Goal: Task Accomplishment & Management: Manage account settings

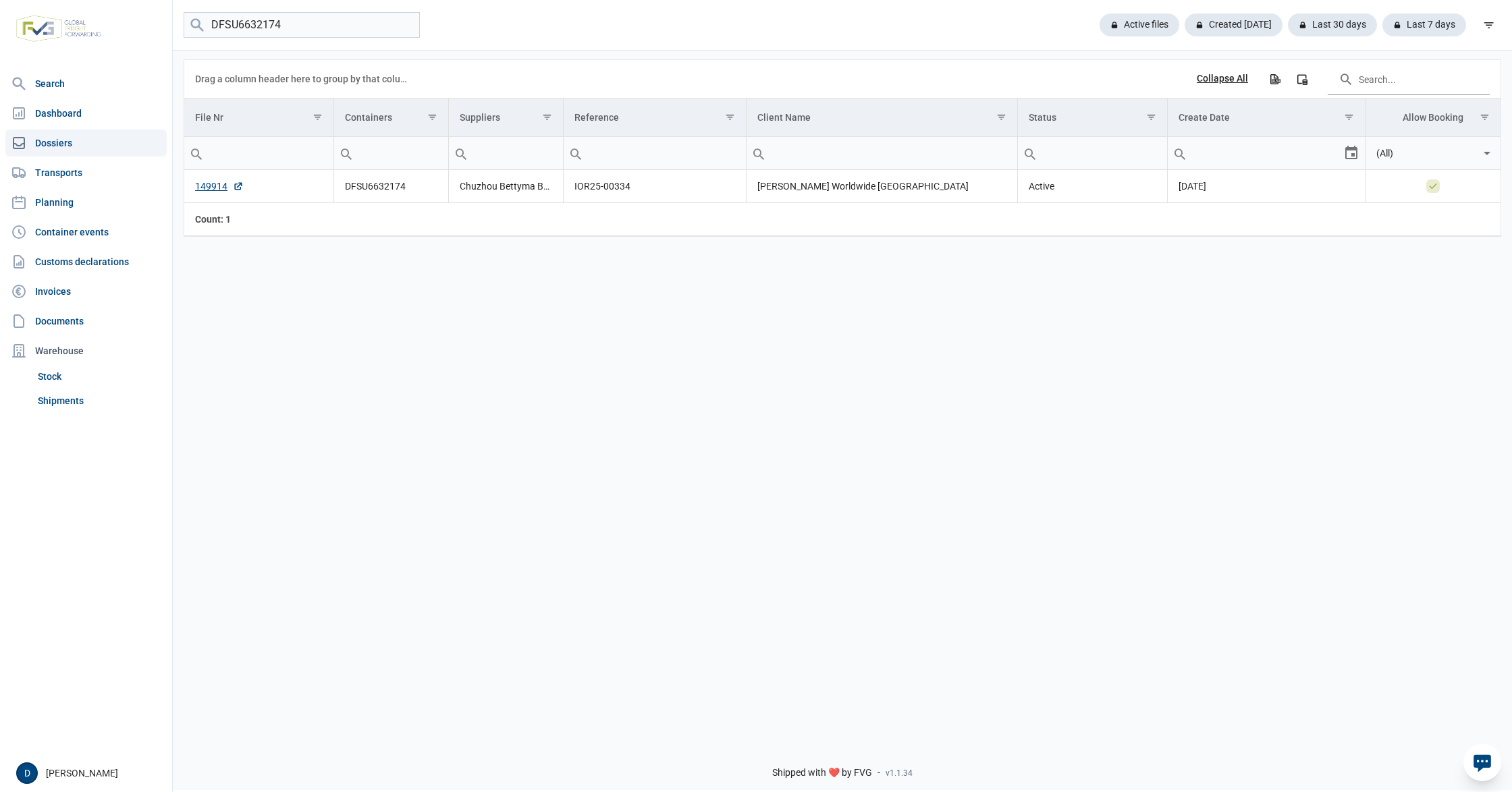
click at [402, 25] on input "DFSU6632174" at bounding box center [301, 25] width 236 height 26
click at [403, 24] on input "DFSU6632174" at bounding box center [301, 25] width 236 height 26
click at [68, 403] on link "Shipments" at bounding box center [99, 401] width 134 height 24
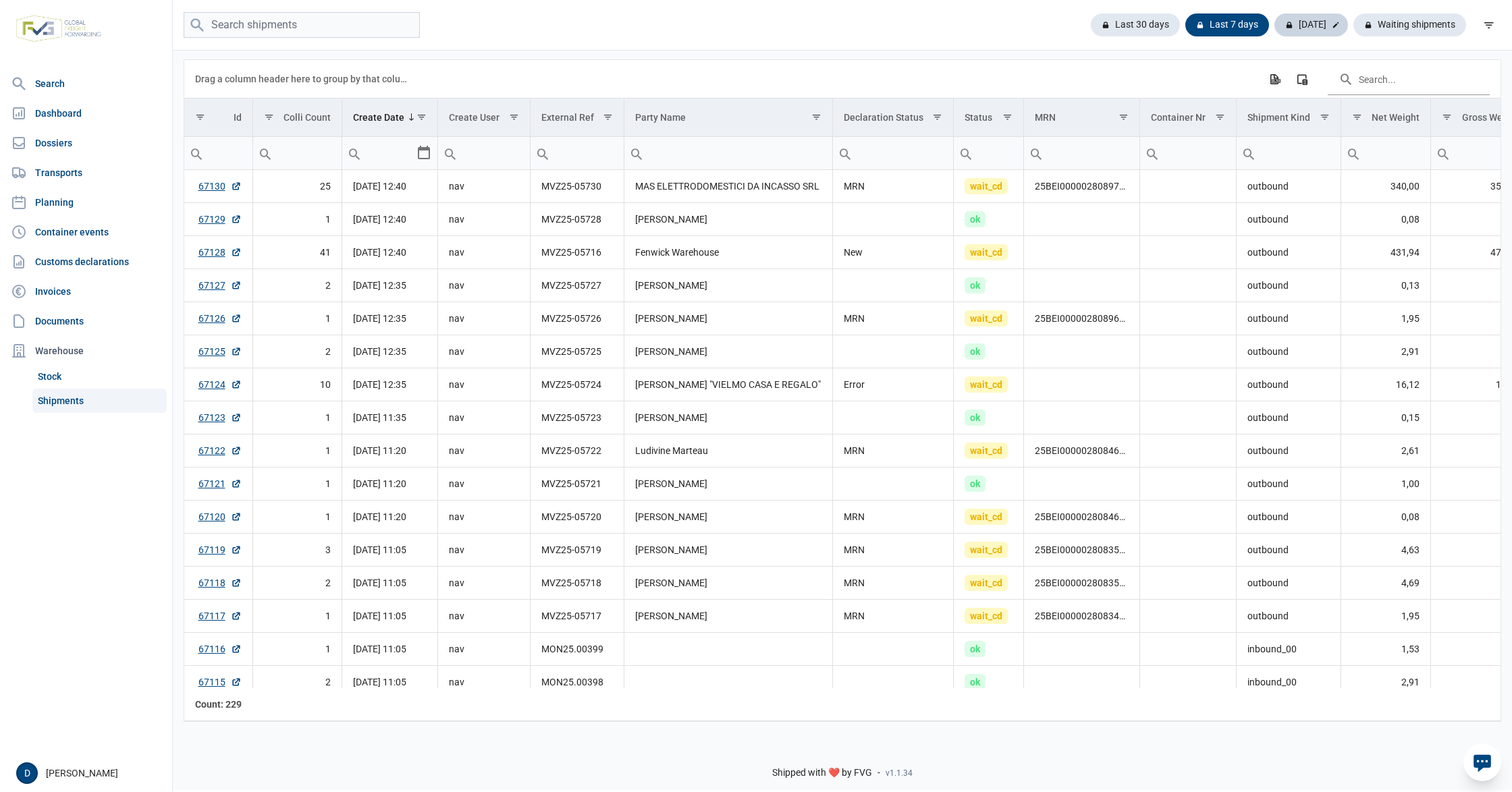
click at [1316, 25] on div "[DATE]" at bounding box center [1311, 25] width 73 height 23
click at [203, 254] on link "67128" at bounding box center [217, 252] width 44 height 14
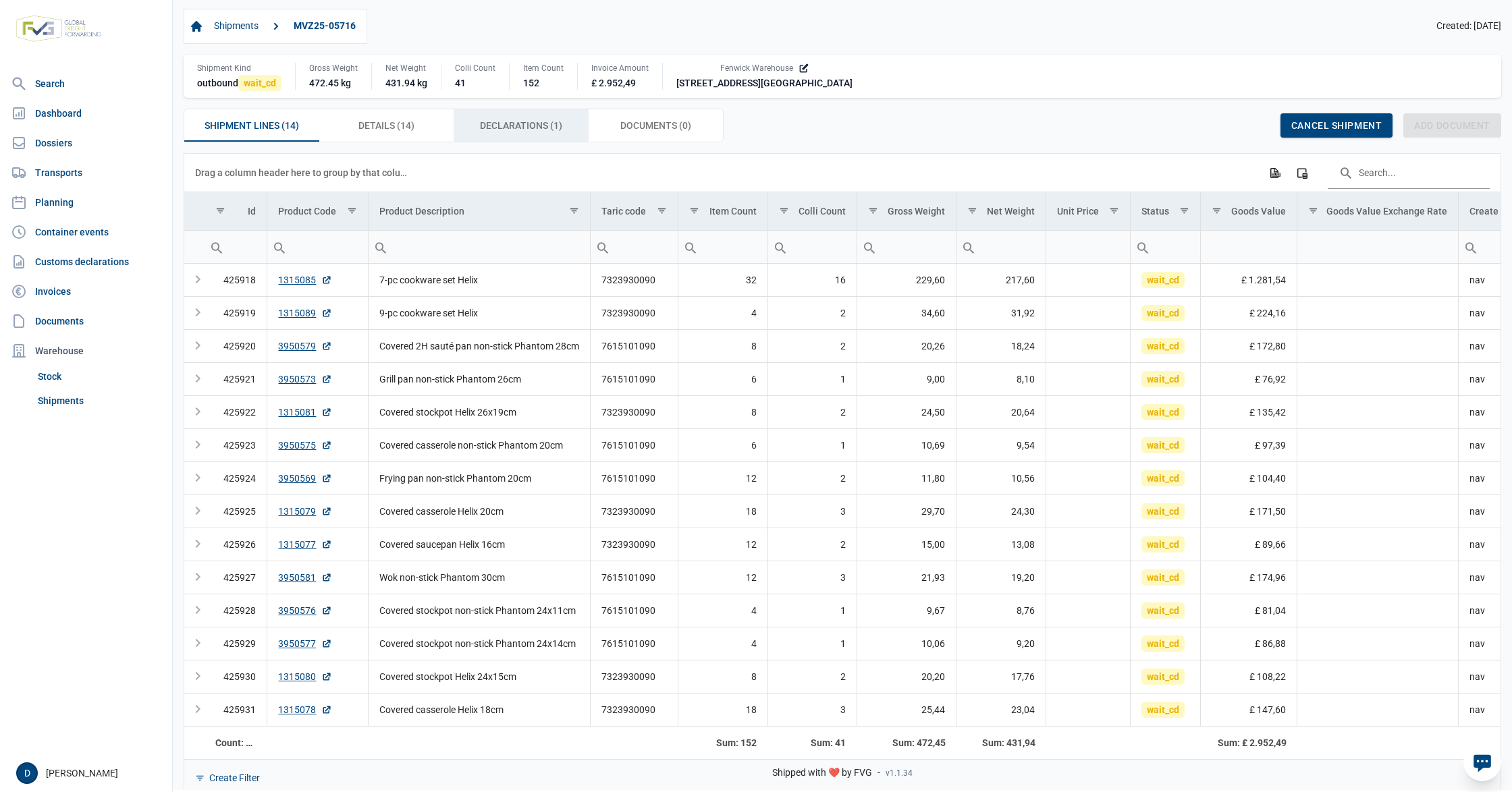
click at [519, 127] on span "Declarations (1) Declarations (1)" at bounding box center [521, 125] width 82 height 16
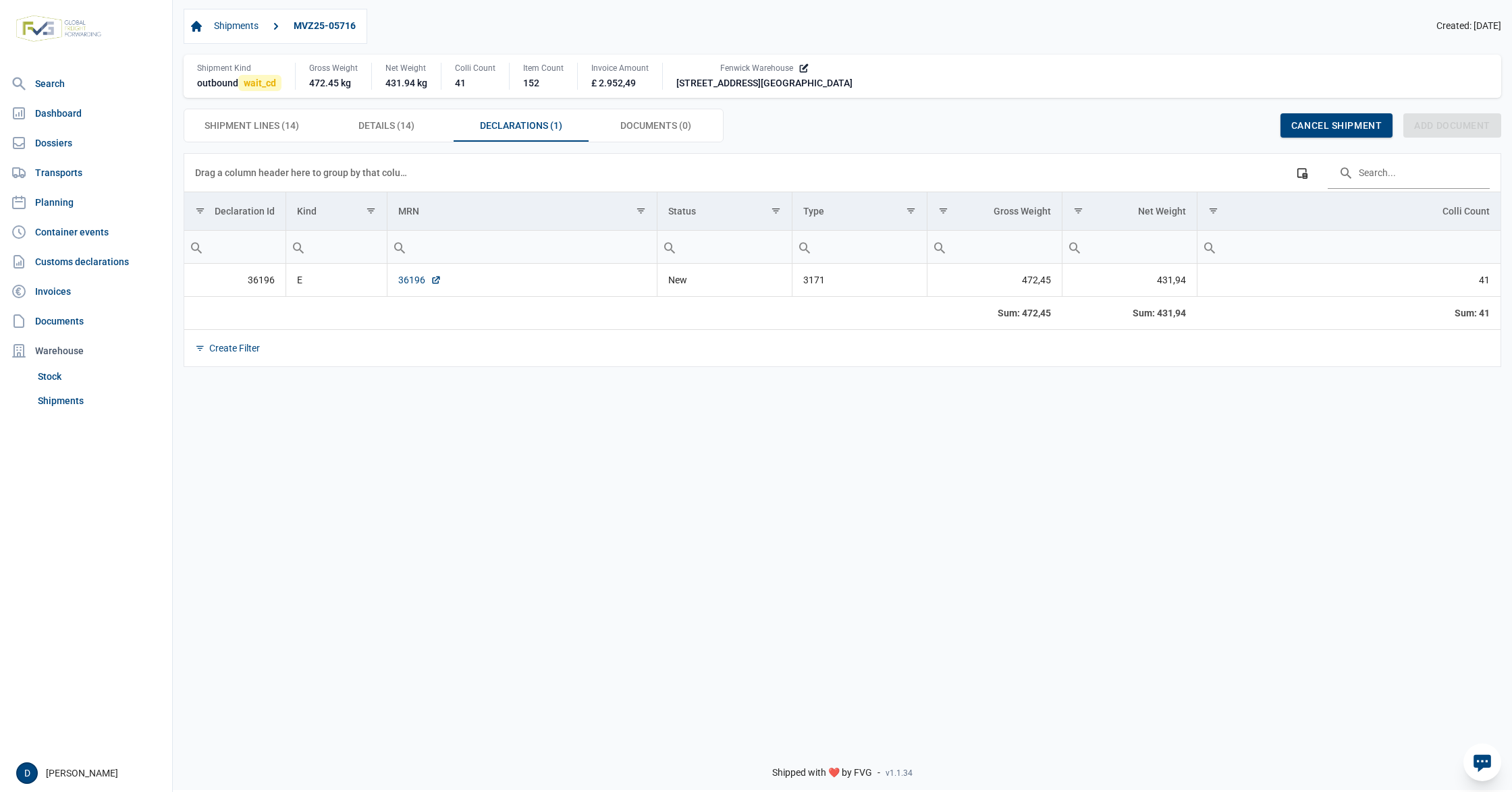
click at [409, 284] on link "36196" at bounding box center [419, 279] width 44 height 14
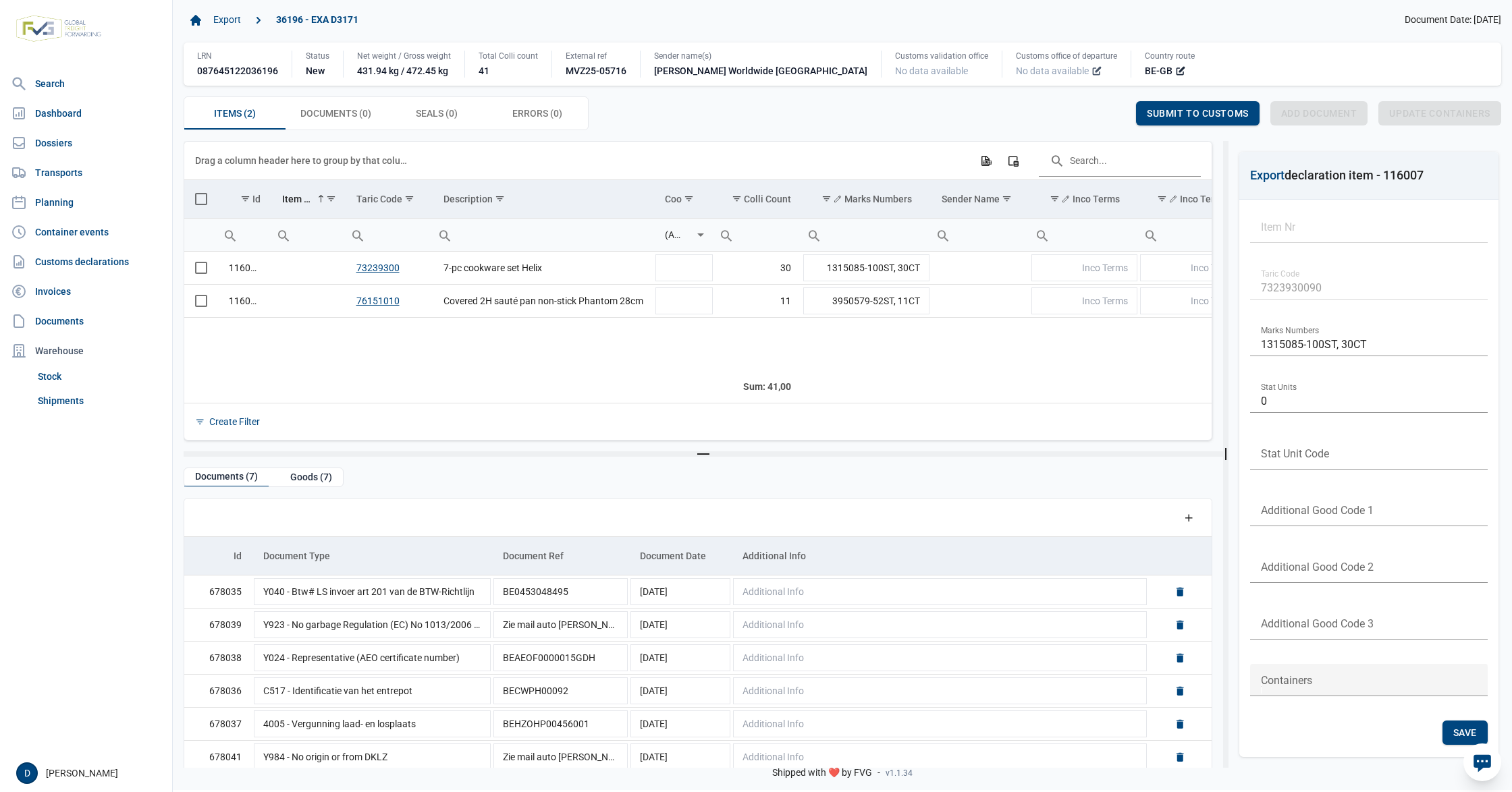
click at [1095, 73] on icon at bounding box center [1098, 70] width 6 height 6
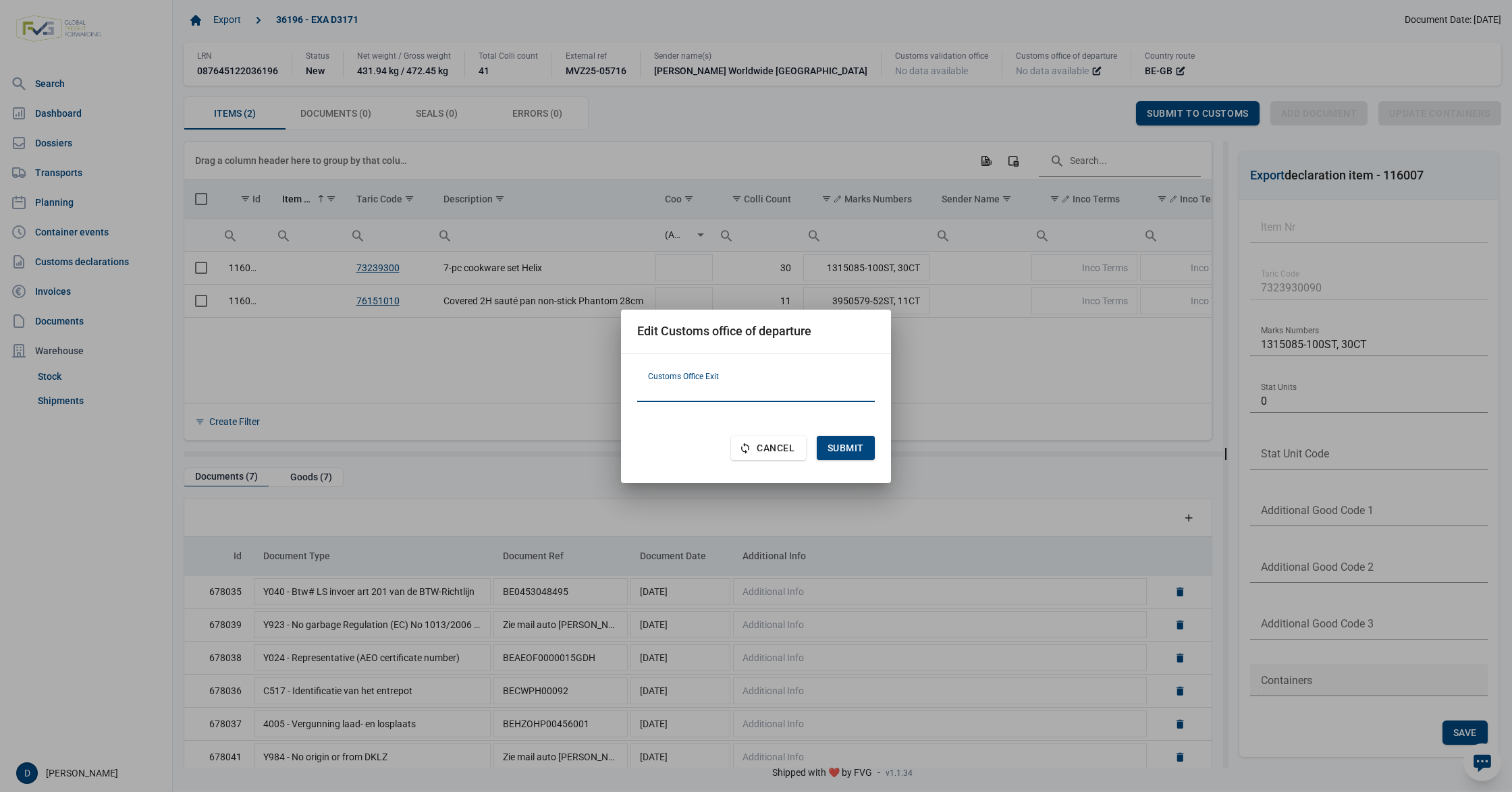
paste input "FR620001"
type input "FR620001"
click at [851, 440] on div "Submit" at bounding box center [845, 448] width 58 height 24
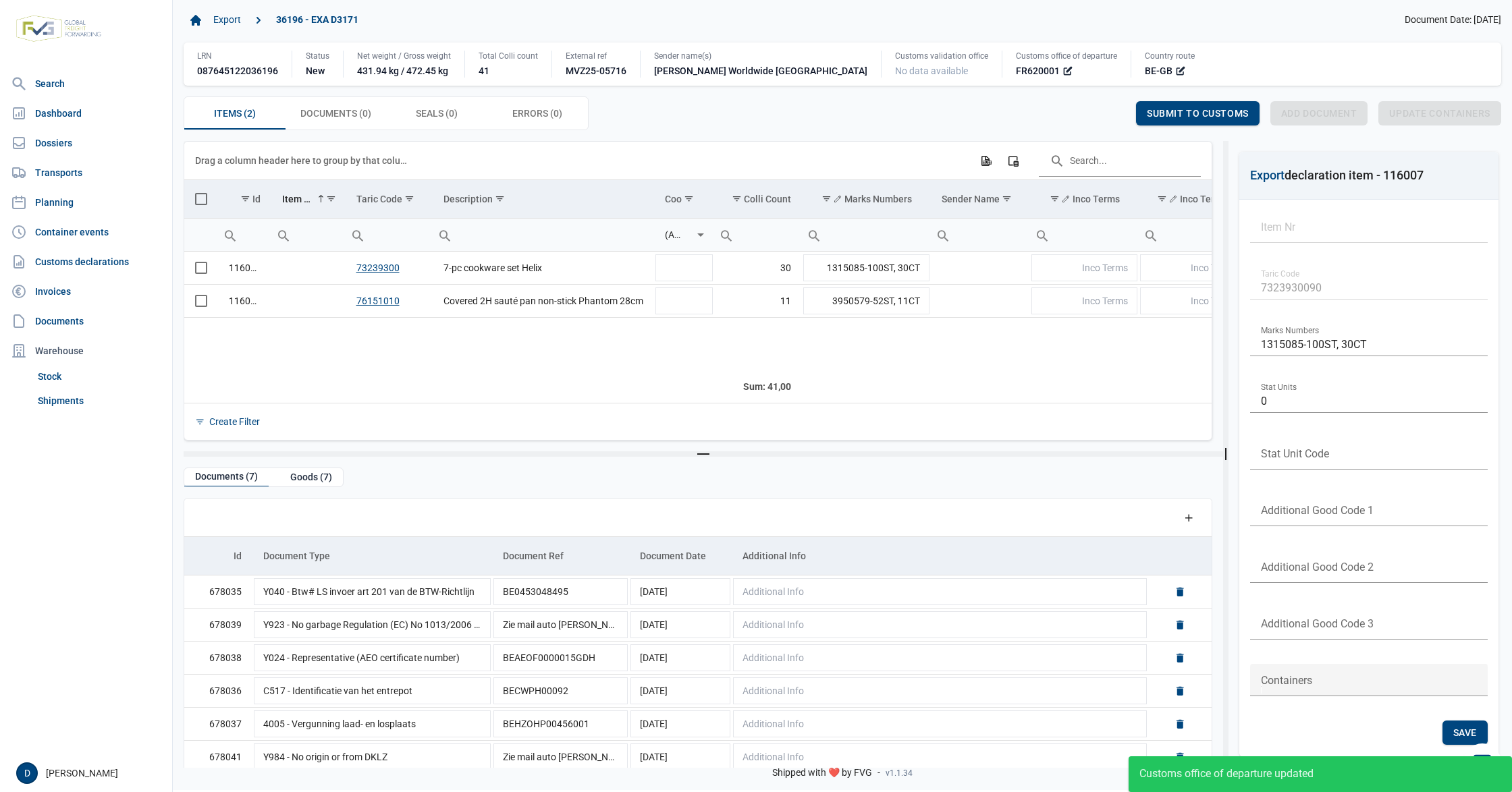
click at [198, 200] on span "Select all" at bounding box center [201, 199] width 12 height 12
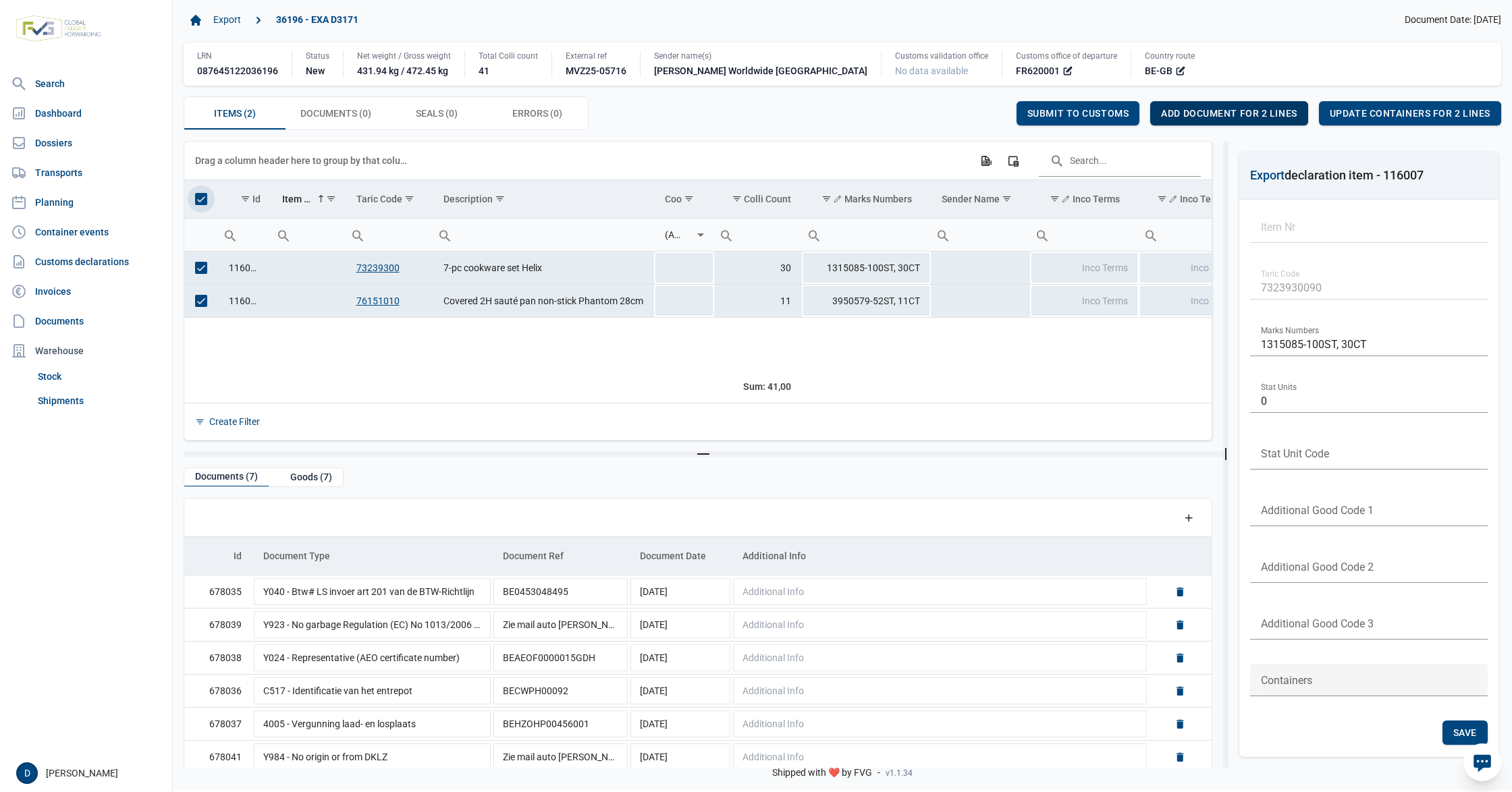
click at [1235, 112] on span "Add document for 2 lines" at bounding box center [1229, 113] width 136 height 11
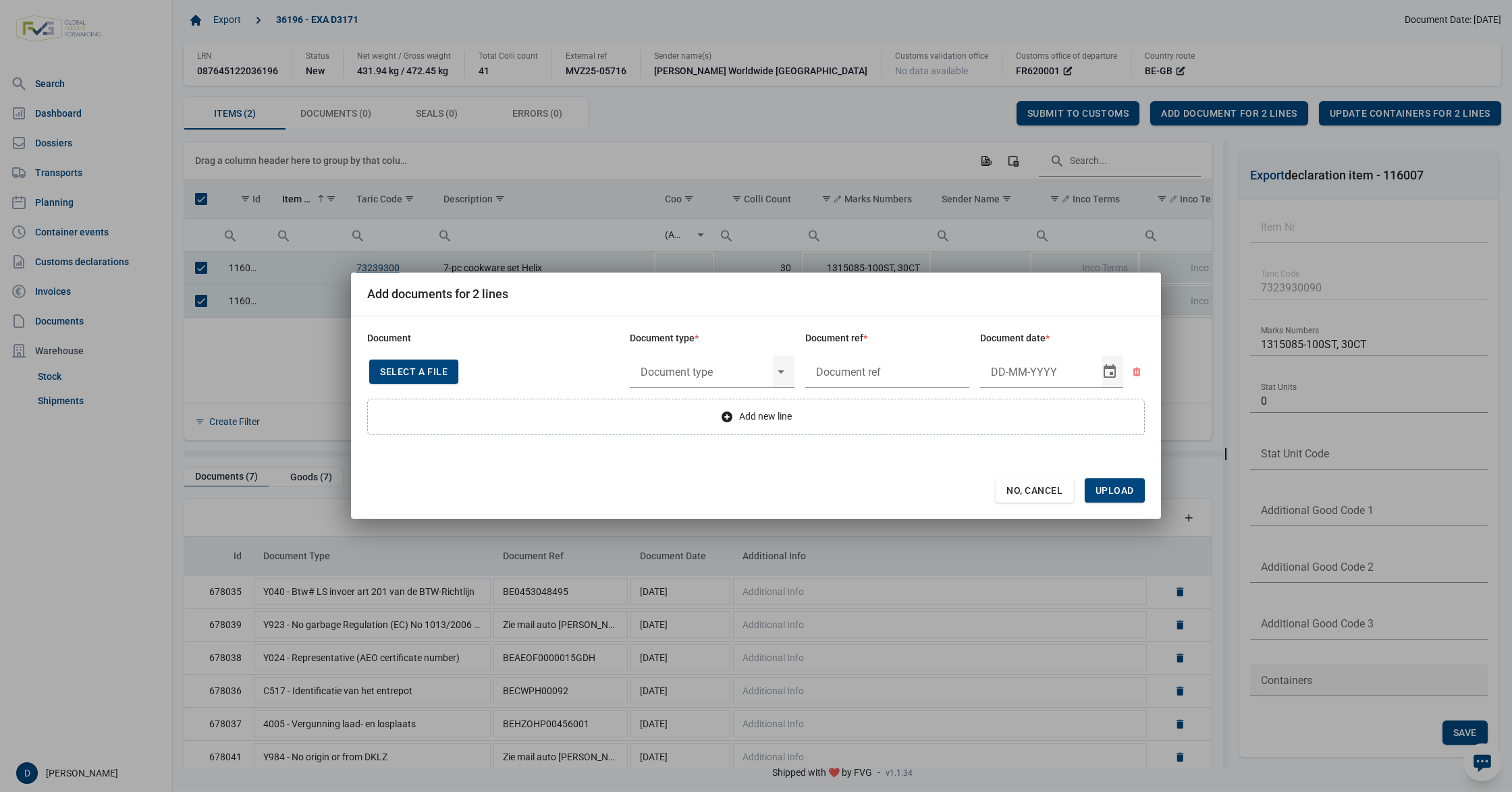
click at [441, 364] on div "Select a file" at bounding box center [414, 371] width 89 height 24
type input "Invoice VFA25-07472"
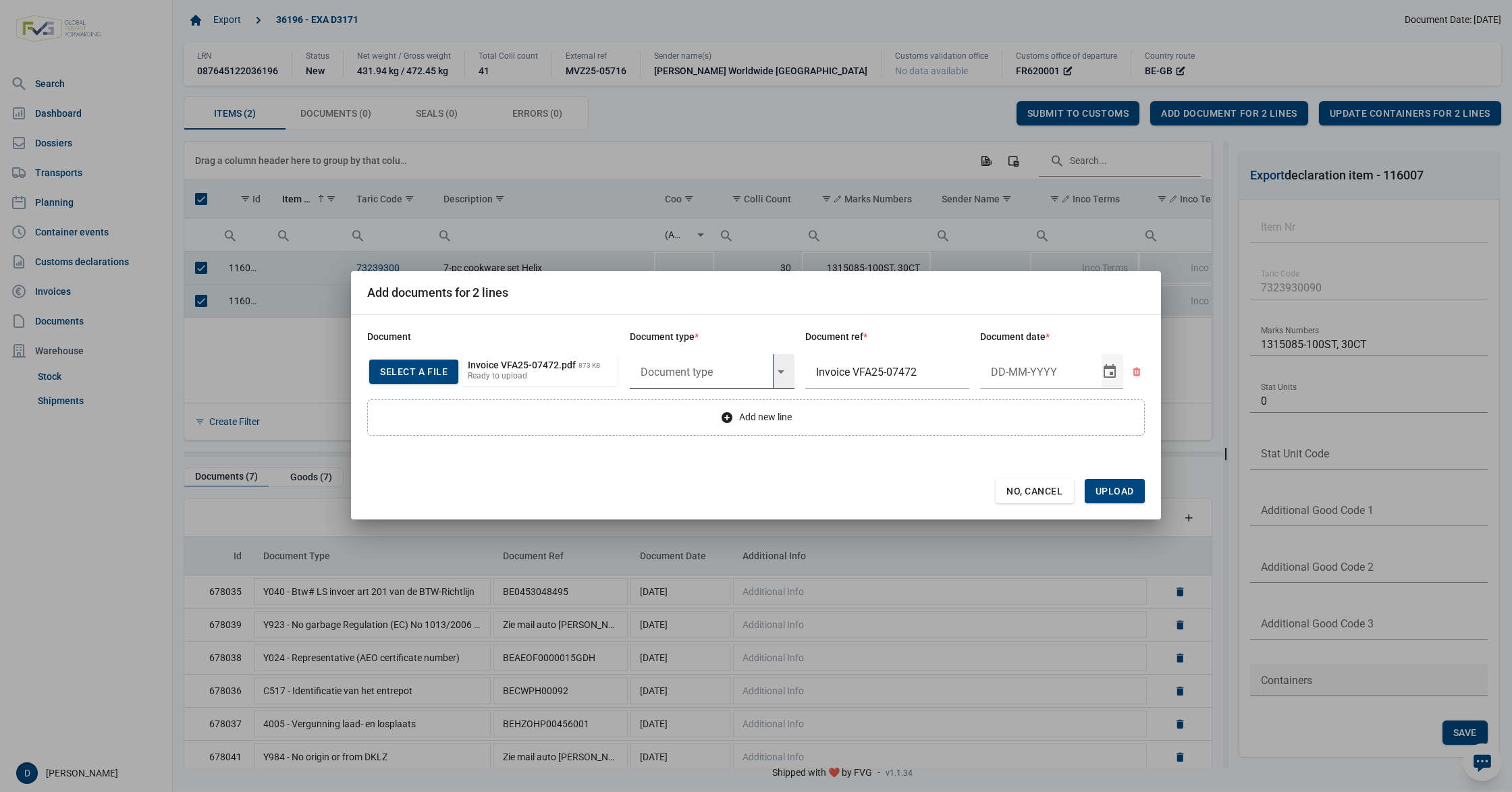
click at [711, 371] on input "text" at bounding box center [701, 371] width 143 height 35
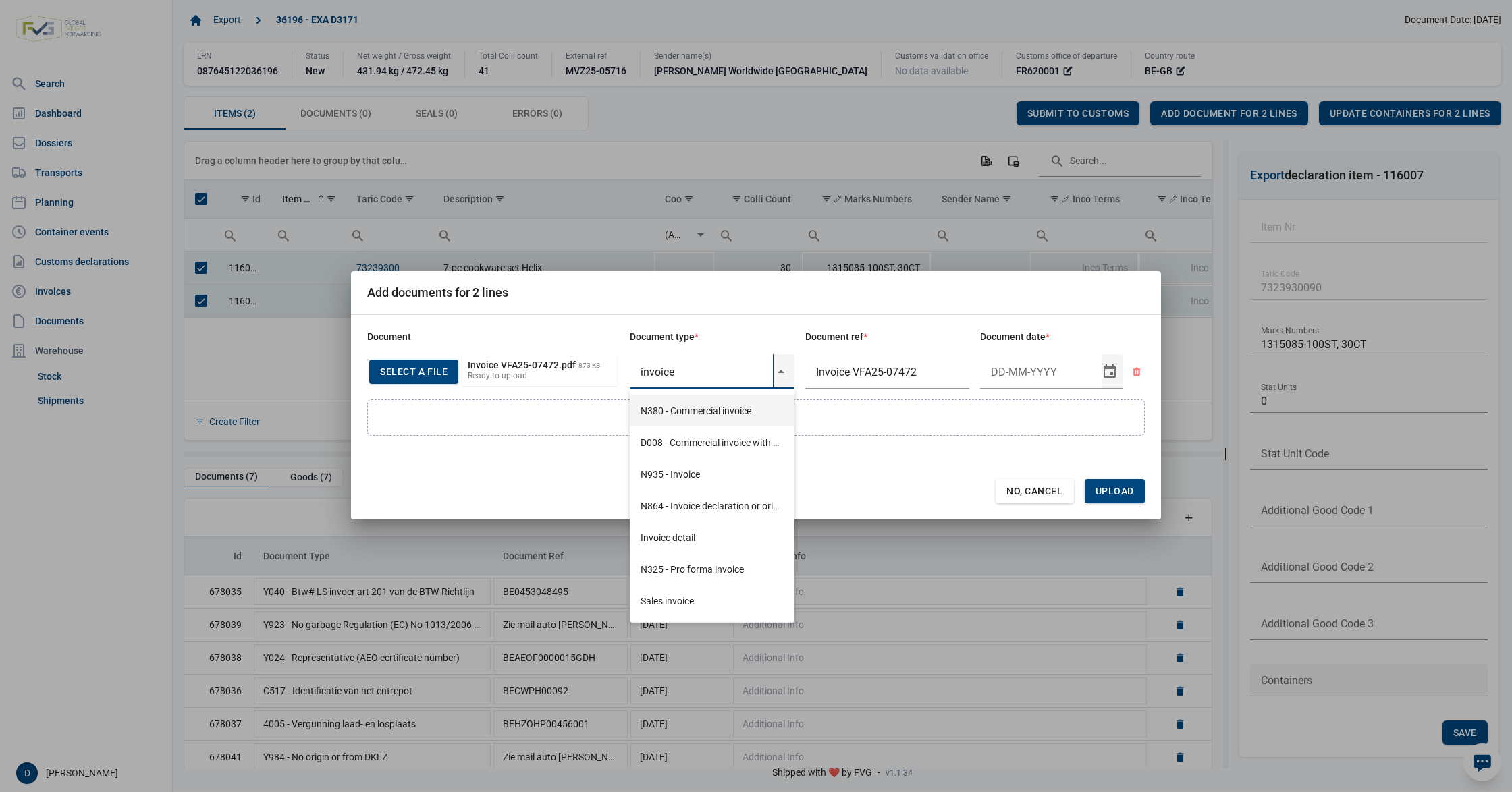
click at [697, 411] on div "N380 - Commercial invoice" at bounding box center [712, 411] width 165 height 31
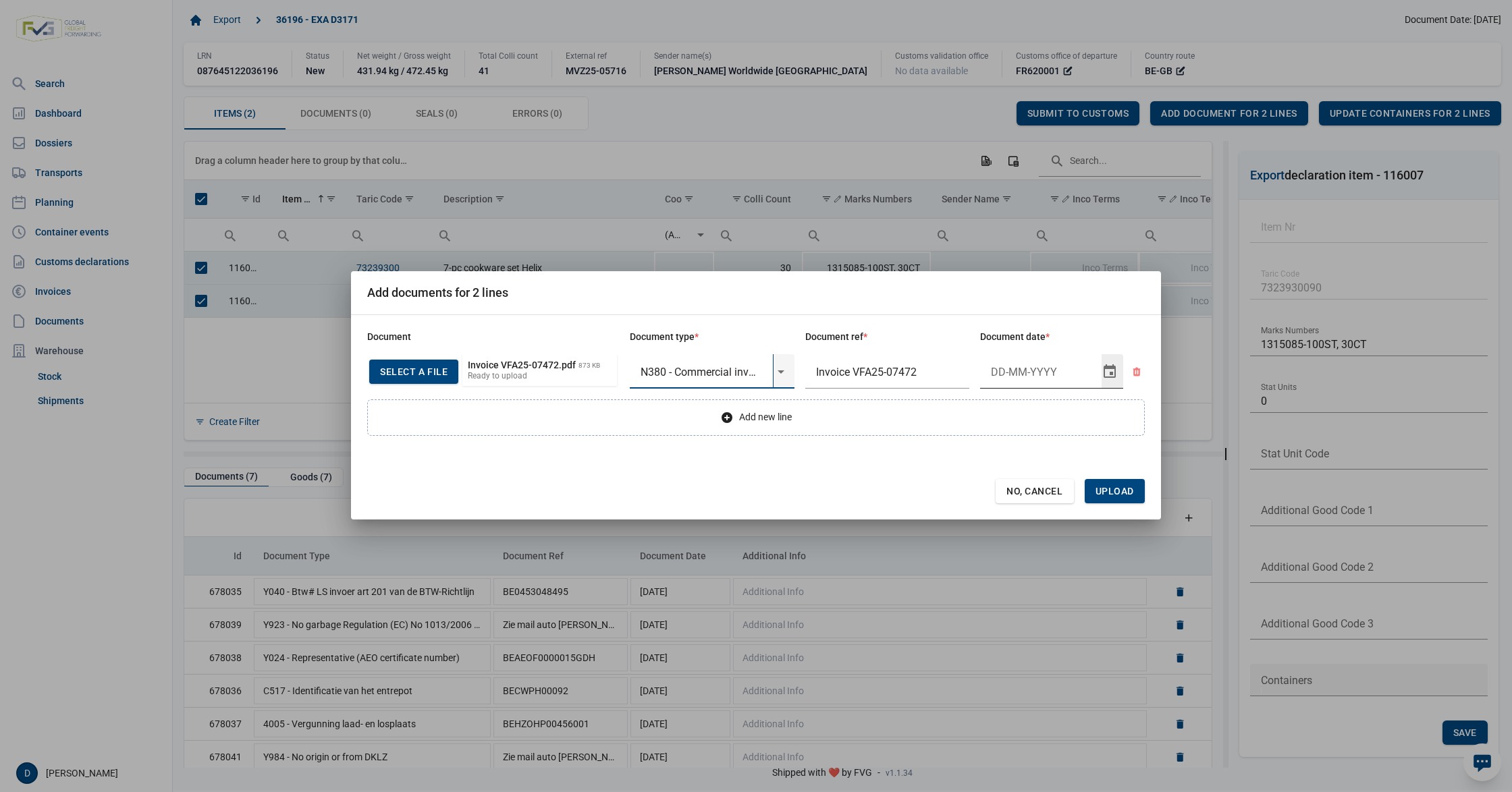
type input "N380 - Commercial invoice"
click at [1002, 371] on input "Document date" at bounding box center [1041, 371] width 121 height 35
type input "2-10-2025"
click at [1113, 494] on span "Upload" at bounding box center [1115, 490] width 39 height 11
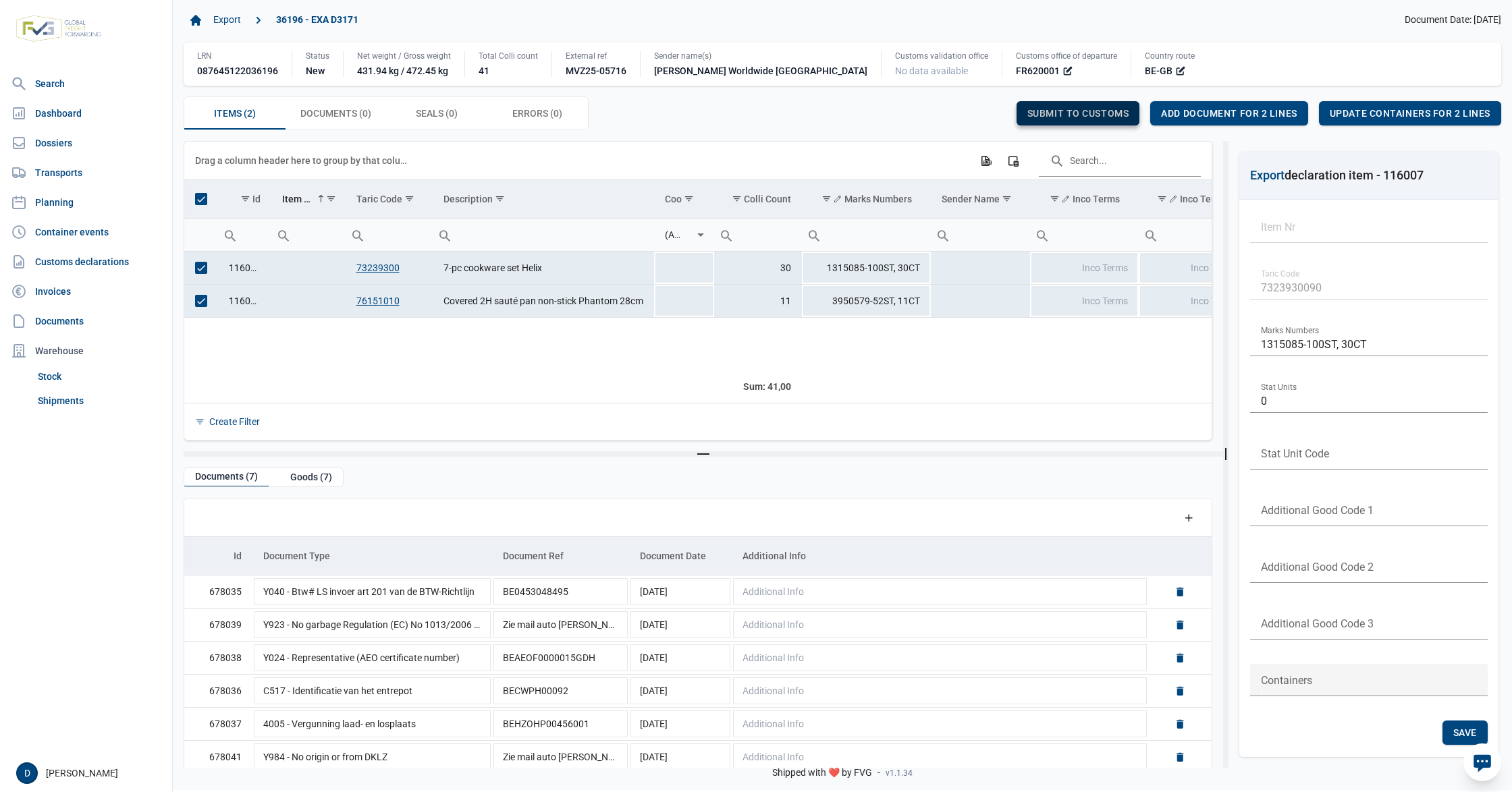
click at [1100, 112] on span "Submit to customs" at bounding box center [1078, 113] width 102 height 11
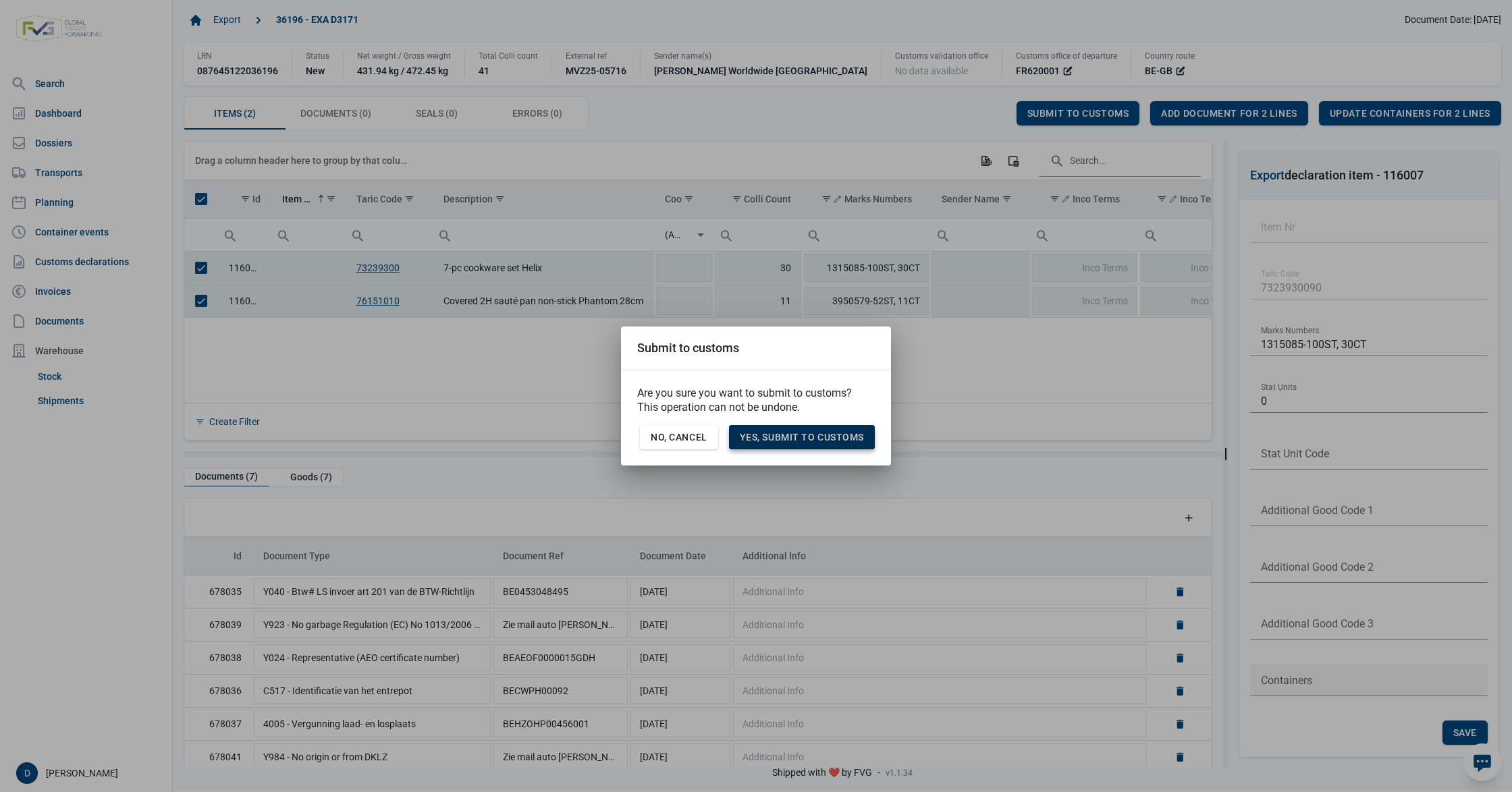
click at [800, 436] on span "Yes, Submit to customs" at bounding box center [802, 437] width 124 height 11
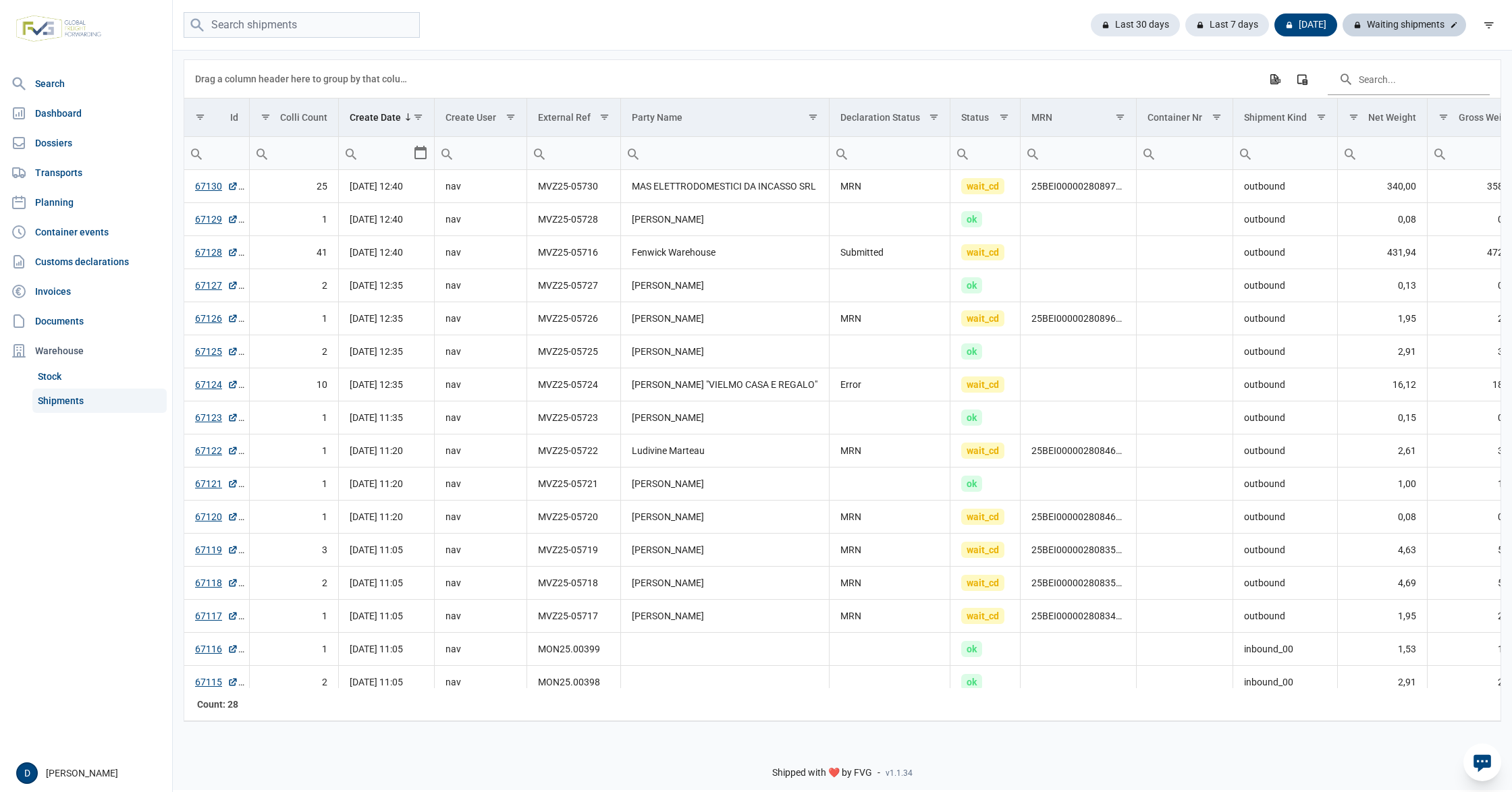
click at [1394, 31] on div "Waiting shipments" at bounding box center [1404, 25] width 123 height 23
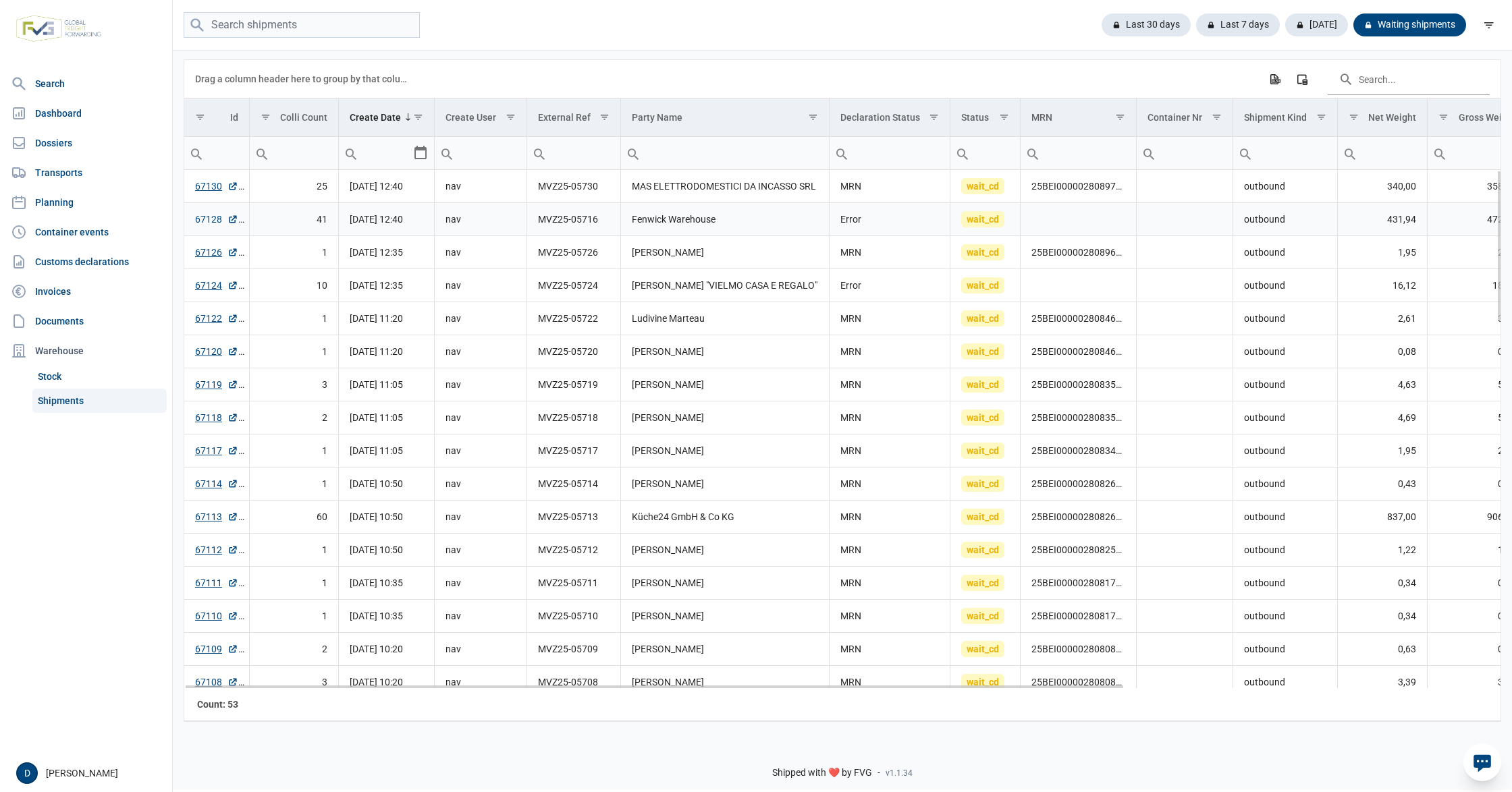
click at [203, 217] on link "67128" at bounding box center [217, 219] width 44 height 14
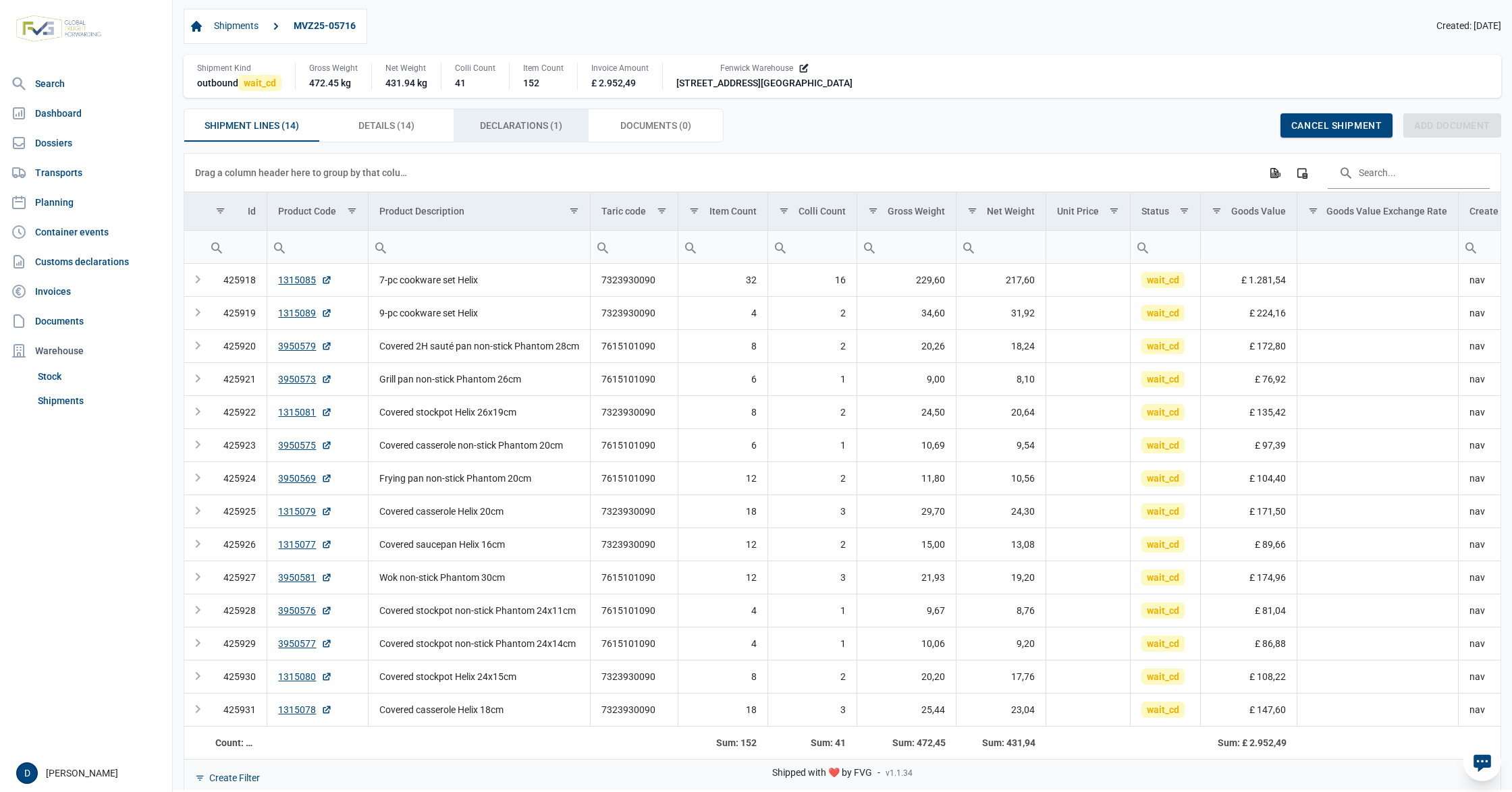
click at [482, 119] on div "Declarations (1) Declarations (1)" at bounding box center [521, 125] width 135 height 32
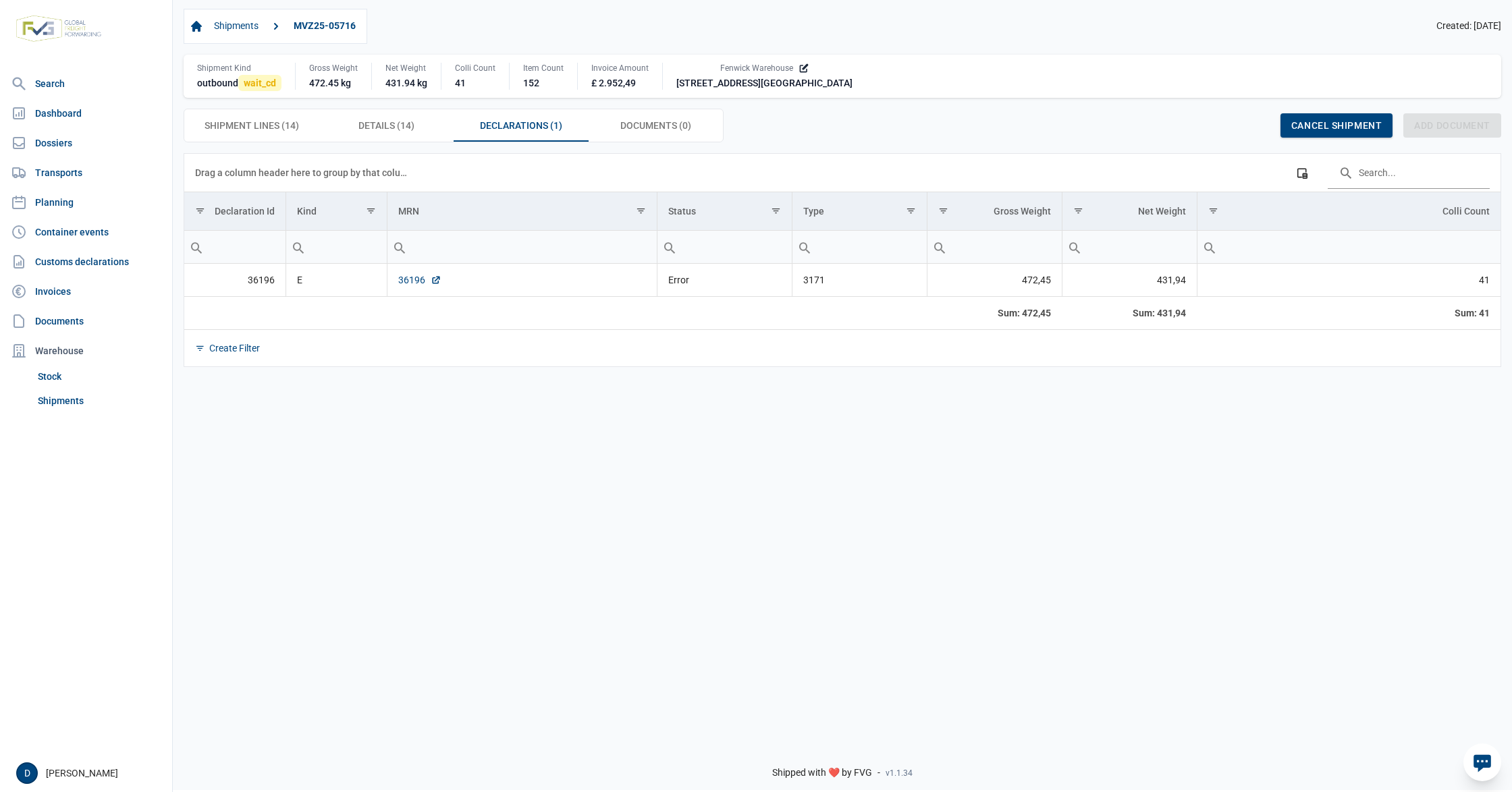
click at [408, 282] on link "36196" at bounding box center [419, 279] width 44 height 14
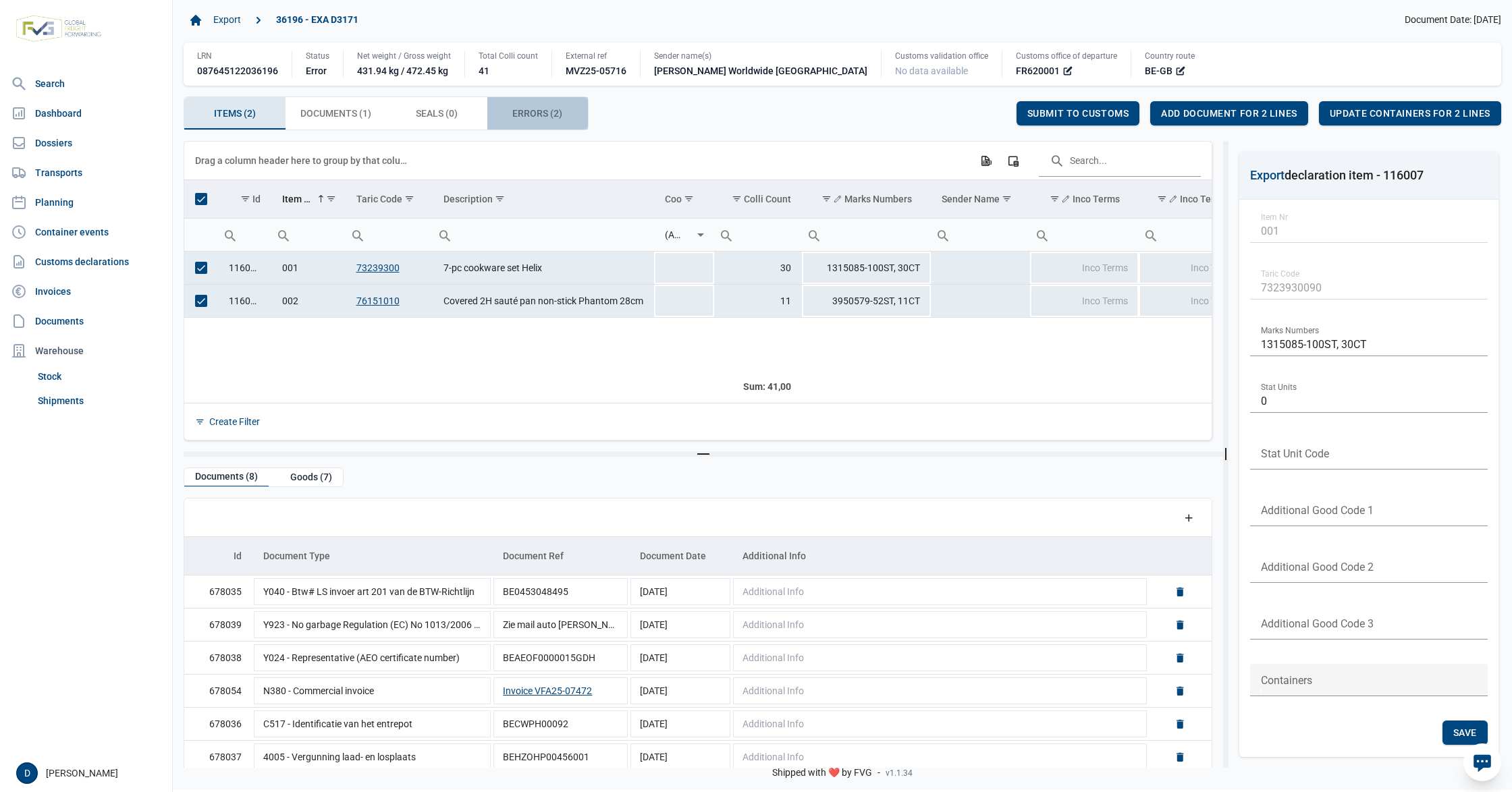
click at [528, 116] on span "Errors (2) Errors (2)" at bounding box center [537, 113] width 50 height 16
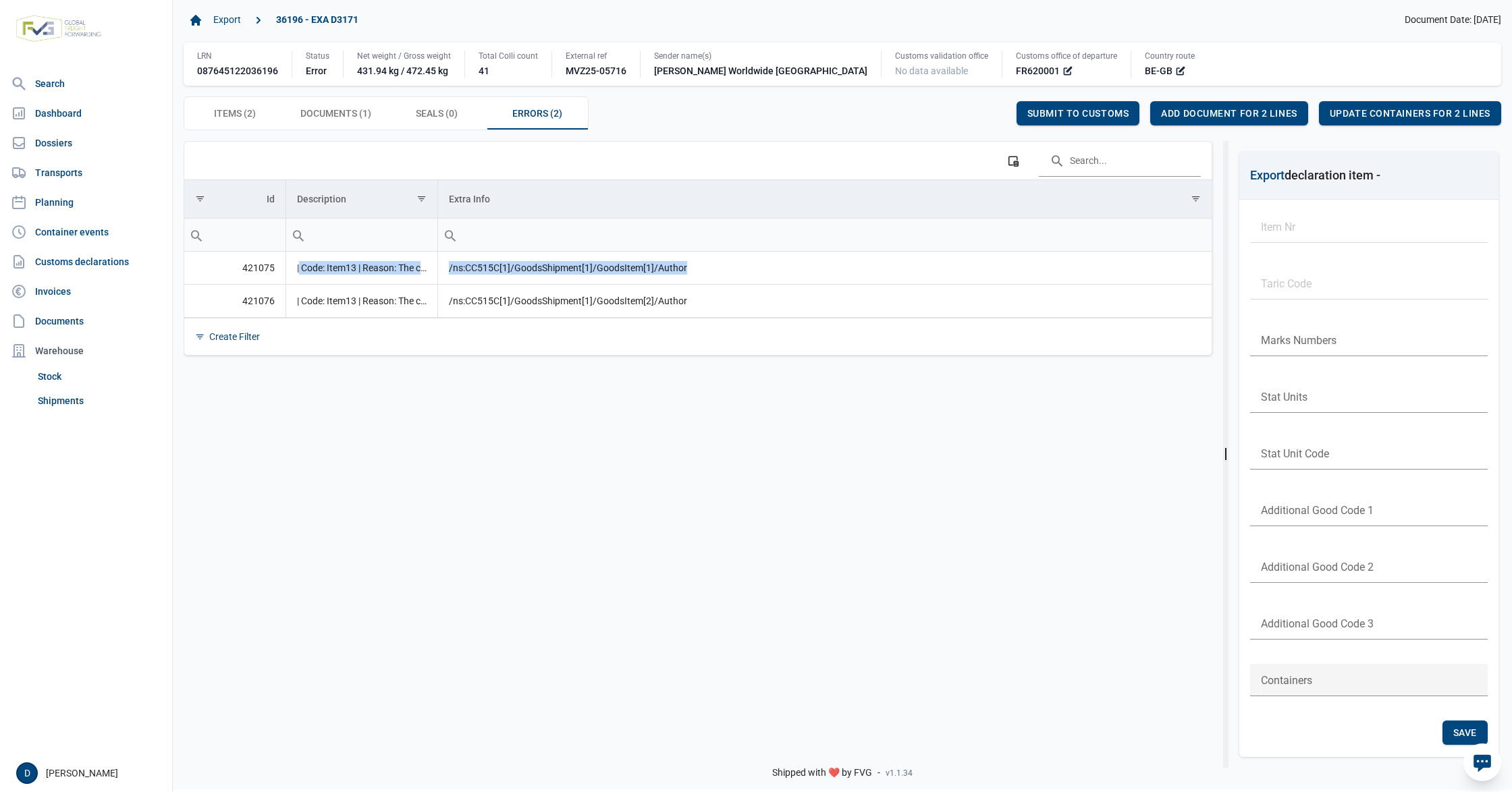
drag, startPoint x: 695, startPoint y: 269, endPoint x: 286, endPoint y: 274, distance: 409.0
click at [286, 274] on tr "421075 | Code: Item13 | Reason: The content of element 'Authorisation' is not c…" at bounding box center [698, 268] width 1027 height 33
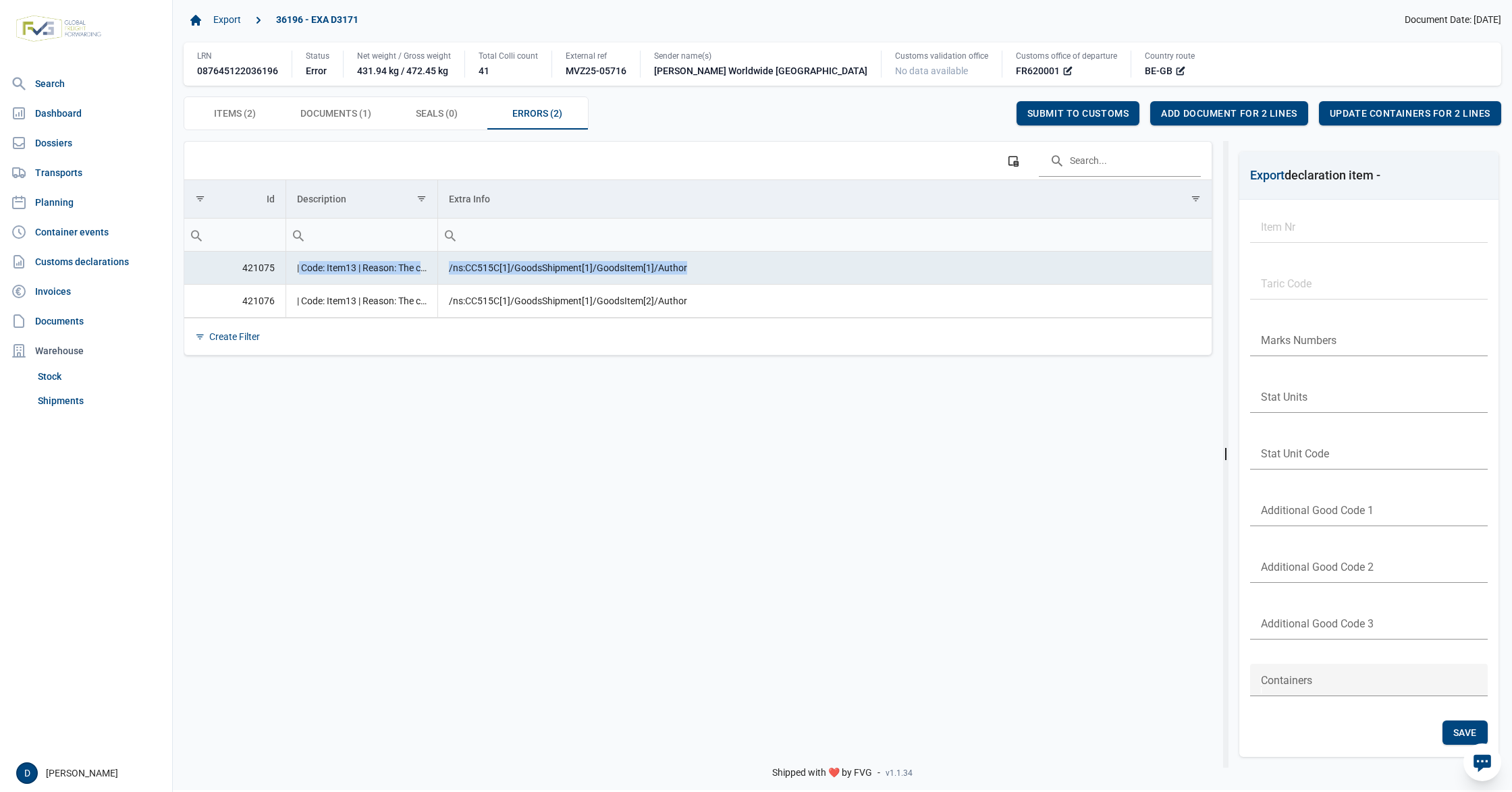
copy tr "| Code: Item13 | Reason: The content of element 'Authorisation' is not complete…"
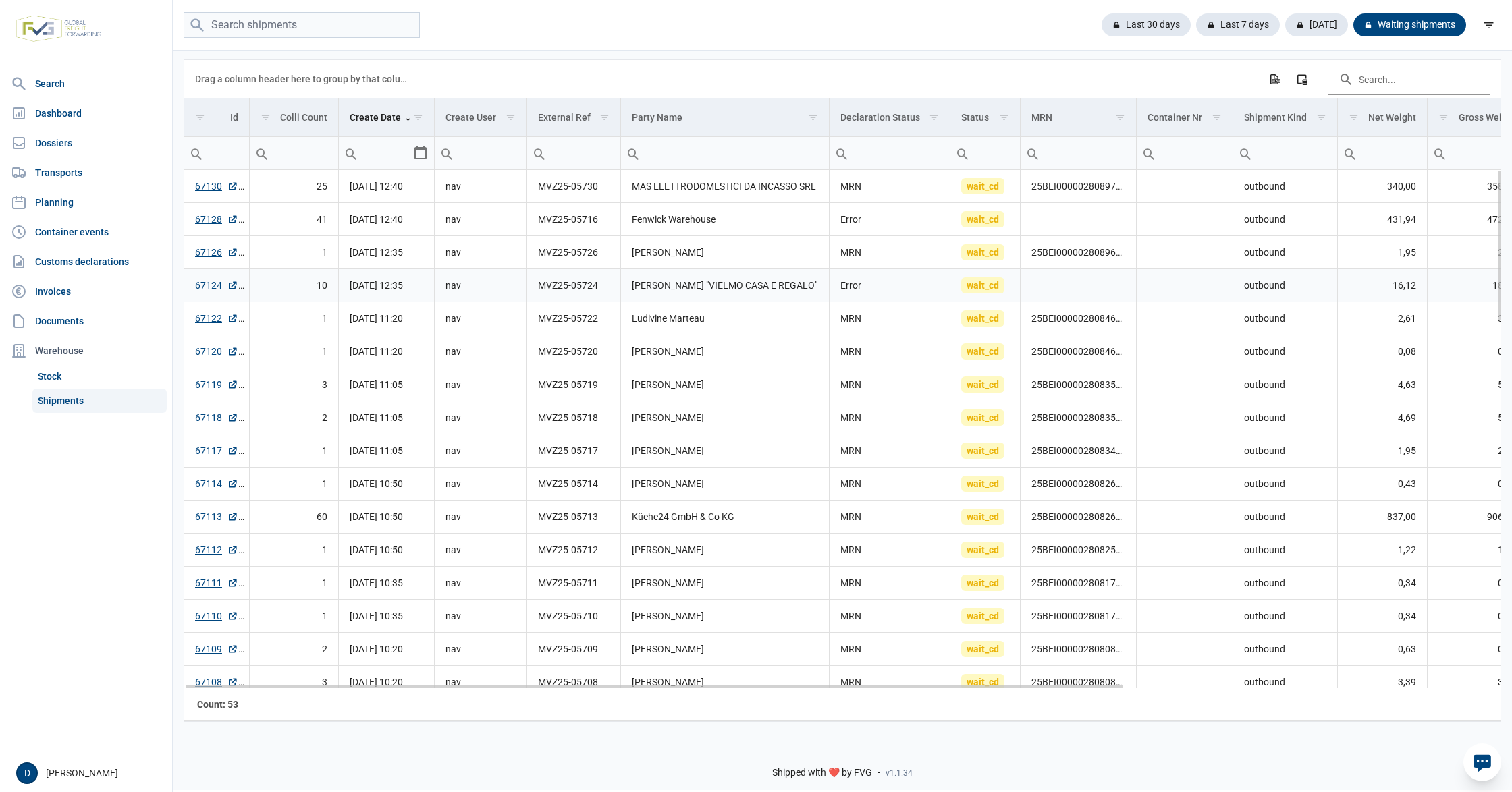
click at [198, 284] on link "67124" at bounding box center [217, 285] width 44 height 14
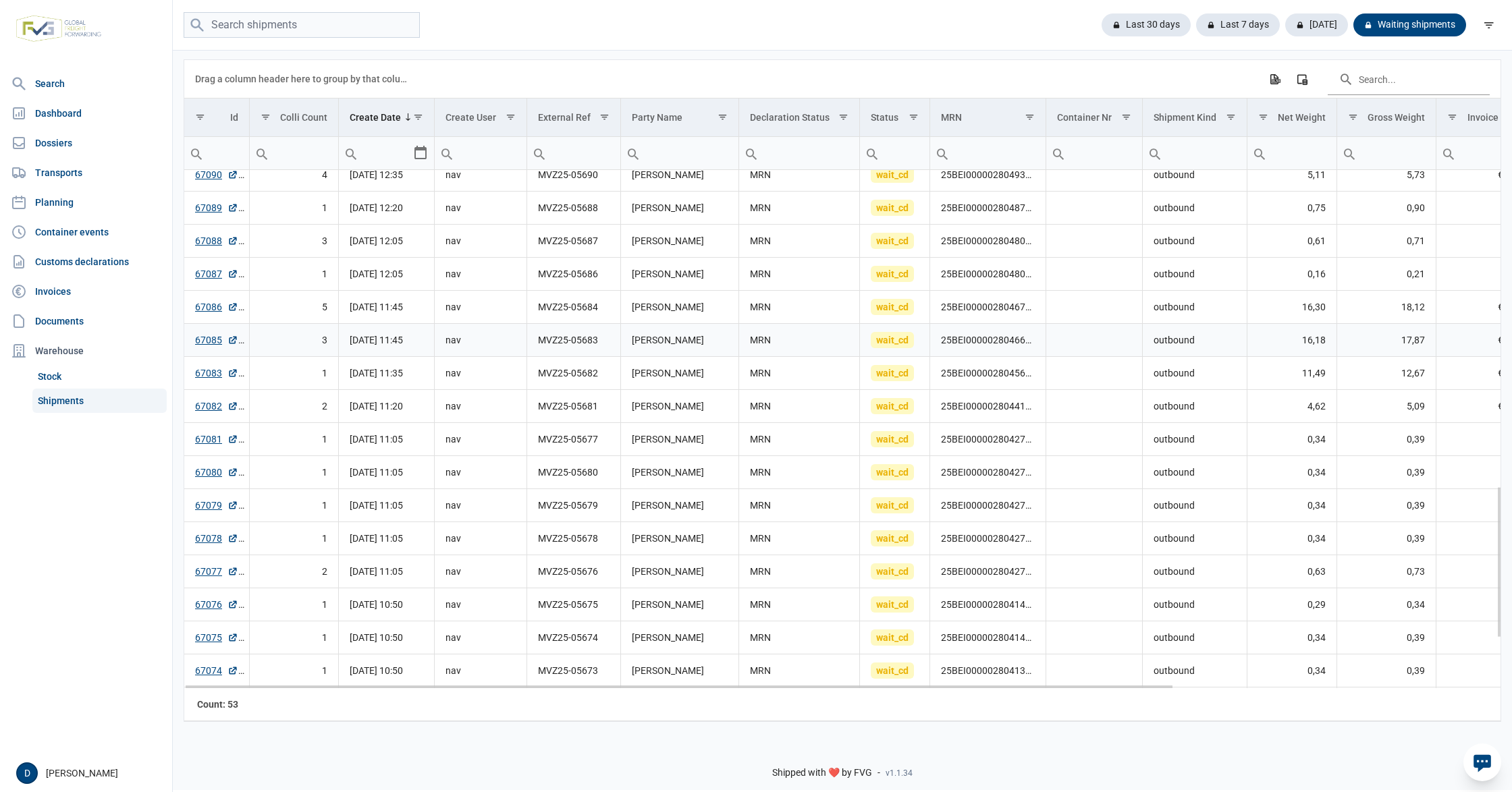
scroll to position [1245, 0]
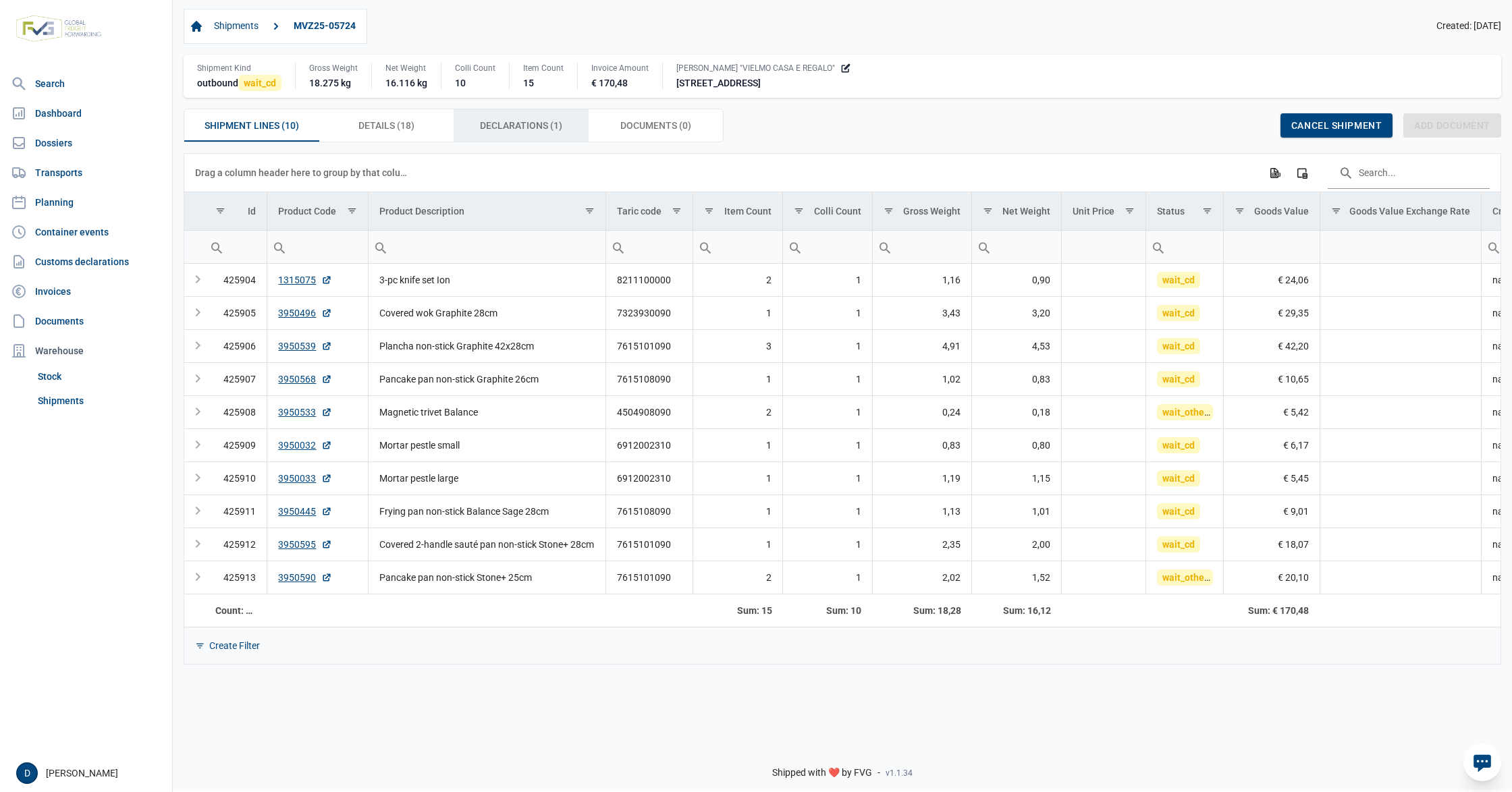
click at [520, 119] on div "Declarations (1) Declarations (1)" at bounding box center [521, 125] width 135 height 32
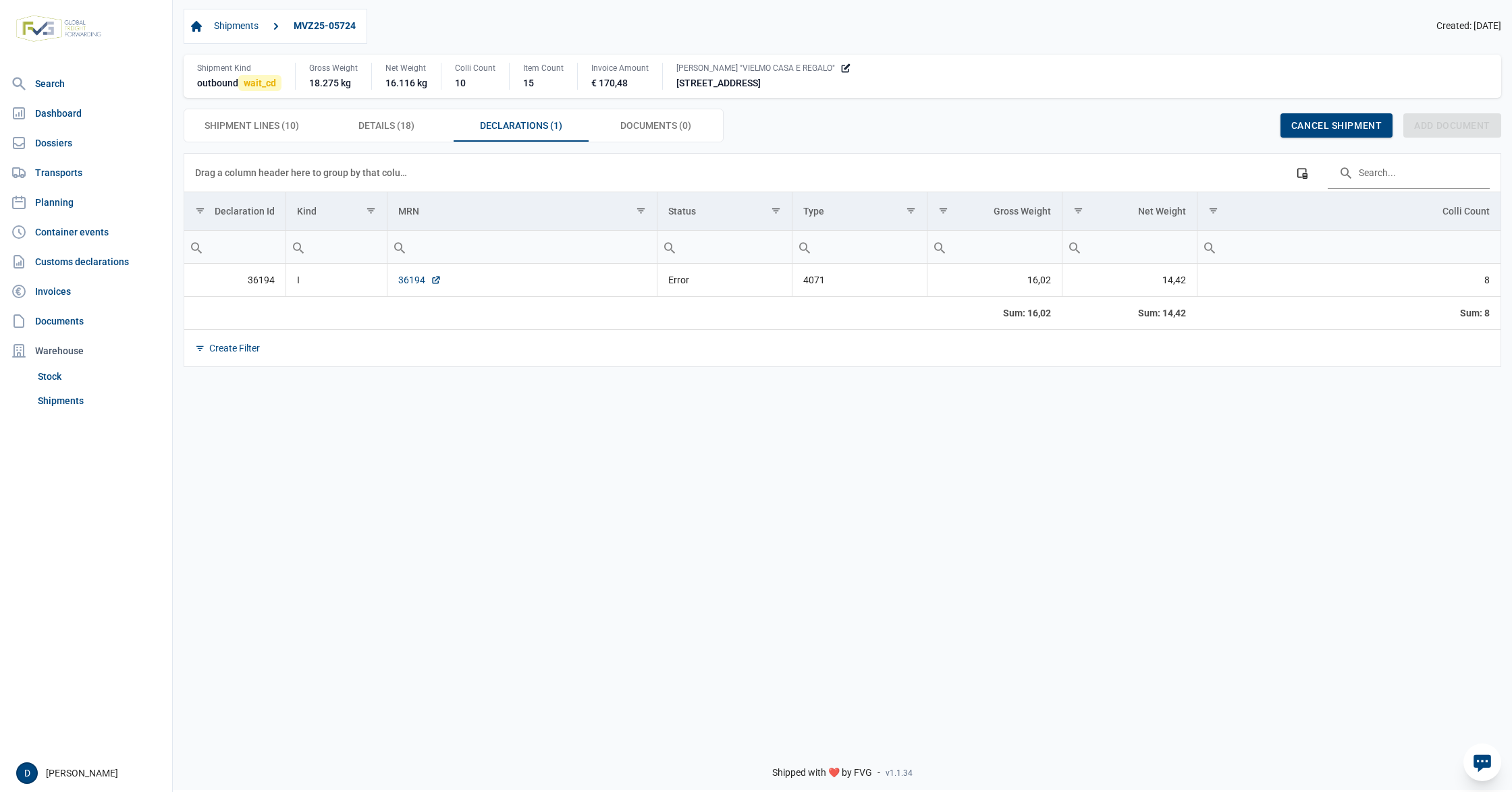
click at [412, 284] on link "36194" at bounding box center [419, 279] width 44 height 14
click at [408, 284] on link "36194" at bounding box center [419, 279] width 44 height 14
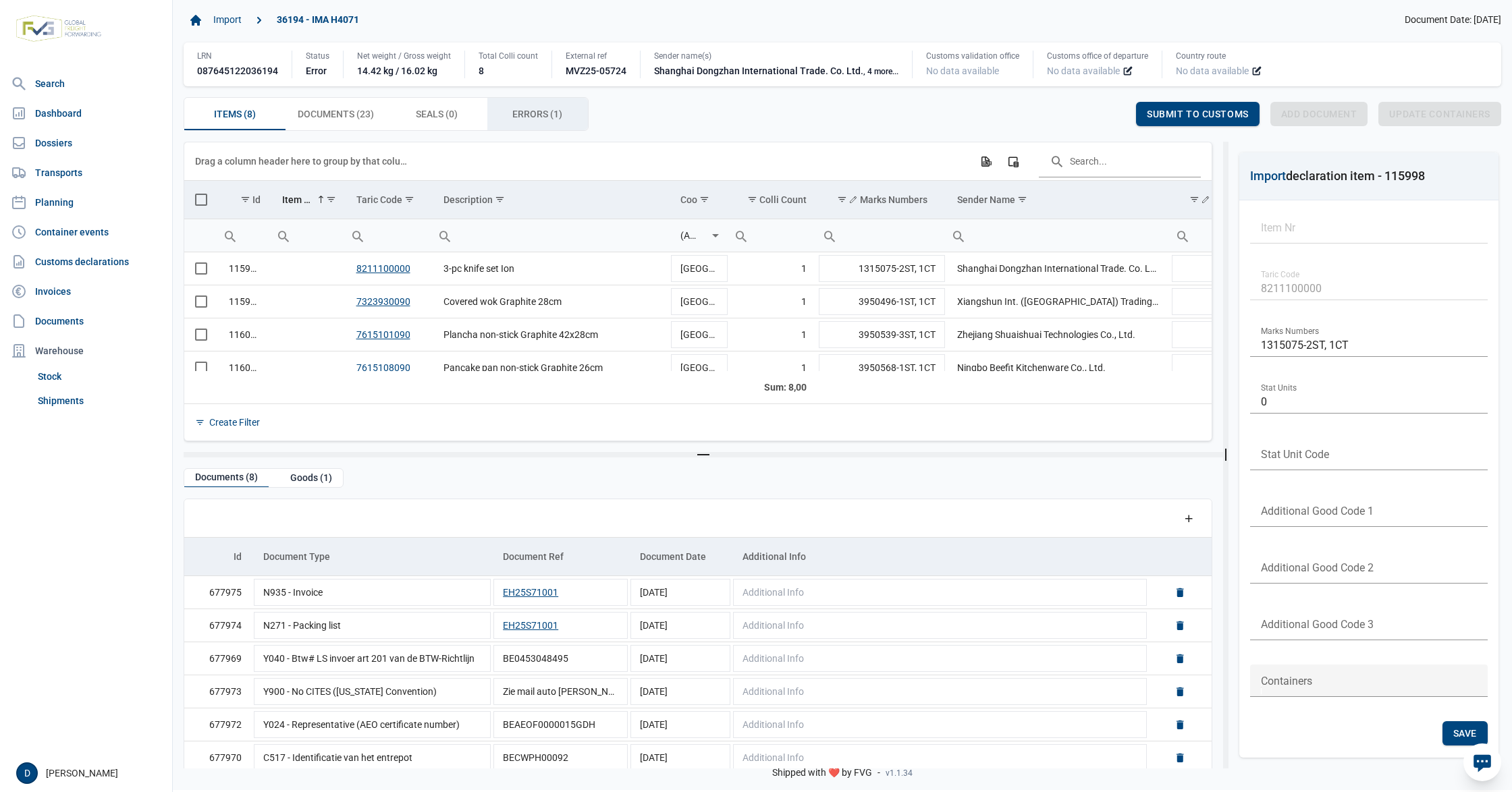
click at [511, 112] on div "Errors (1) Errors (1)" at bounding box center [538, 113] width 101 height 32
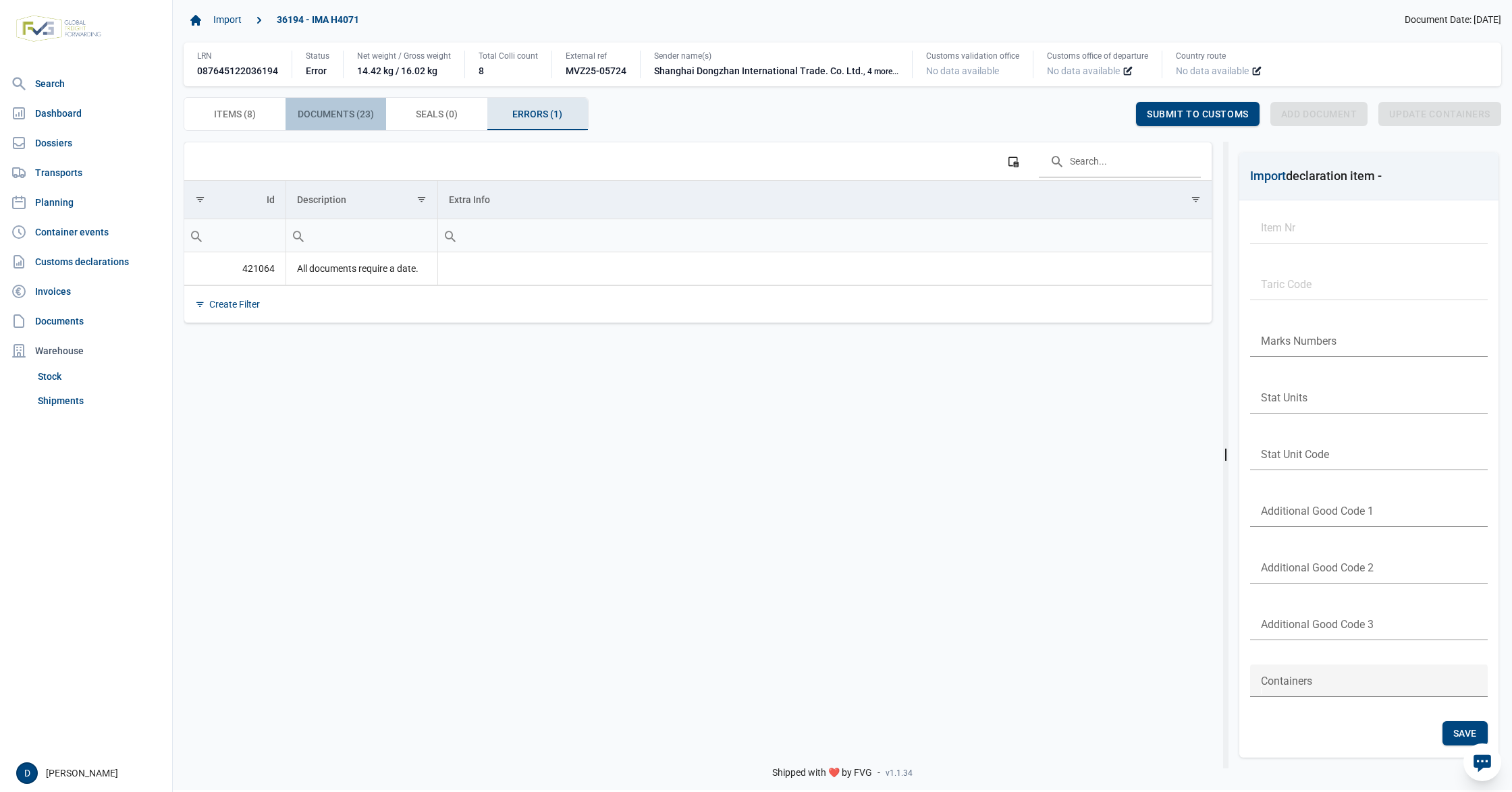
click at [343, 116] on span "Documents (23) Documents (23)" at bounding box center [335, 114] width 76 height 16
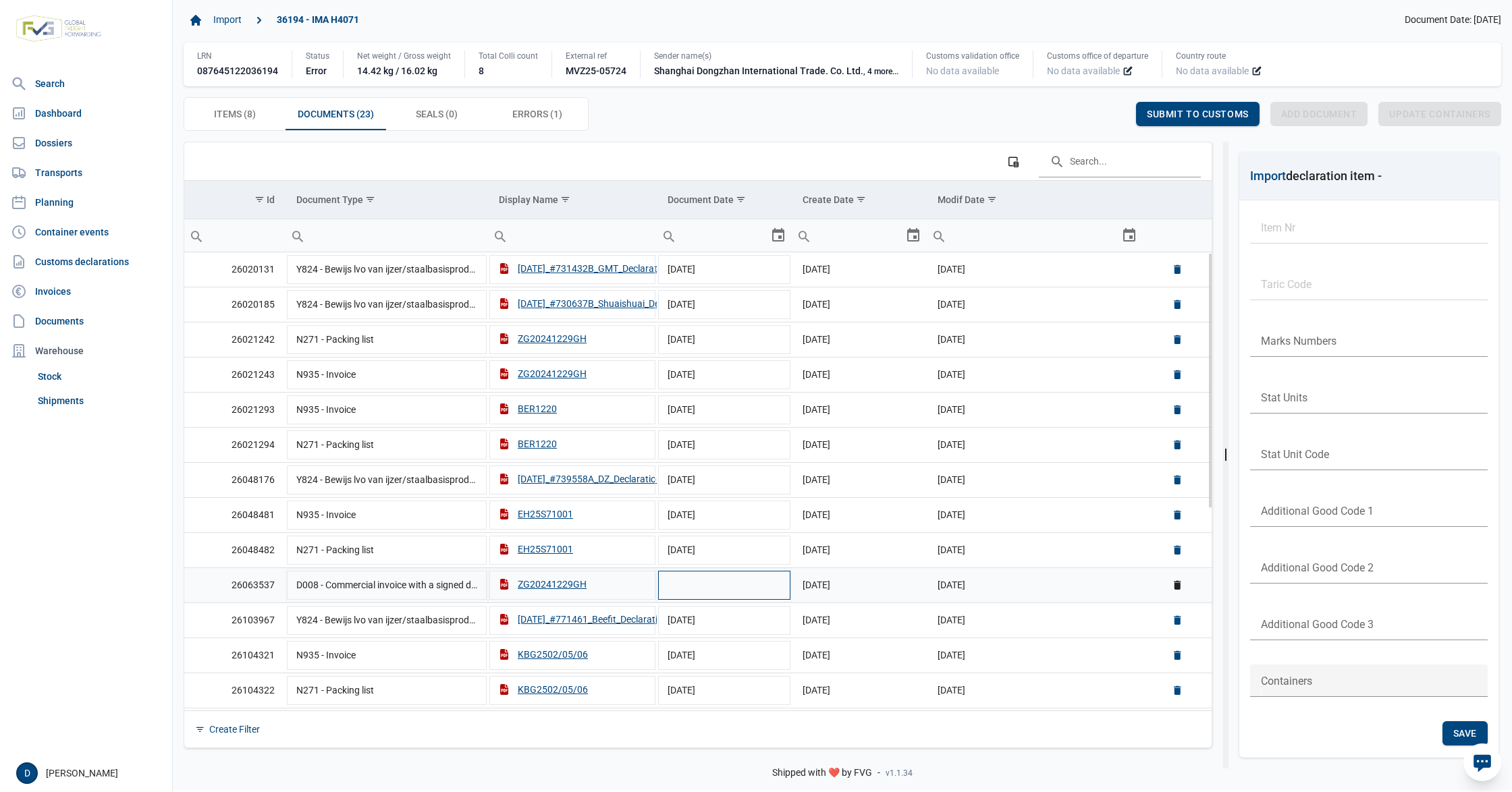
click at [750, 588] on td "Data grid with 23 rows and 6 columns" at bounding box center [724, 585] width 135 height 35
click at [547, 599] on td "ZG20241229GH" at bounding box center [572, 585] width 169 height 35
click at [509, 587] on input "ZG20241229GH" at bounding box center [572, 584] width 169 height 32
click at [523, 588] on input "ZG20241229GH" at bounding box center [572, 584] width 169 height 32
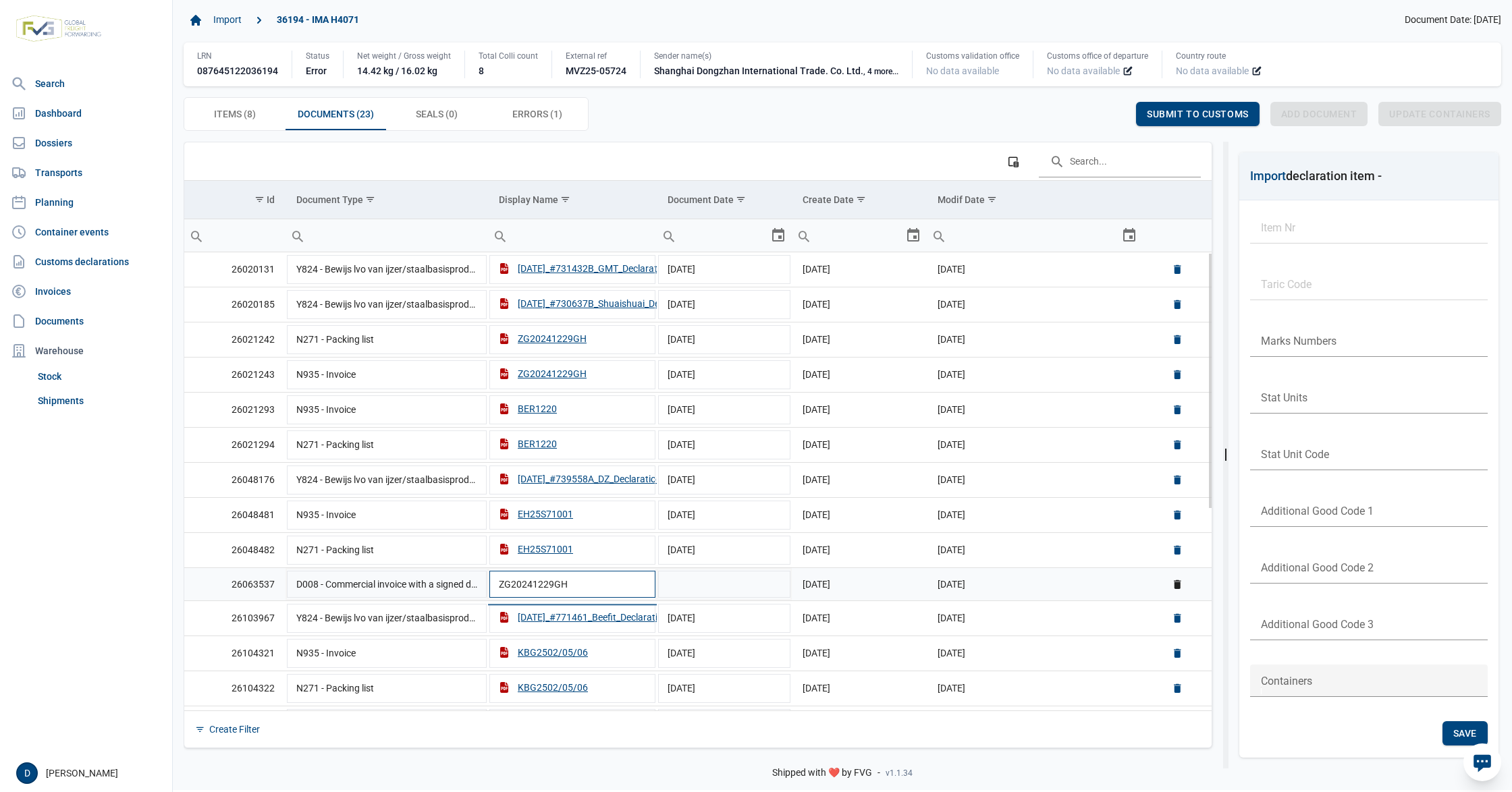
click at [523, 588] on input "ZG20241229GH" at bounding box center [572, 584] width 169 height 32
click at [554, 591] on input "ZG20241229GH" at bounding box center [572, 584] width 169 height 32
click at [729, 585] on td "Data grid with 23 rows and 6 columns" at bounding box center [724, 584] width 135 height 33
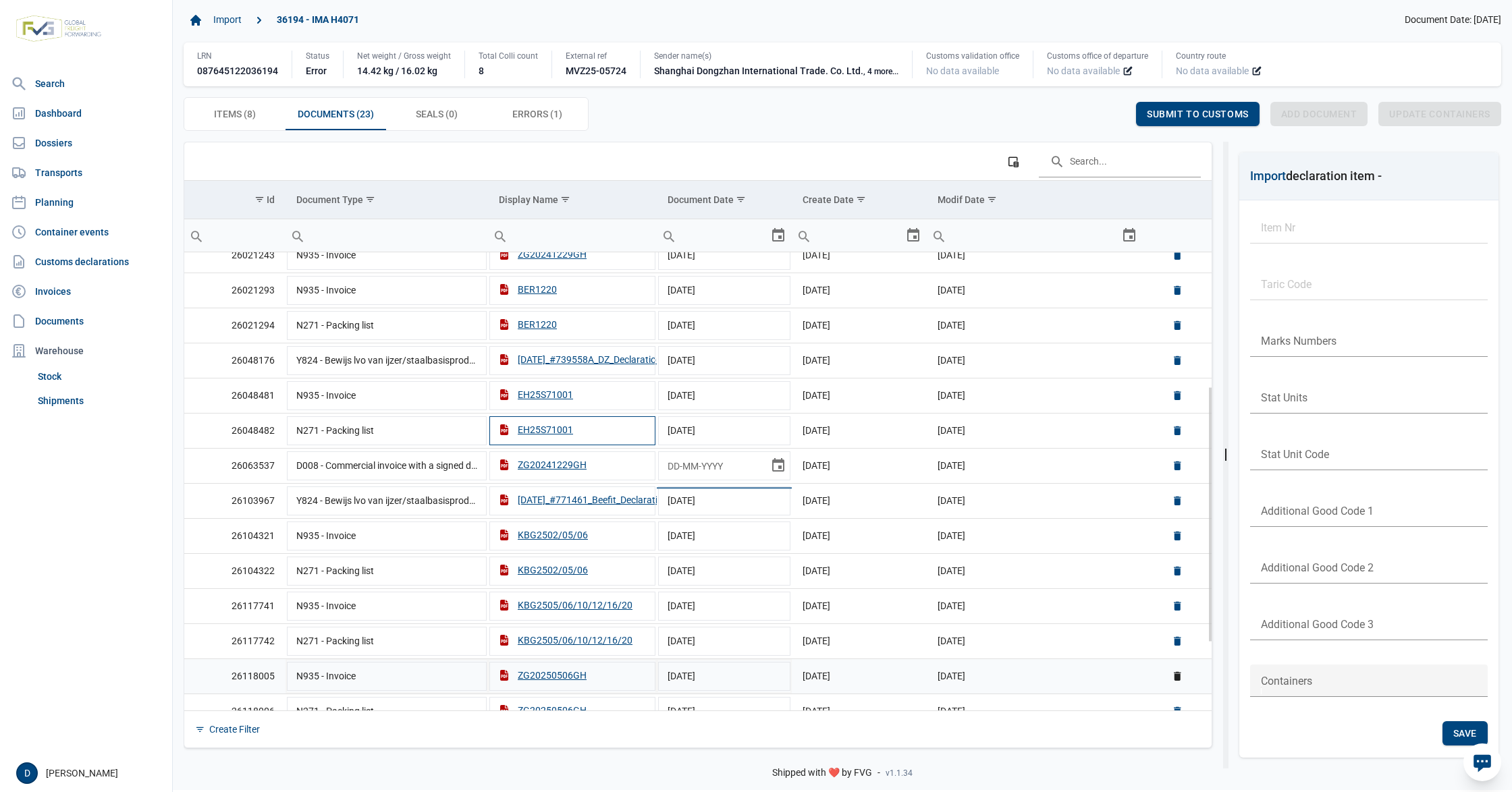
scroll to position [239, 0]
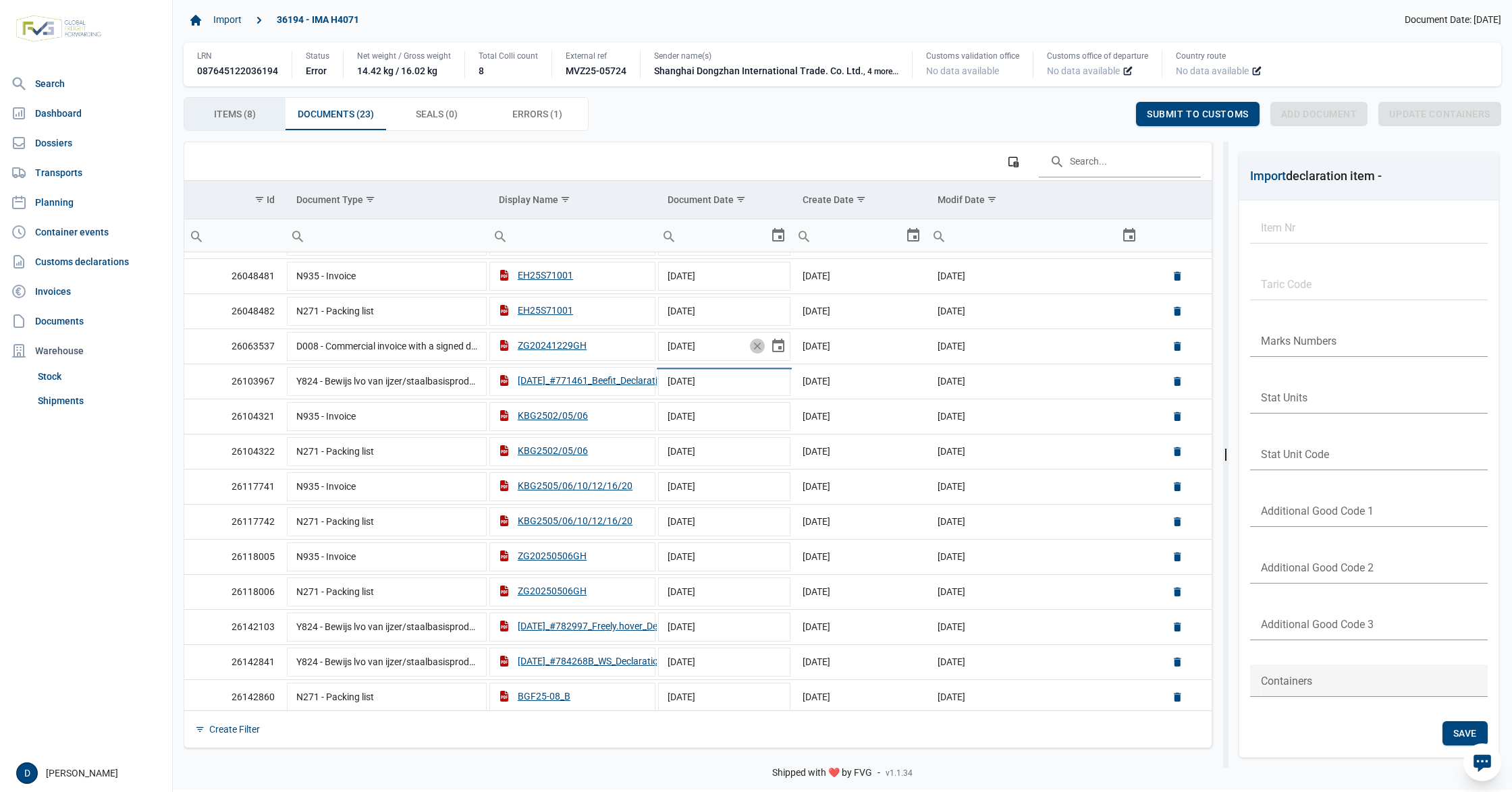
type input "29-12-2024"
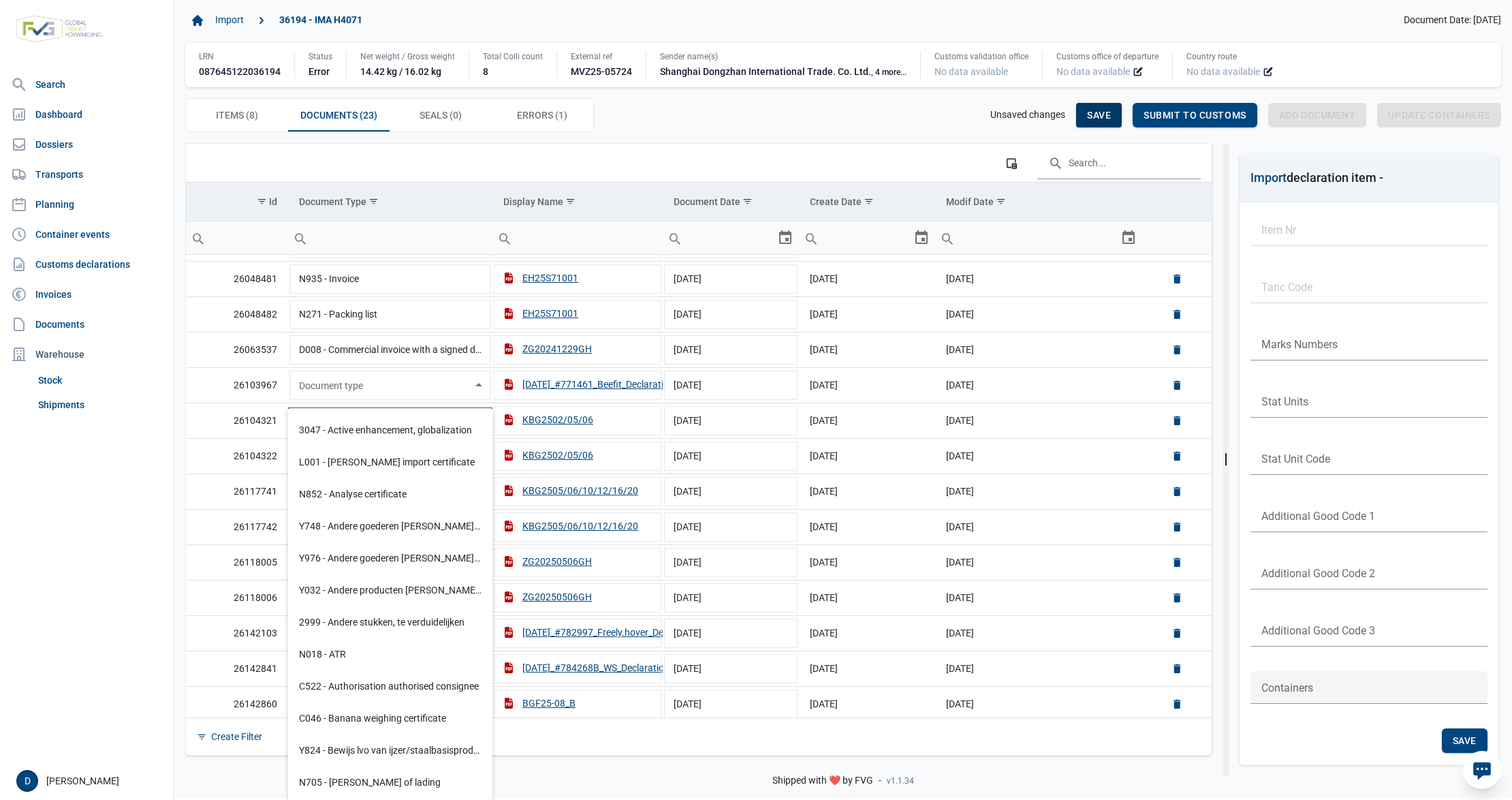
click at [1103, 107] on div "Save" at bounding box center [1098, 115] width 45 height 24
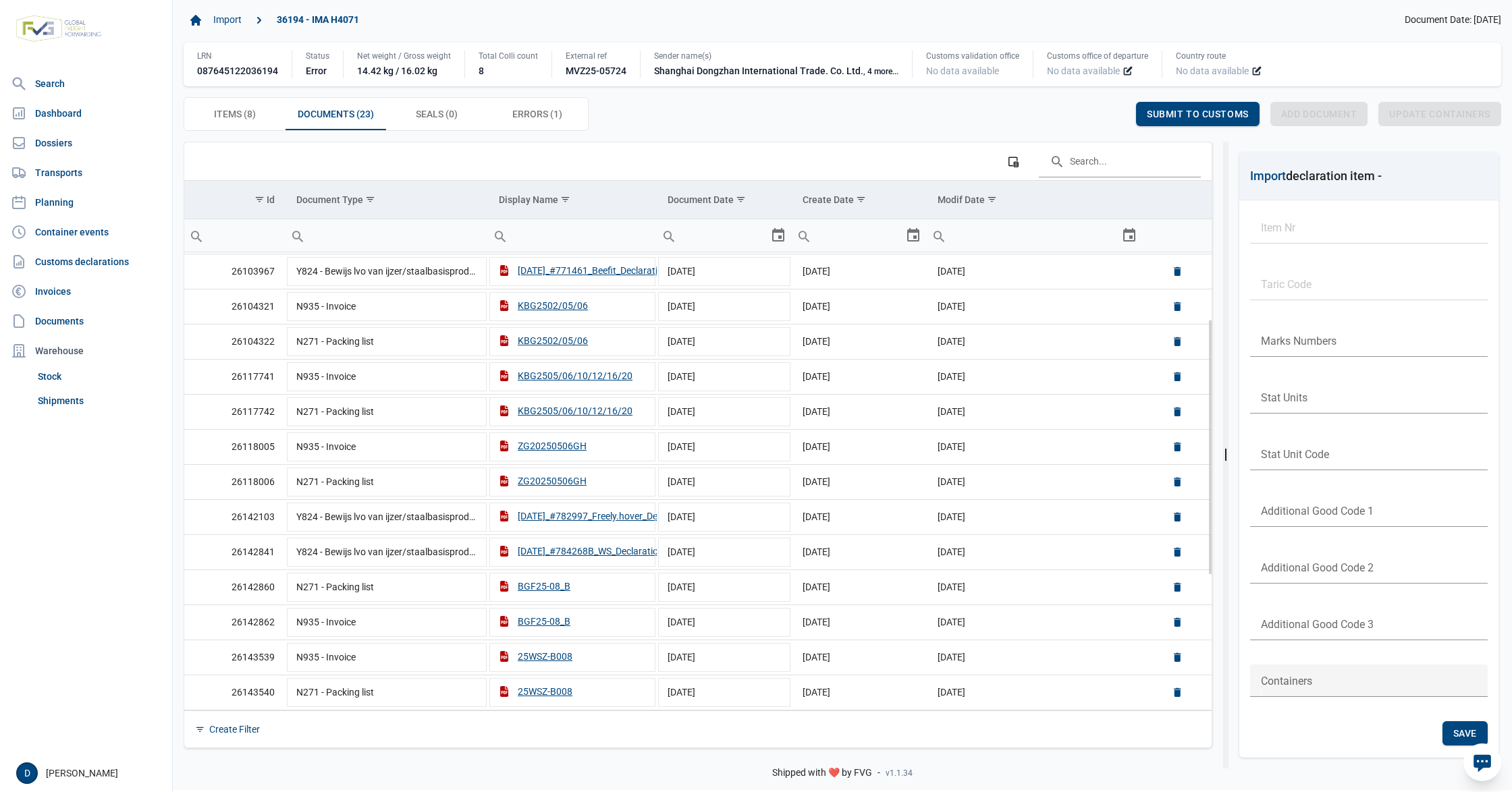
scroll to position [0, 0]
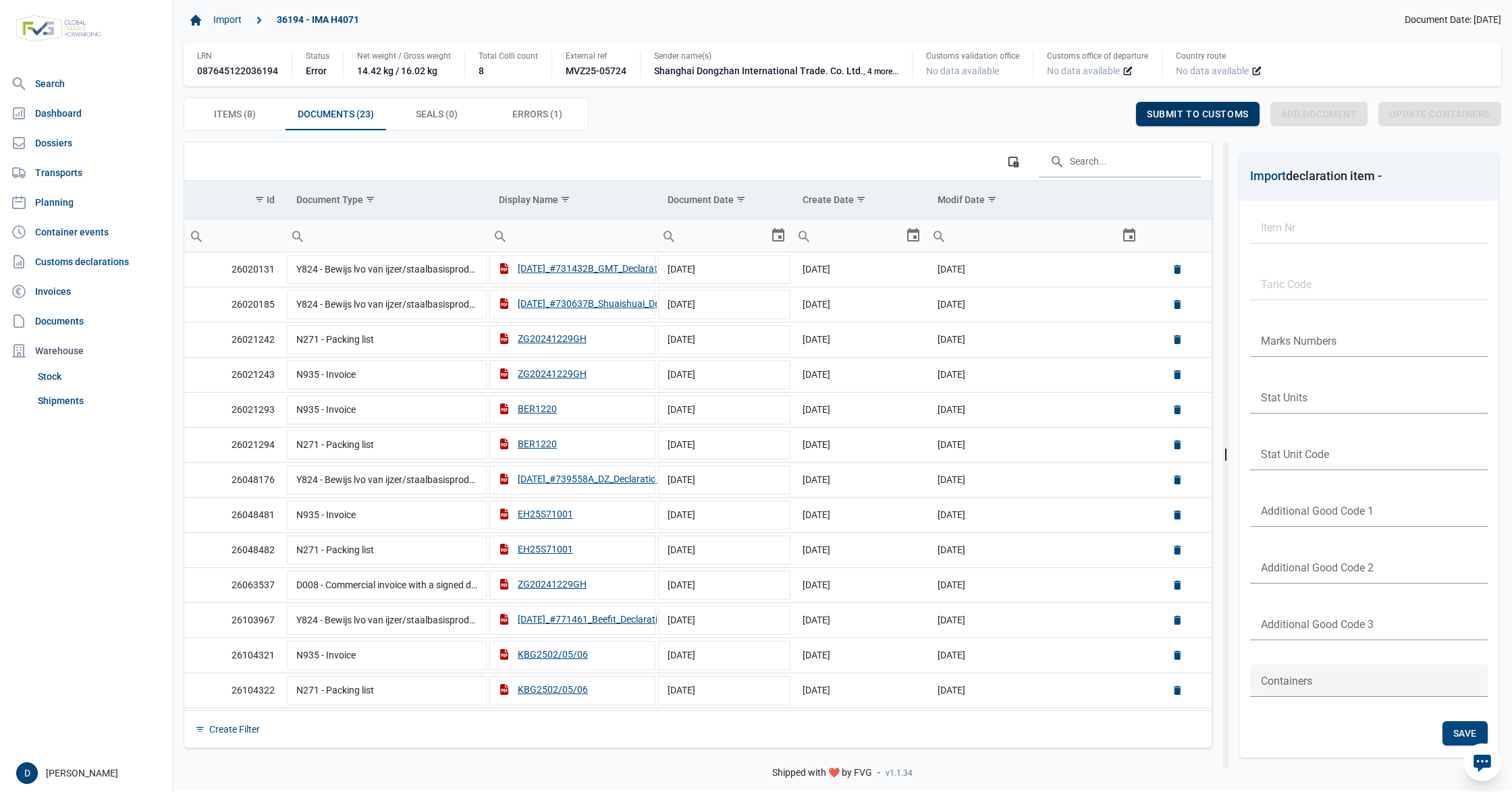
click at [1181, 120] on span "Submit to customs" at bounding box center [1197, 113] width 102 height 11
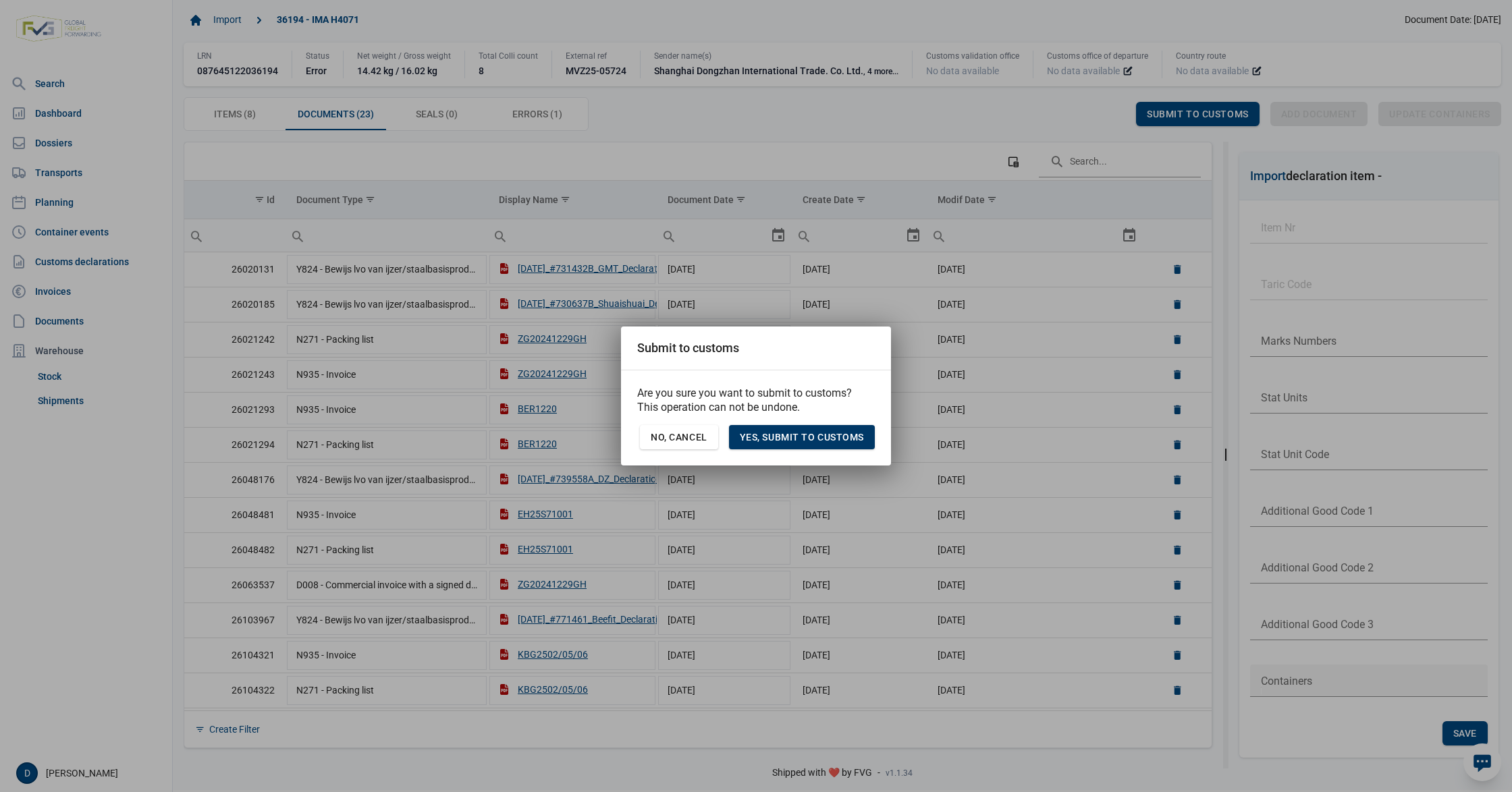
click at [797, 432] on span "Yes, Submit to customs" at bounding box center [802, 437] width 124 height 11
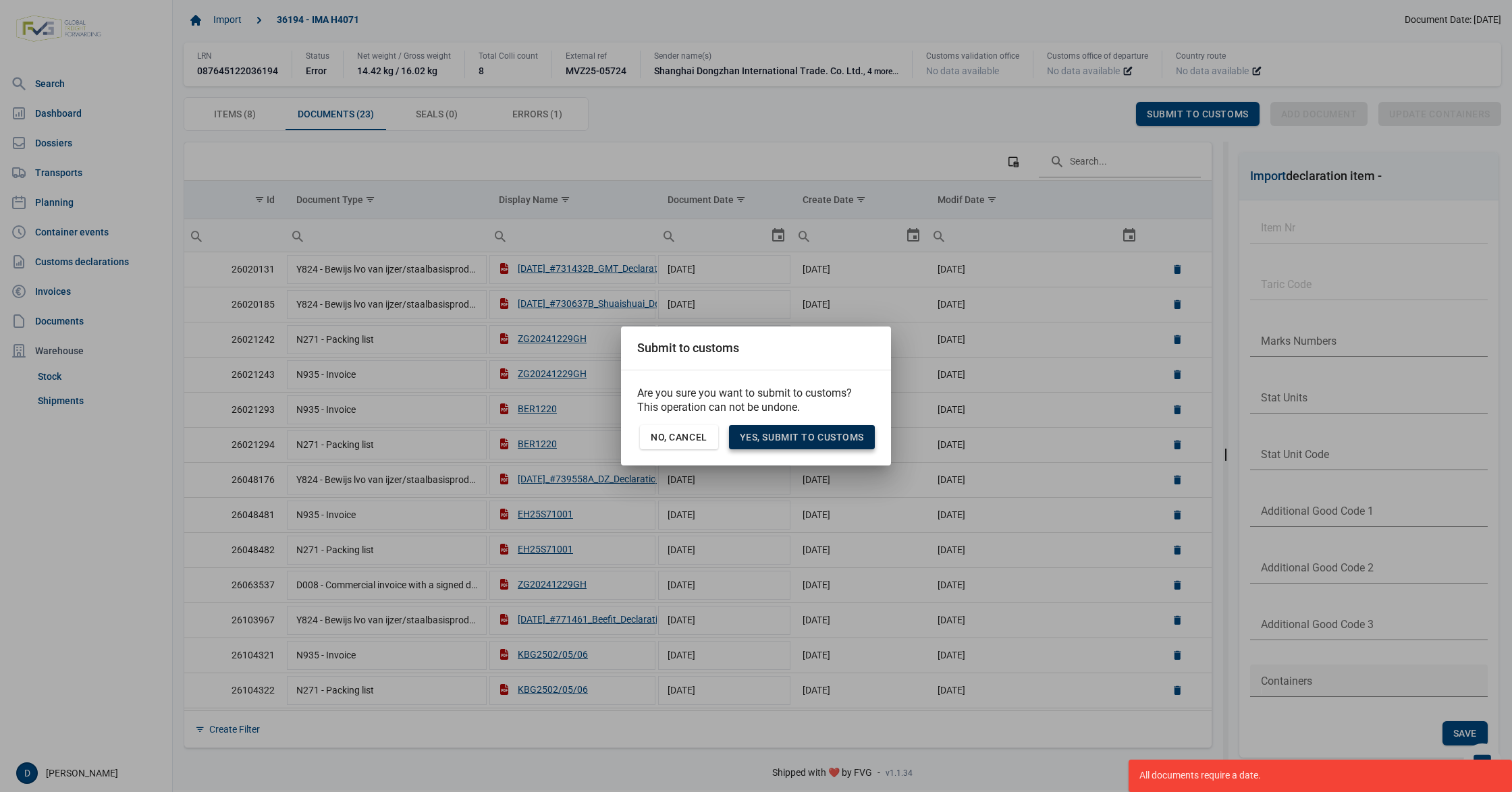
click at [797, 432] on span "Yes, Submit to customs" at bounding box center [802, 437] width 124 height 11
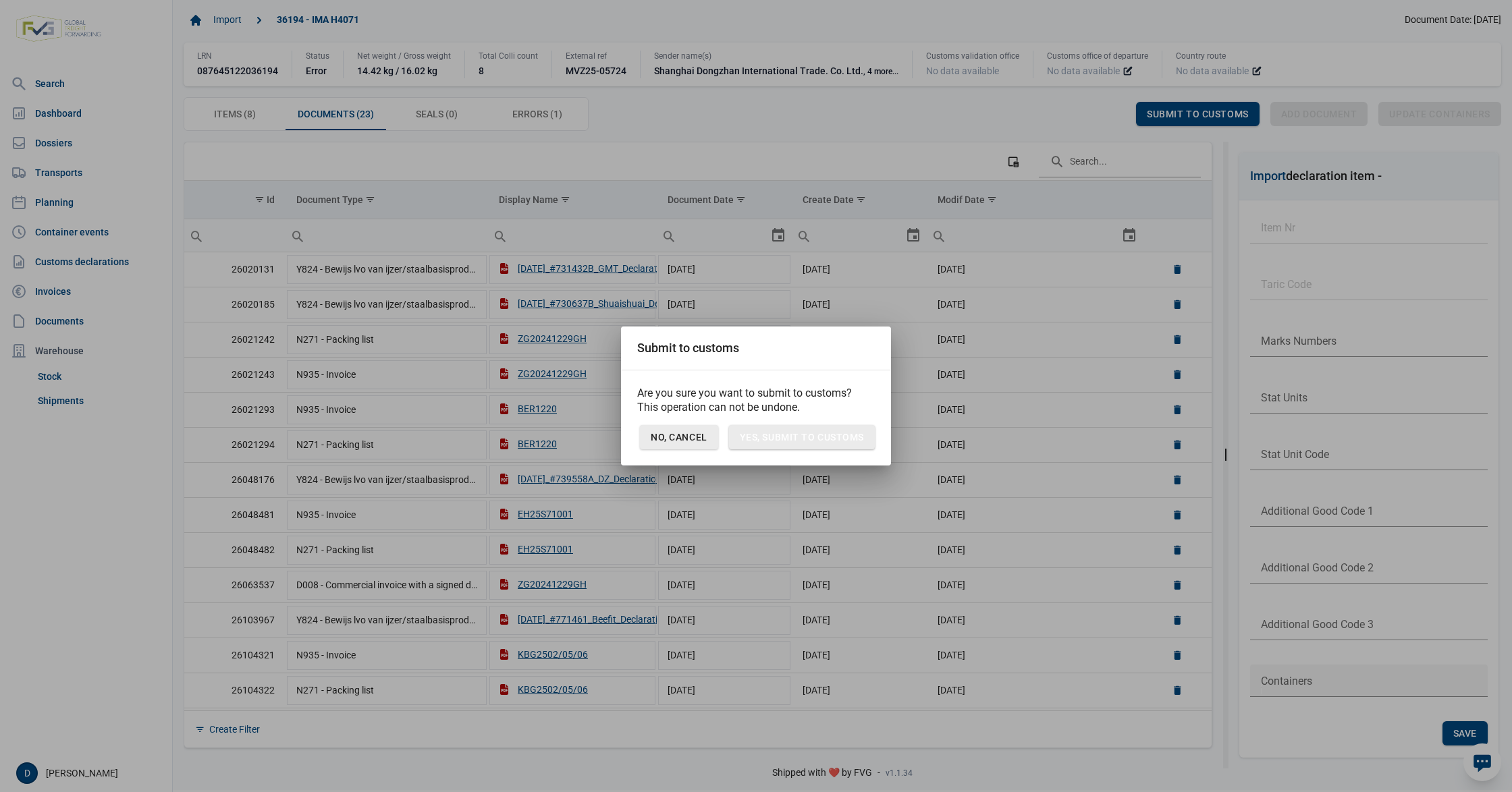
click at [678, 438] on span "No, Cancel" at bounding box center [678, 437] width 56 height 11
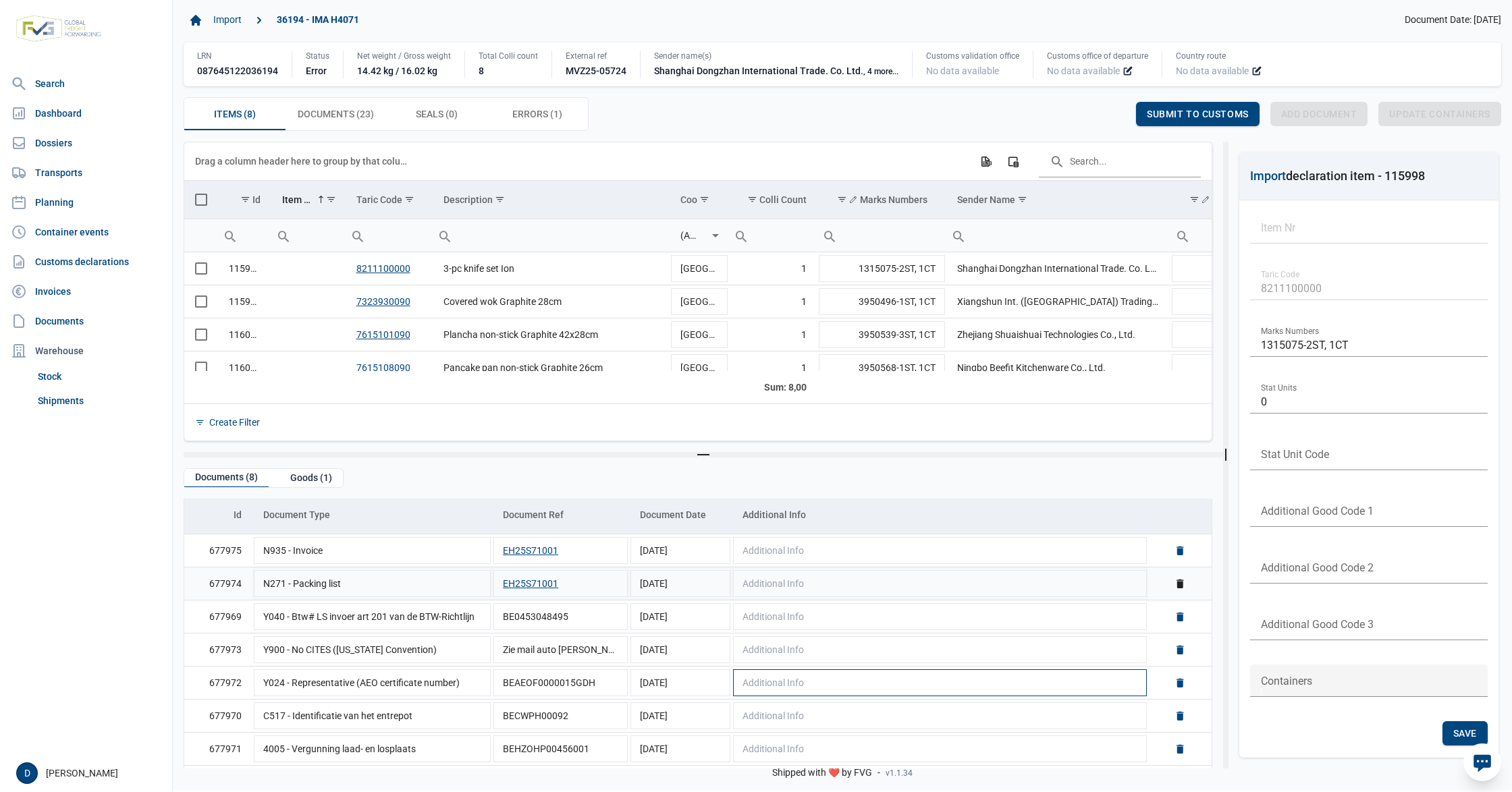
scroll to position [76, 0]
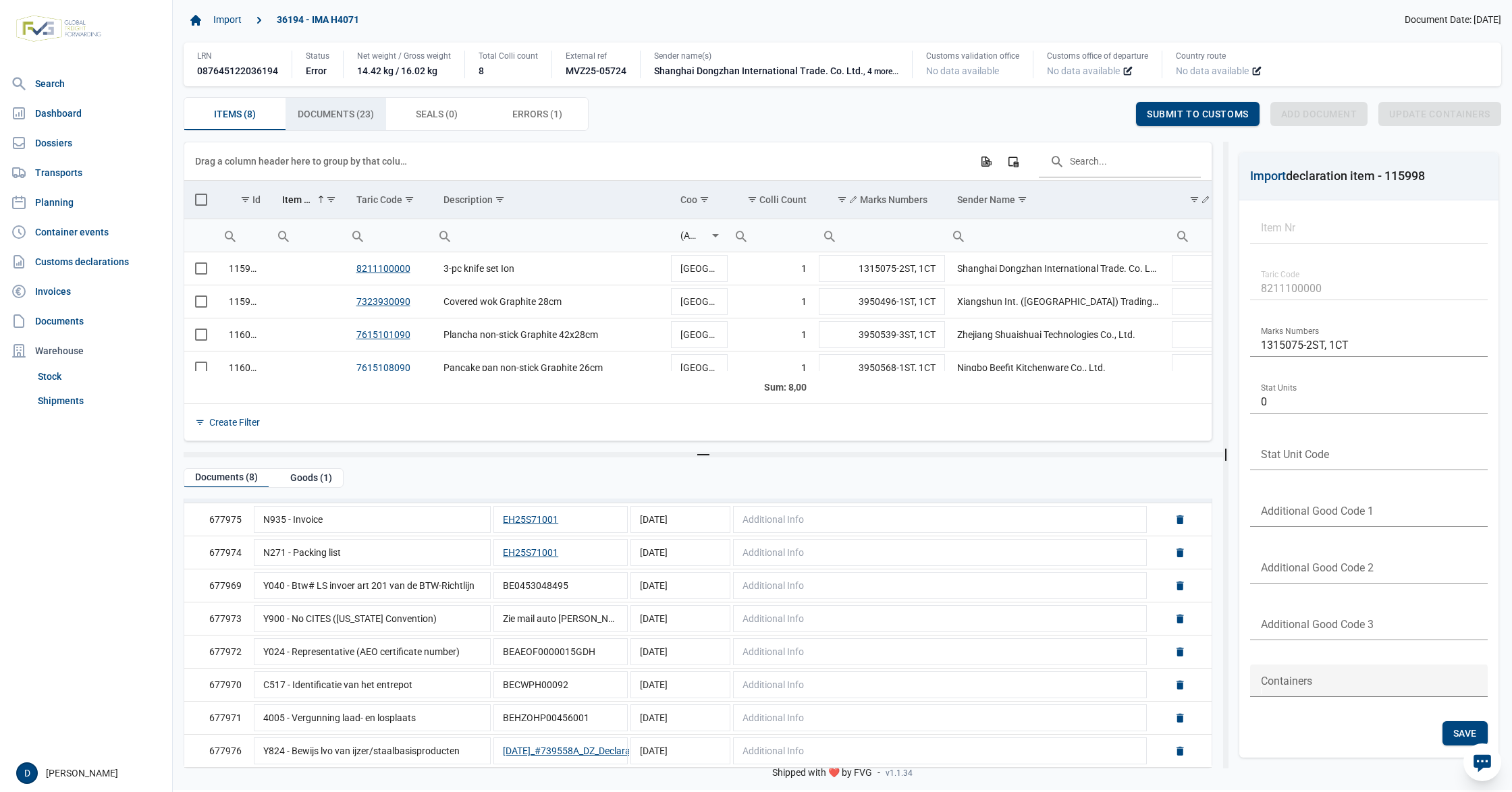
click at [330, 113] on span "Documents (23) Documents (23)" at bounding box center [335, 114] width 76 height 16
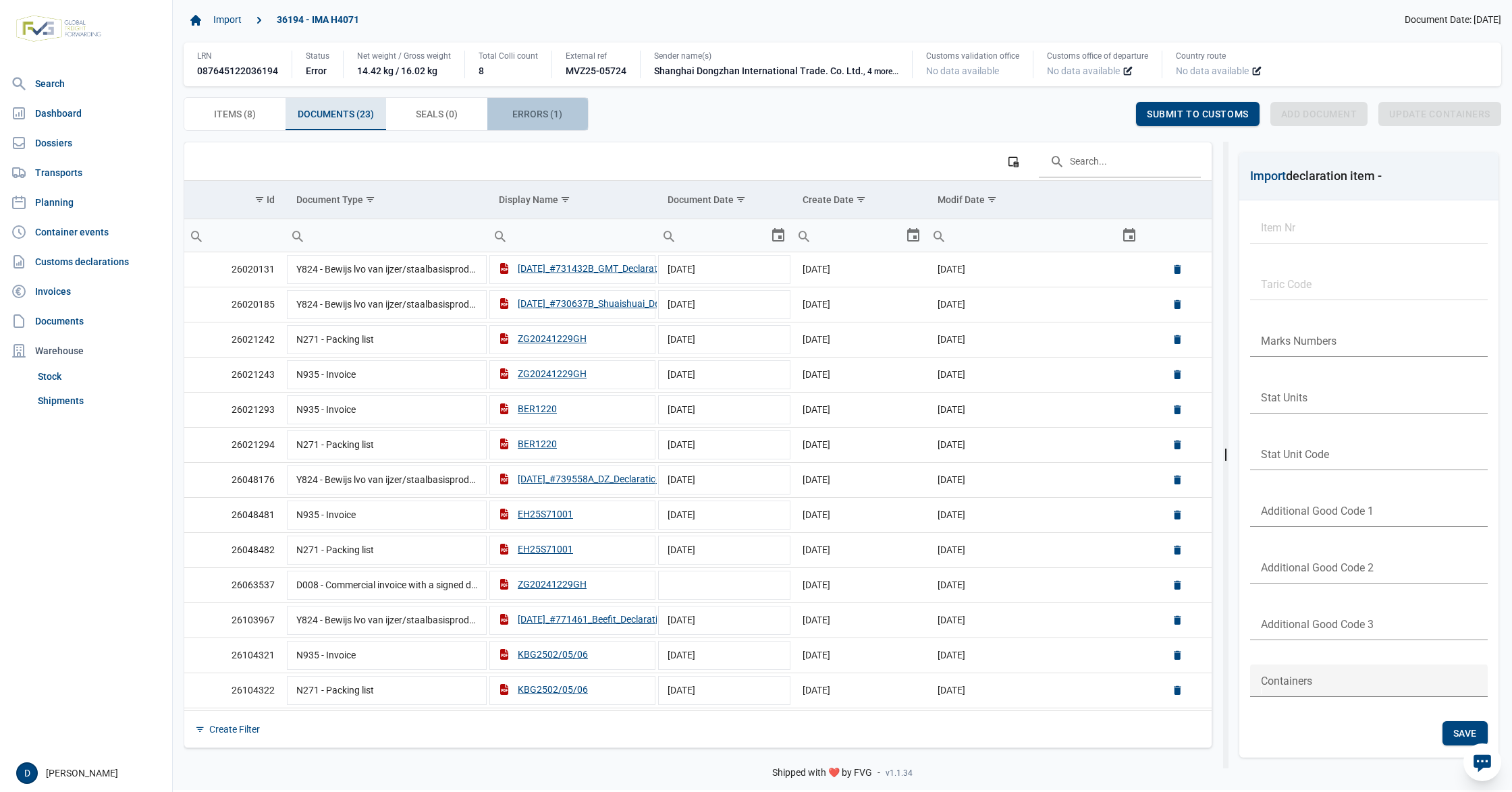
click at [514, 125] on div "Errors (1) Errors (1)" at bounding box center [538, 113] width 101 height 32
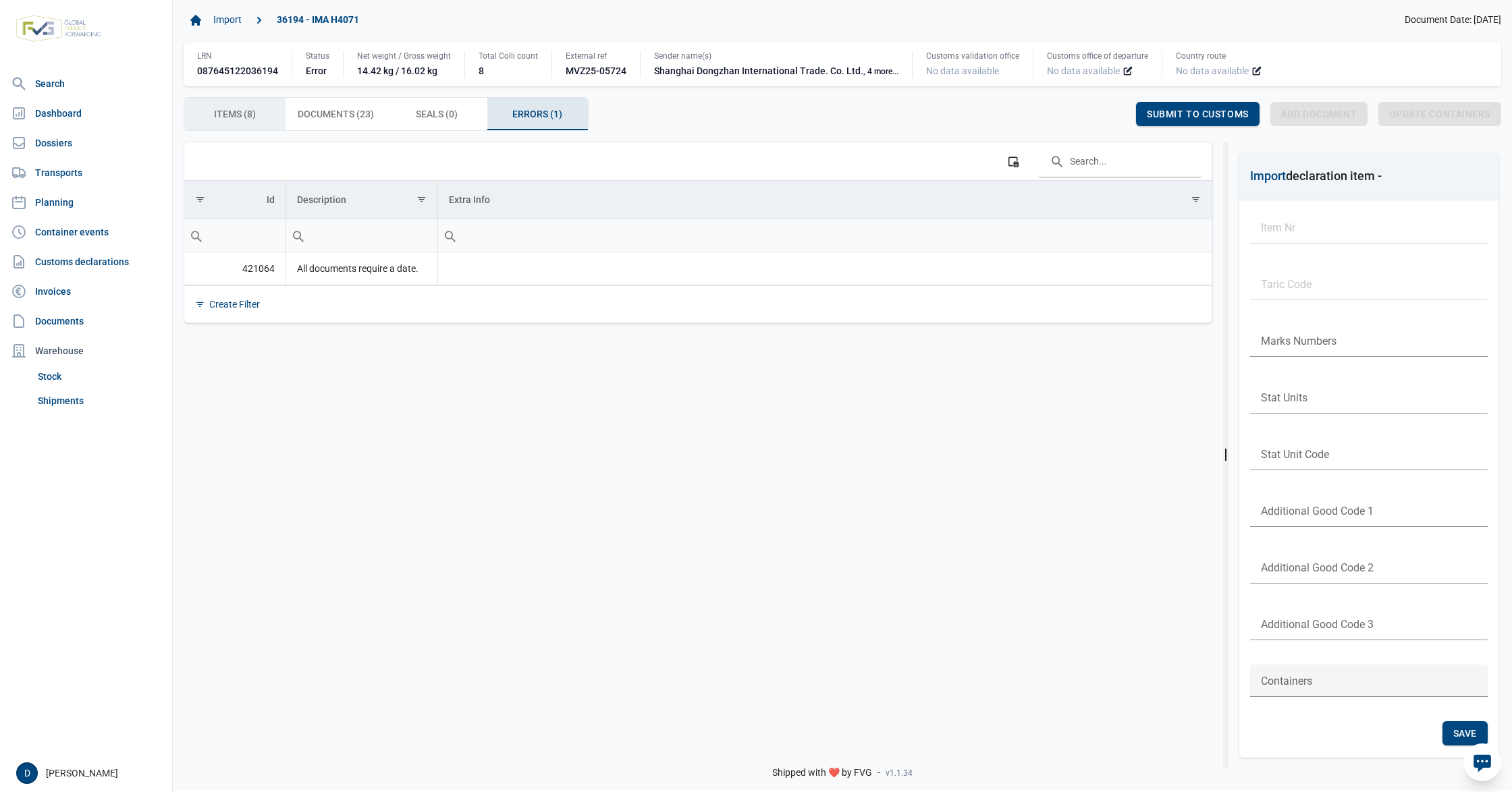
click at [235, 107] on span "Items (8) Items (8)" at bounding box center [235, 114] width 42 height 16
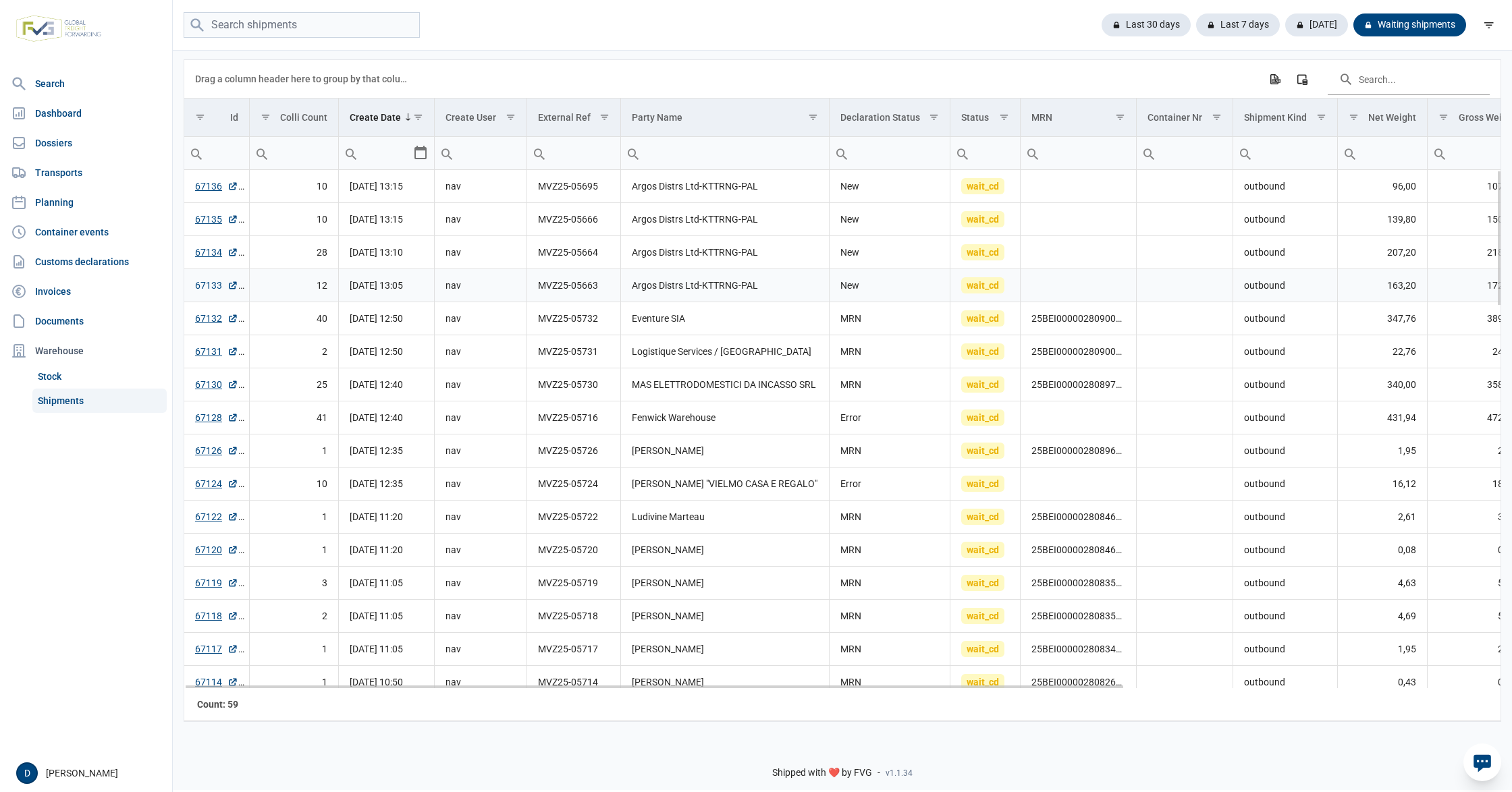
click at [208, 287] on link "67133" at bounding box center [217, 285] width 44 height 14
click at [215, 255] on link "67134" at bounding box center [217, 252] width 44 height 14
click at [200, 220] on link "67135" at bounding box center [217, 219] width 44 height 14
click at [203, 189] on link "67136" at bounding box center [217, 186] width 44 height 14
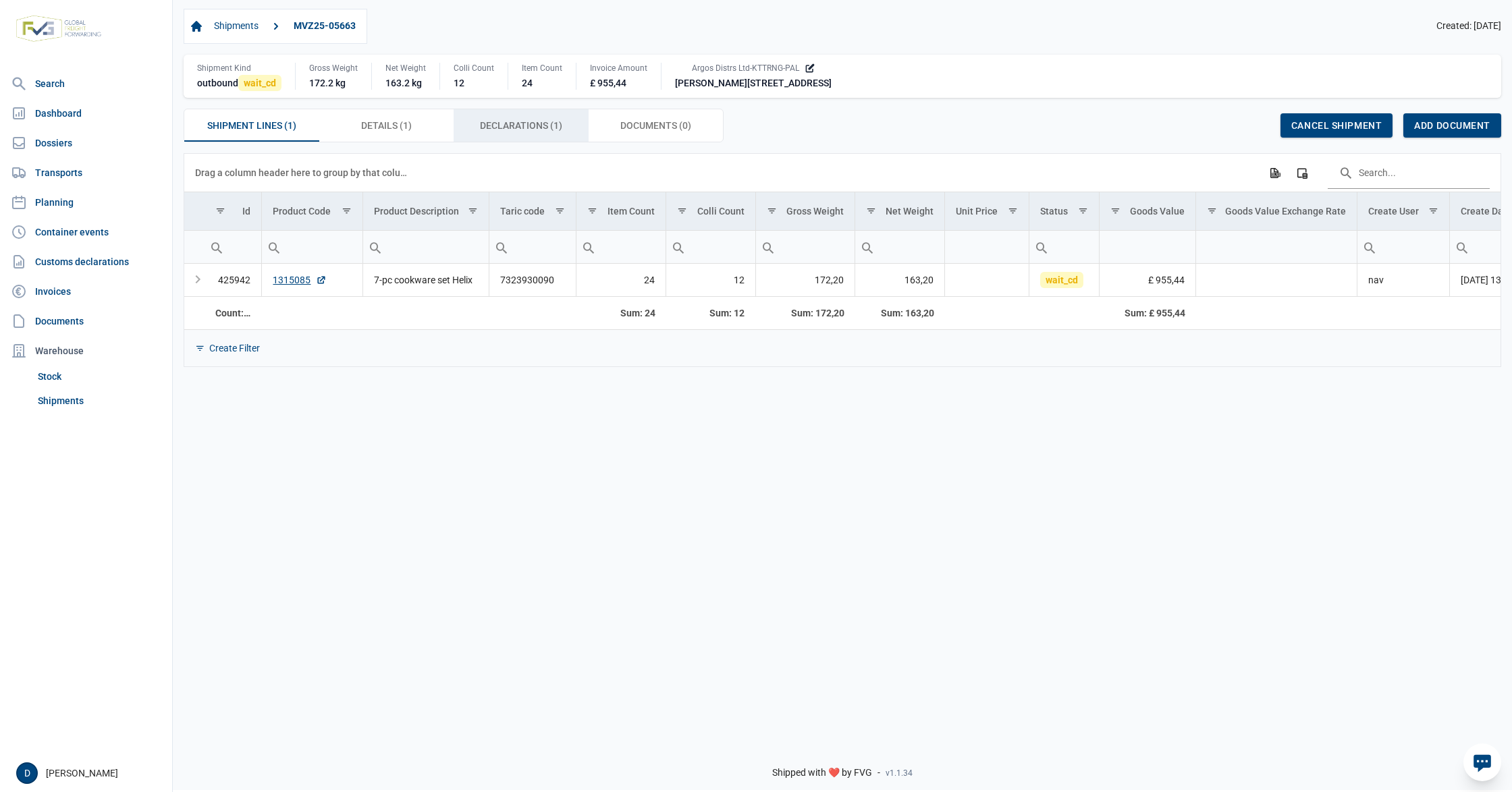
click at [500, 120] on span "Declarations (1) Declarations (1)" at bounding box center [521, 125] width 82 height 16
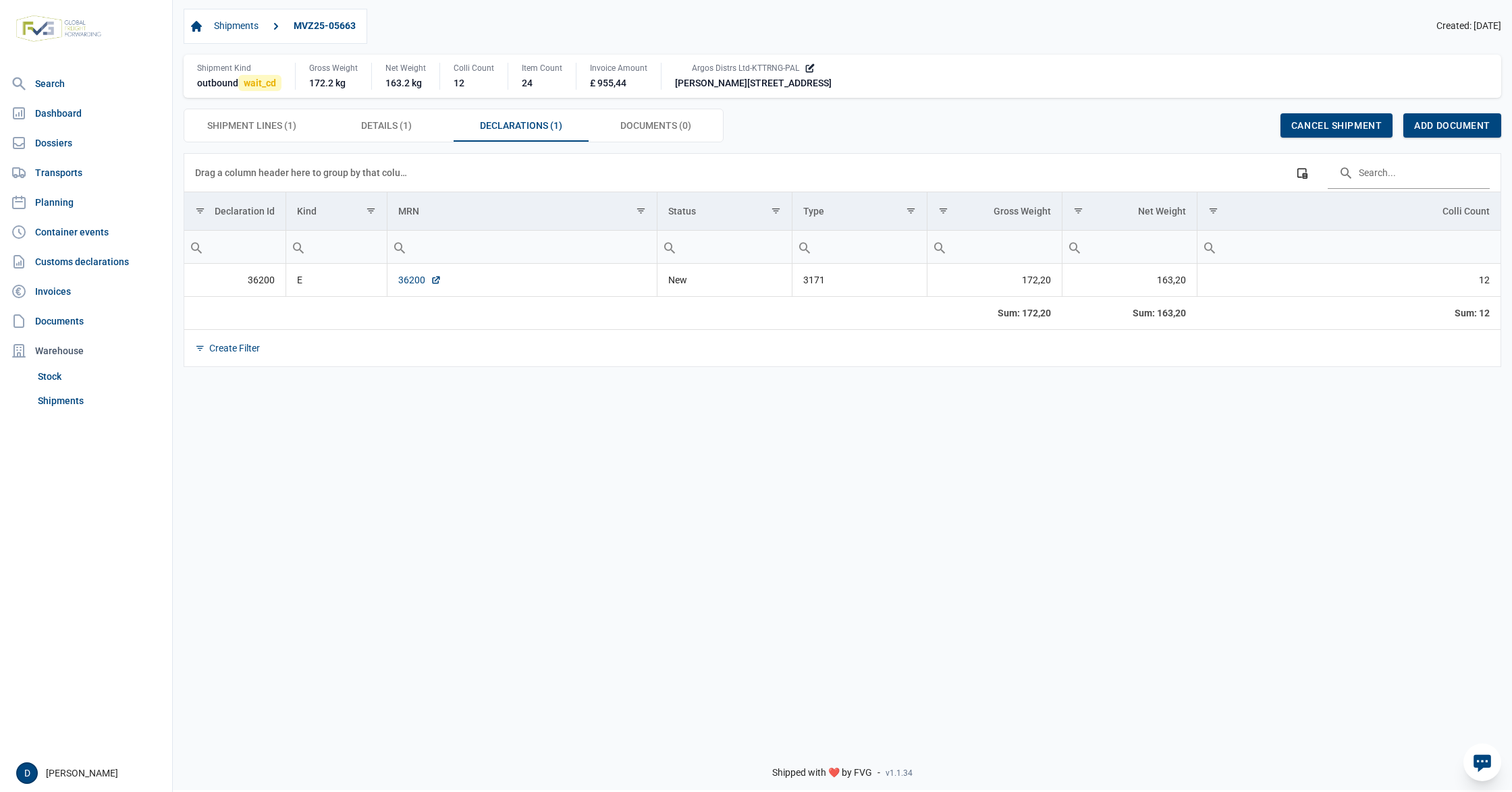
click at [409, 286] on link "36200" at bounding box center [419, 279] width 44 height 14
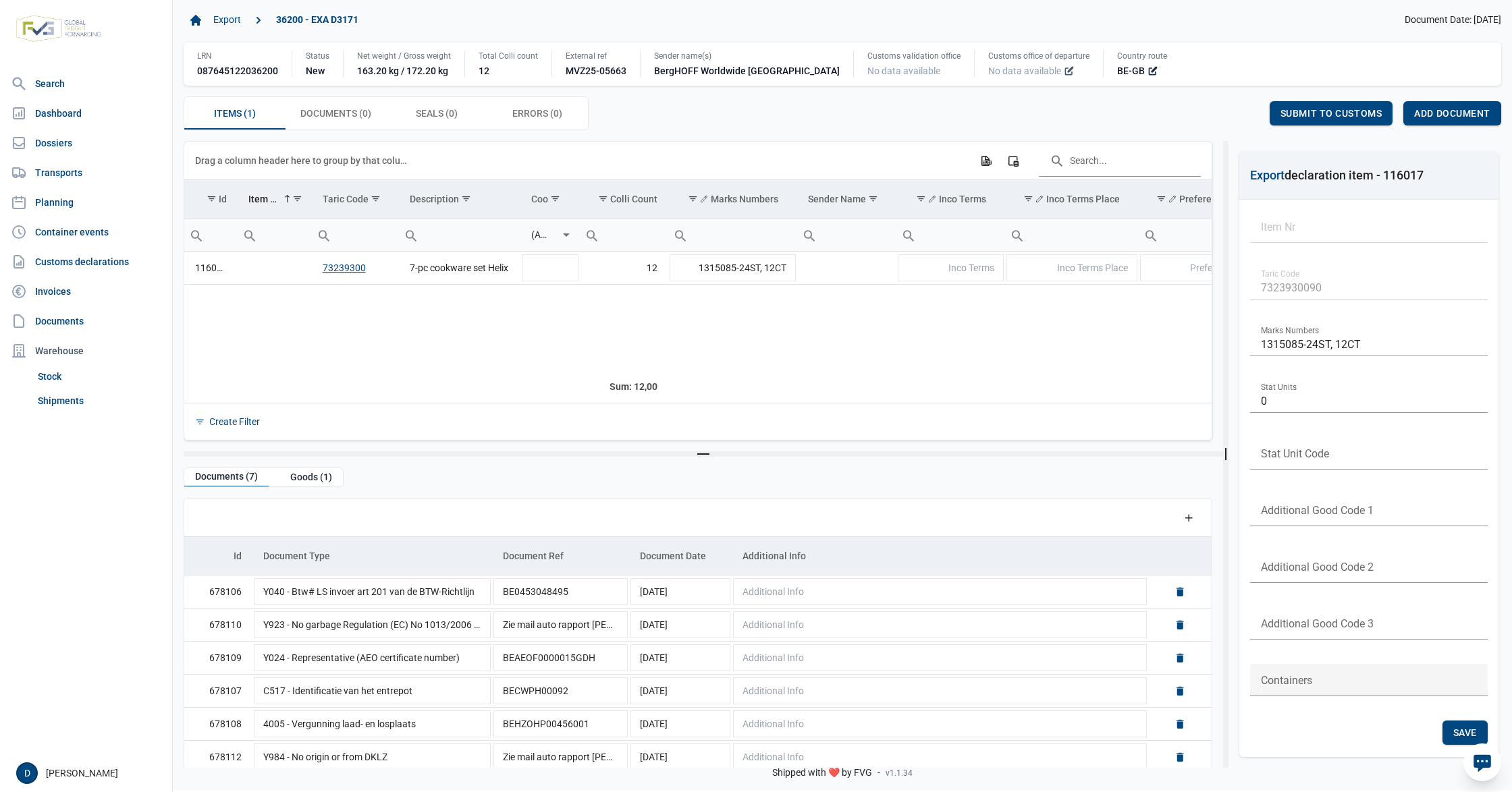
click at [1064, 74] on icon at bounding box center [1069, 71] width 11 height 11
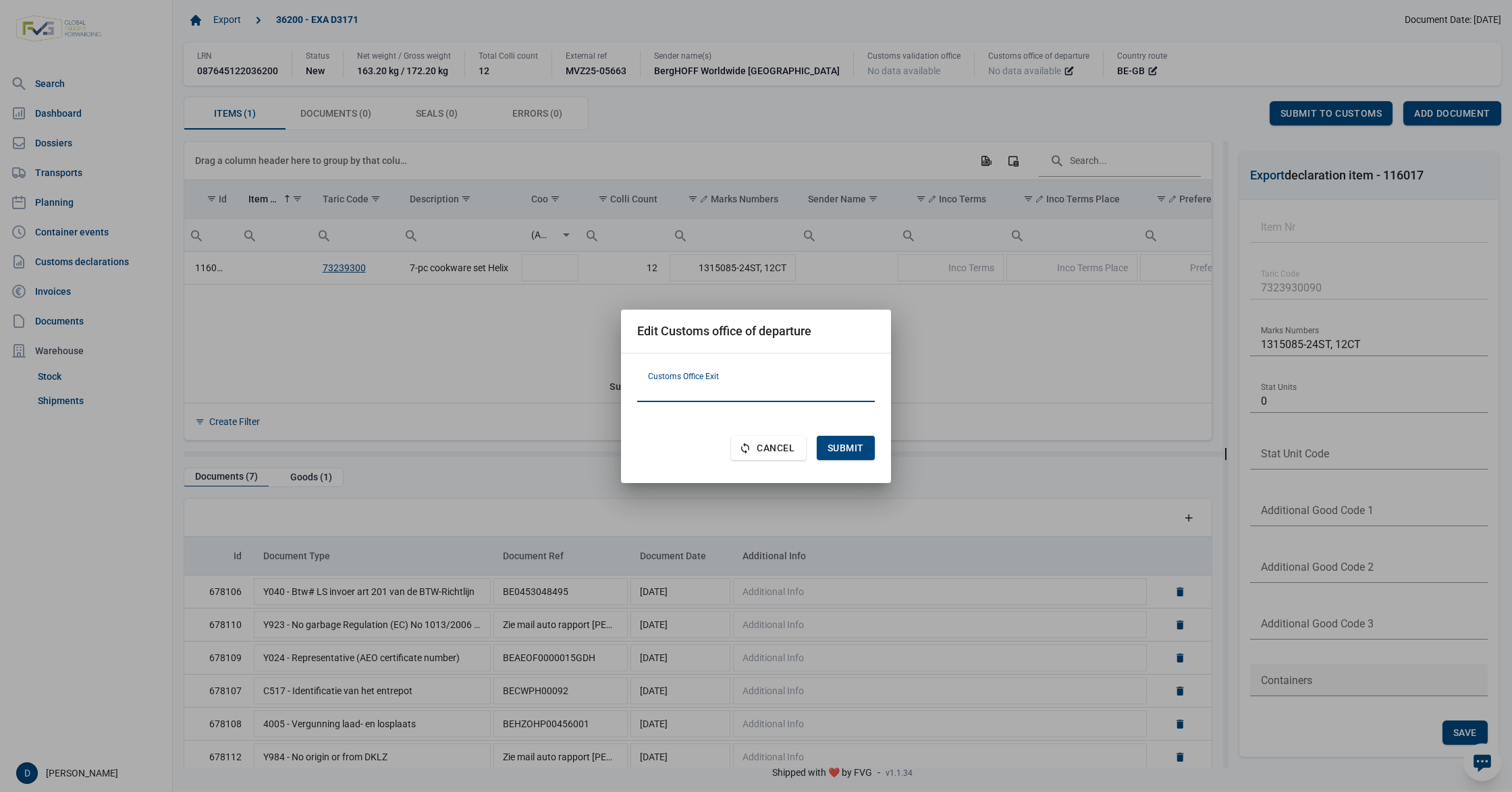
paste input "FR620001"
type input "FR620001"
click at [862, 448] on span "Submit" at bounding box center [845, 448] width 36 height 11
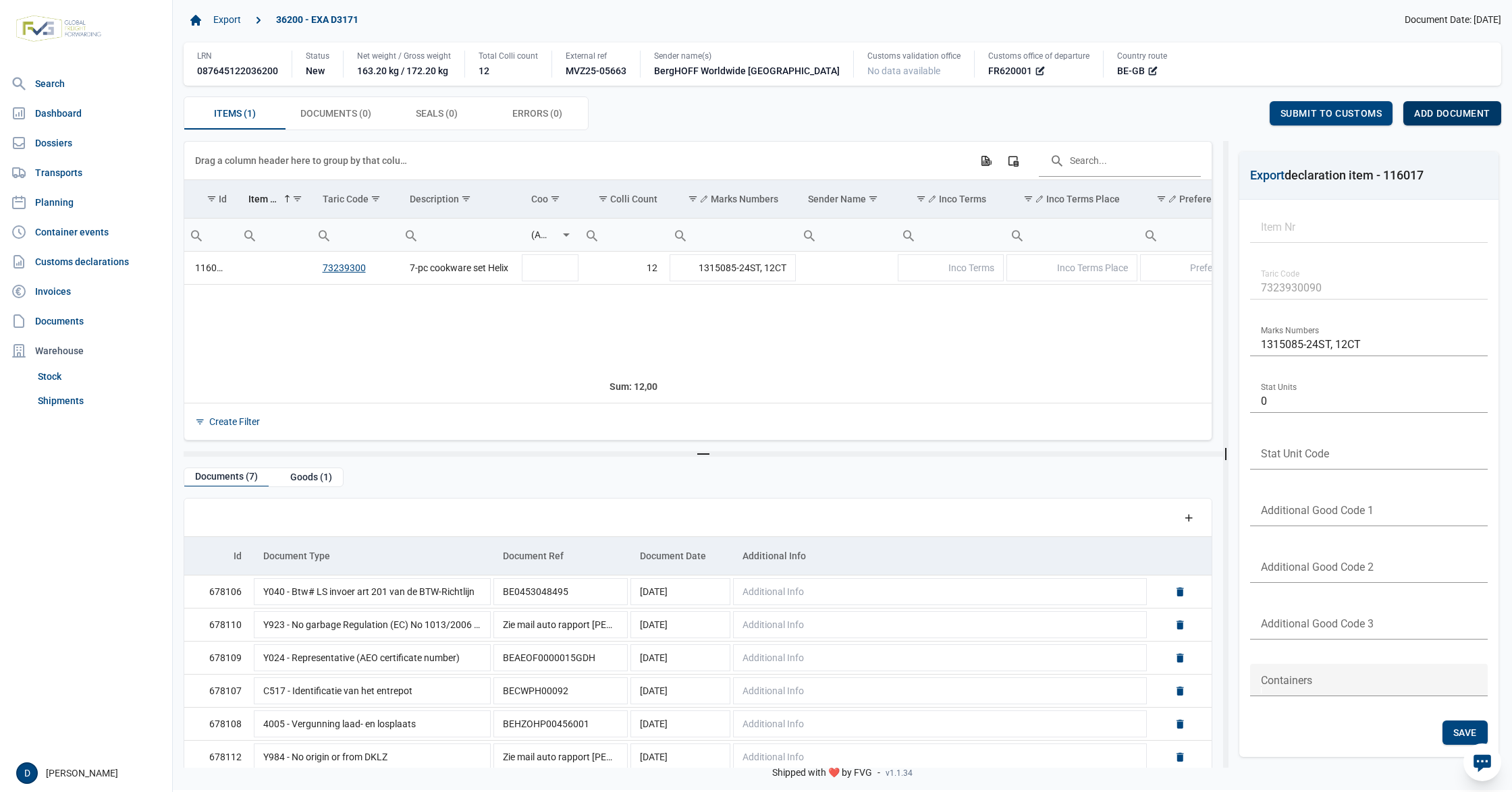
click at [1458, 108] on span "Add document" at bounding box center [1452, 113] width 76 height 11
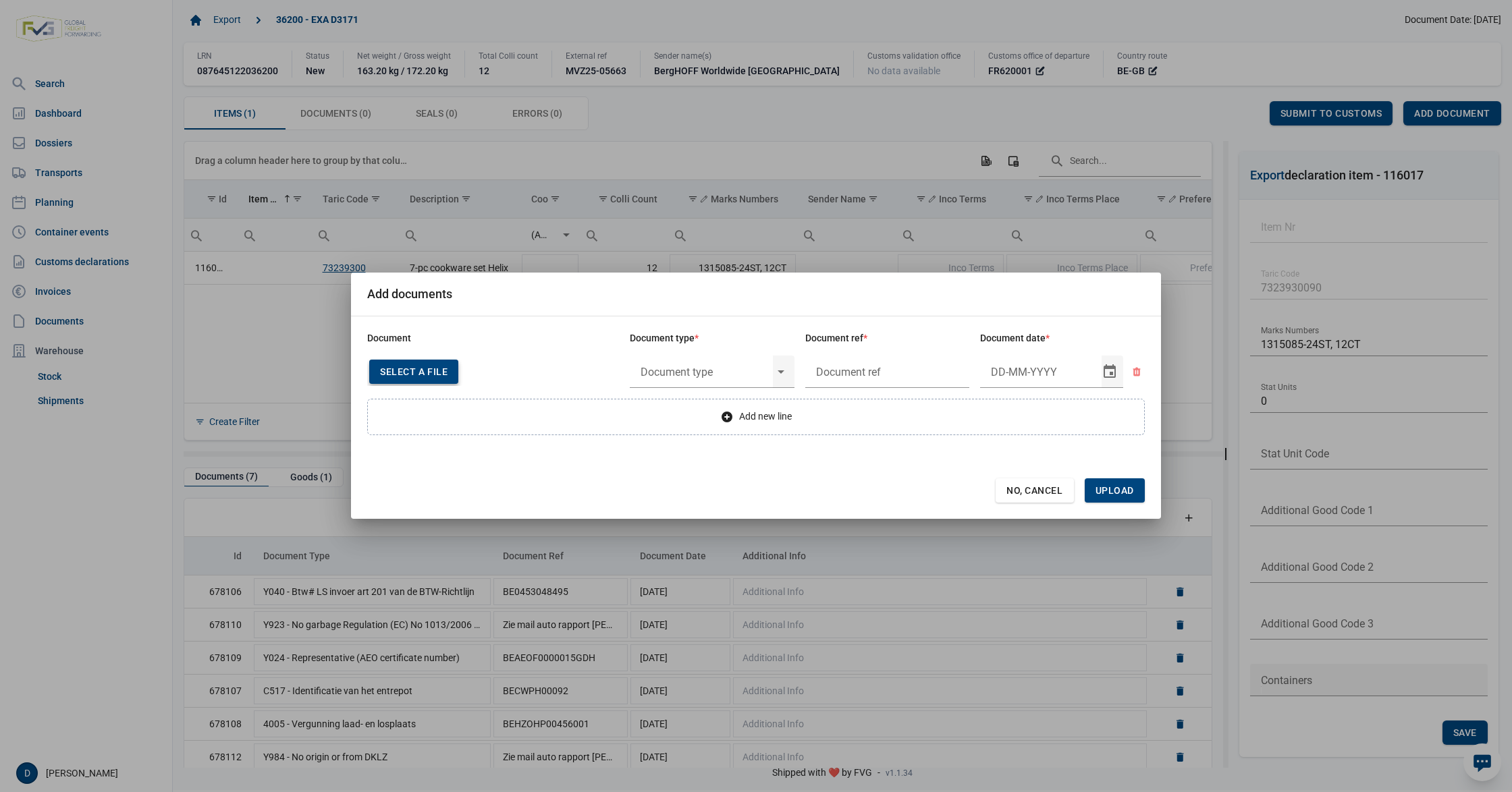
click at [437, 368] on span "Select a file" at bounding box center [414, 371] width 68 height 11
type input "Invoice VFA25-07408"
click at [712, 373] on input "text" at bounding box center [701, 371] width 143 height 35
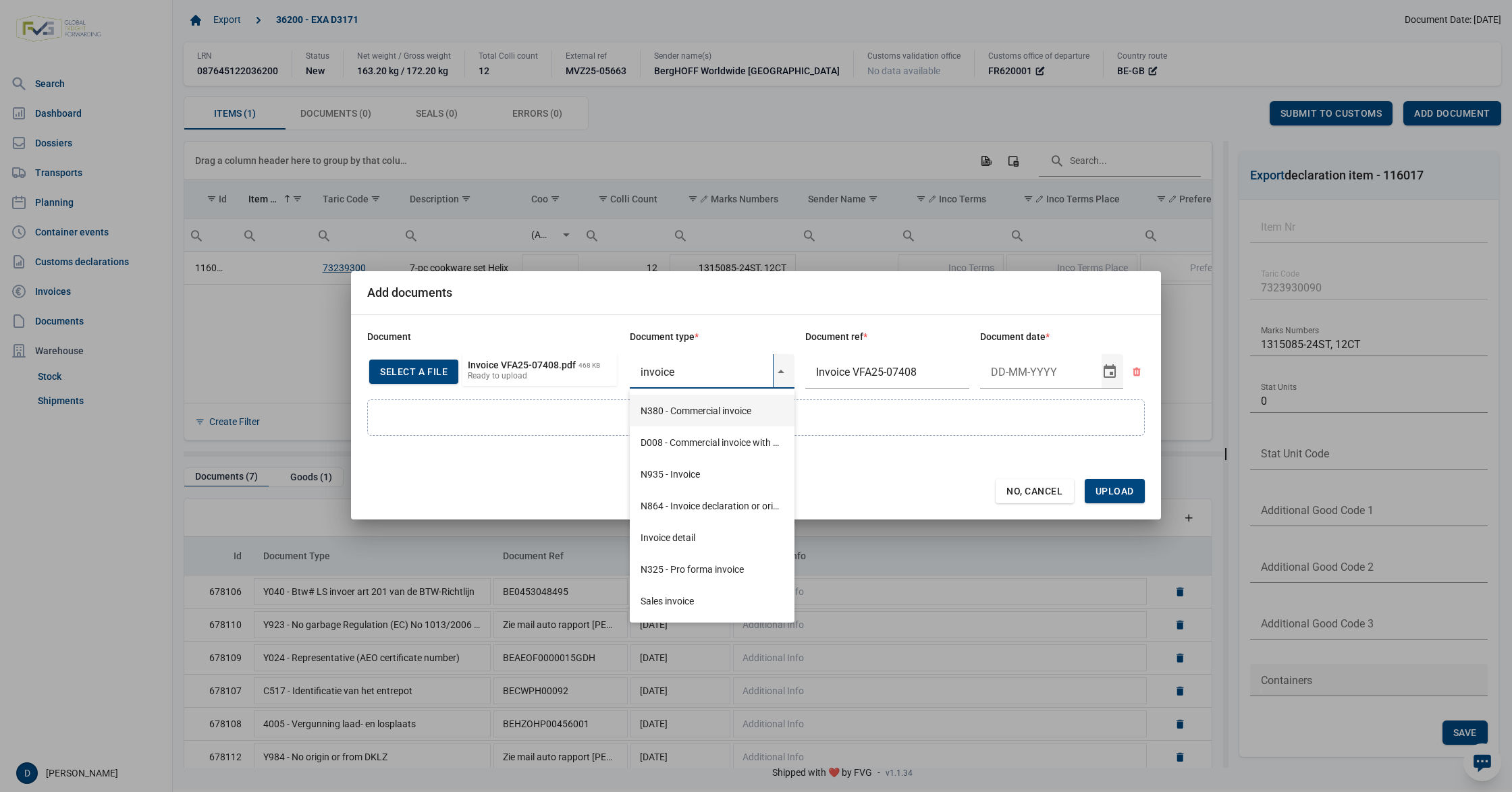
click at [698, 405] on div "N380 - Commercial invoice" at bounding box center [712, 411] width 165 height 31
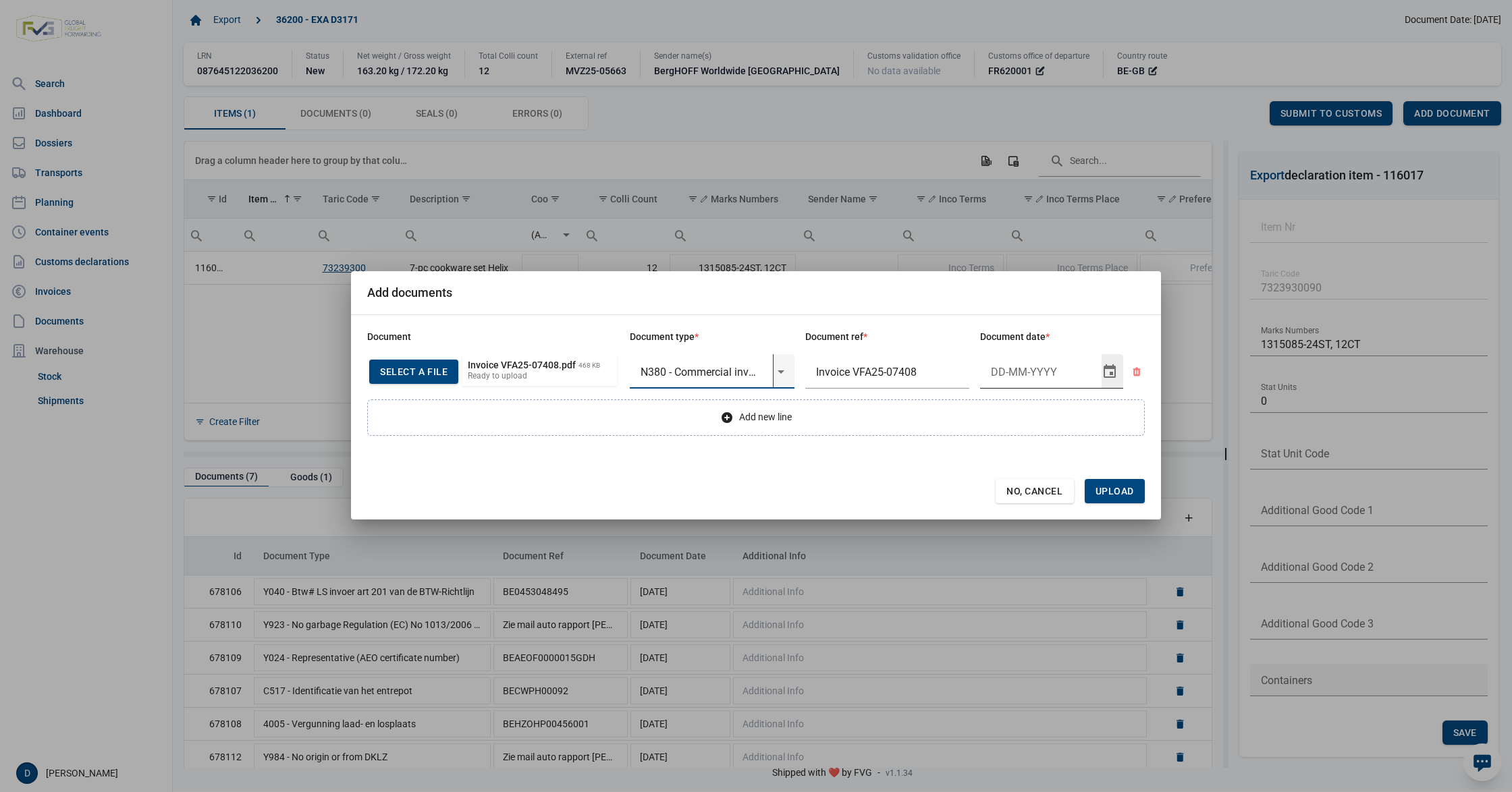
type input "N380 - Commercial invoice"
click at [1003, 379] on input "Document date" at bounding box center [1041, 371] width 121 height 35
type input "[DATE]"
click at [1137, 488] on span "Upload" at bounding box center [1115, 491] width 60 height 24
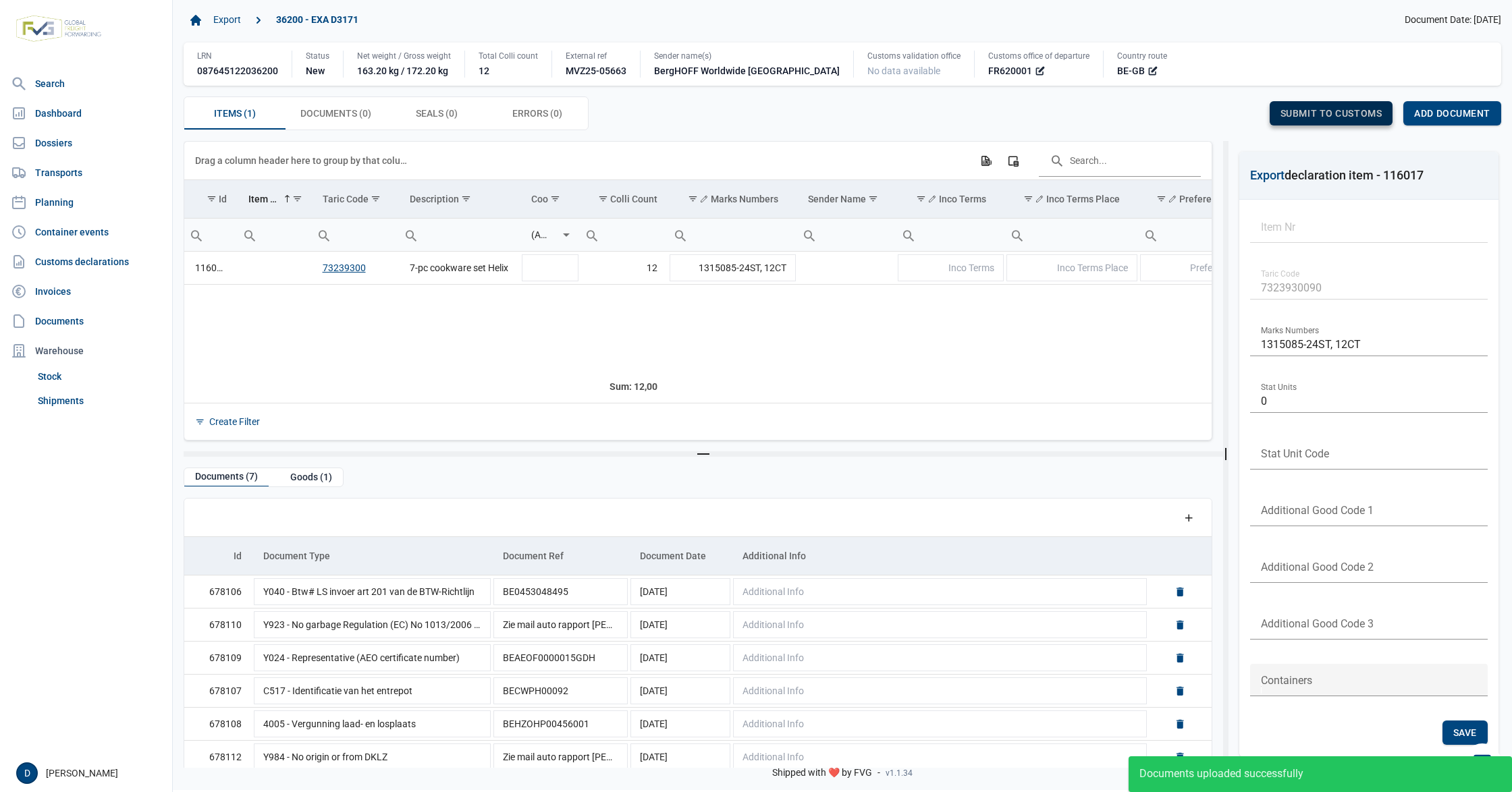
click at [1314, 111] on span "Submit to customs" at bounding box center [1331, 113] width 102 height 11
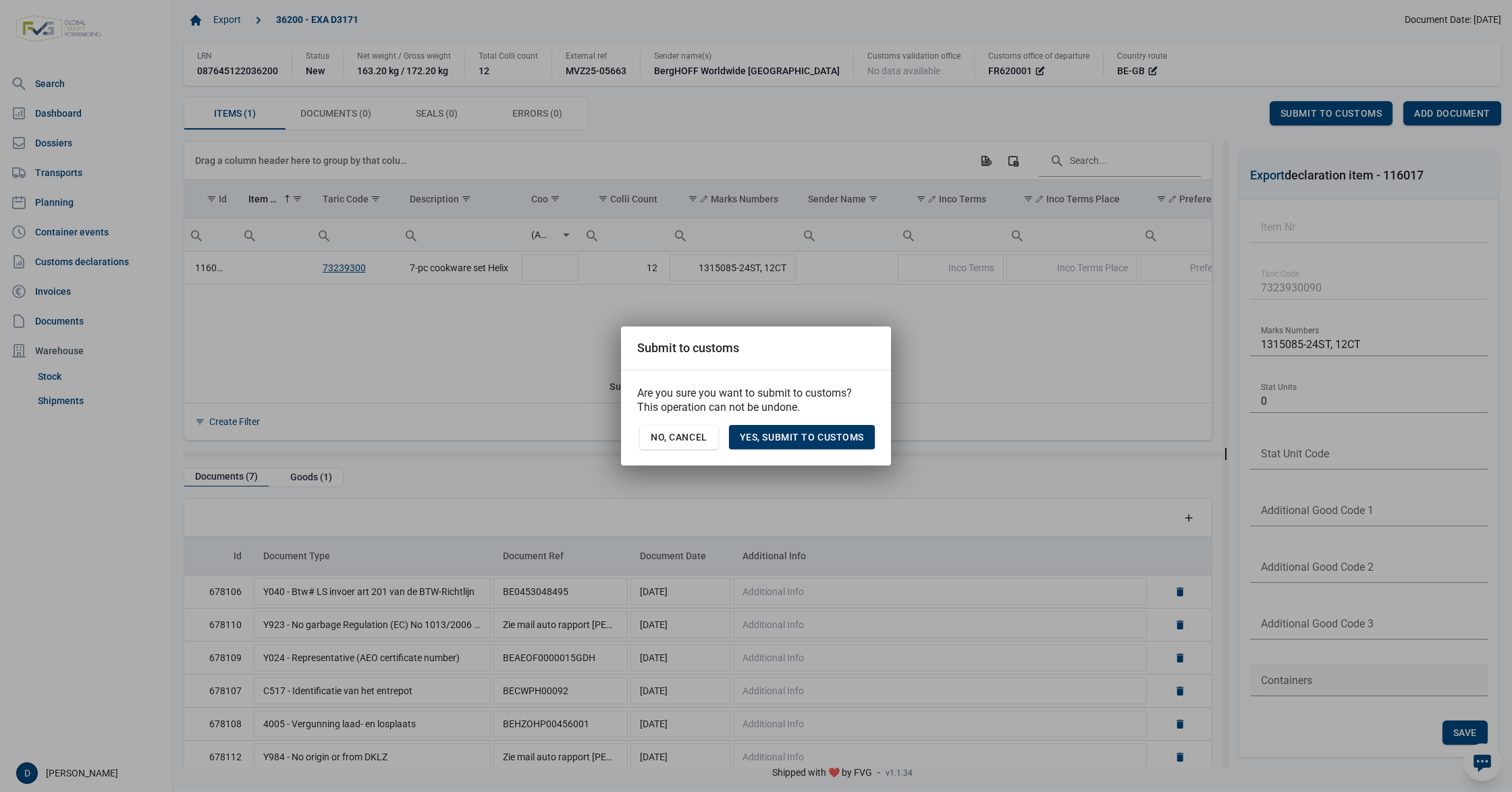
click at [788, 438] on span "Yes, Submit to customs" at bounding box center [802, 437] width 124 height 11
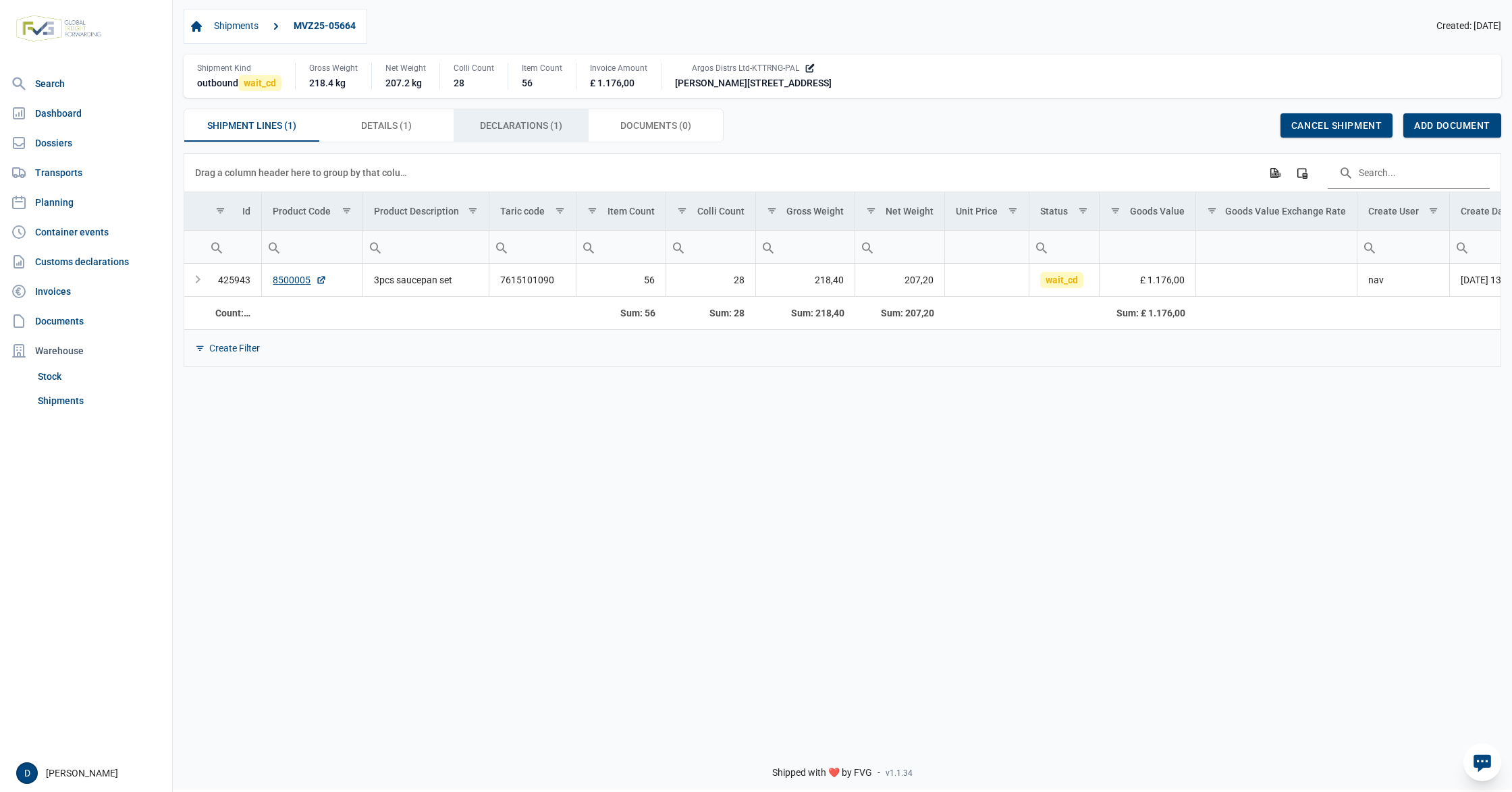
click at [498, 128] on span "Declarations (1) Declarations (1)" at bounding box center [521, 125] width 82 height 16
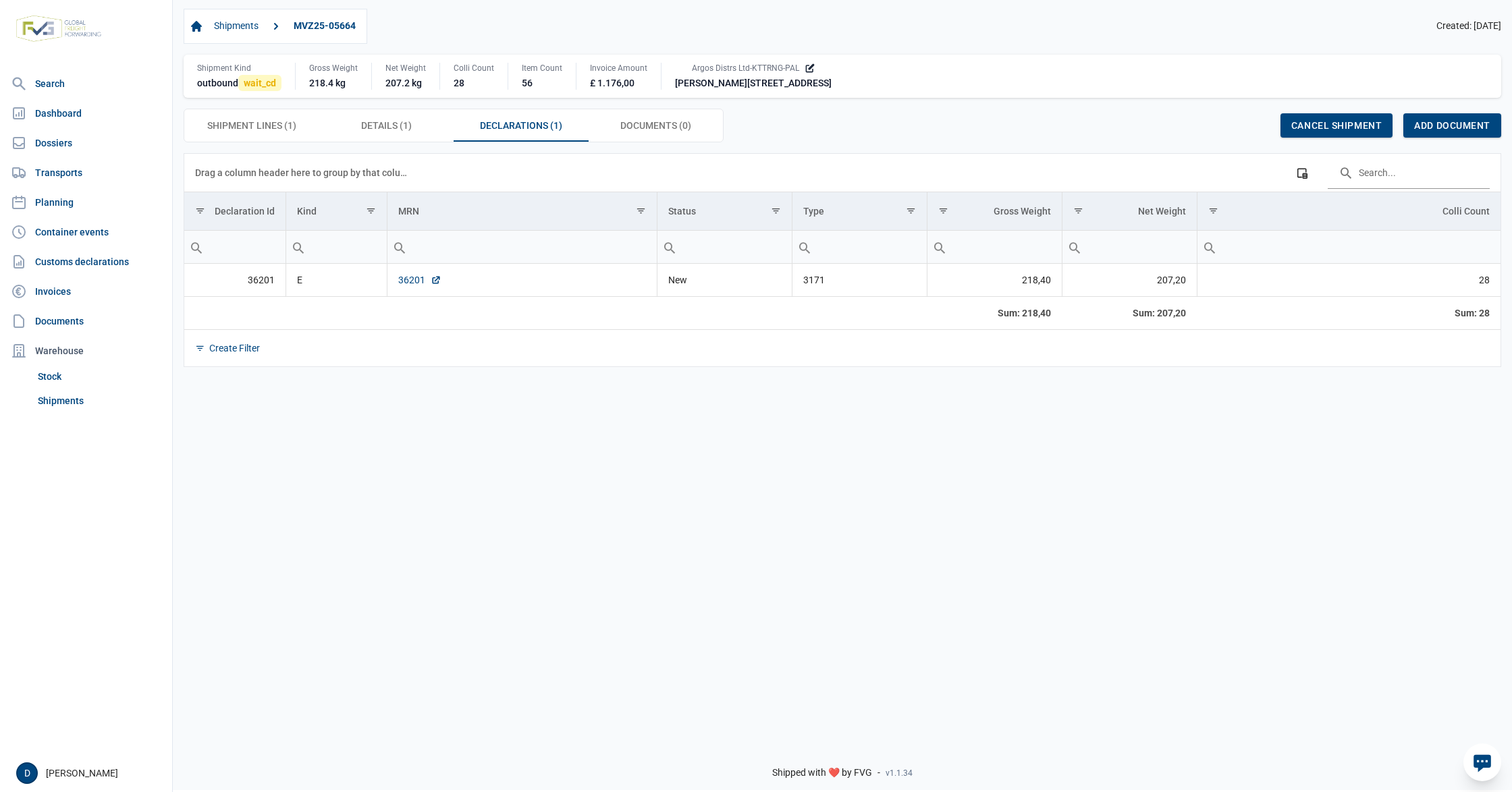
click at [408, 281] on link "36201" at bounding box center [419, 279] width 44 height 14
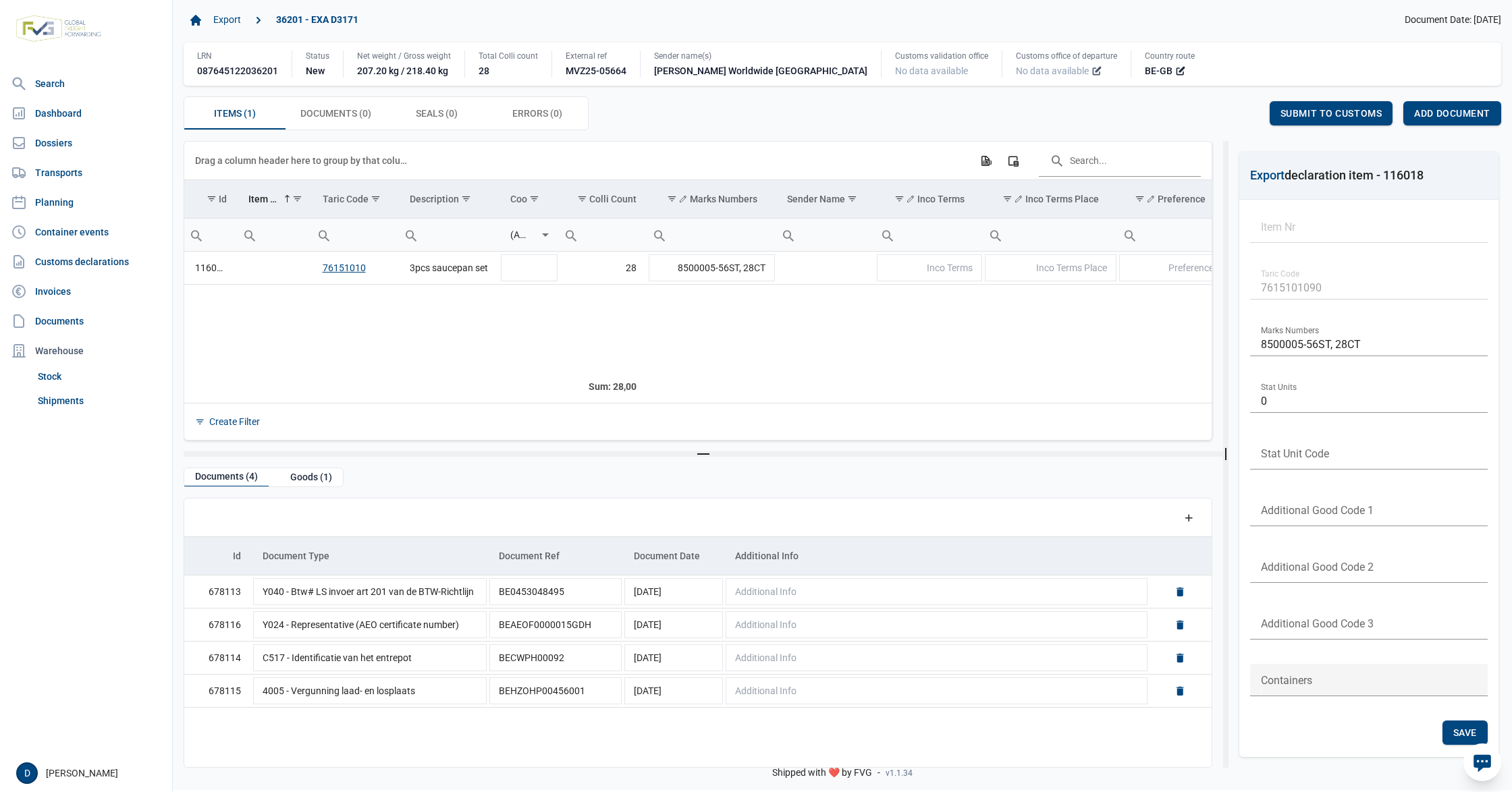
click at [1091, 71] on icon at bounding box center [1096, 71] width 11 height 11
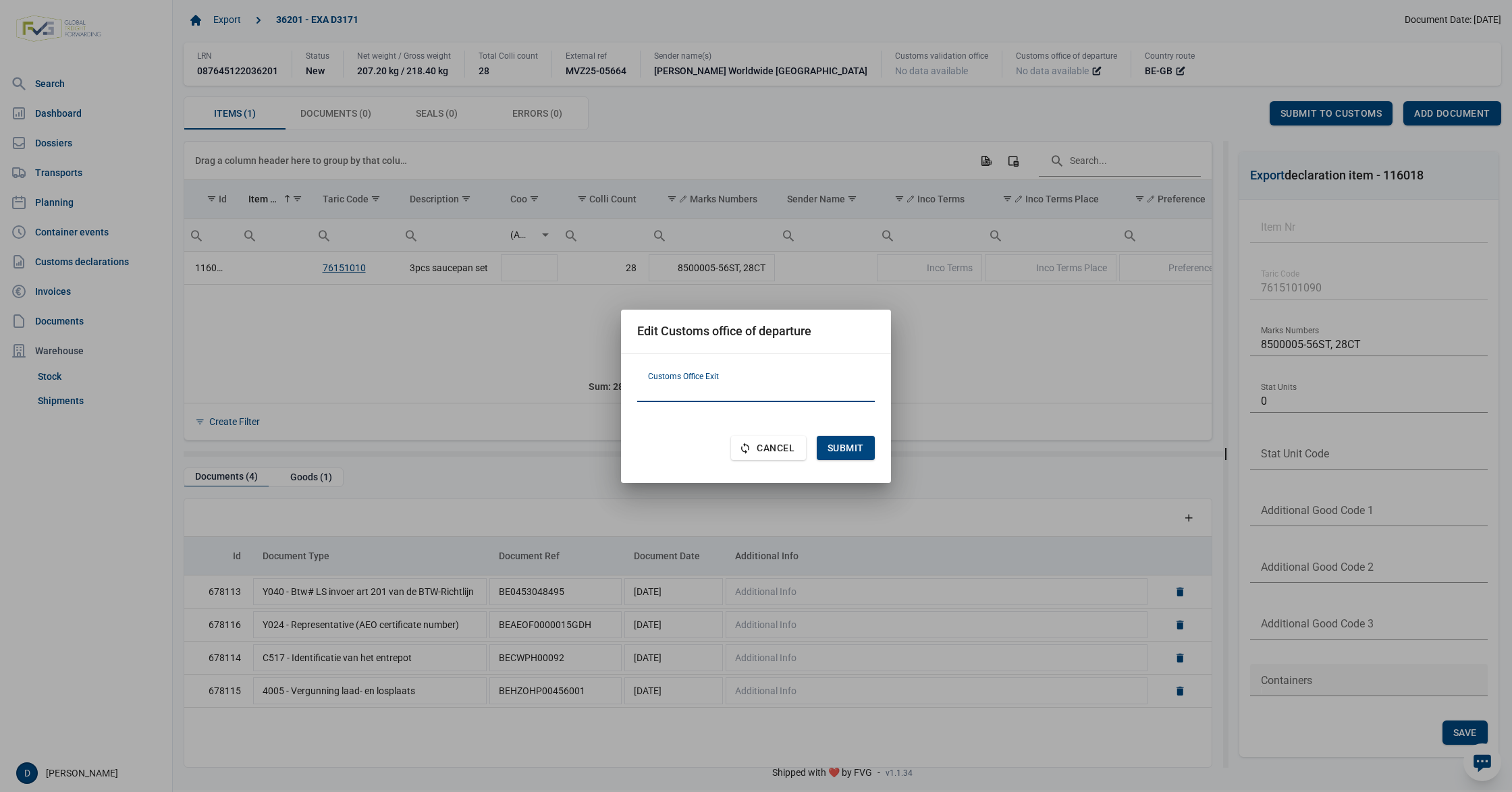
paste input "FR620001"
type input "FR620001"
click at [862, 443] on span "Submit" at bounding box center [845, 448] width 36 height 11
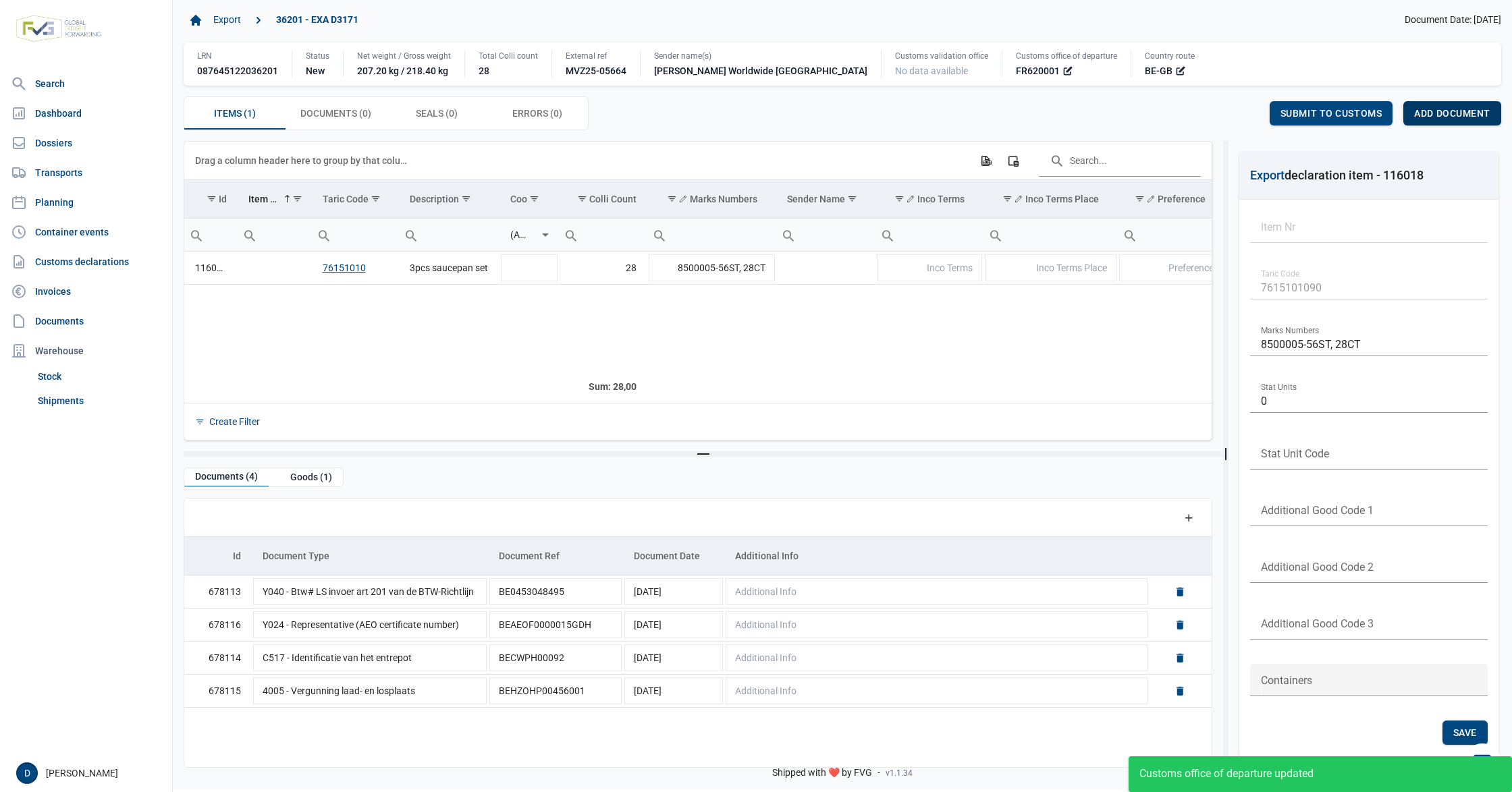
click at [1461, 115] on span "Add document" at bounding box center [1452, 113] width 76 height 11
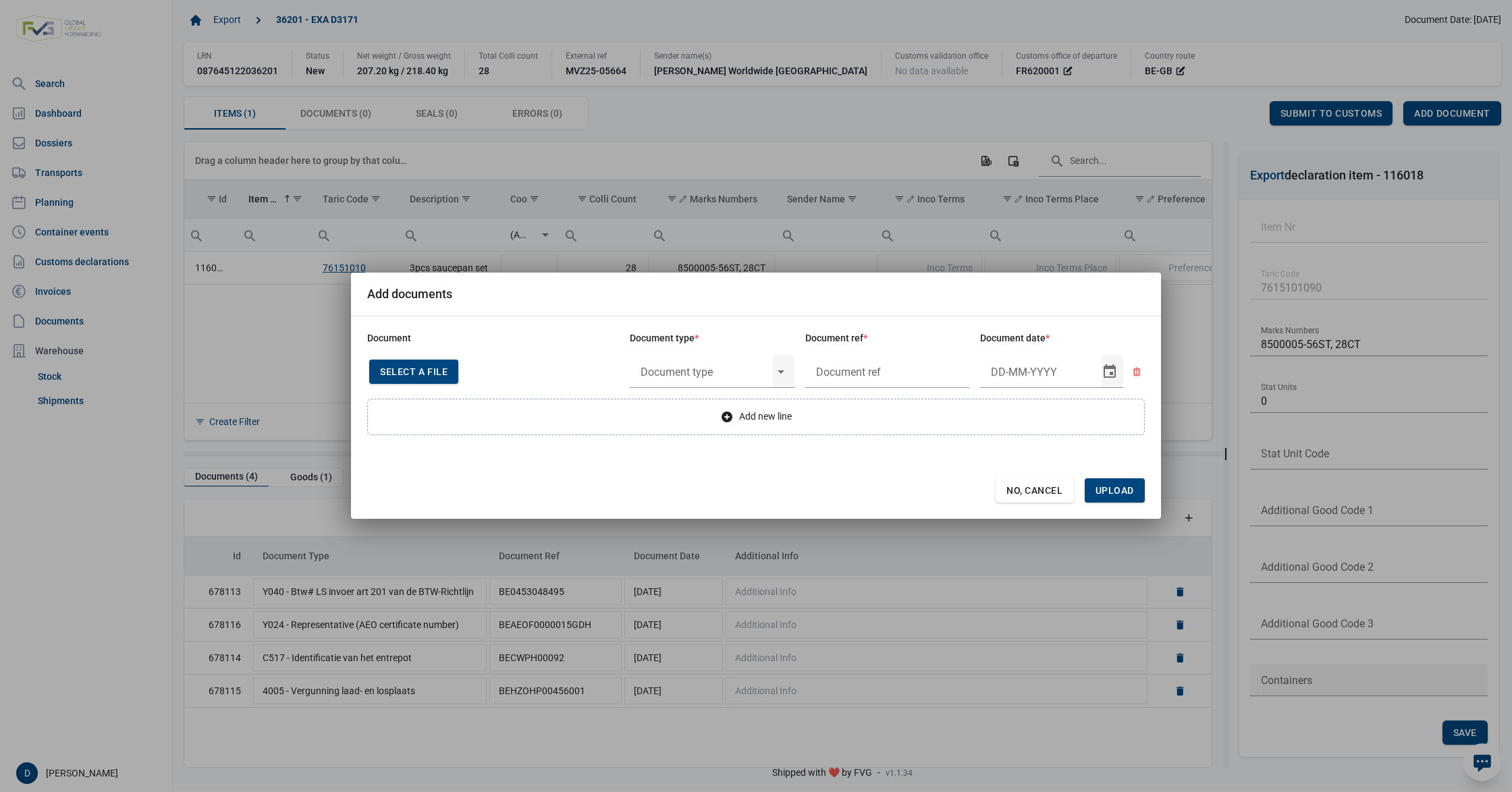
click at [395, 370] on span "Select a file" at bounding box center [414, 371] width 68 height 11
type input "Invoice VFA25-07409"
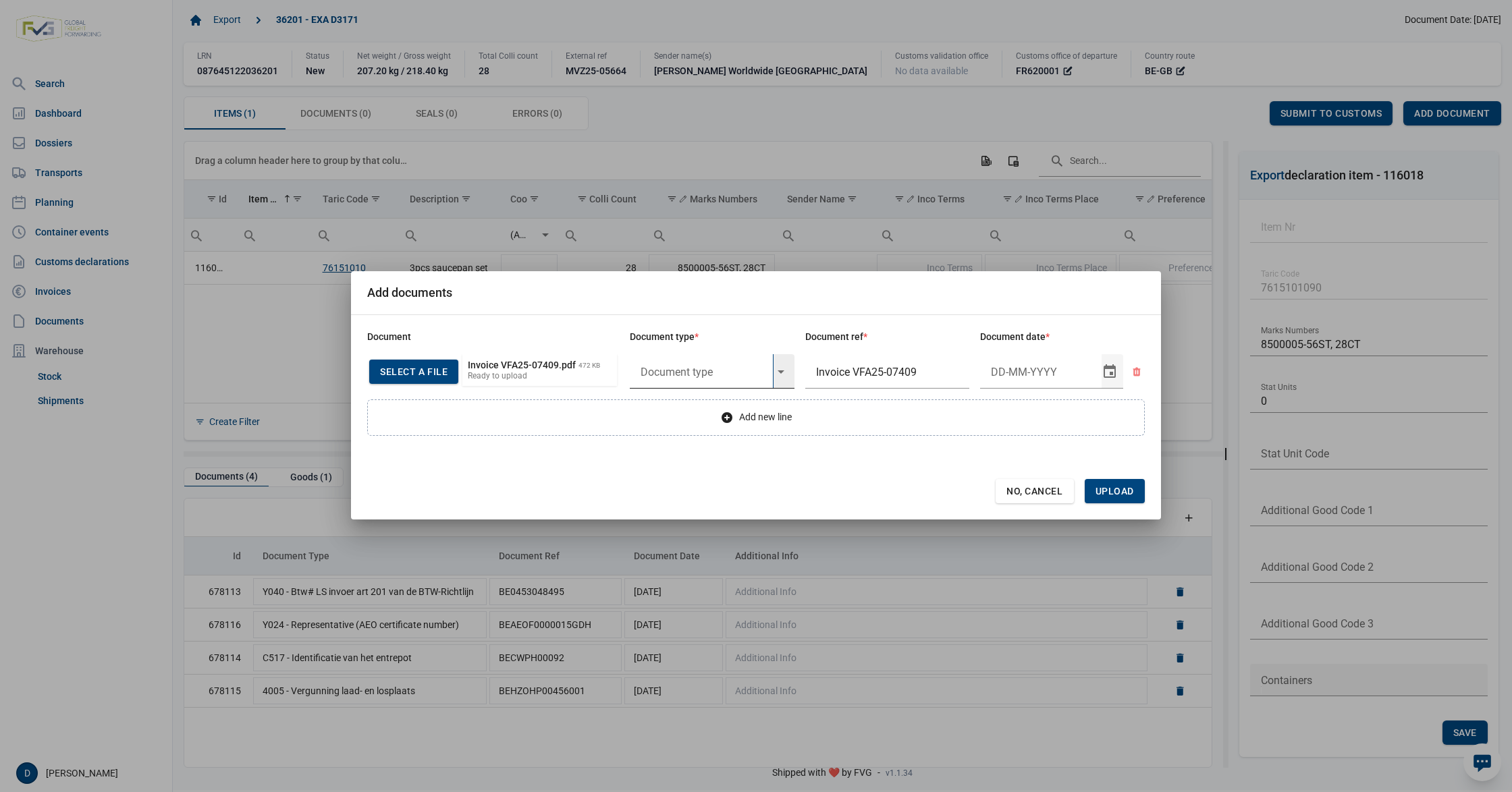
click at [712, 374] on input "text" at bounding box center [701, 371] width 143 height 35
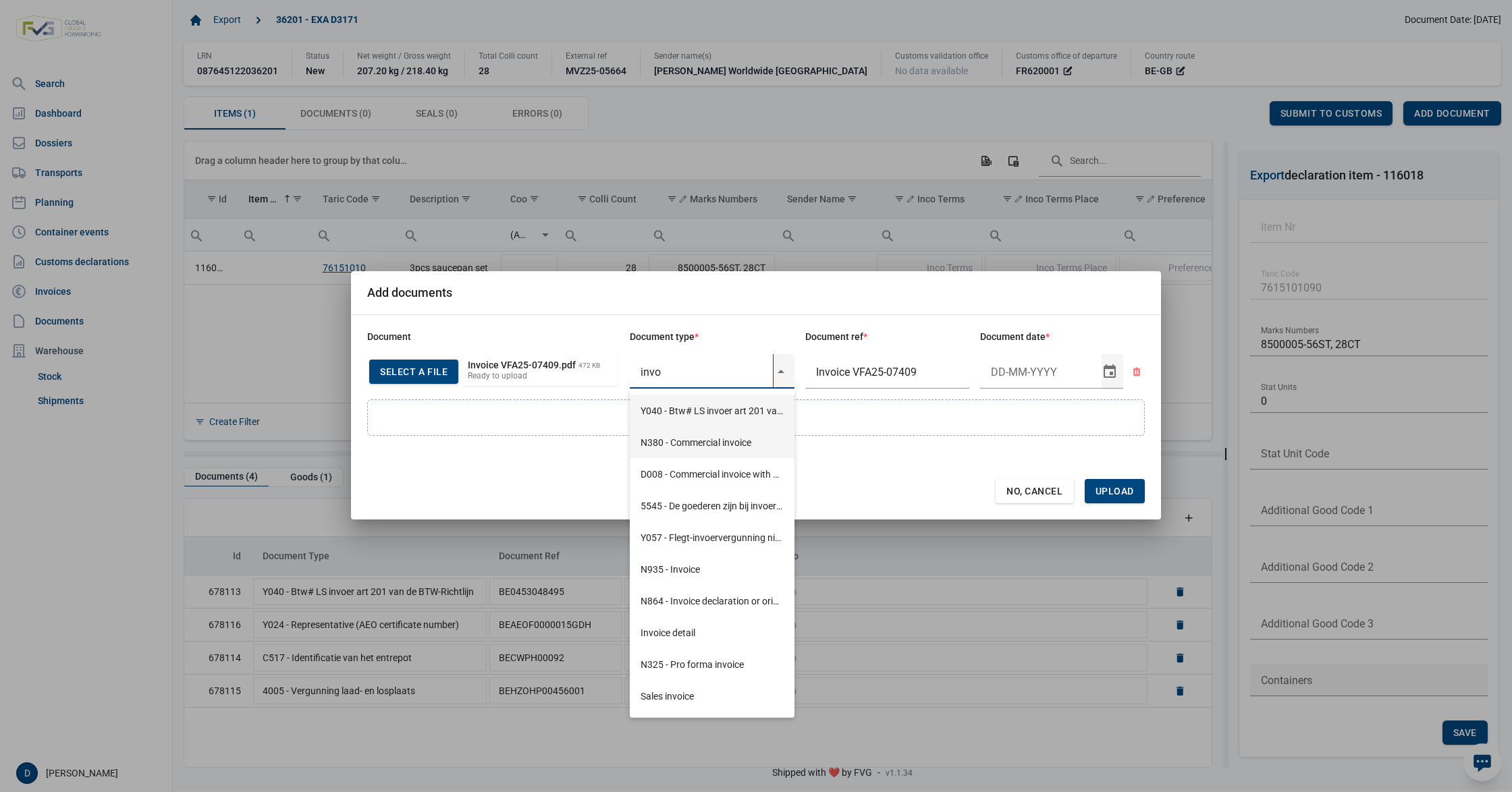
click at [702, 441] on div "N380 - Commercial invoice" at bounding box center [712, 442] width 165 height 31
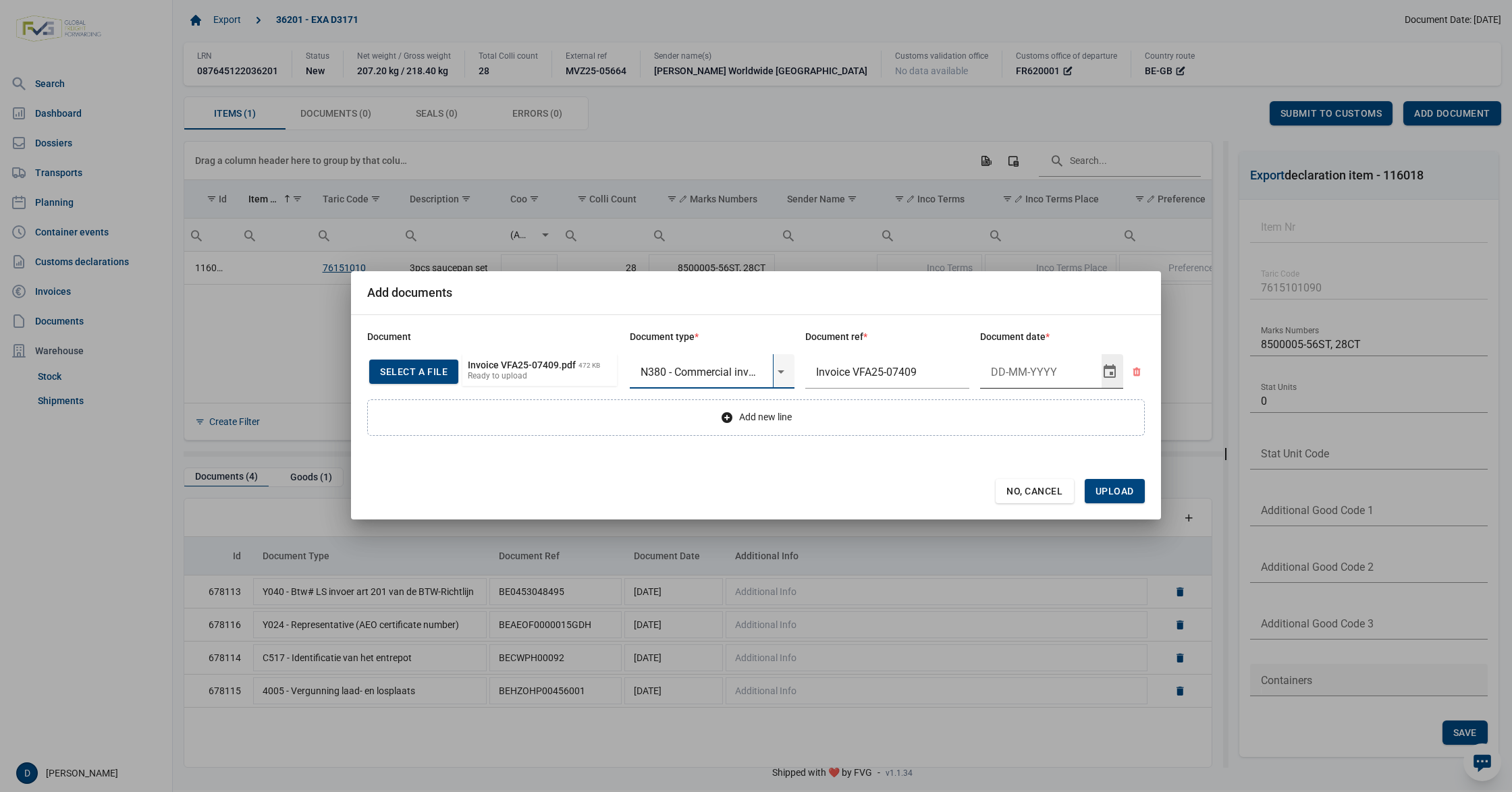
type input "N380 - Commercial invoice"
click at [1026, 373] on input "Document date" at bounding box center [1041, 371] width 121 height 35
type input "30-9-2025"
click at [1114, 488] on span "Upload" at bounding box center [1115, 490] width 39 height 11
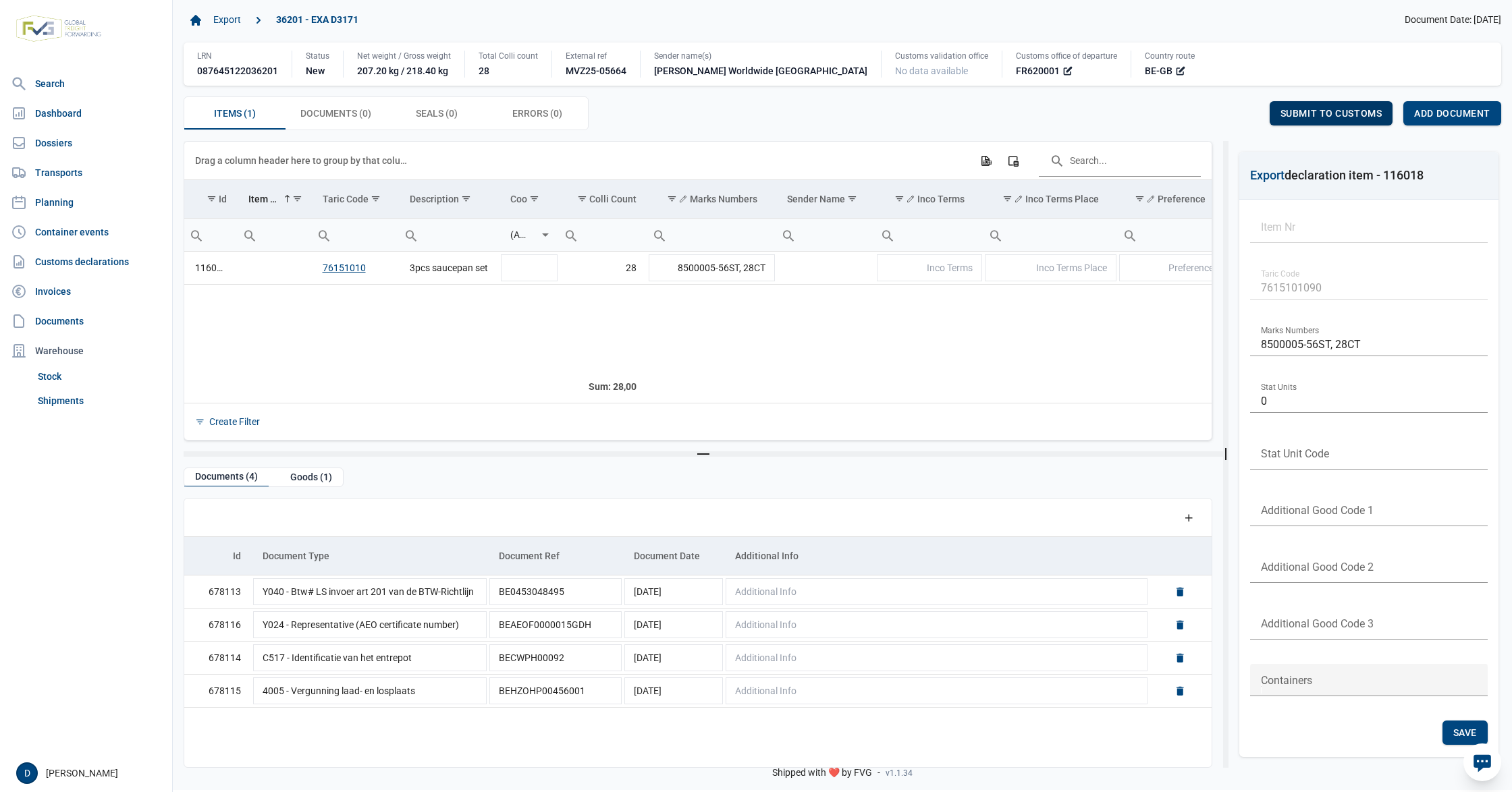
click at [1286, 106] on div "Submit to customs" at bounding box center [1331, 113] width 123 height 24
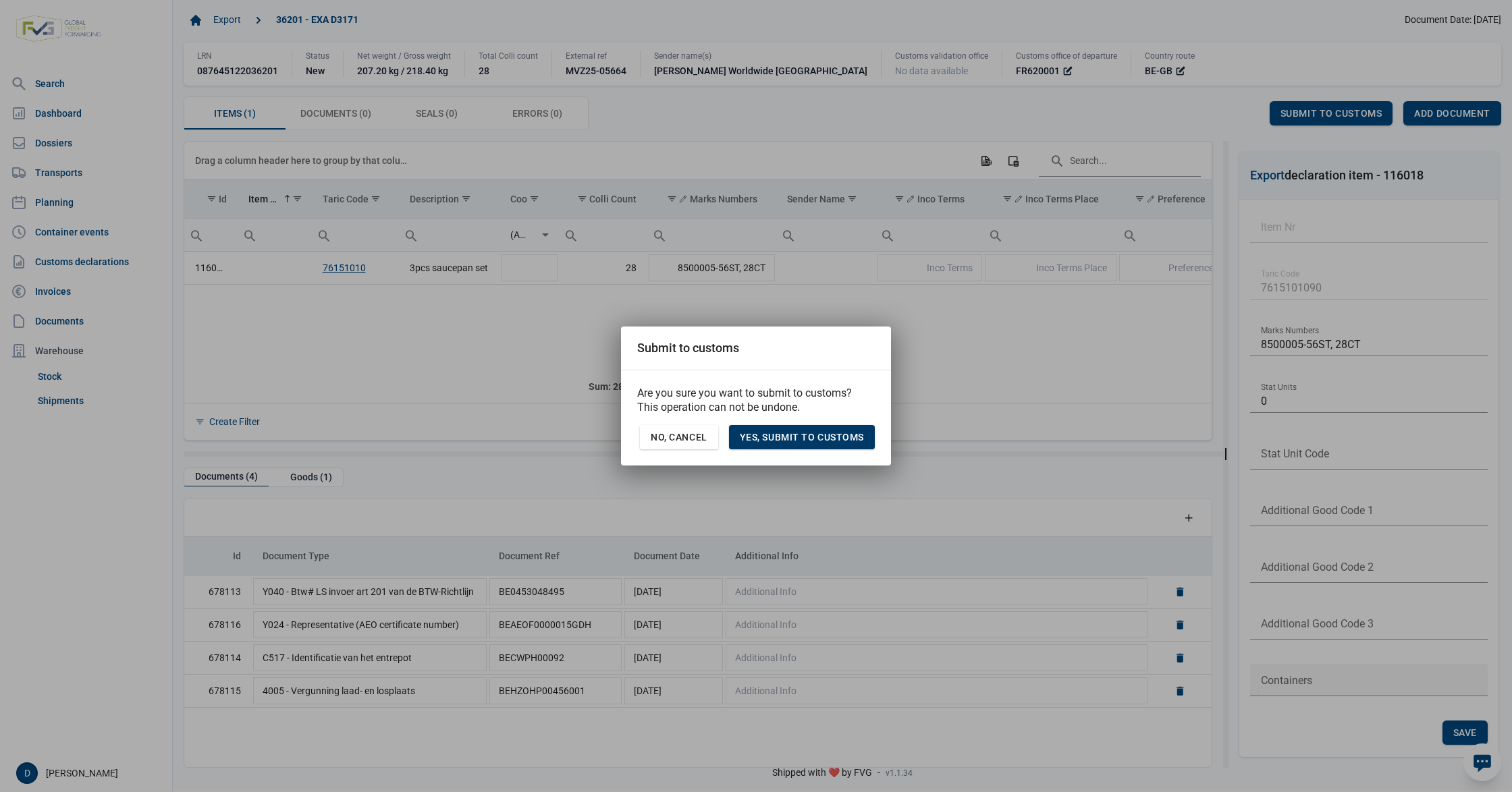
click at [784, 436] on span "Yes, Submit to customs" at bounding box center [802, 437] width 124 height 11
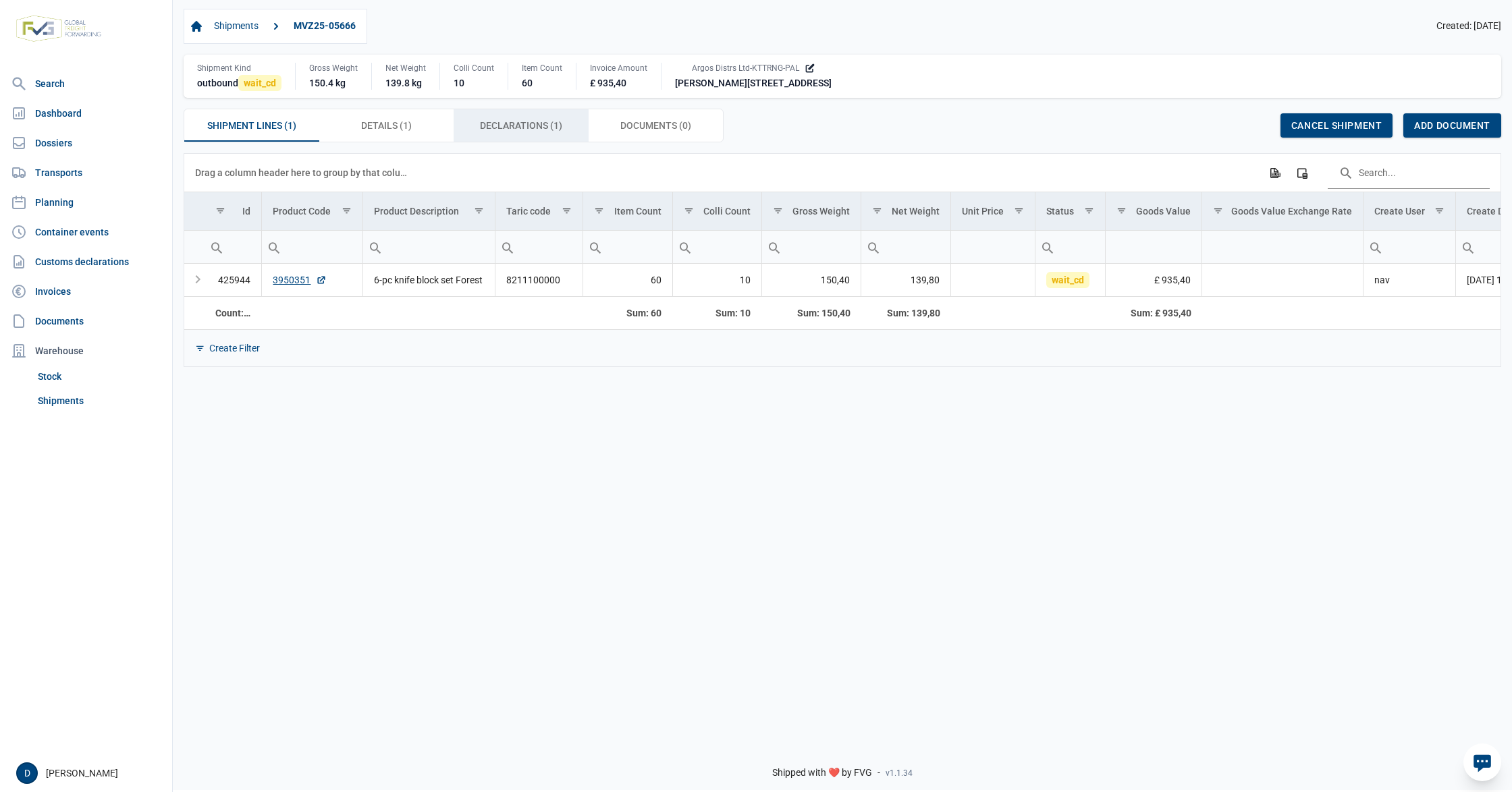
click at [490, 128] on span "Declarations (1) Declarations (1)" at bounding box center [521, 125] width 82 height 16
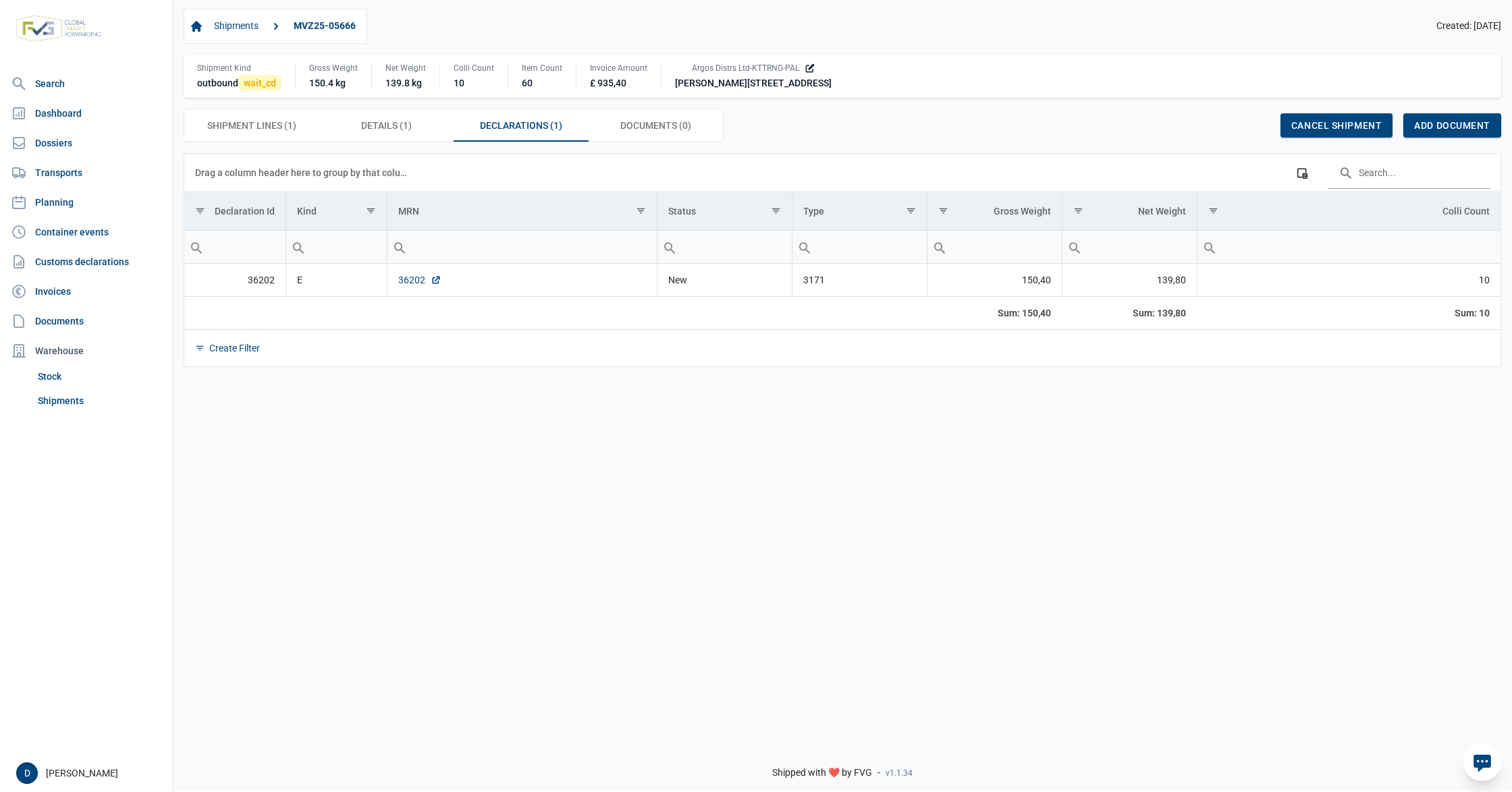
click at [399, 282] on link "36202" at bounding box center [419, 279] width 44 height 14
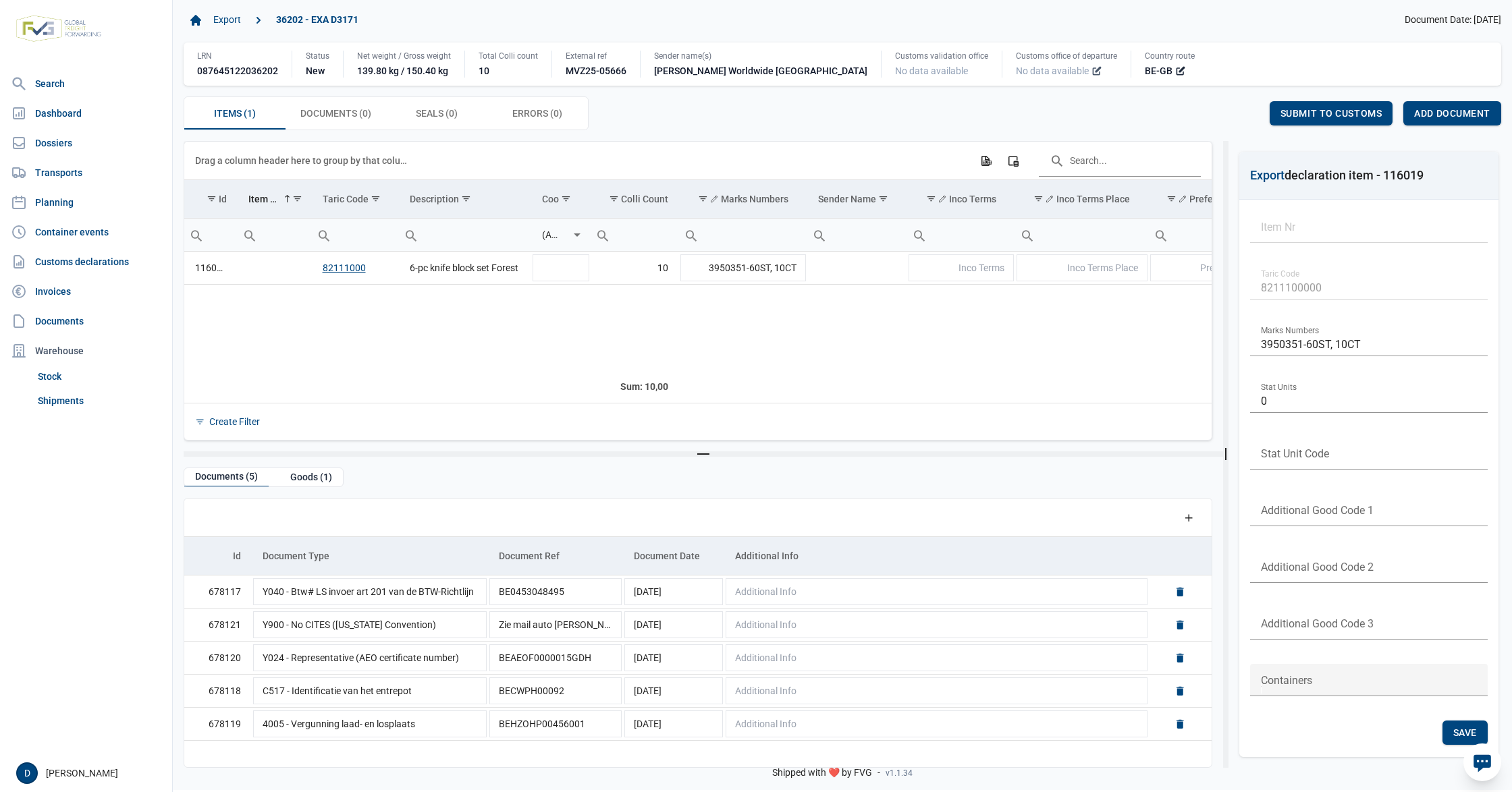
click at [1095, 71] on icon at bounding box center [1098, 70] width 6 height 6
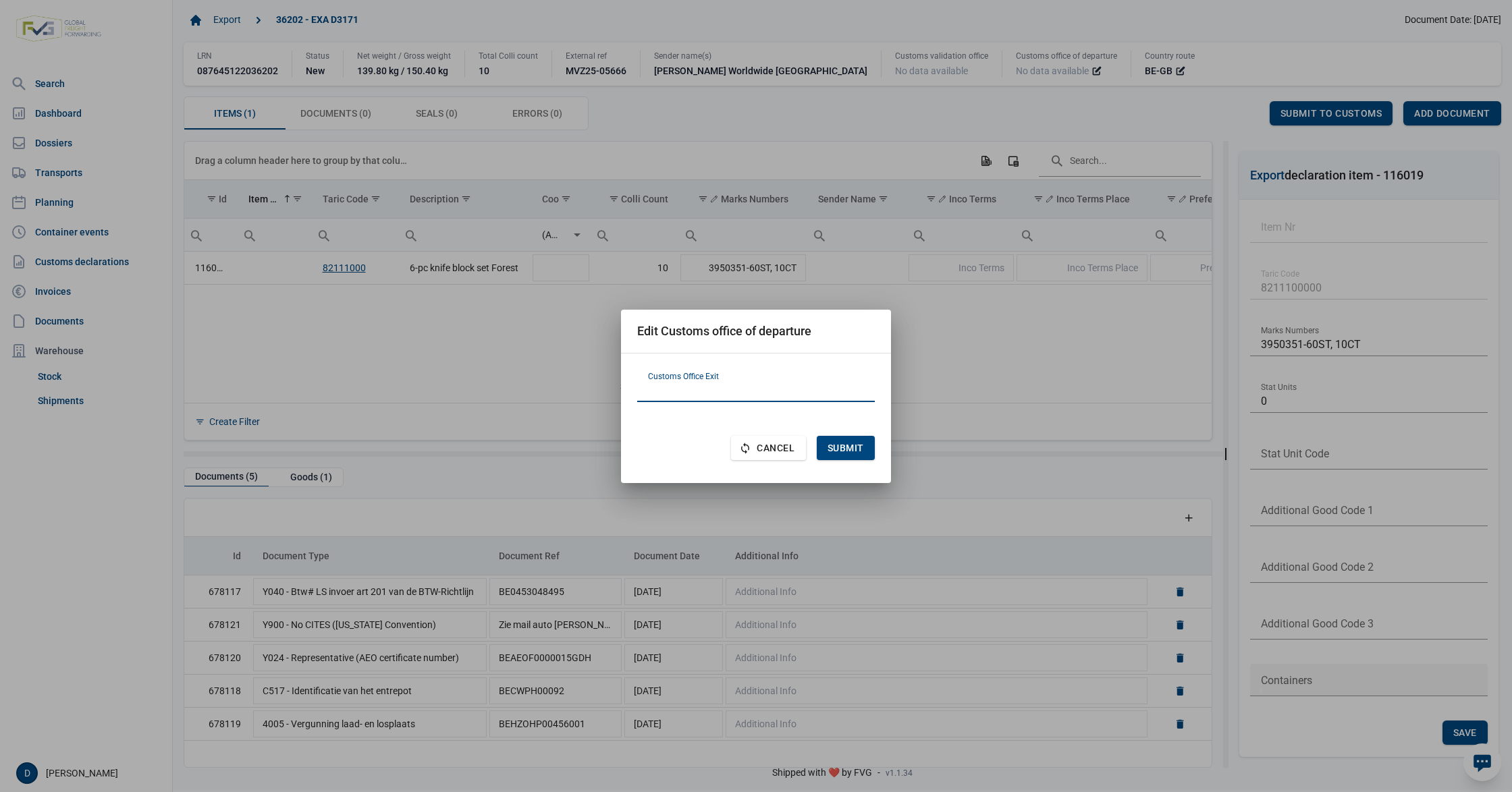
paste input "FR620001"
type input "FR620001"
click at [838, 449] on span "Submit" at bounding box center [845, 448] width 36 height 11
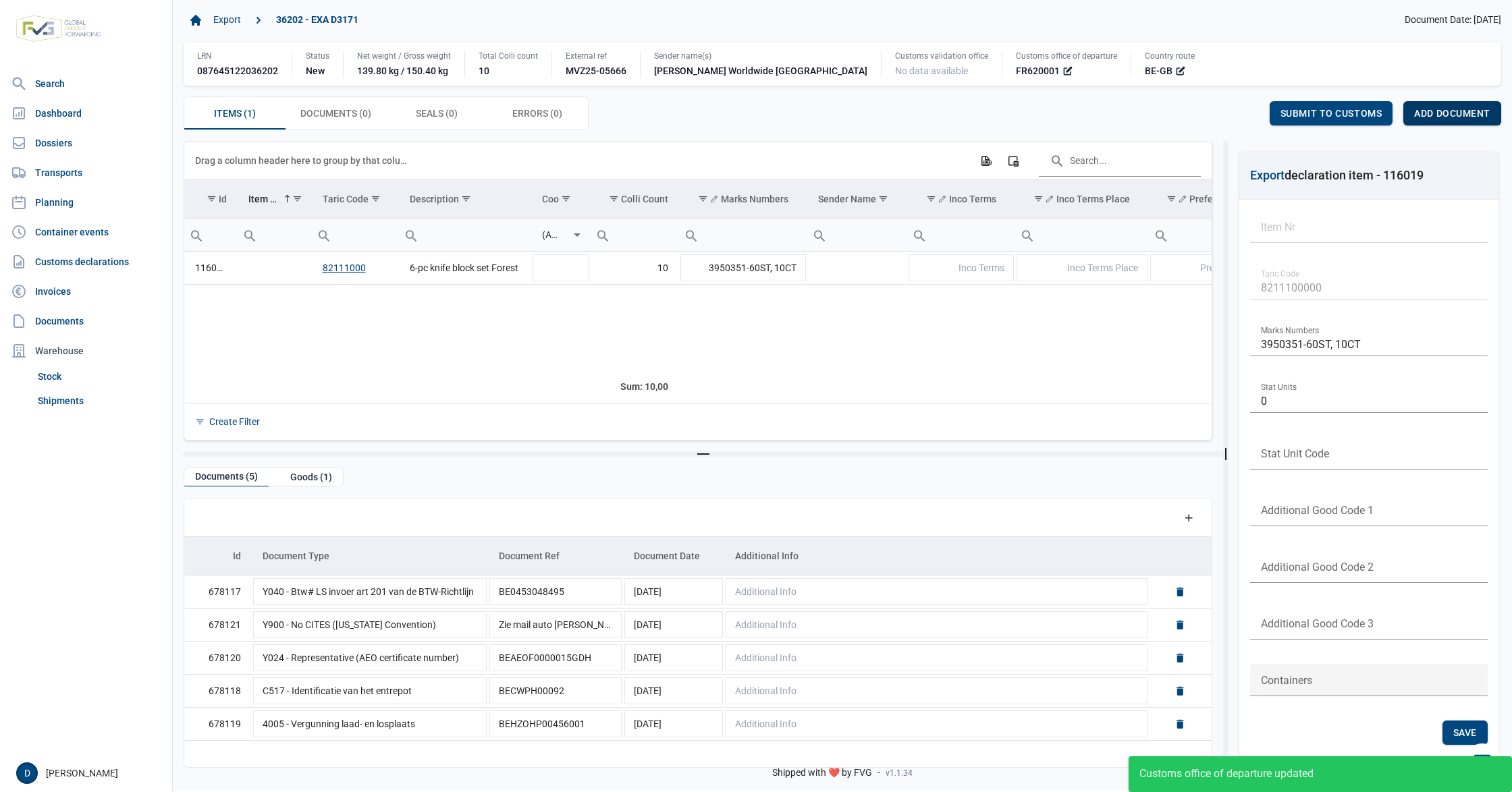
click at [1458, 115] on span "Add document" at bounding box center [1452, 113] width 76 height 11
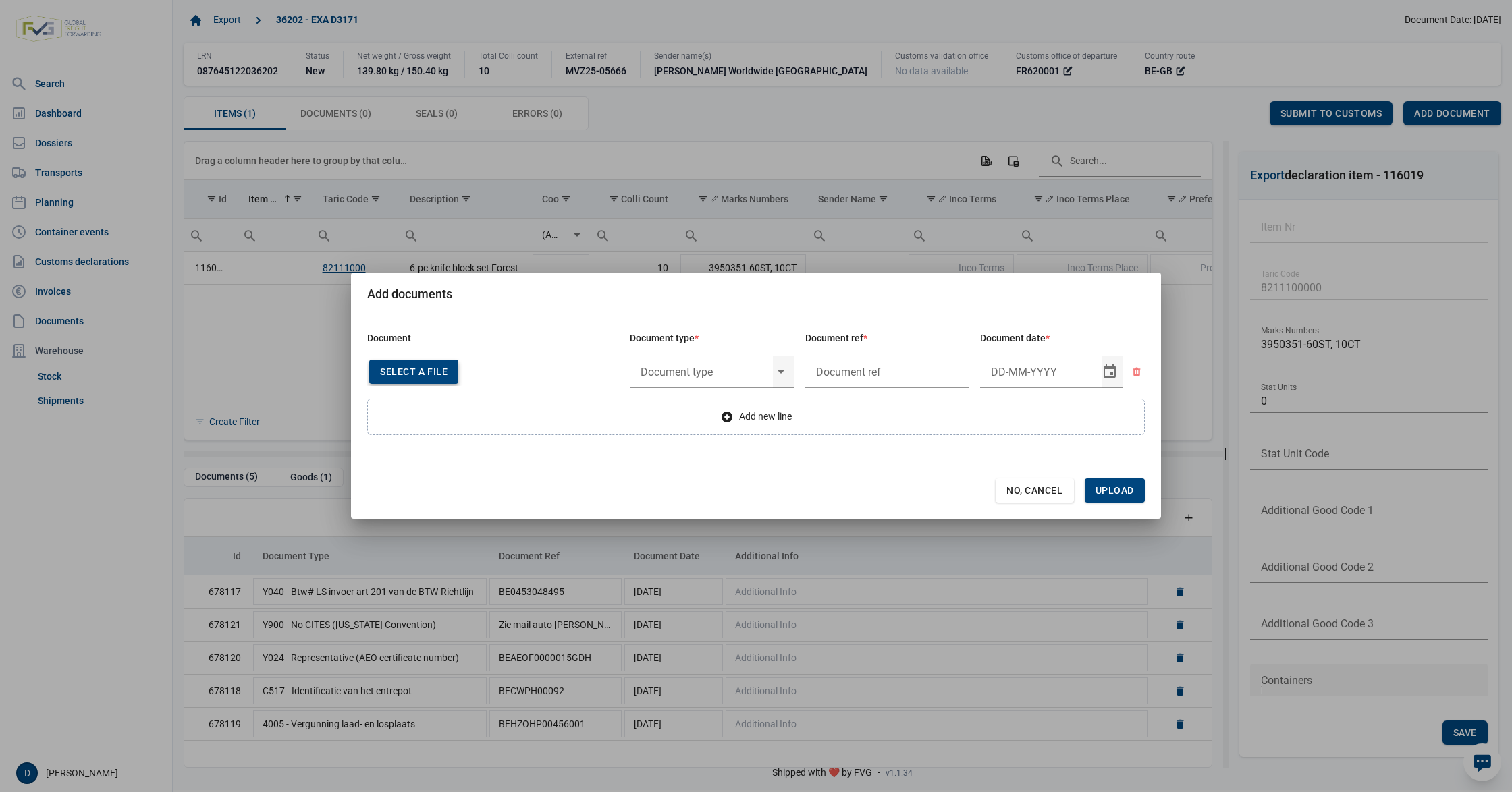
click at [444, 375] on span "Select a file" at bounding box center [414, 371] width 68 height 11
type input "Invoice VFA25-07410"
click at [730, 373] on input "text" at bounding box center [701, 371] width 143 height 35
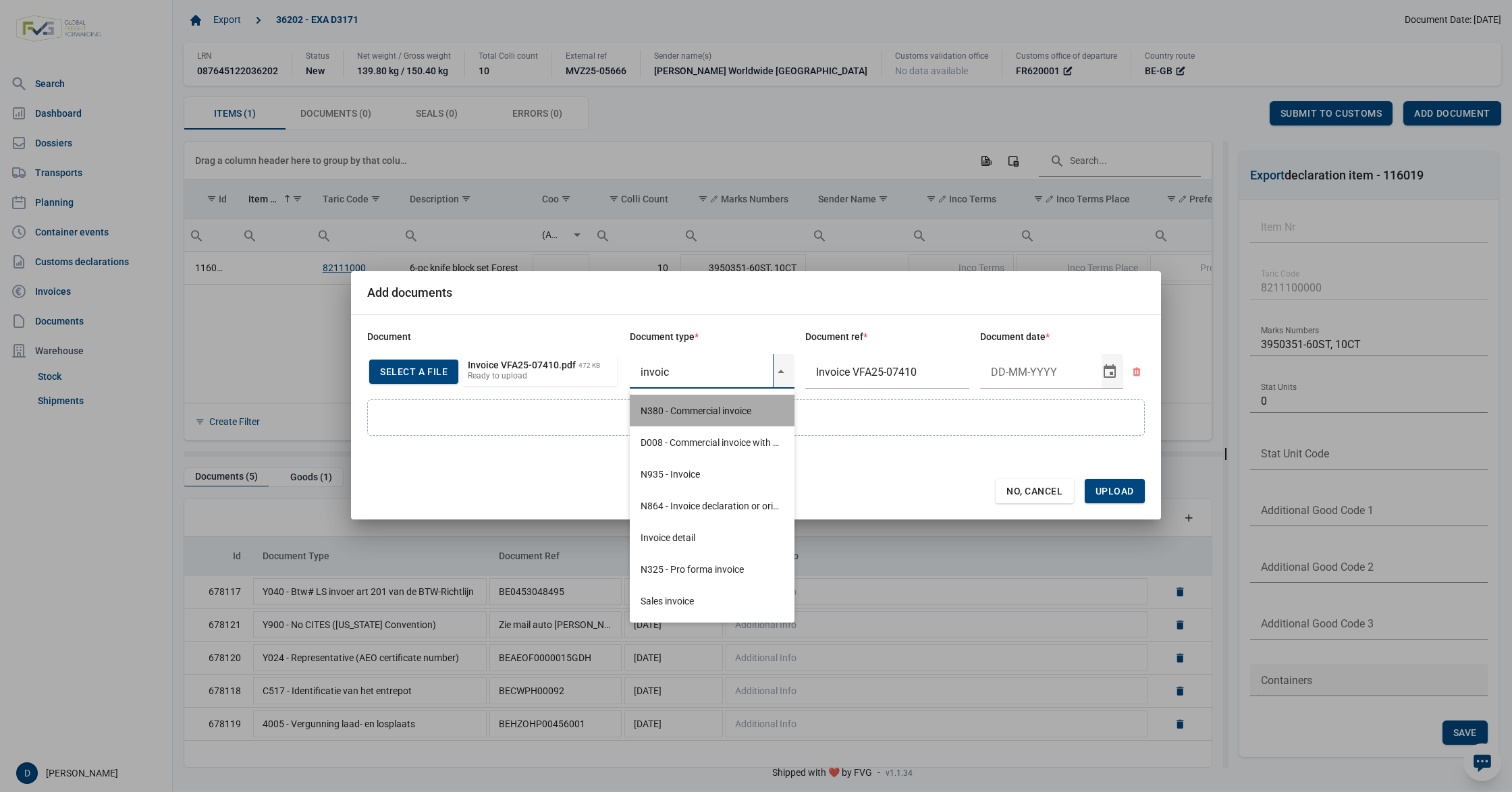
click at [727, 408] on div "N380 - Commercial invoice" at bounding box center [712, 411] width 165 height 31
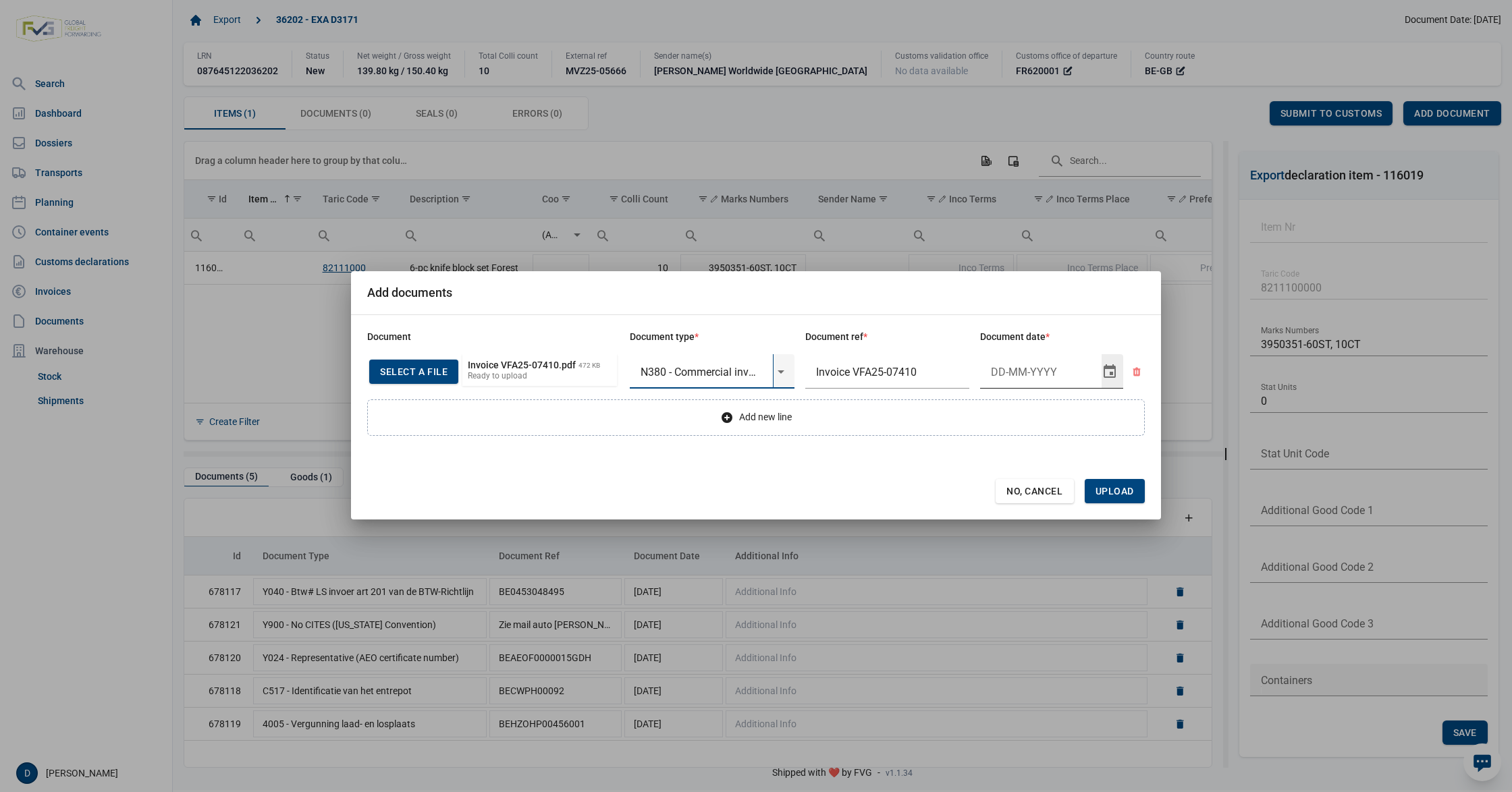
type input "N380 - Commercial invoice"
click at [1011, 375] on input "Document date" at bounding box center [1041, 371] width 121 height 35
type input "30-9-2025"
click at [1113, 494] on span "Upload" at bounding box center [1115, 490] width 39 height 11
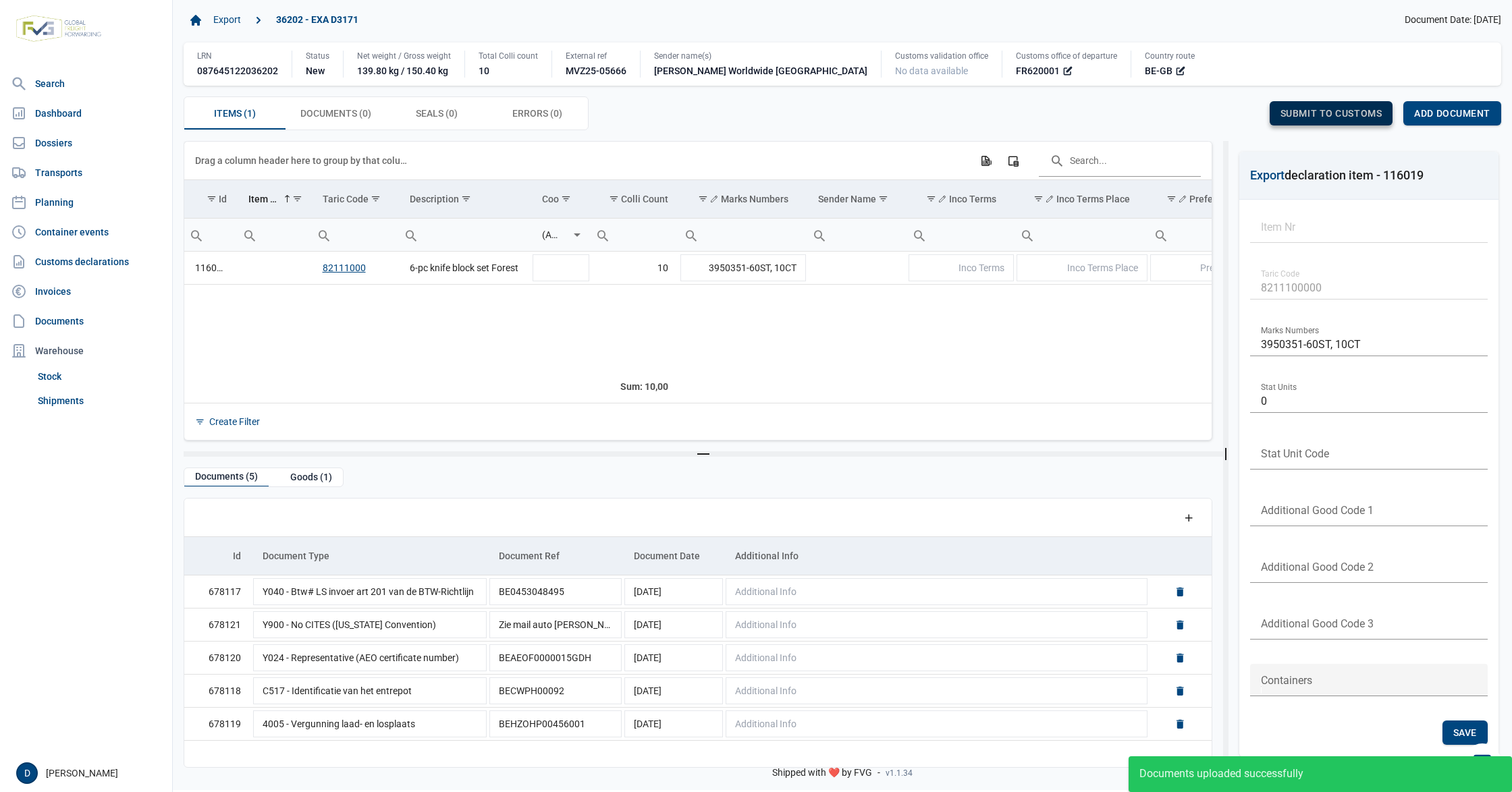
click at [1281, 106] on div "Submit to customs" at bounding box center [1331, 113] width 123 height 24
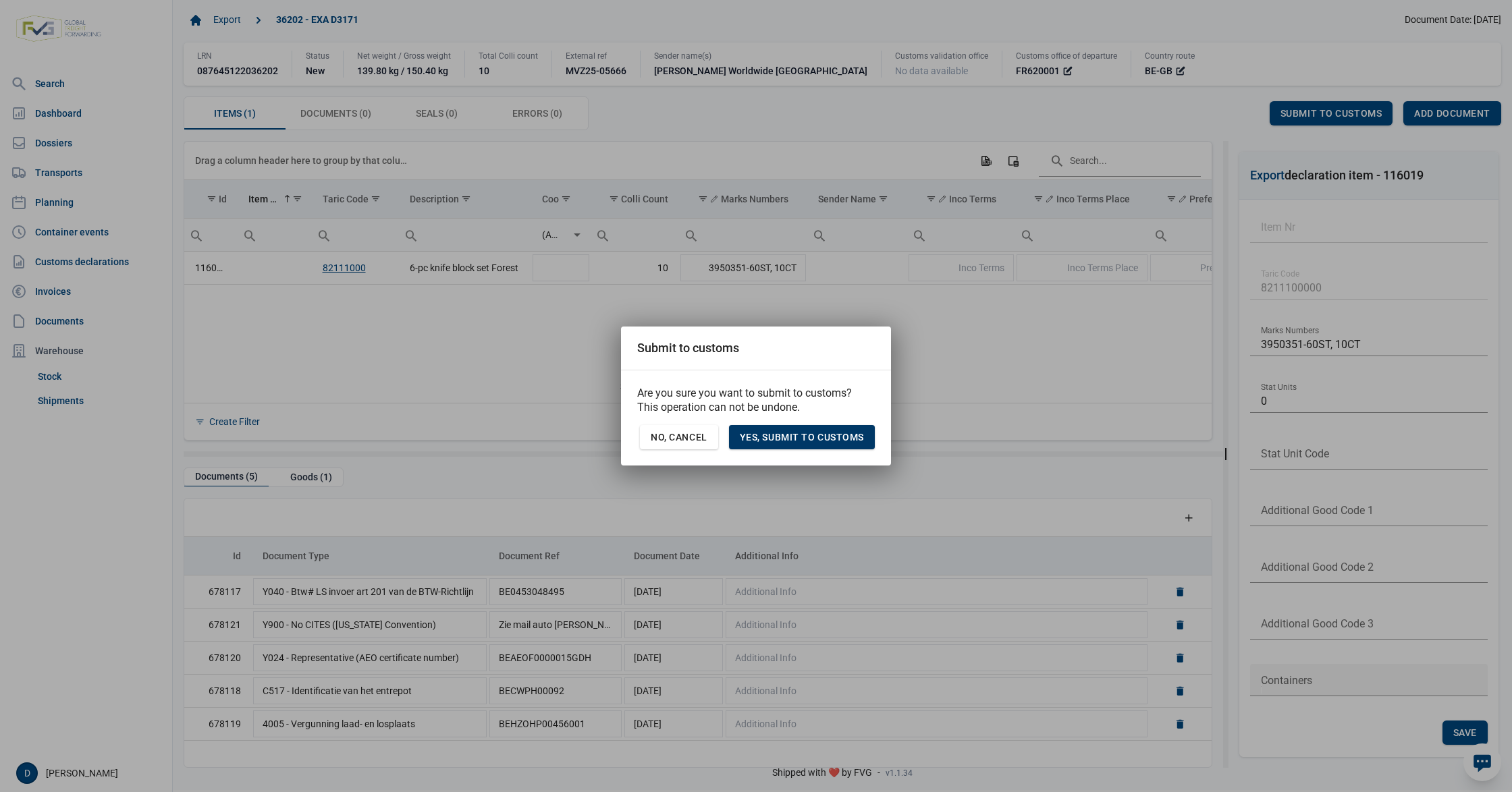
click at [768, 441] on span "Yes, Submit to customs" at bounding box center [802, 437] width 124 height 11
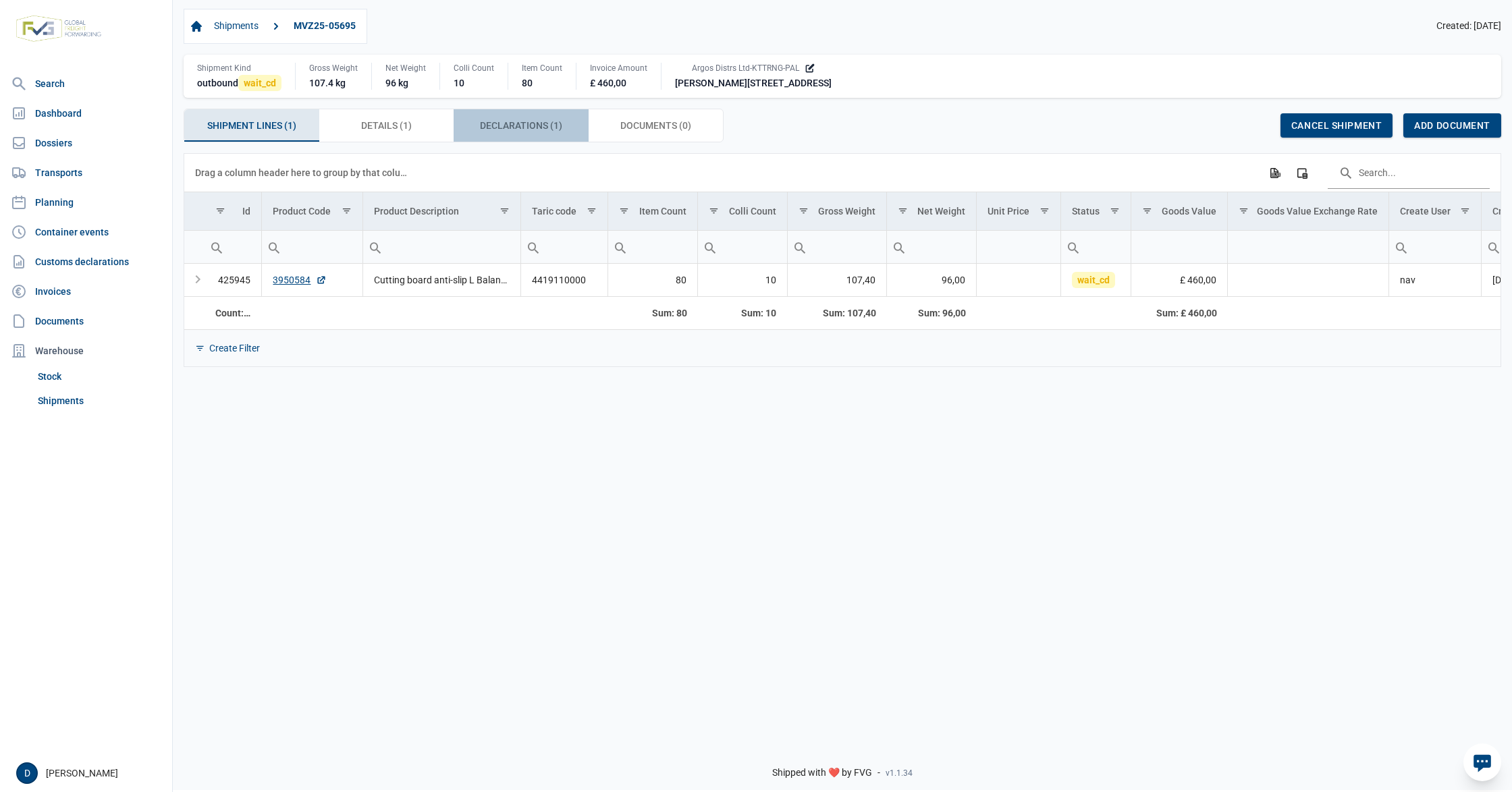
click at [497, 130] on span "Declarations (1) Declarations (1)" at bounding box center [521, 125] width 82 height 16
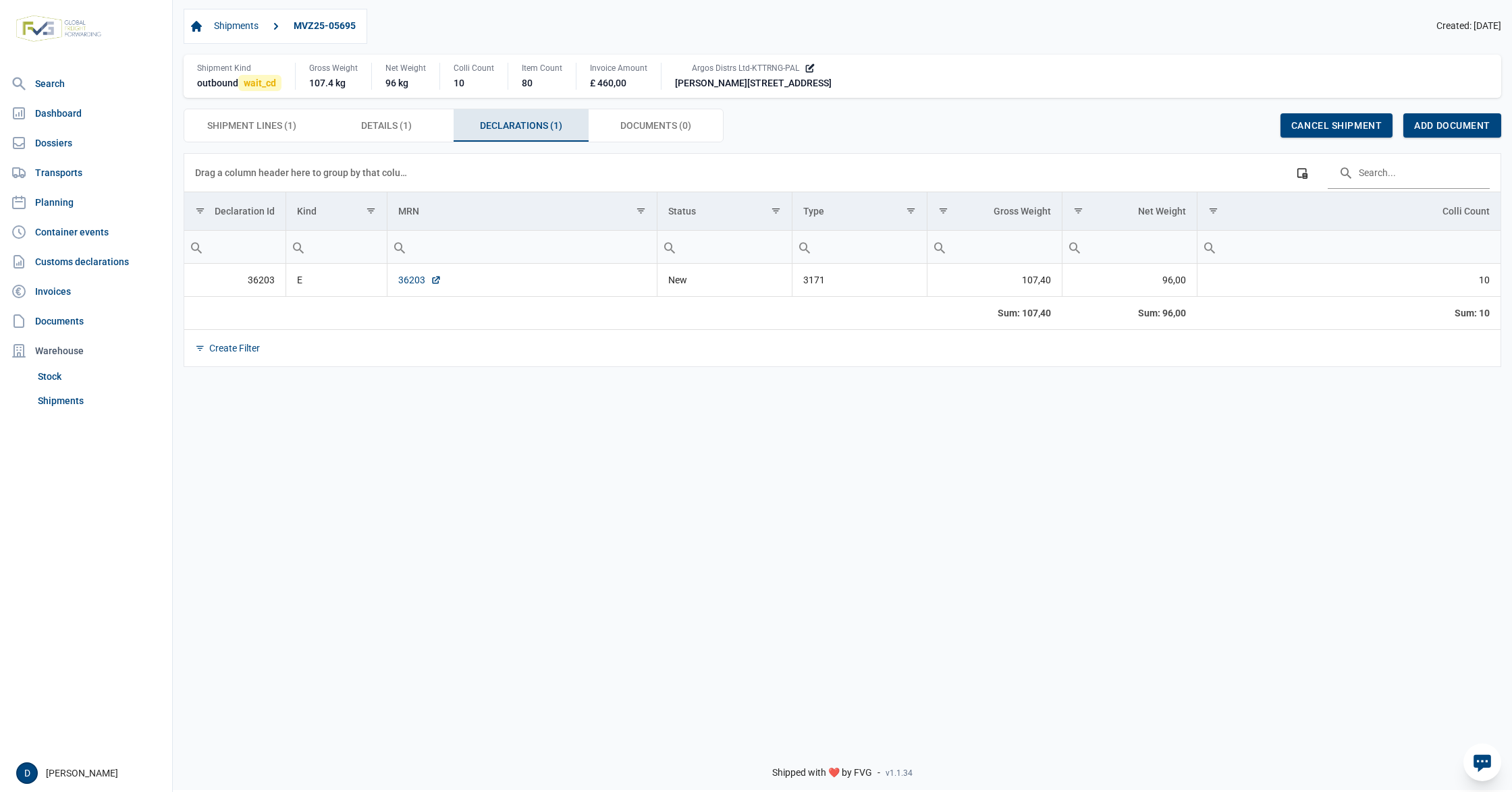
click at [419, 282] on link "36203" at bounding box center [419, 279] width 44 height 14
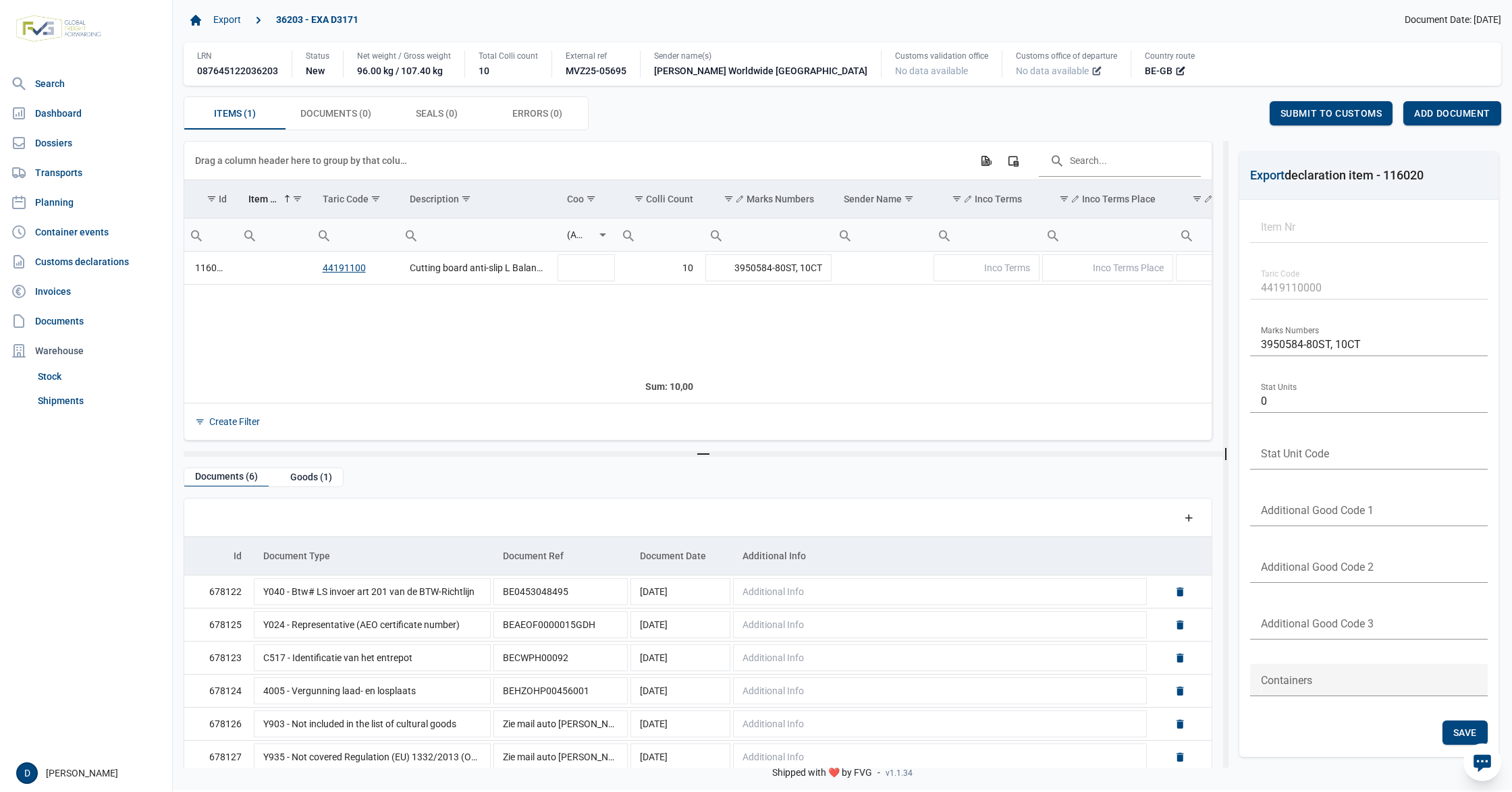
click at [1091, 69] on icon at bounding box center [1096, 71] width 11 height 11
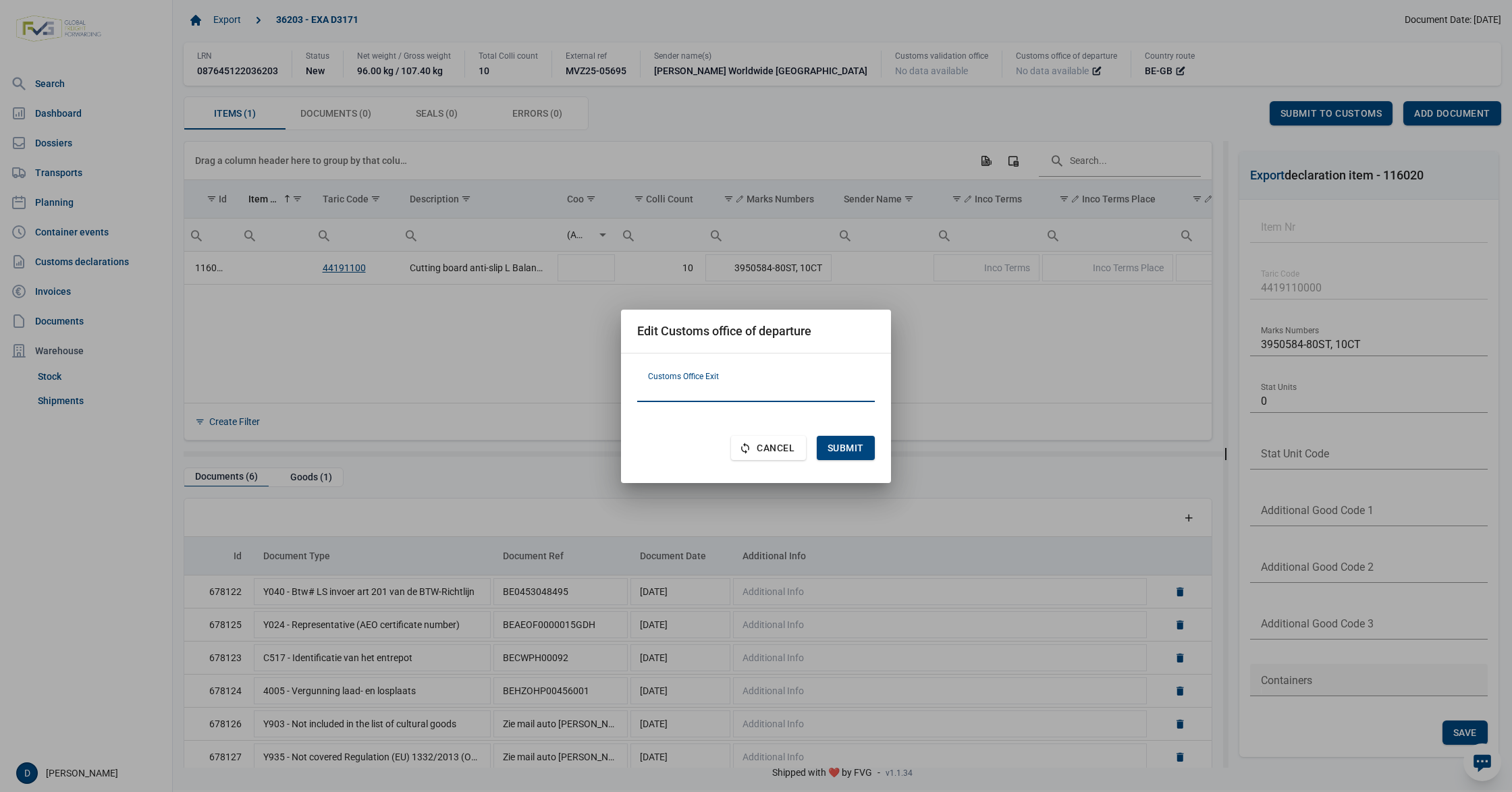
paste input "FR620001"
type input "FR620001"
click at [834, 443] on span "Submit" at bounding box center [845, 448] width 36 height 11
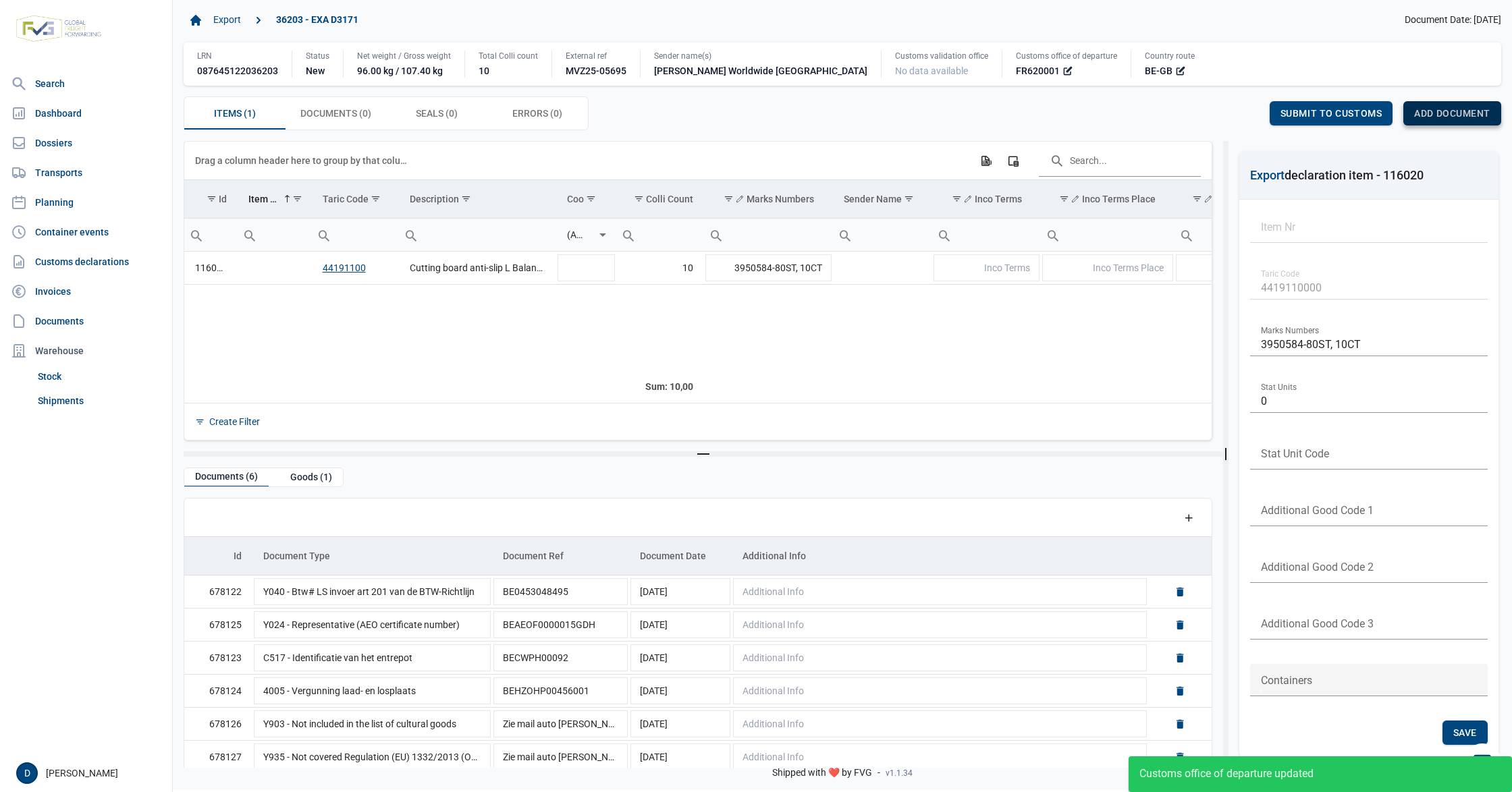
click at [1443, 114] on span "Add document" at bounding box center [1452, 113] width 76 height 11
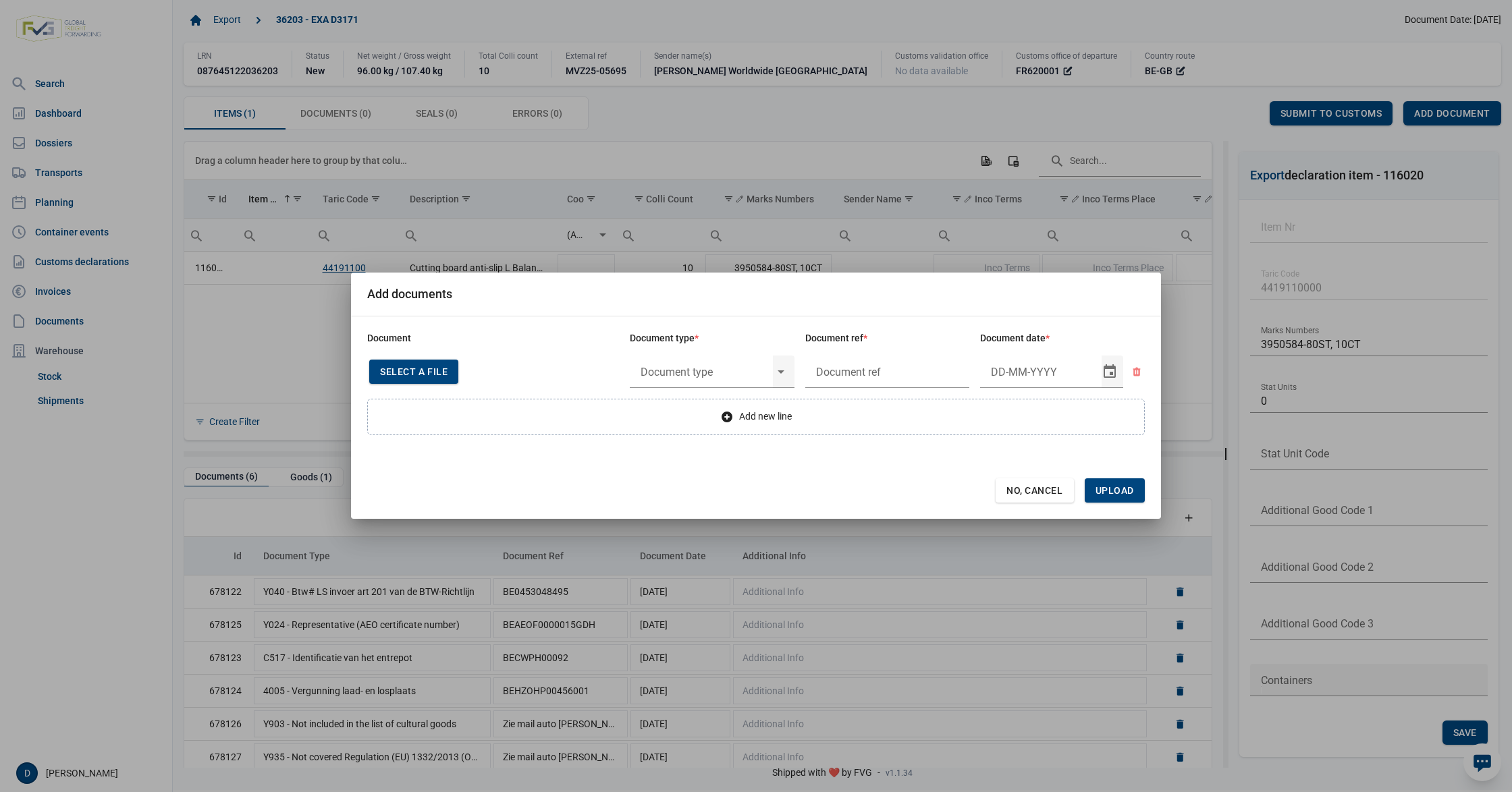
click at [413, 375] on span "Select a file" at bounding box center [414, 371] width 68 height 11
type input "Invoice VFA25-07455"
click at [700, 369] on input "text" at bounding box center [701, 371] width 143 height 35
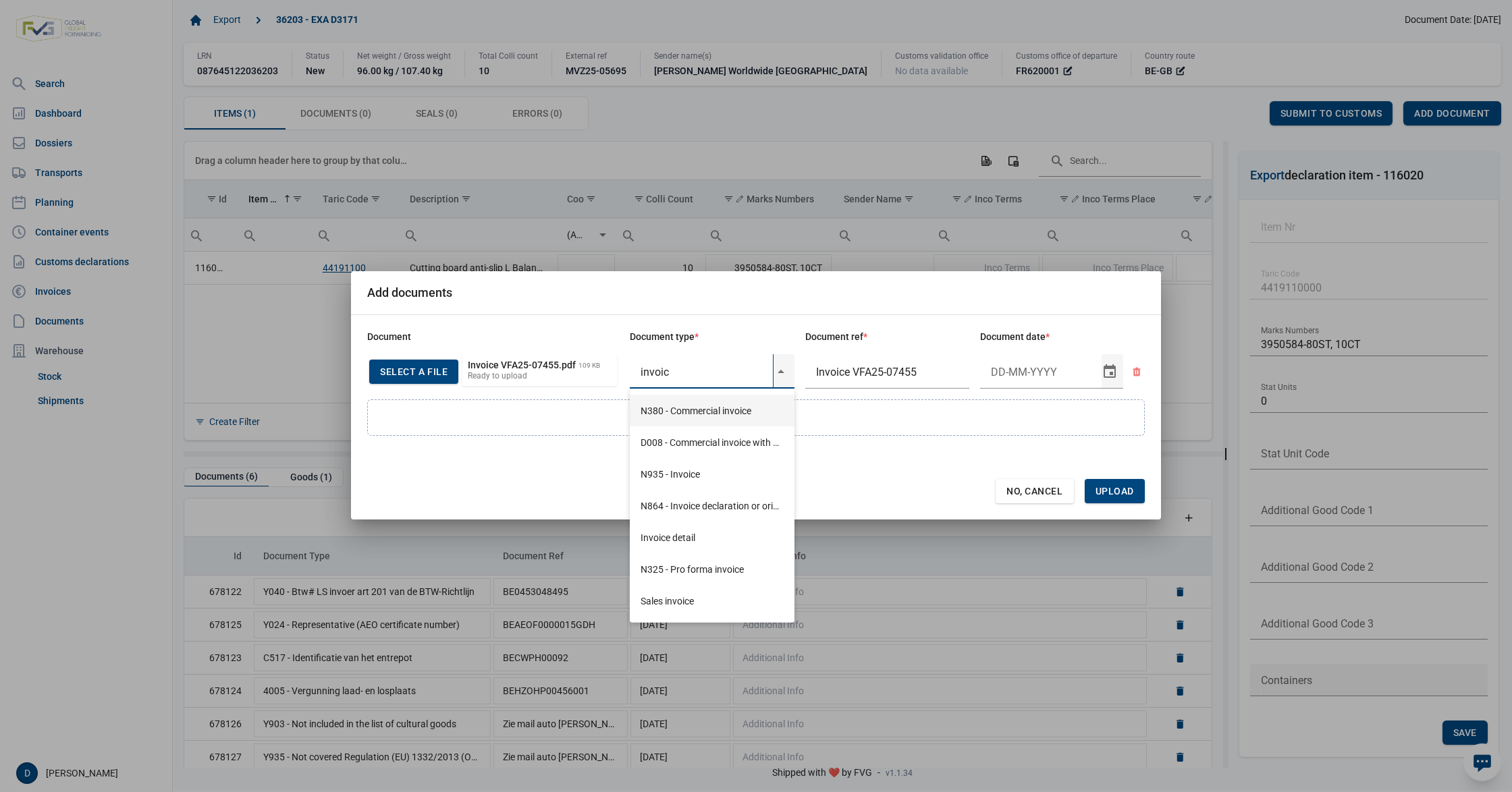
click at [708, 402] on div "N380 - Commercial invoice" at bounding box center [712, 411] width 165 height 31
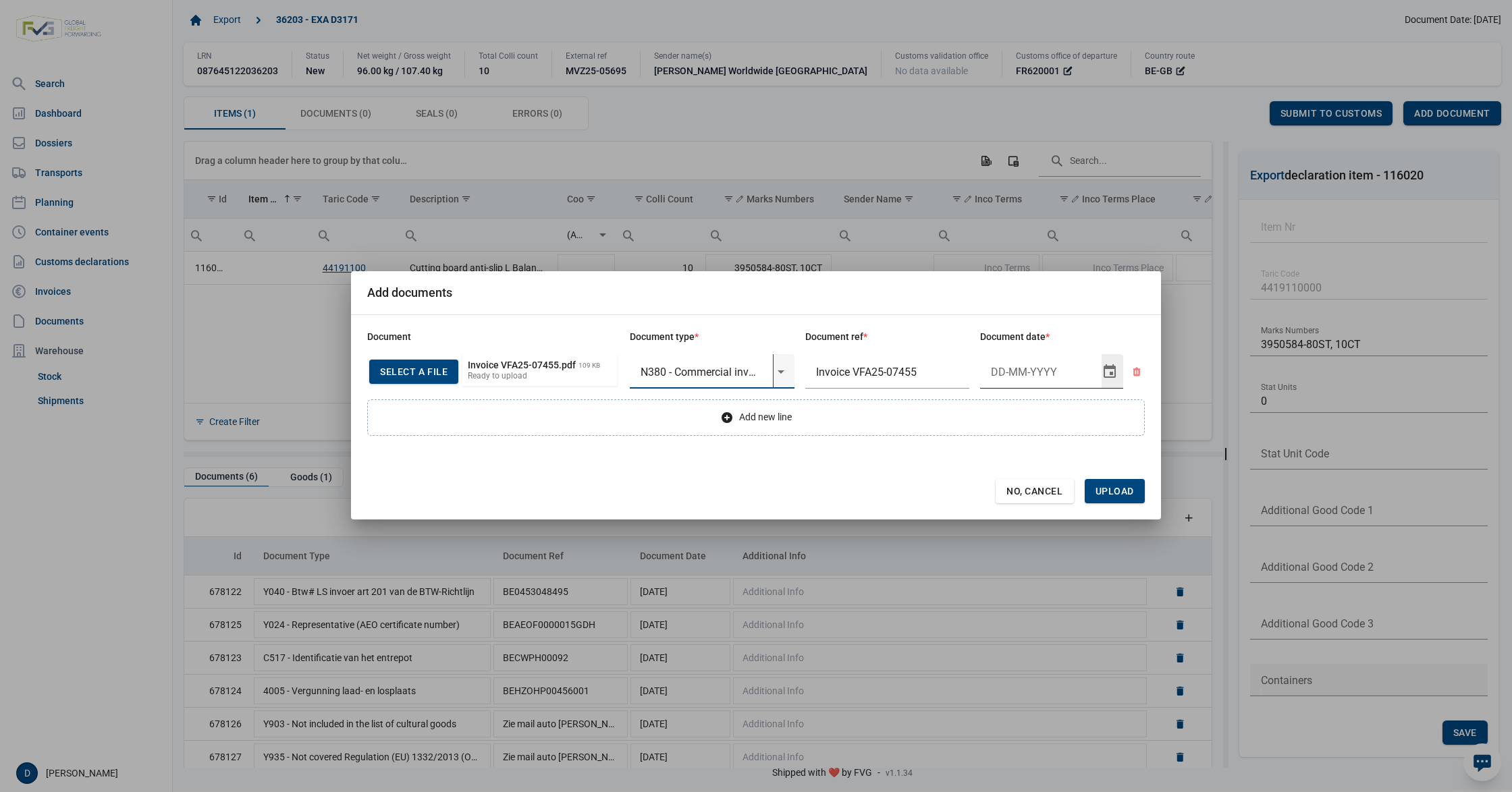
type input "N380 - Commercial invoice"
click at [1049, 370] on input "Document date" at bounding box center [1041, 371] width 121 height 35
type input "1-10-2025"
click at [1113, 489] on span "Upload" at bounding box center [1115, 490] width 39 height 11
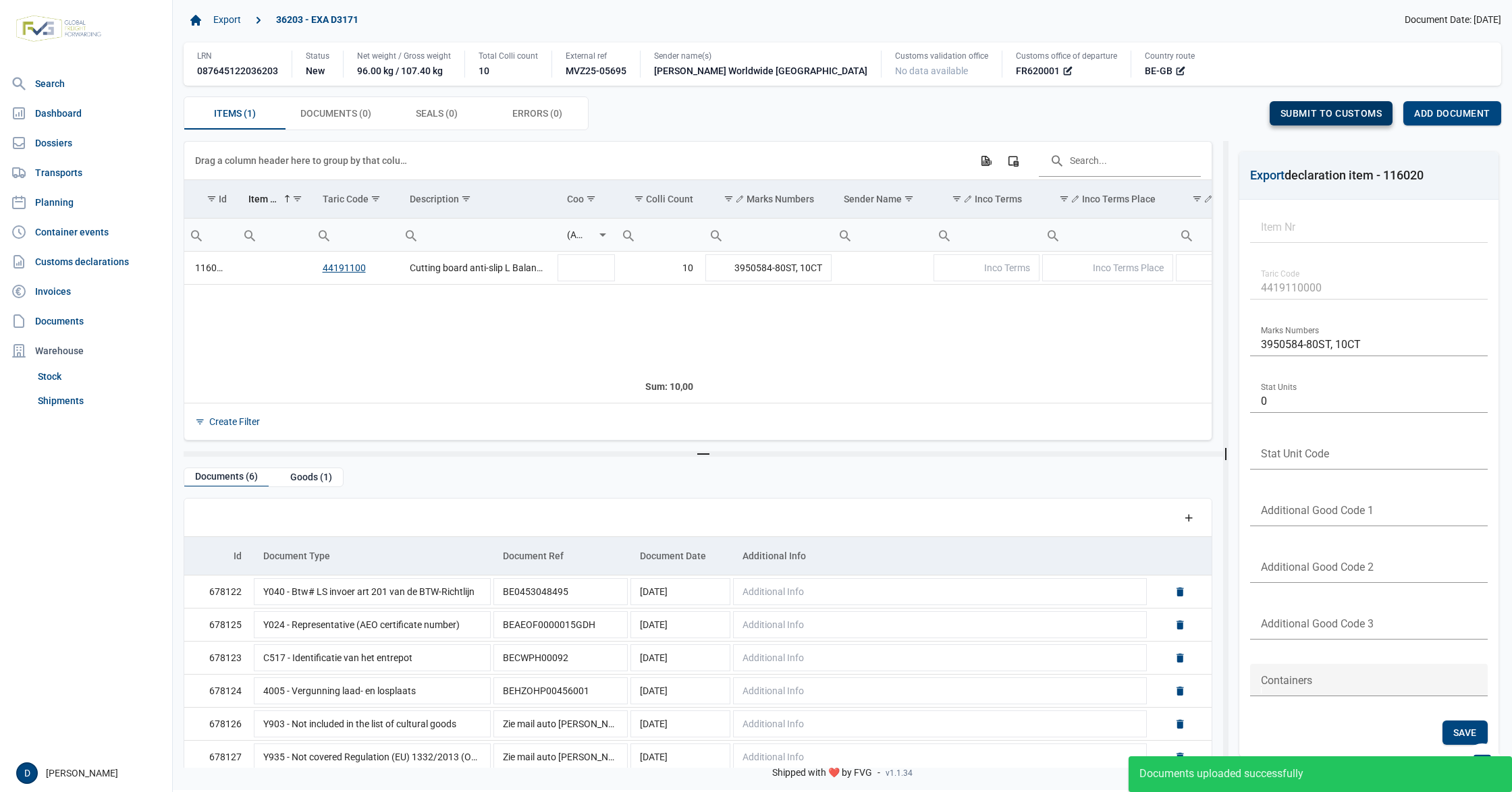
click at [1326, 115] on span "Submit to customs" at bounding box center [1331, 113] width 102 height 11
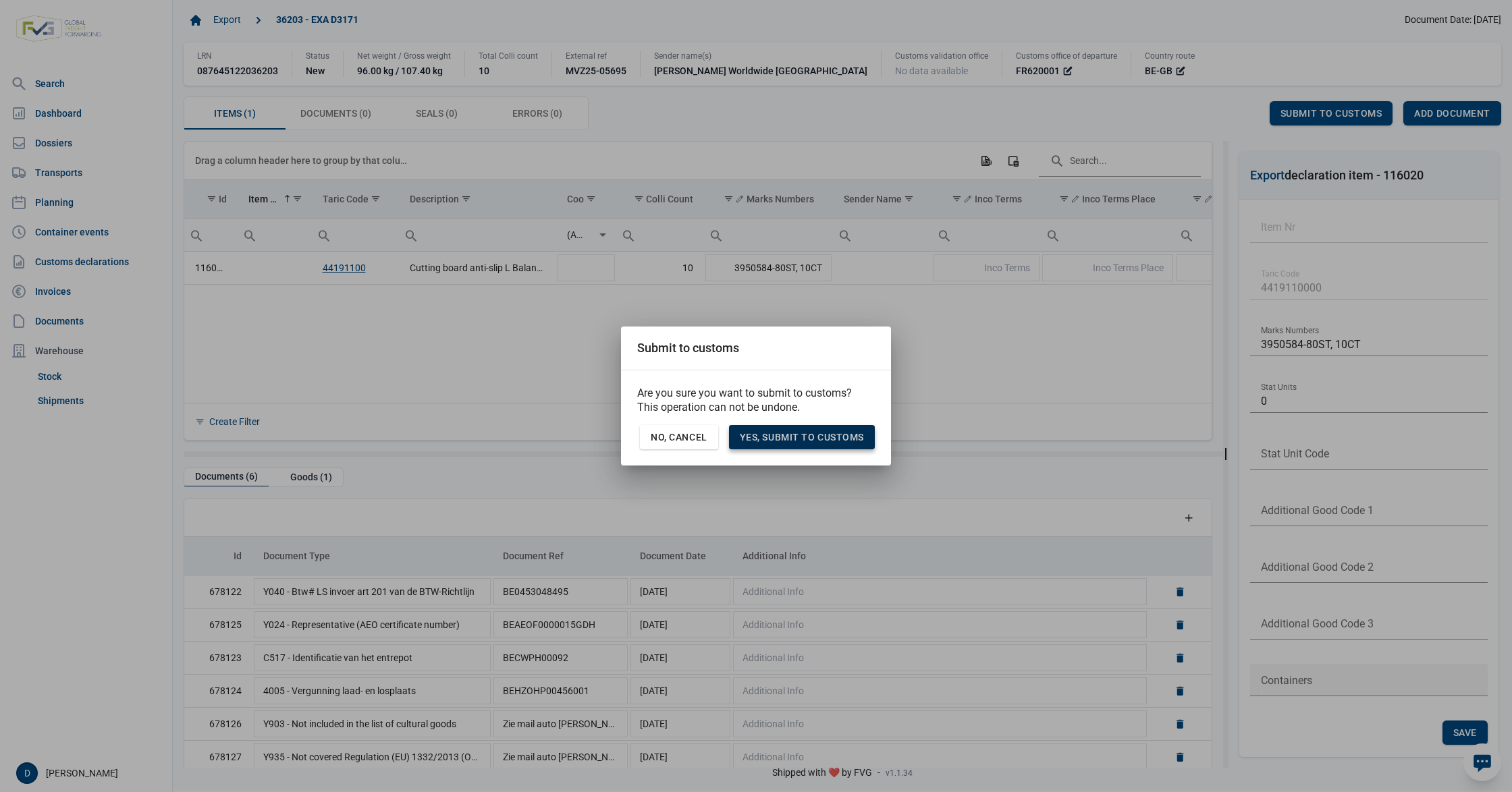
click at [812, 433] on span "Yes, Submit to customs" at bounding box center [802, 437] width 124 height 11
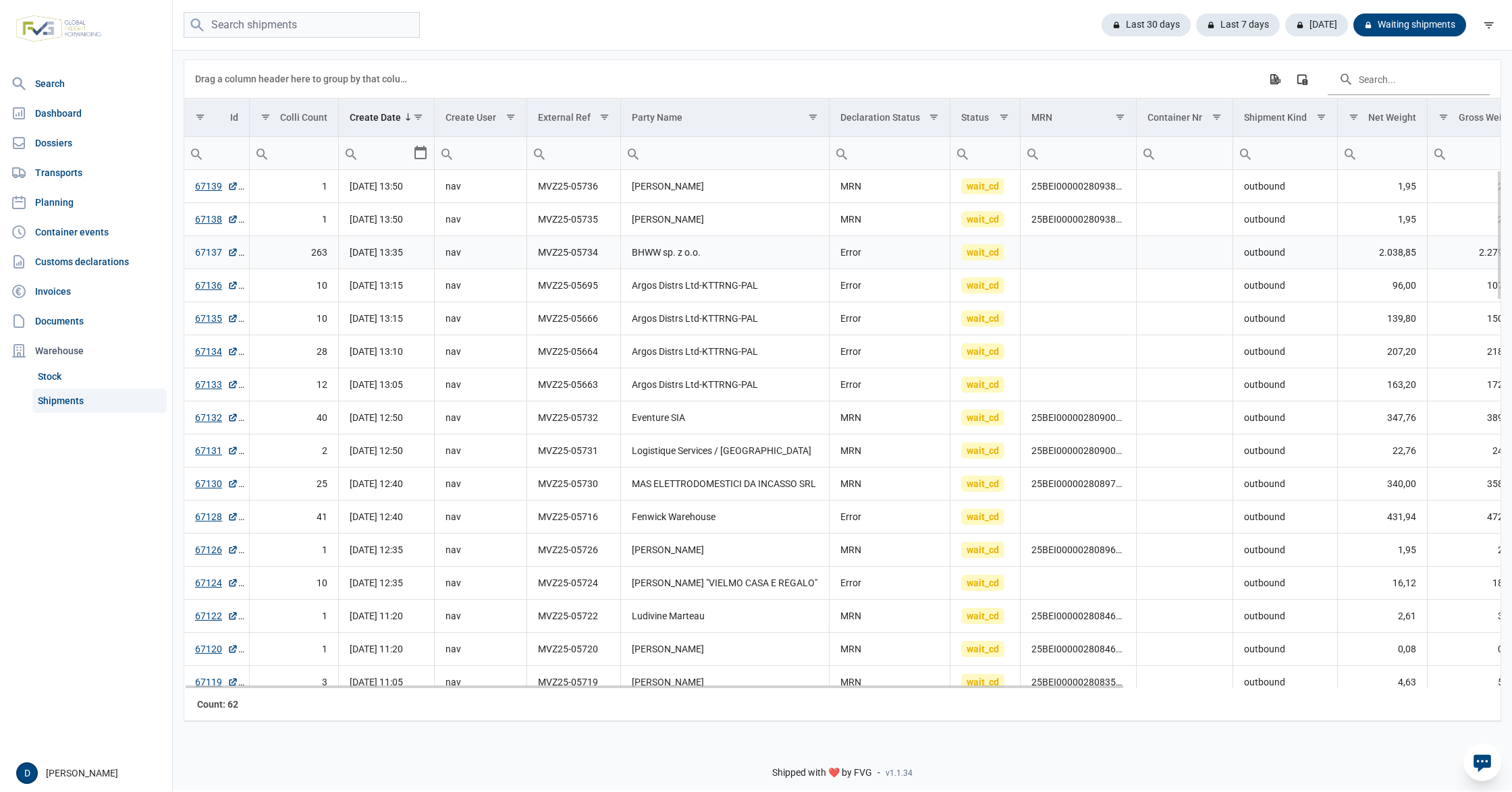
click at [203, 252] on link "67137" at bounding box center [217, 252] width 44 height 14
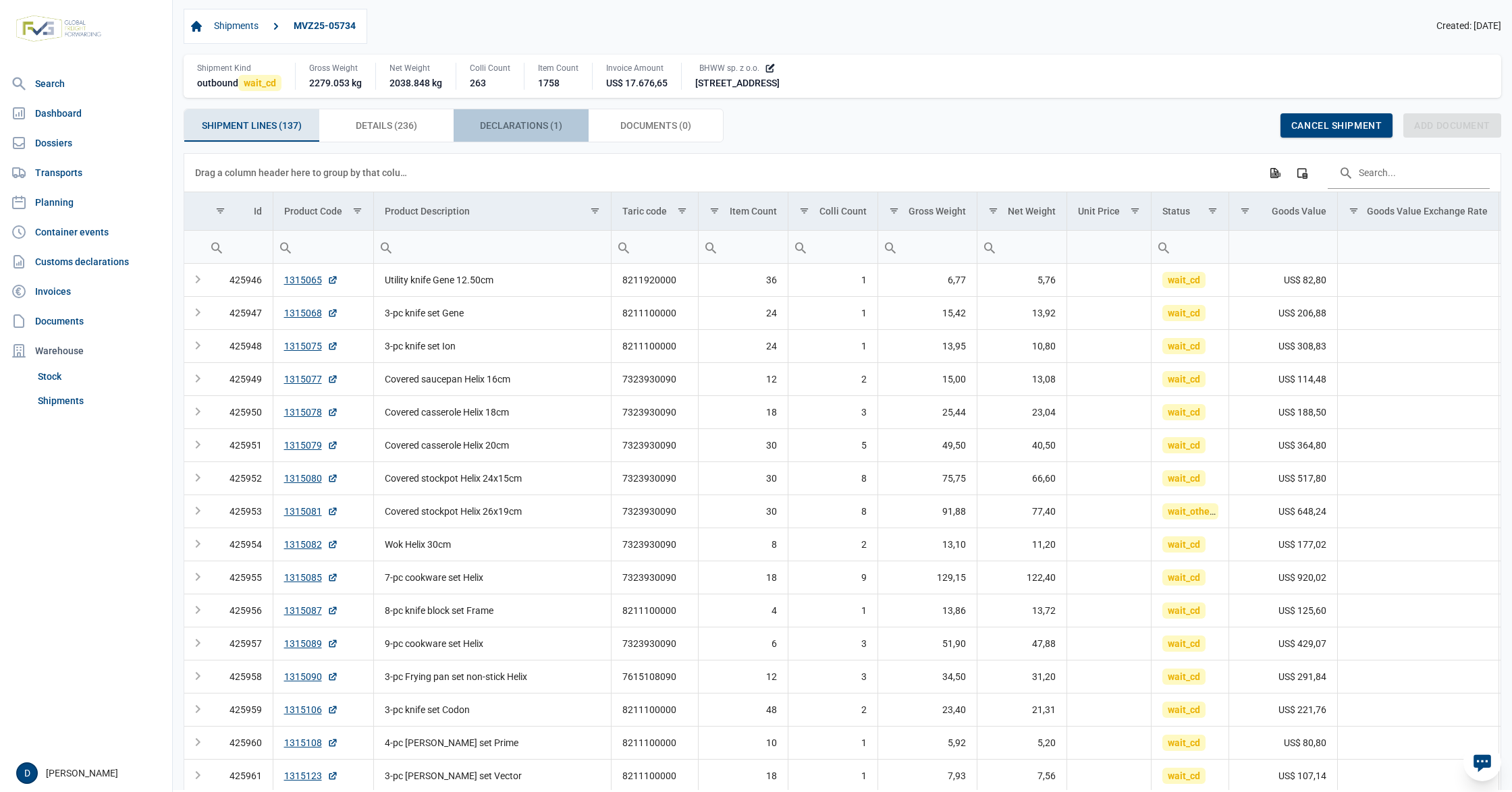
click at [538, 125] on span "Declarations (1) Declarations (1)" at bounding box center [521, 125] width 82 height 16
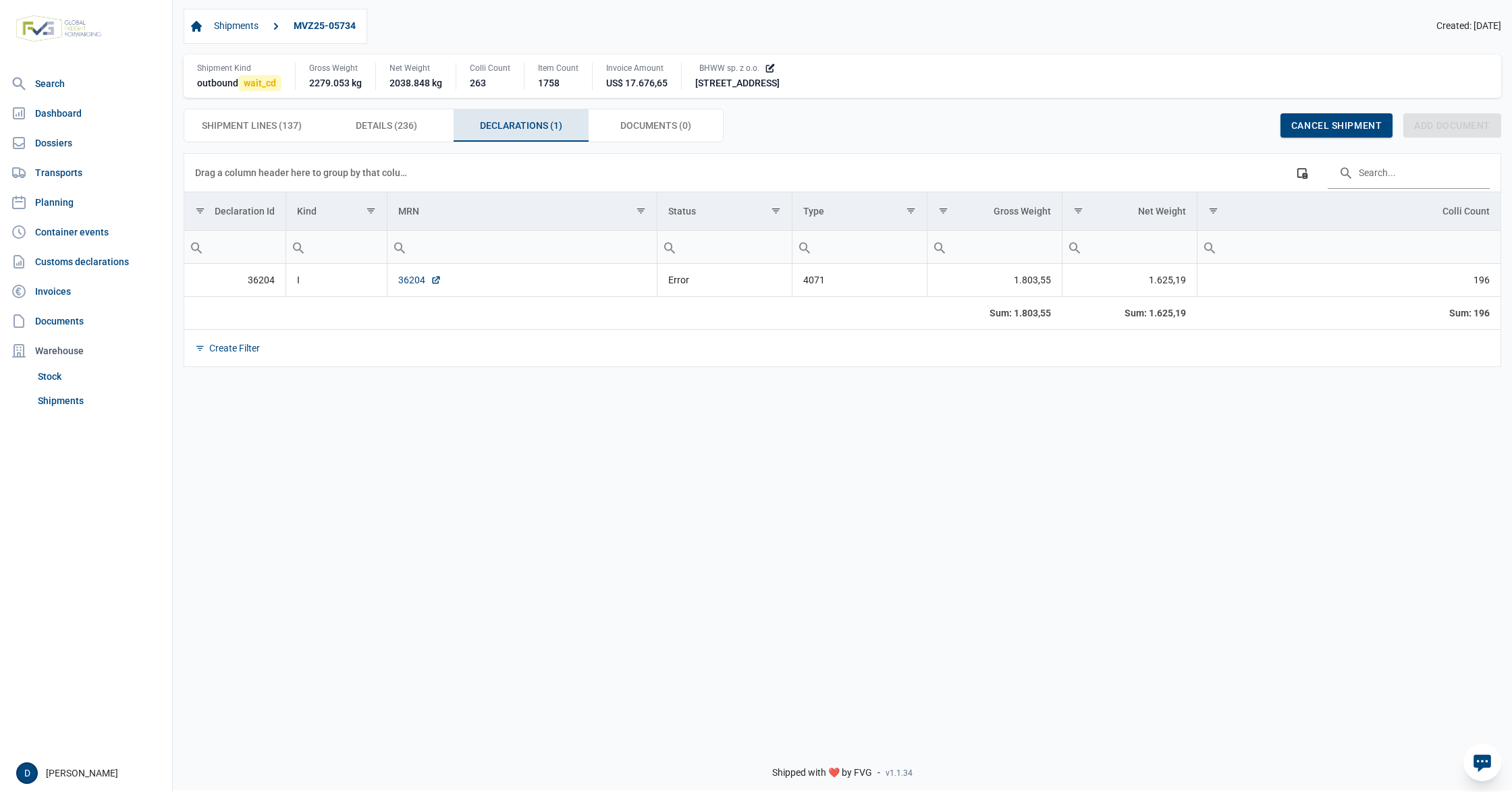
click at [410, 278] on link "36204" at bounding box center [419, 279] width 44 height 14
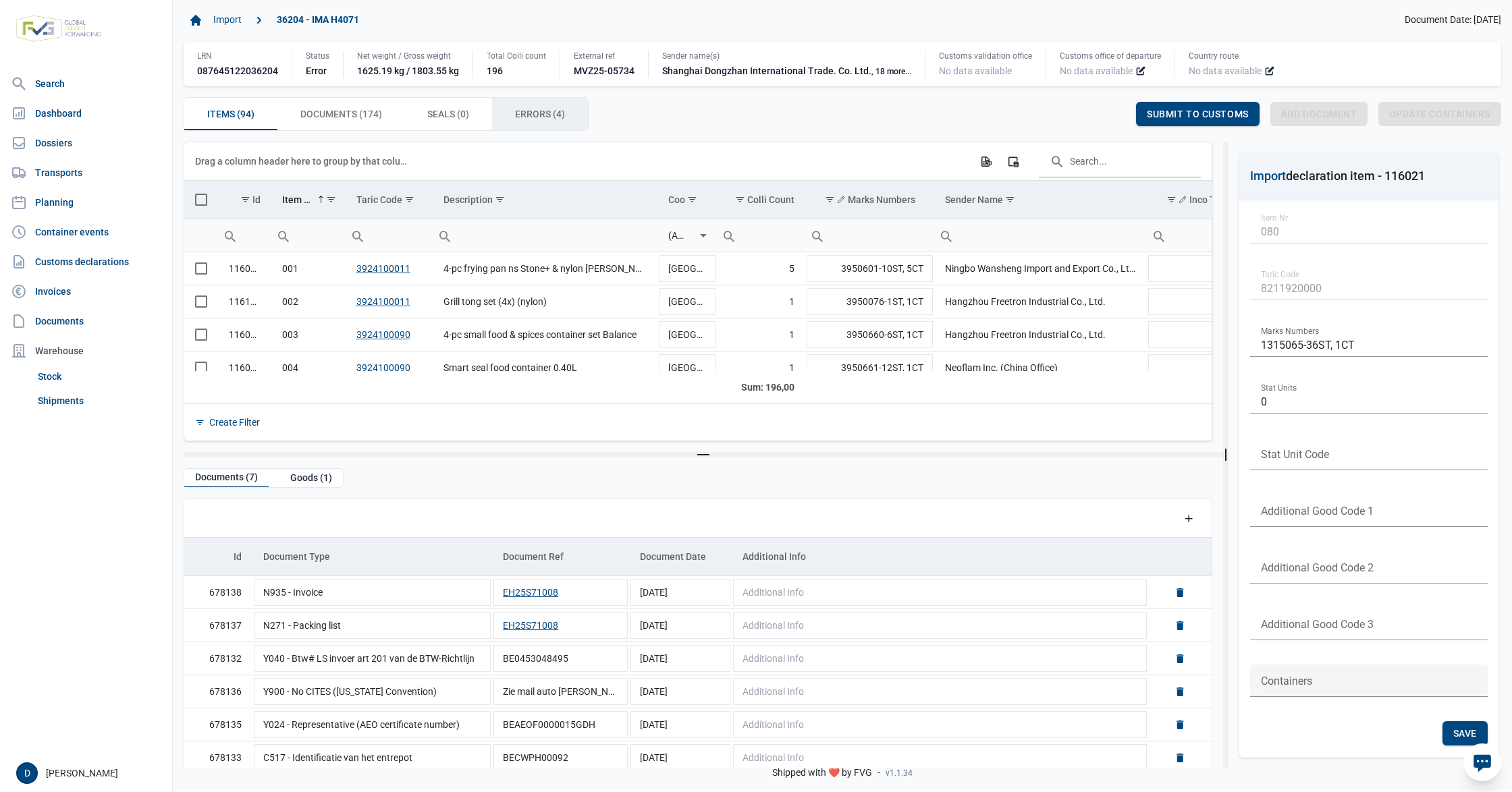
click at [538, 115] on span "Errors (4) Errors (4)" at bounding box center [540, 114] width 50 height 16
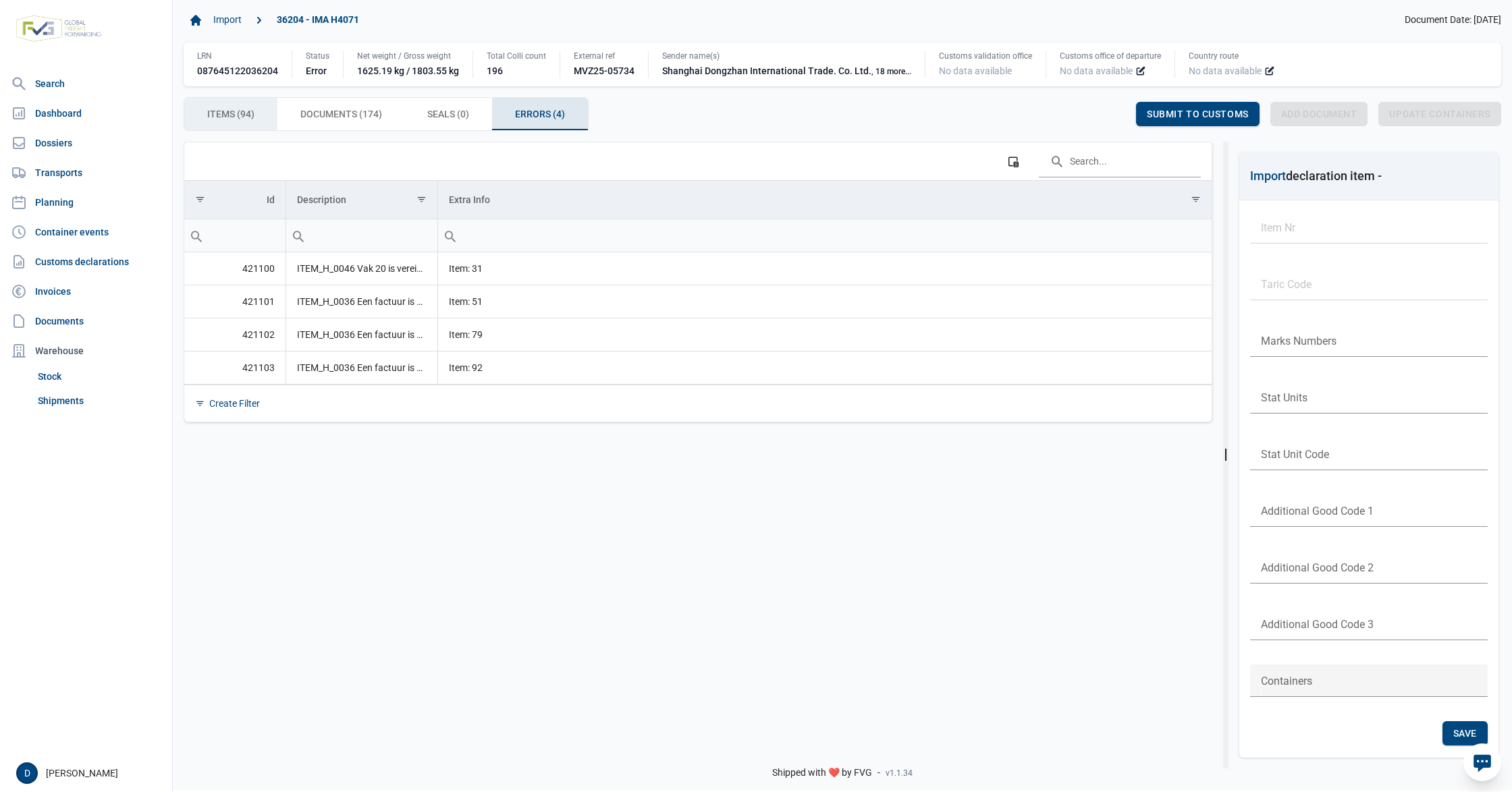
click at [254, 110] on span "Items (94) Items (94)" at bounding box center [231, 114] width 47 height 16
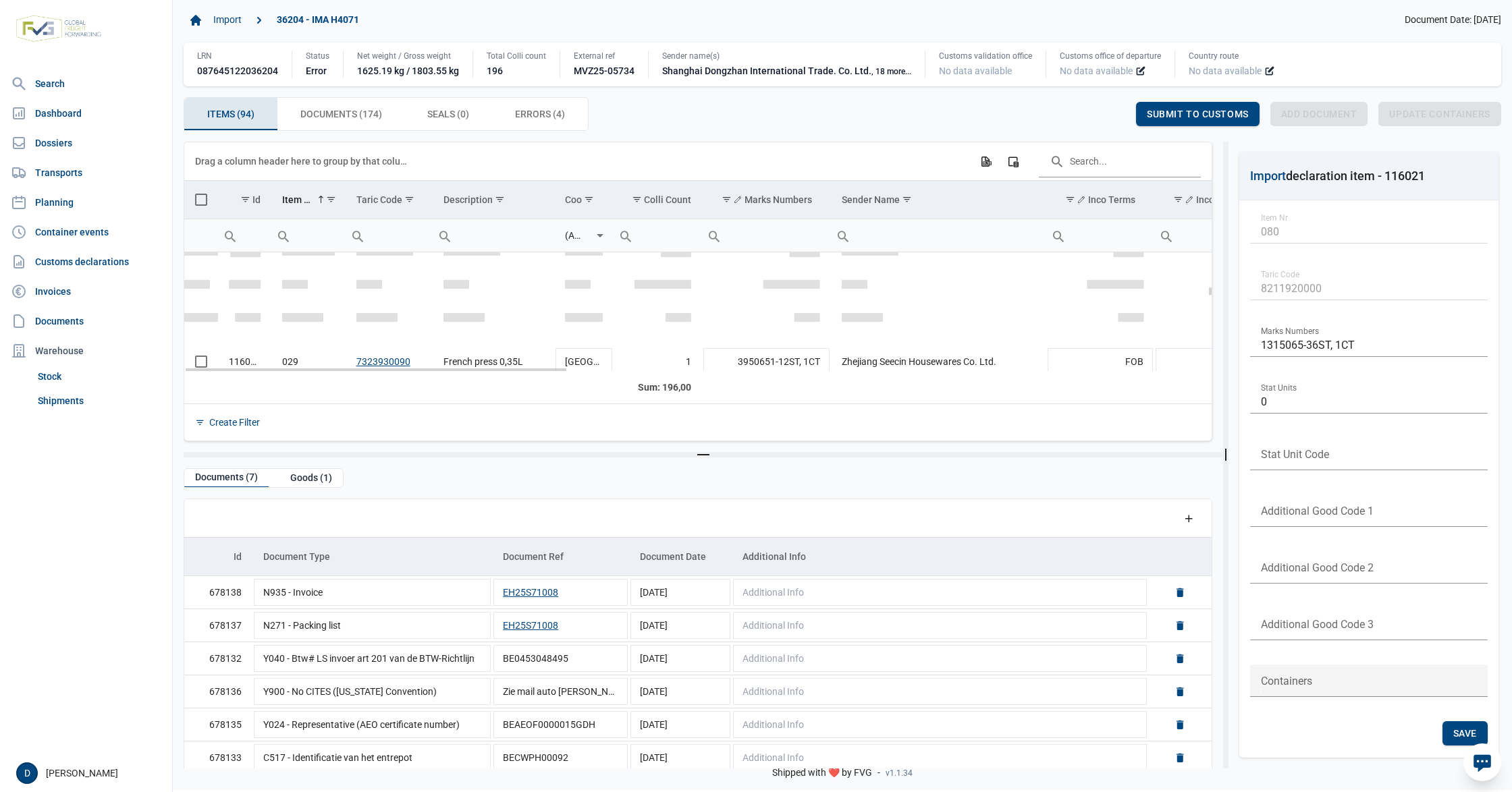
scroll to position [958, 0]
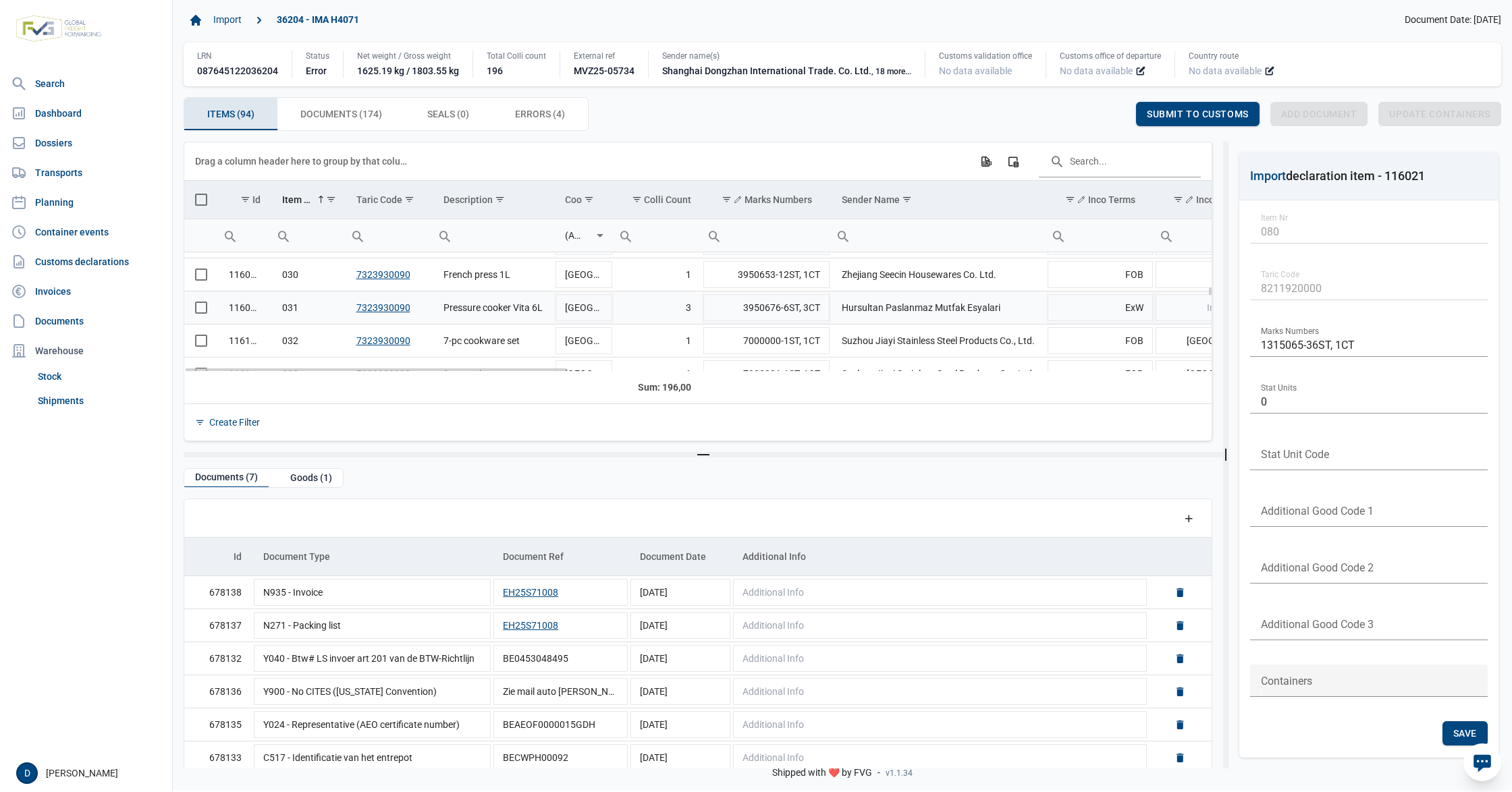
click at [200, 308] on span "Select row" at bounding box center [201, 307] width 12 height 12
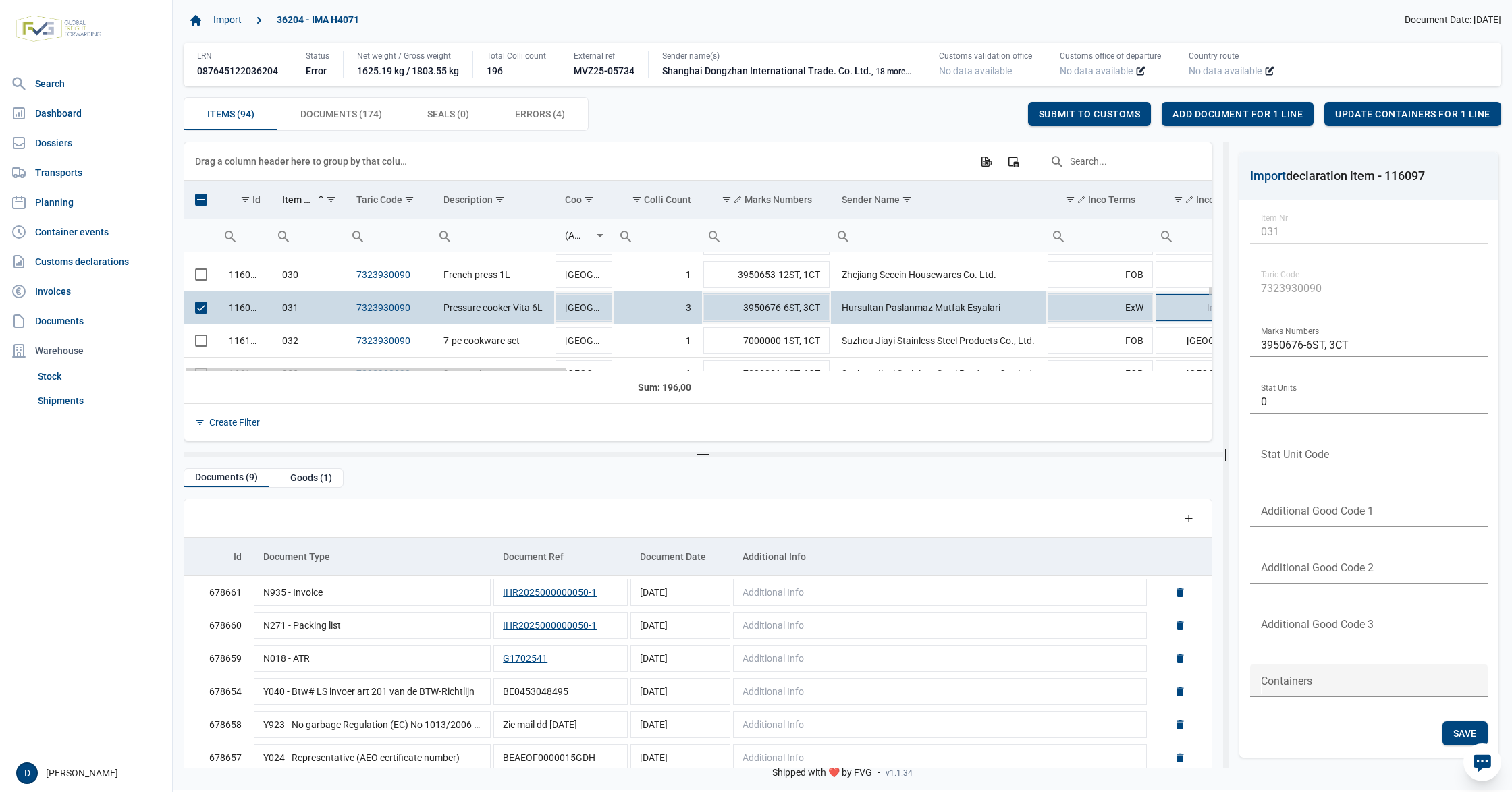
click at [1182, 314] on td "Inco Terms Place" at bounding box center [1220, 308] width 133 height 33
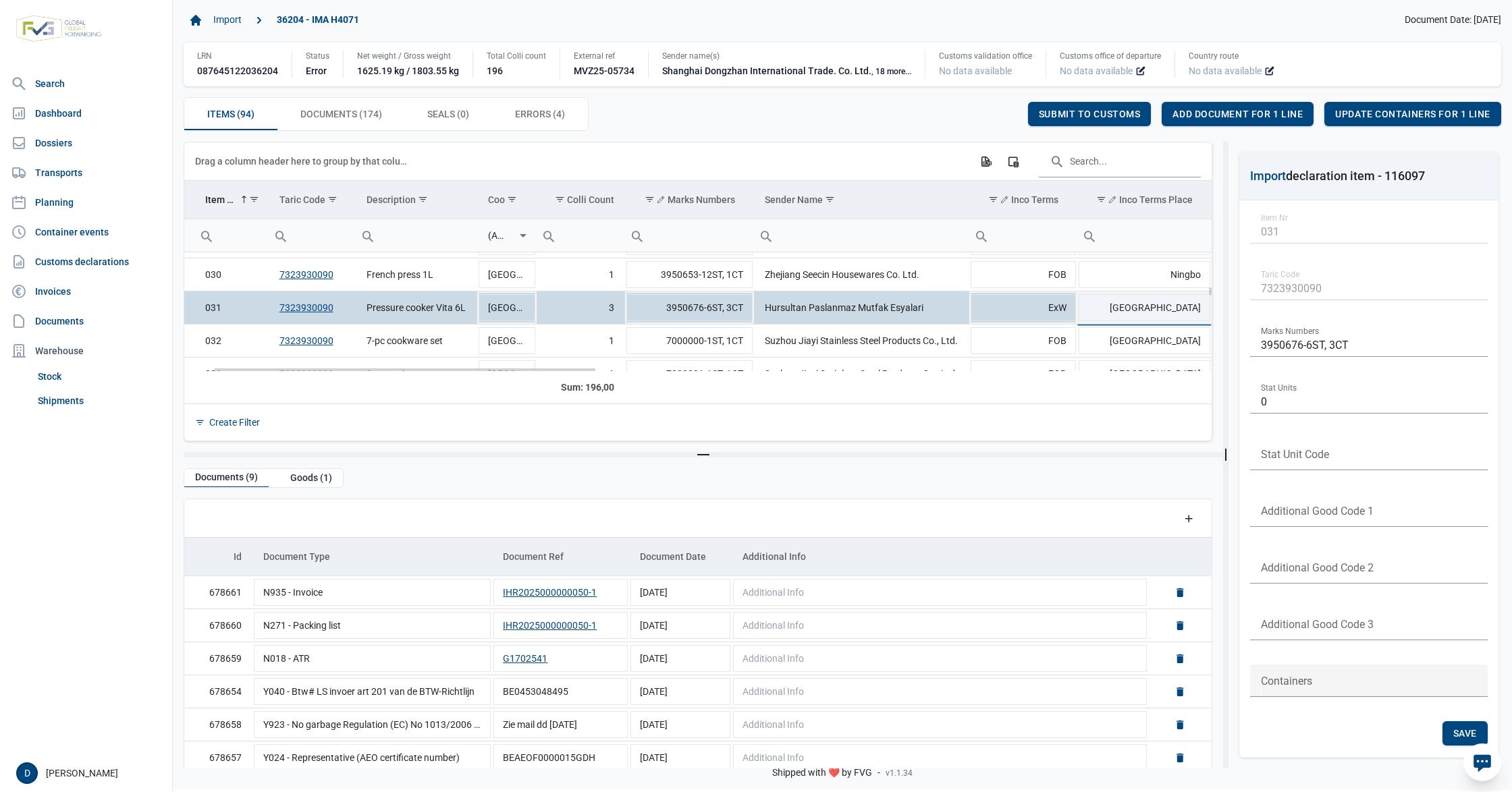
type input "Istanbul"
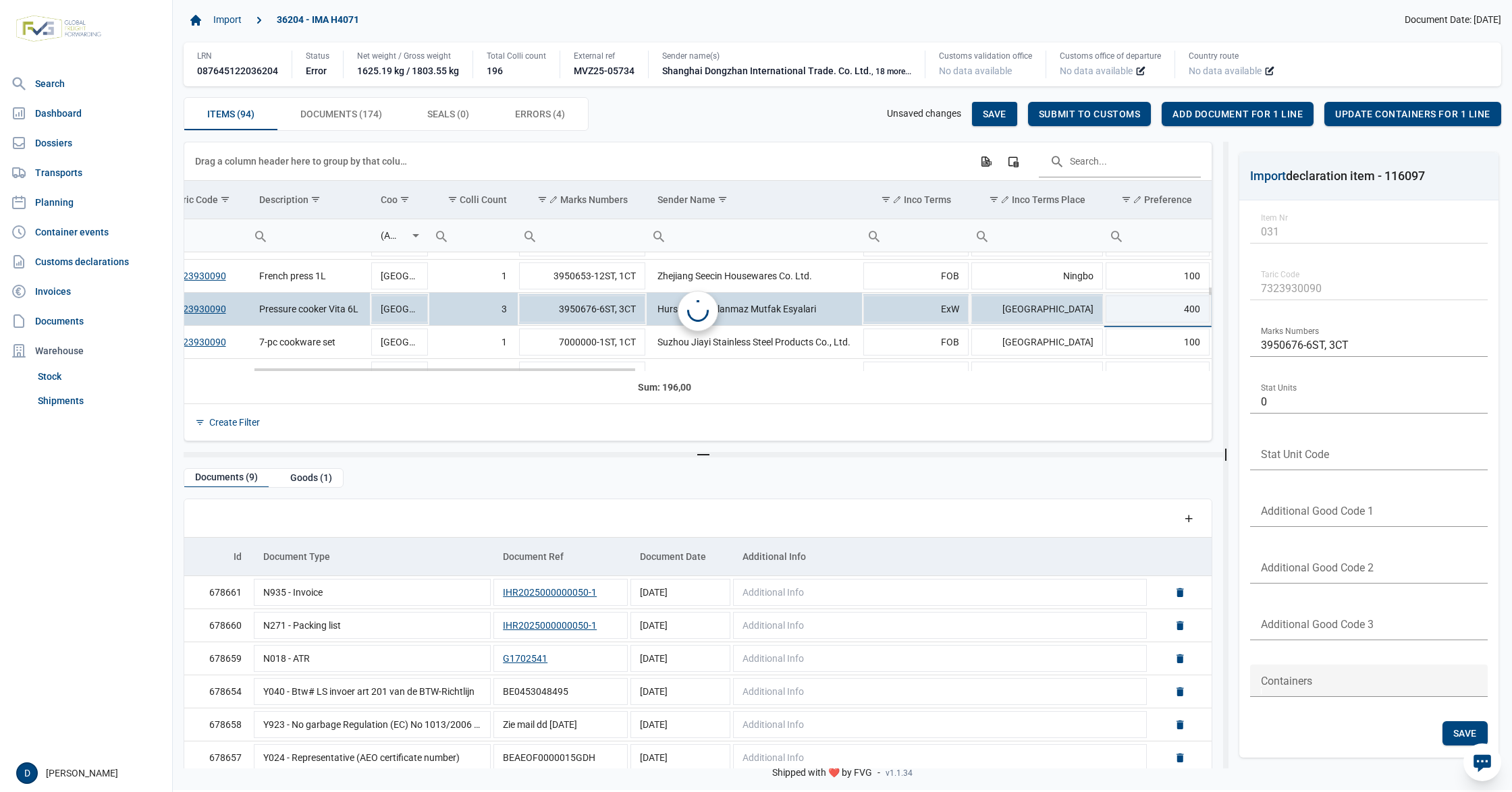
scroll to position [0, 184]
click at [981, 106] on div "Save" at bounding box center [994, 114] width 45 height 24
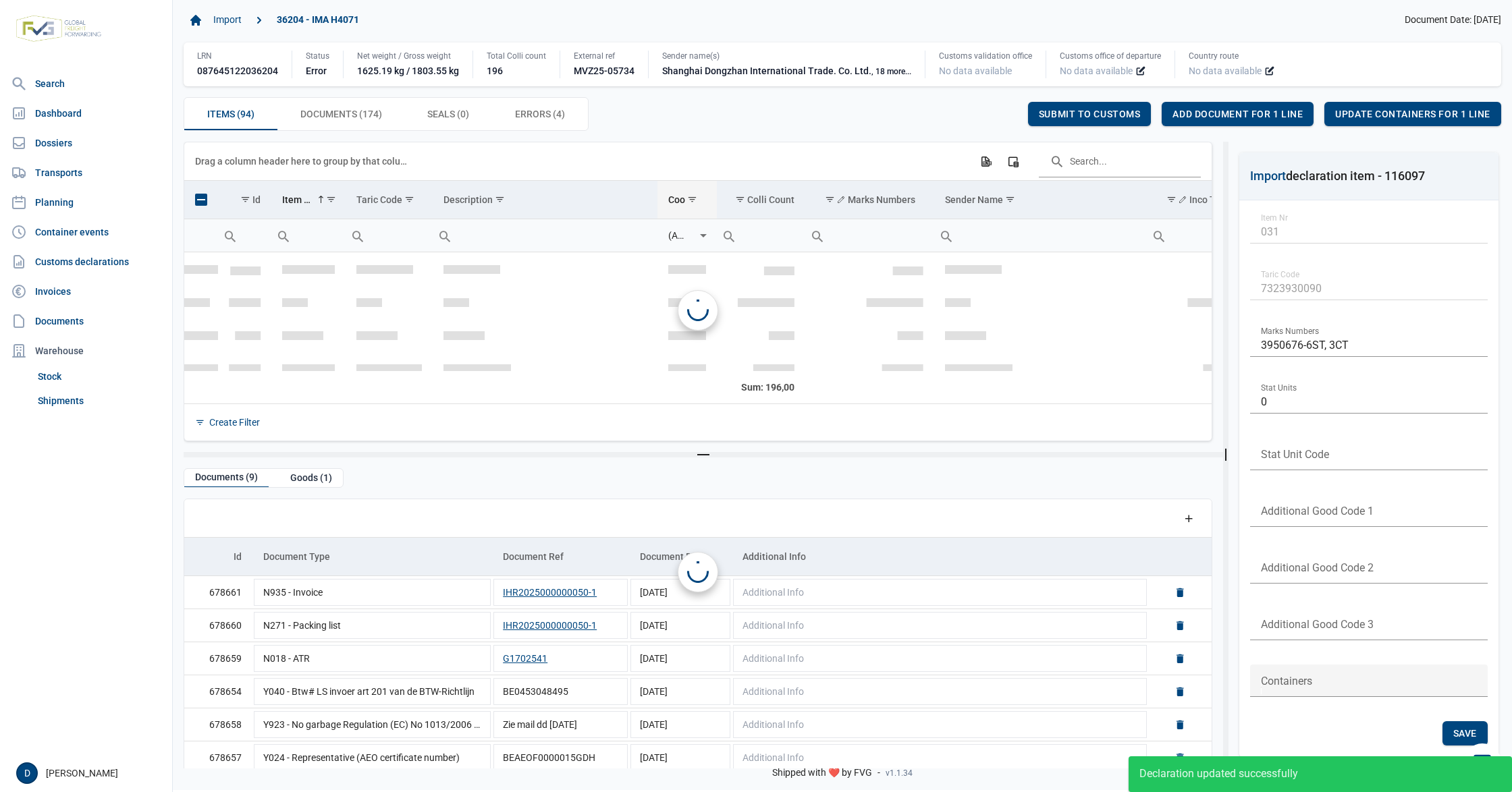
scroll to position [997, 0]
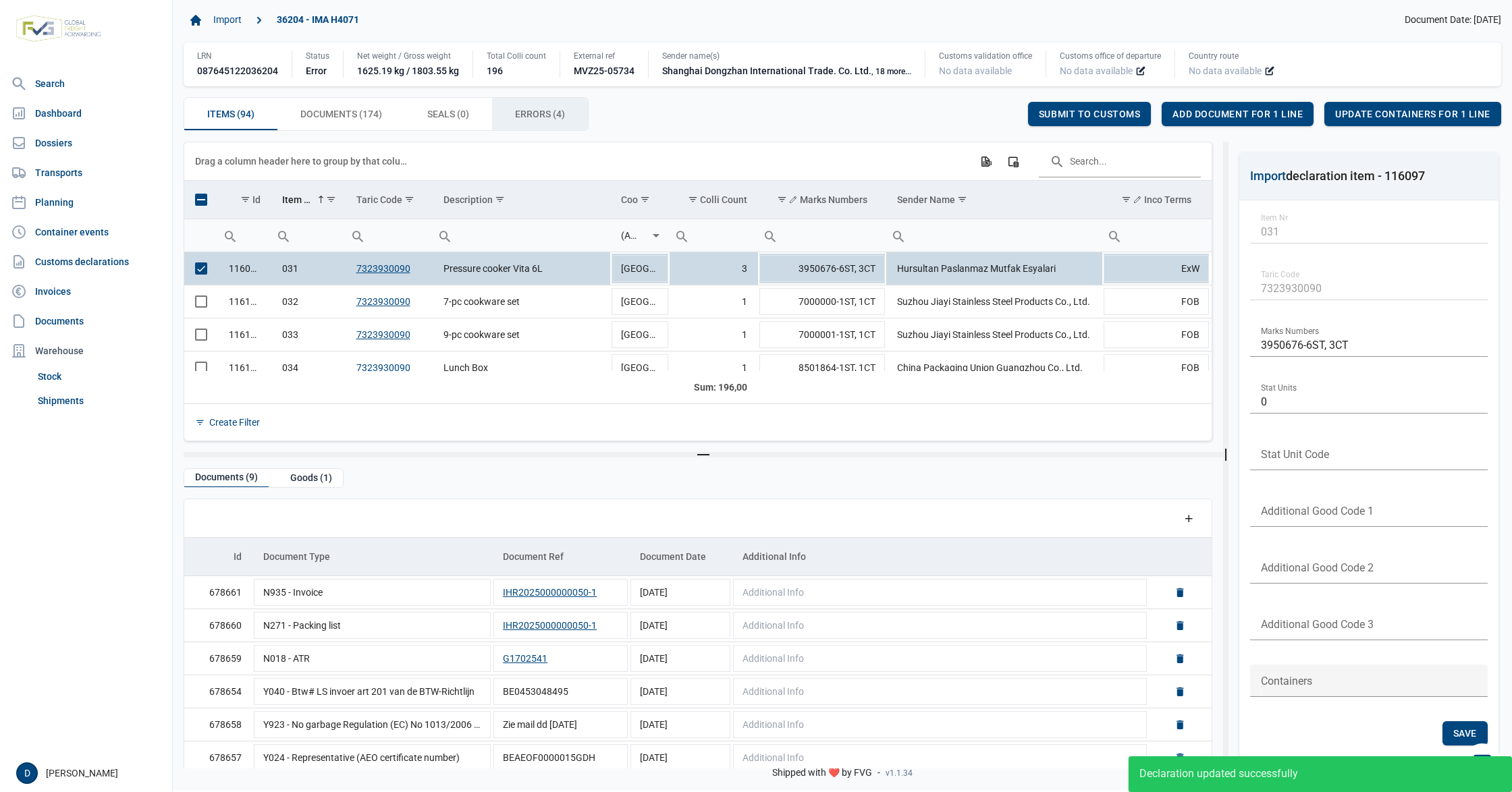
click at [533, 103] on div "Errors (4) Errors (4)" at bounding box center [540, 113] width 96 height 32
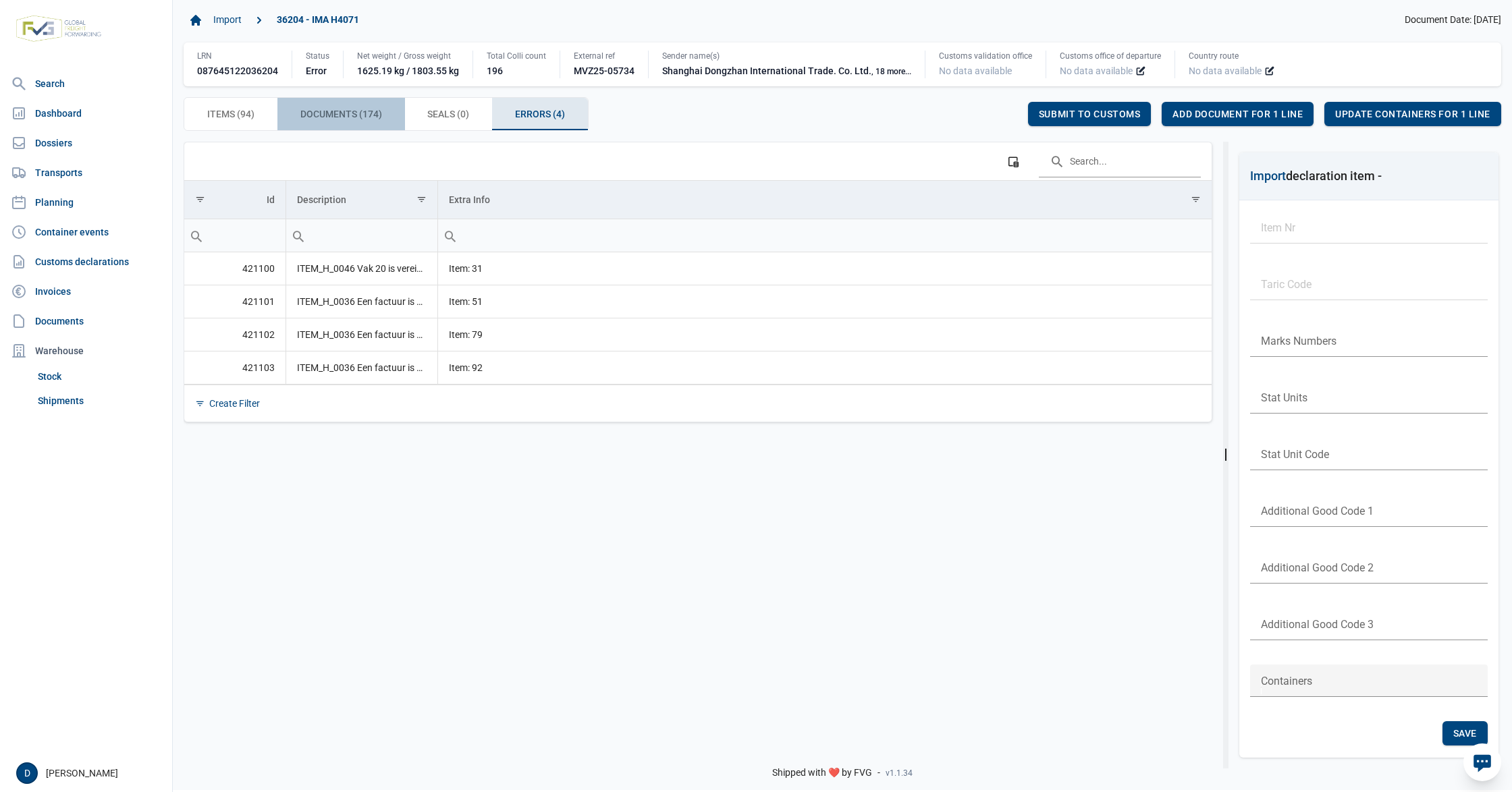
click at [308, 113] on span "Documents (174) Documents (174)" at bounding box center [341, 114] width 82 height 16
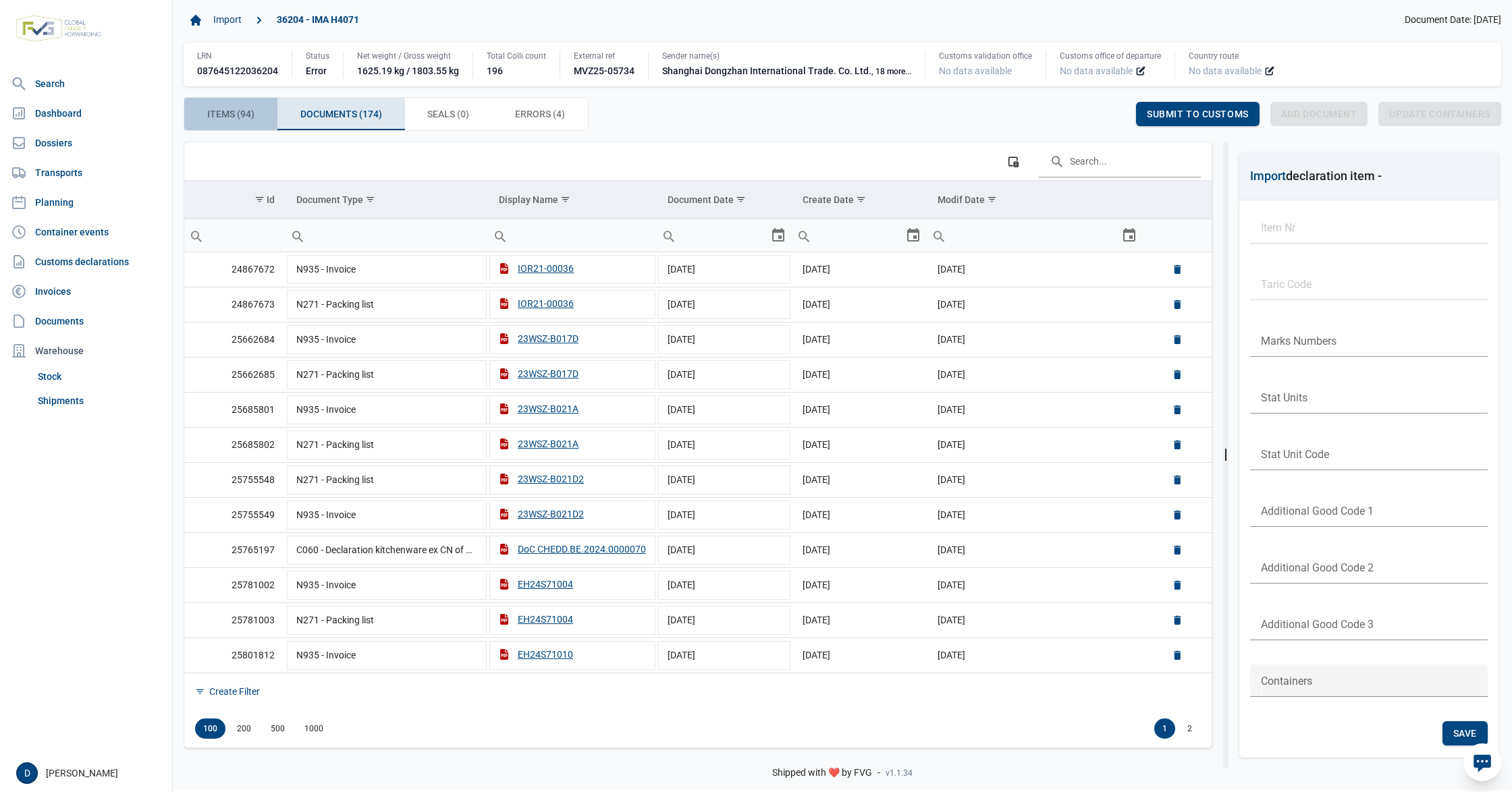
click at [227, 109] on span "Items (94) Items (94)" at bounding box center [231, 114] width 47 height 16
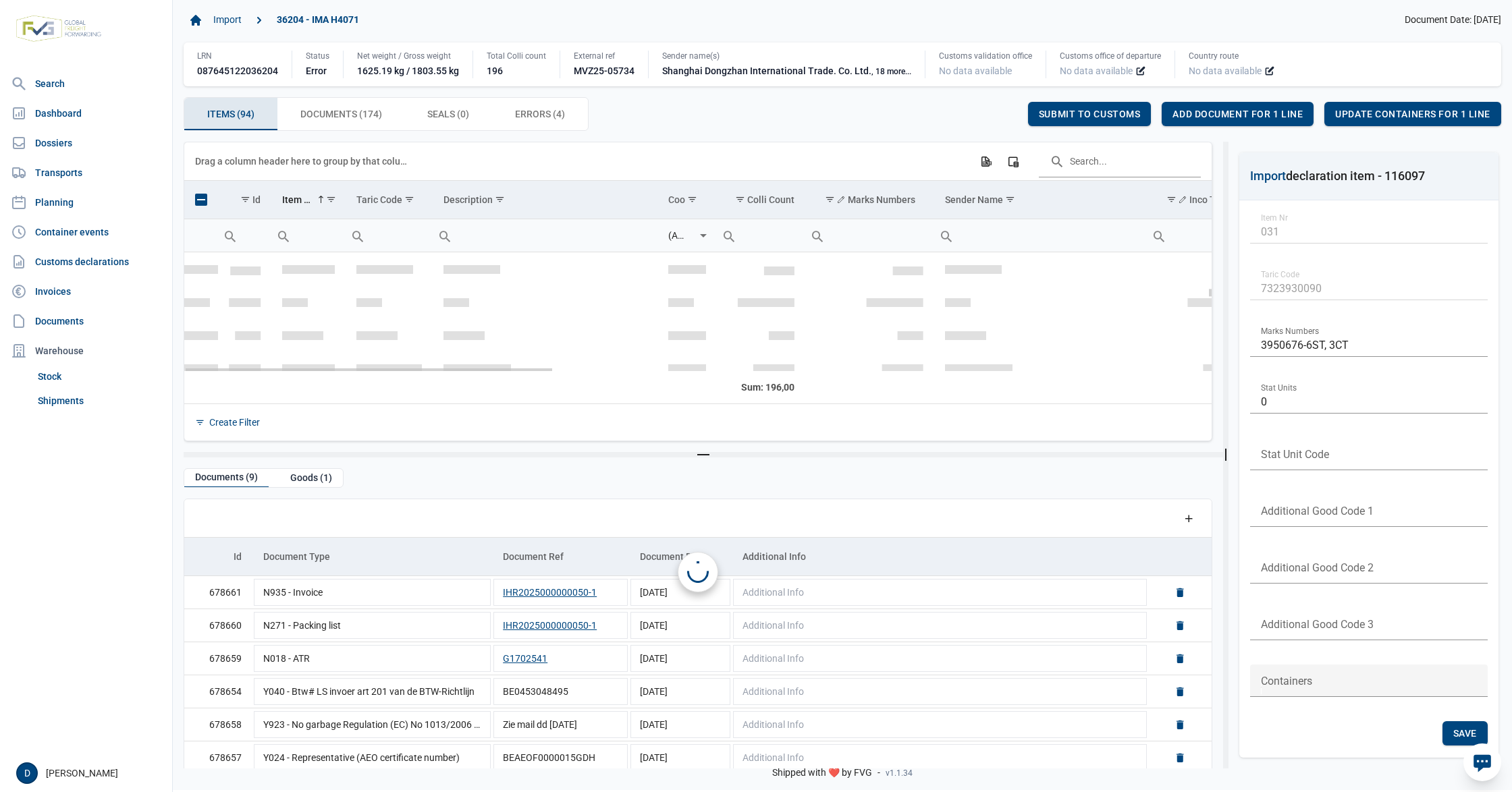
scroll to position [997, 0]
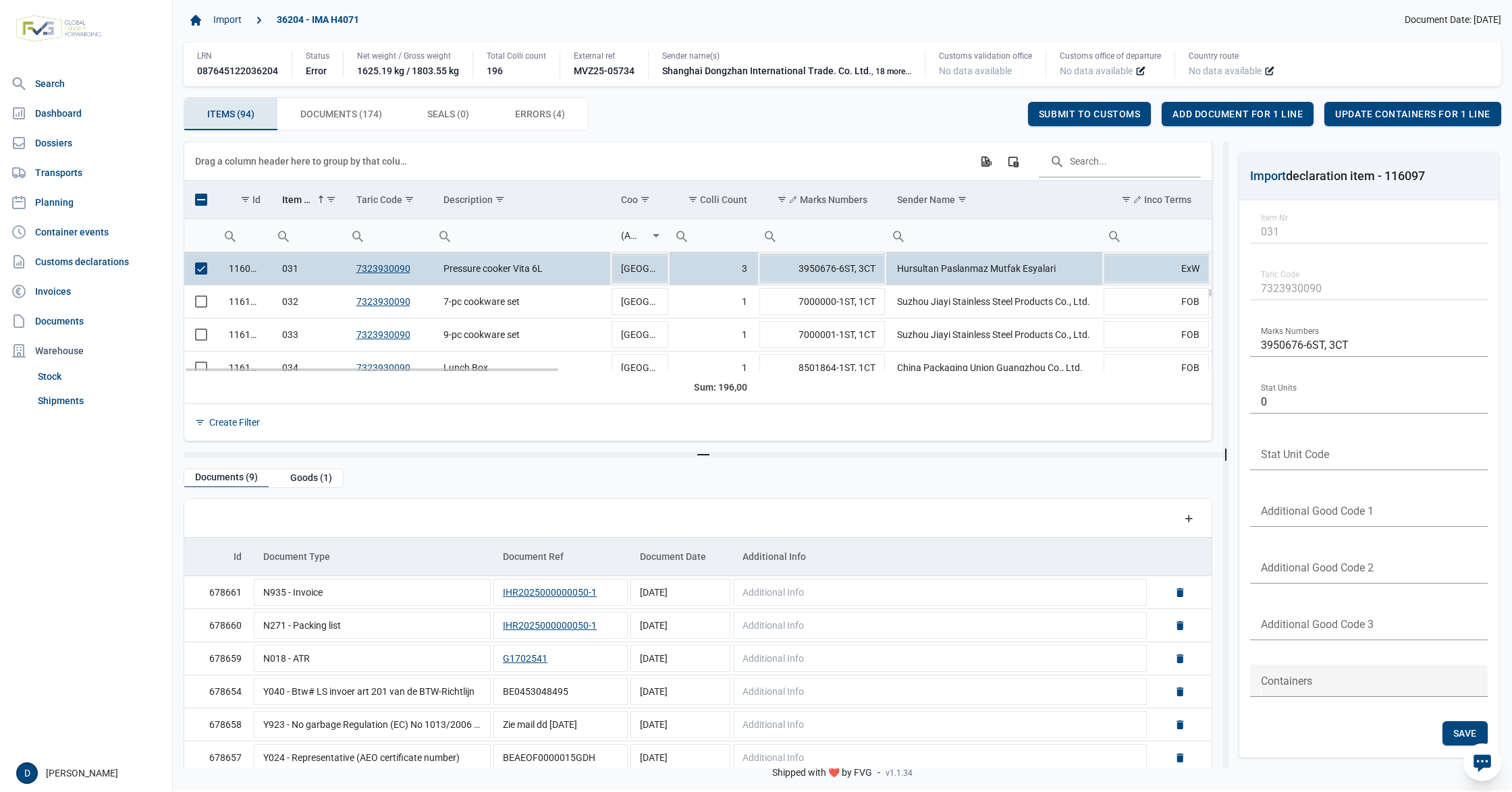
click at [200, 269] on span "Select row" at bounding box center [201, 268] width 12 height 12
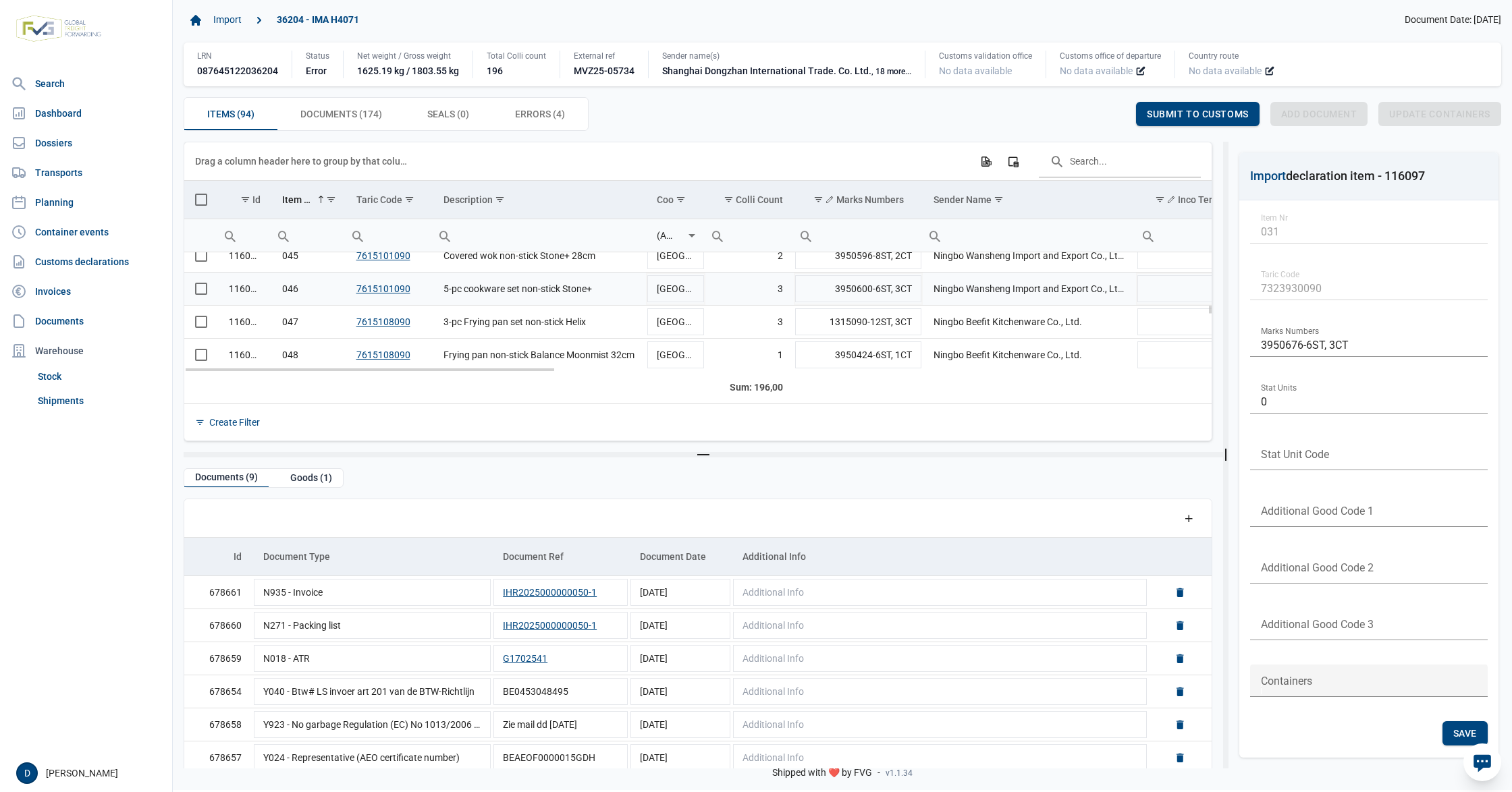
scroll to position [1595, 0]
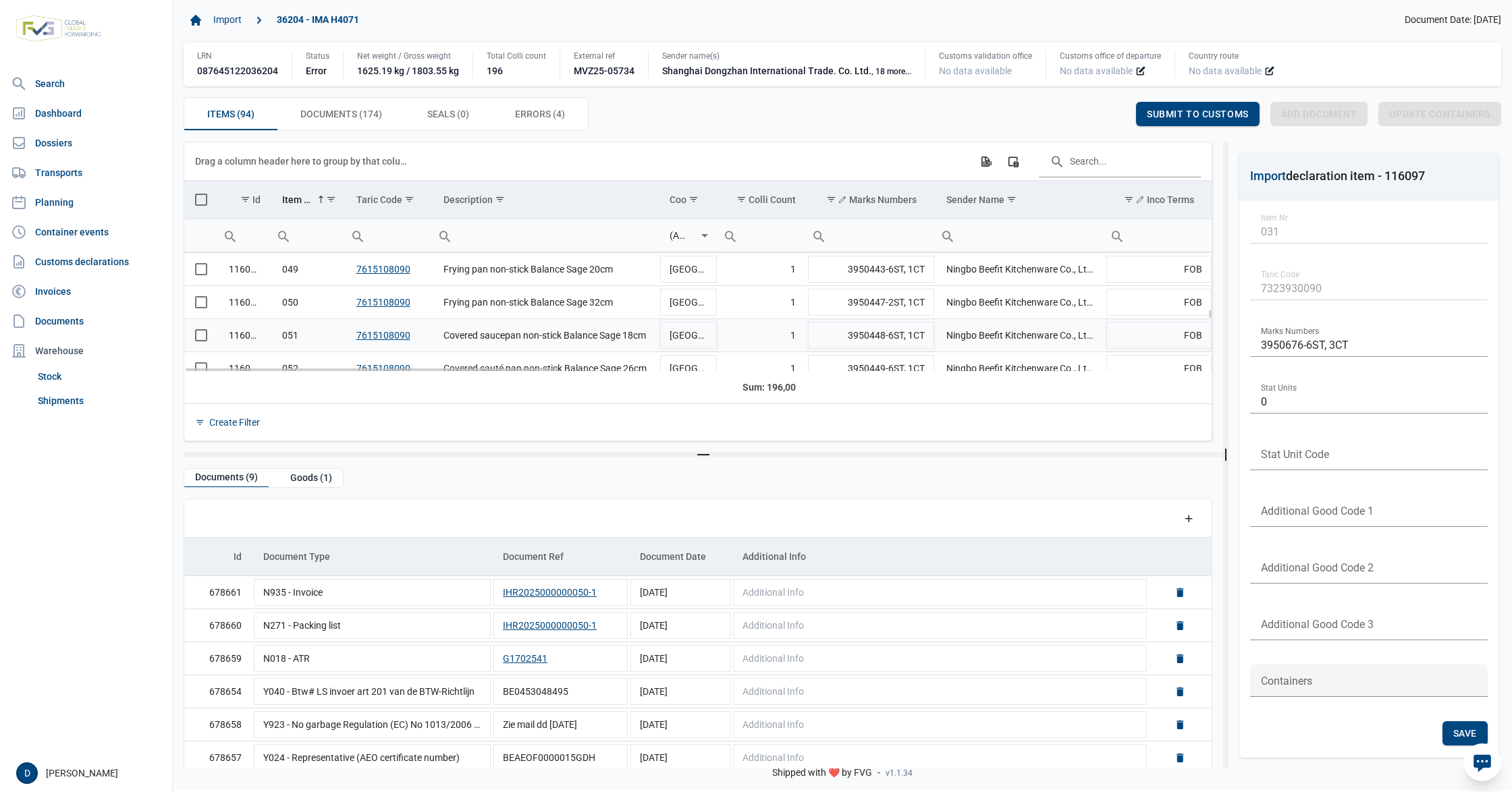
click at [200, 337] on span "Select row" at bounding box center [201, 335] width 12 height 12
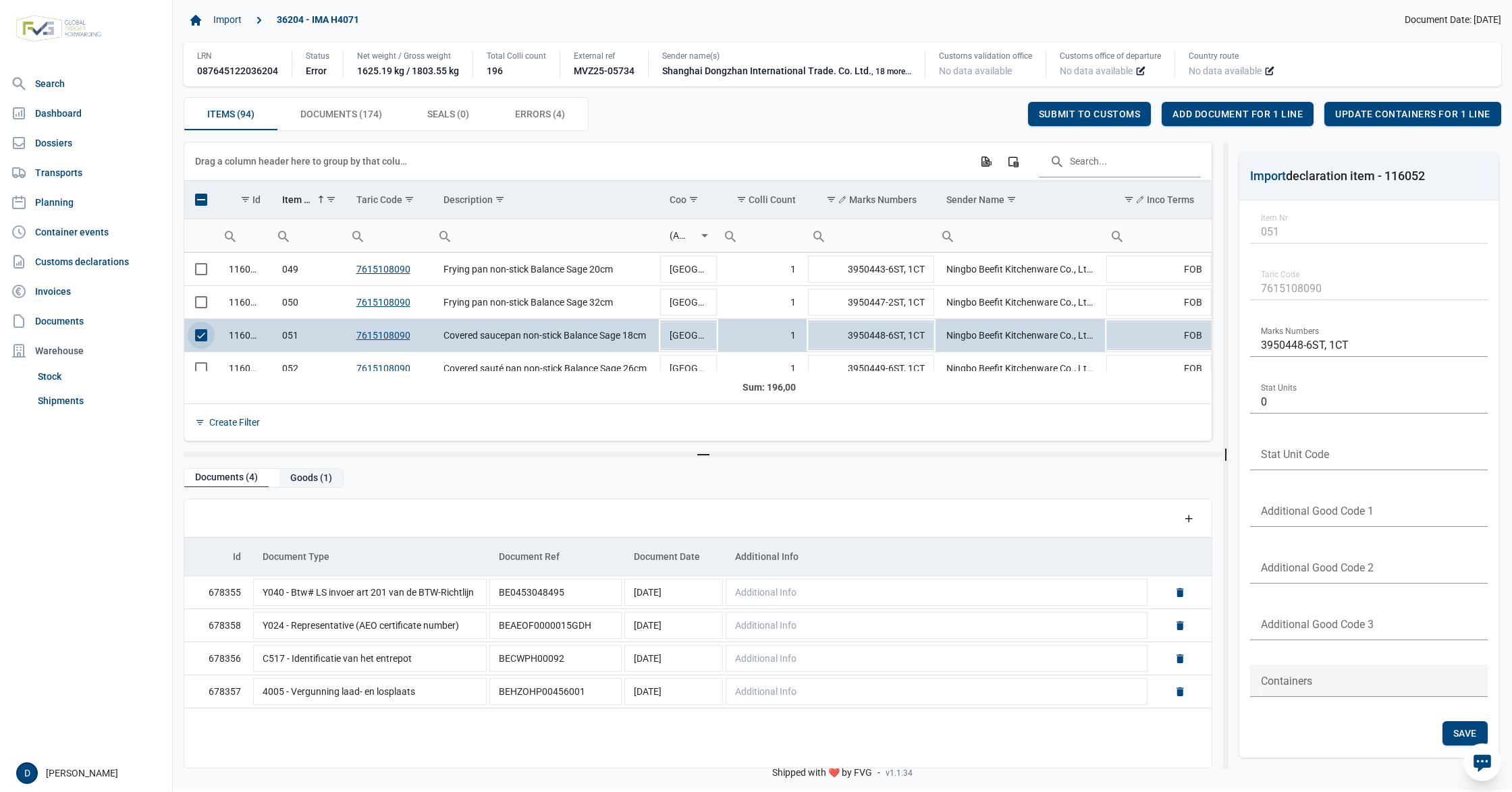
click at [306, 476] on div "Goods (1)" at bounding box center [311, 478] width 63 height 19
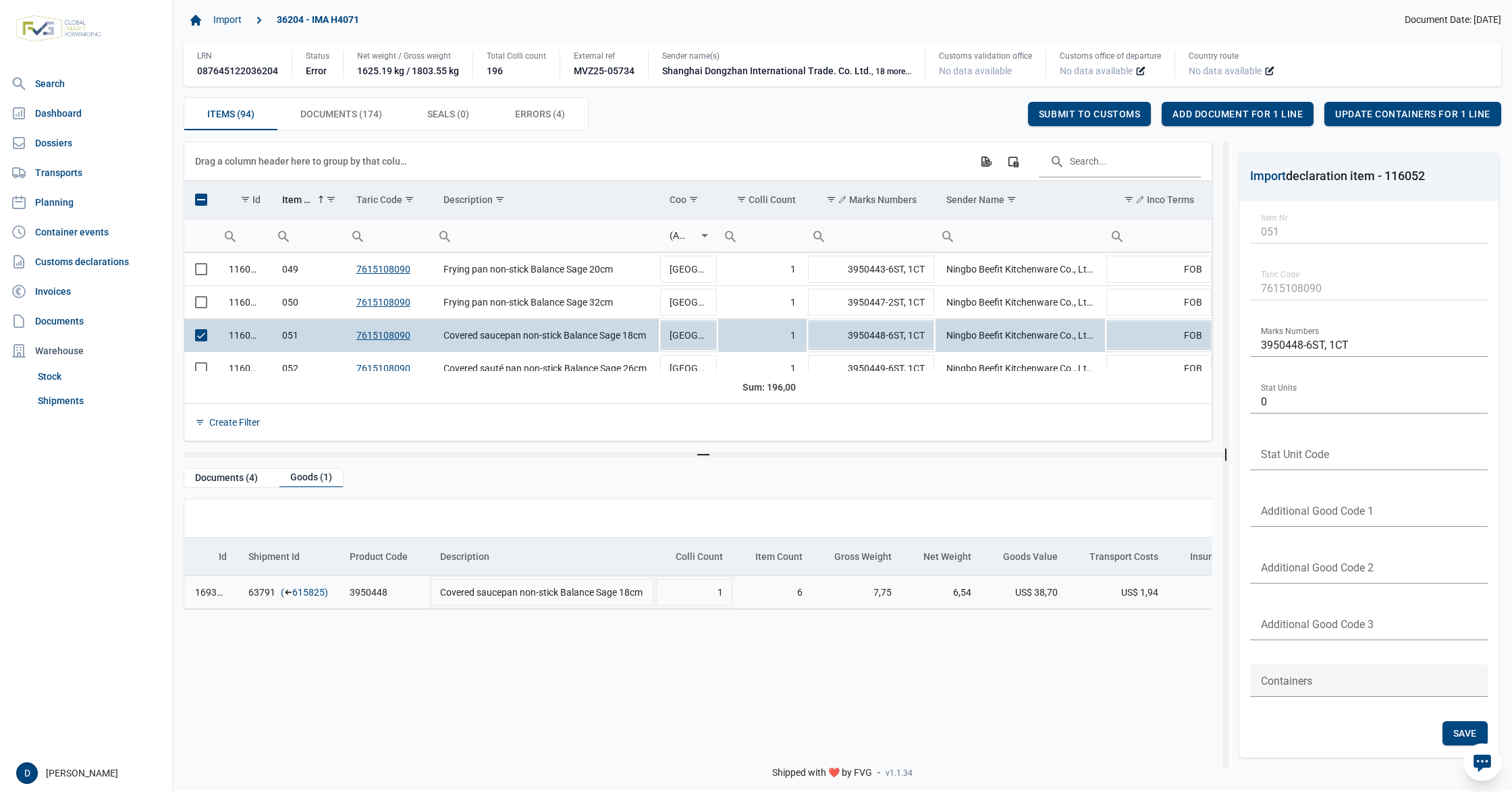
click at [314, 598] on link "615825" at bounding box center [308, 592] width 32 height 14
click at [1216, 114] on span "Add document for 1 line" at bounding box center [1237, 113] width 131 height 11
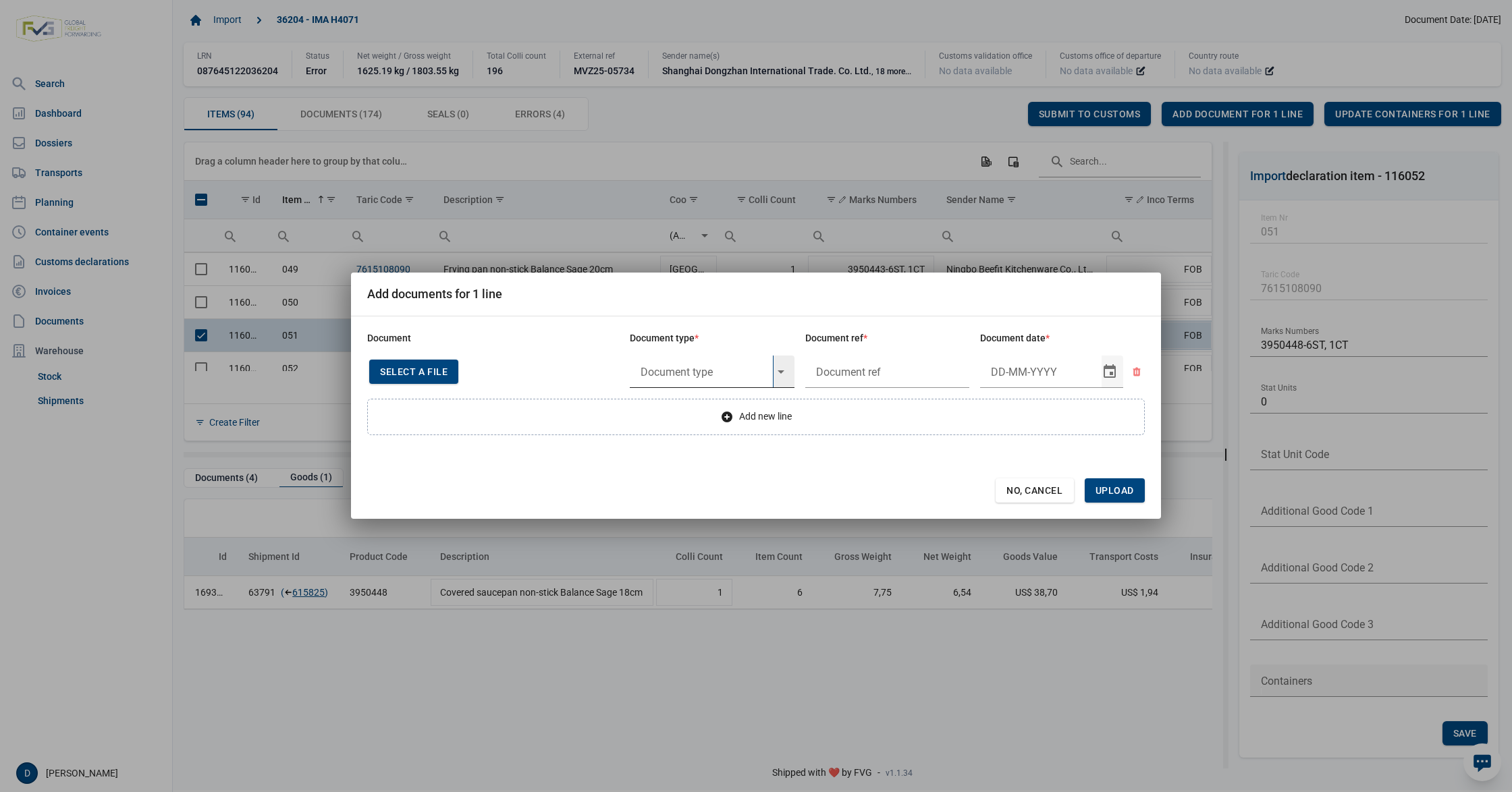
click at [737, 374] on input "text" at bounding box center [701, 371] width 143 height 32
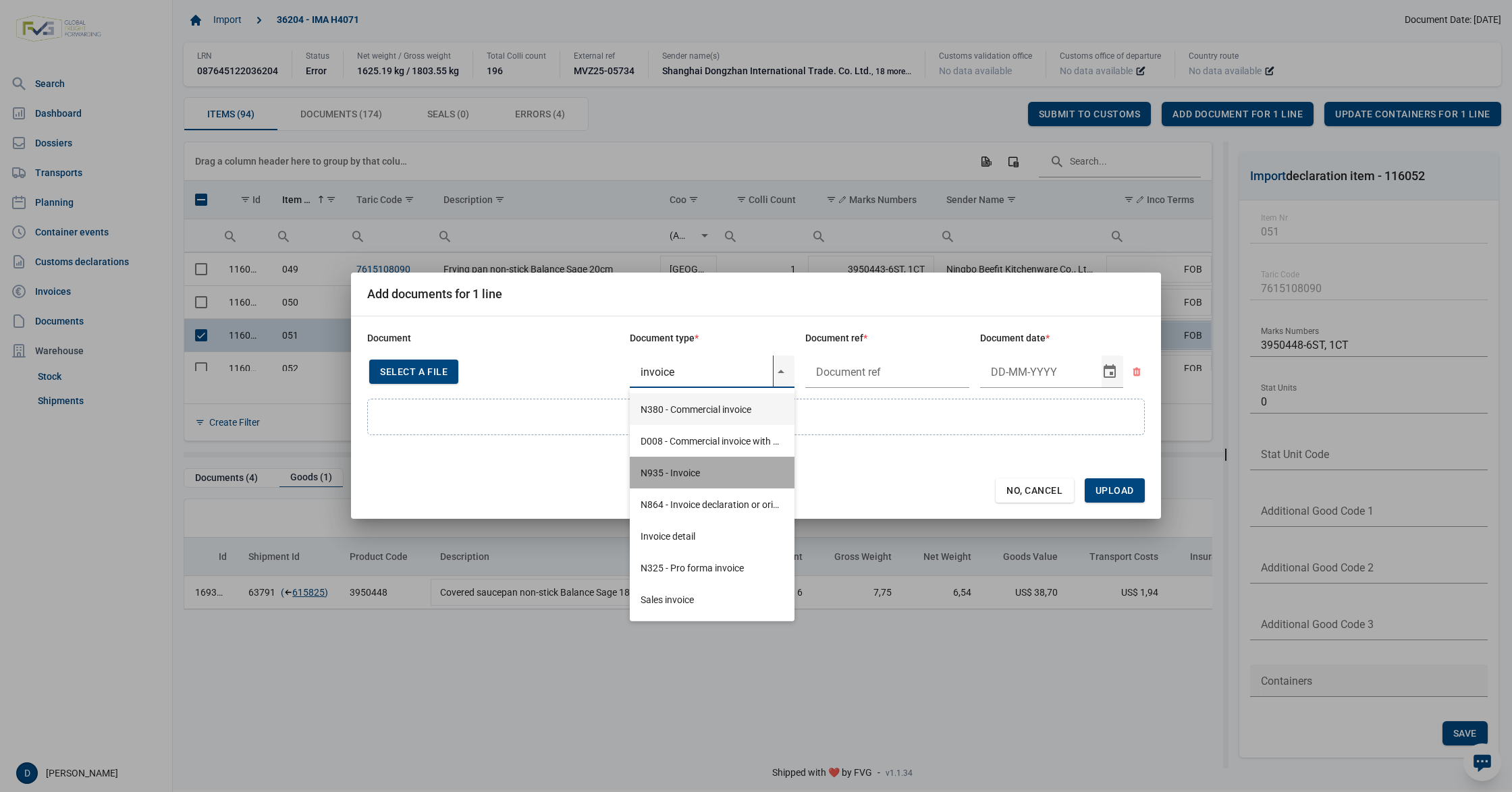
click at [673, 470] on div "N935 - Invoice" at bounding box center [712, 473] width 165 height 31
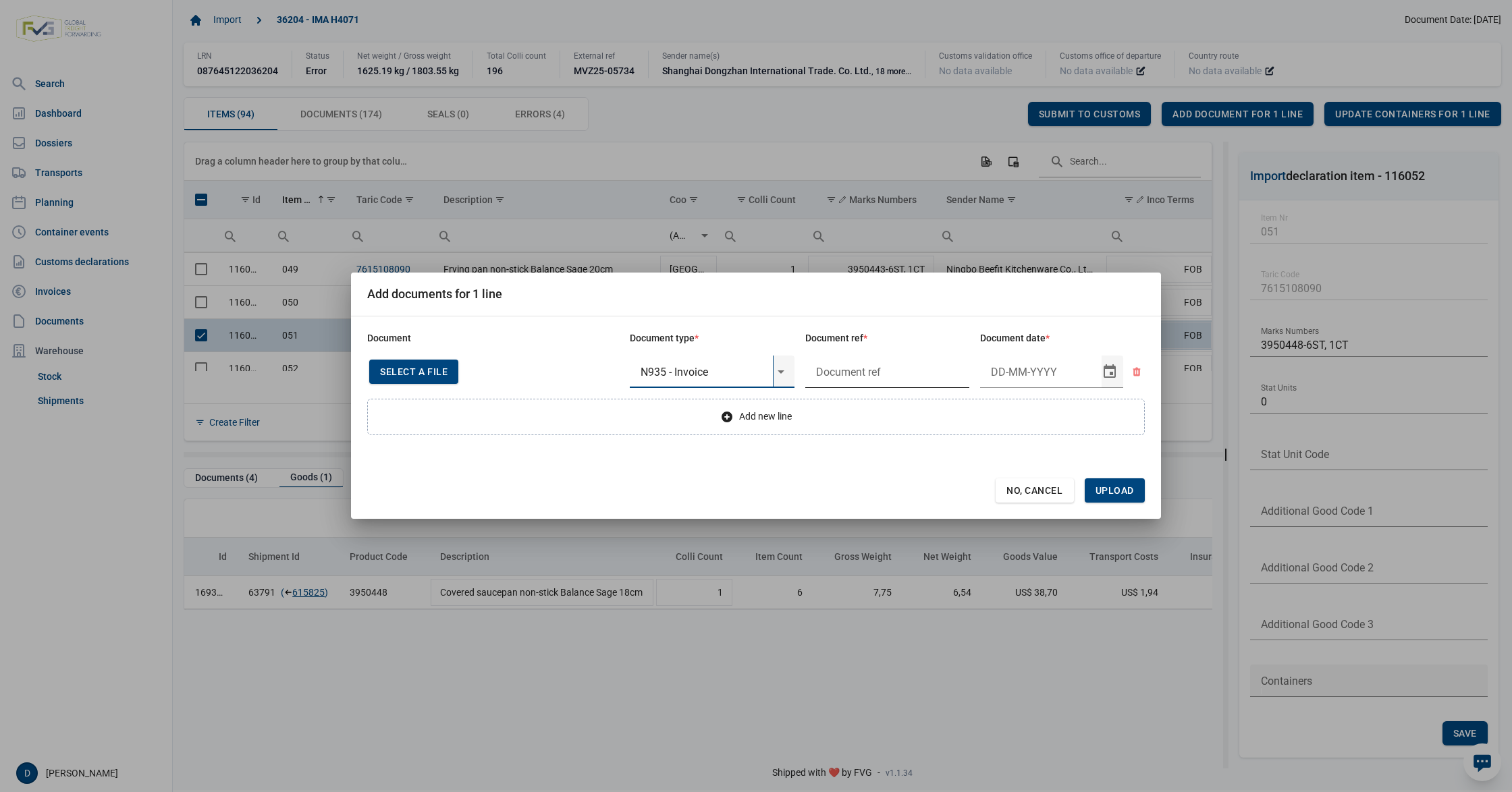
type input "N935 - Invoice"
click at [902, 373] on input "text" at bounding box center [887, 371] width 165 height 32
type input "."
type input "26-3-2025"
click at [1129, 491] on span "Upload" at bounding box center [1115, 490] width 39 height 11
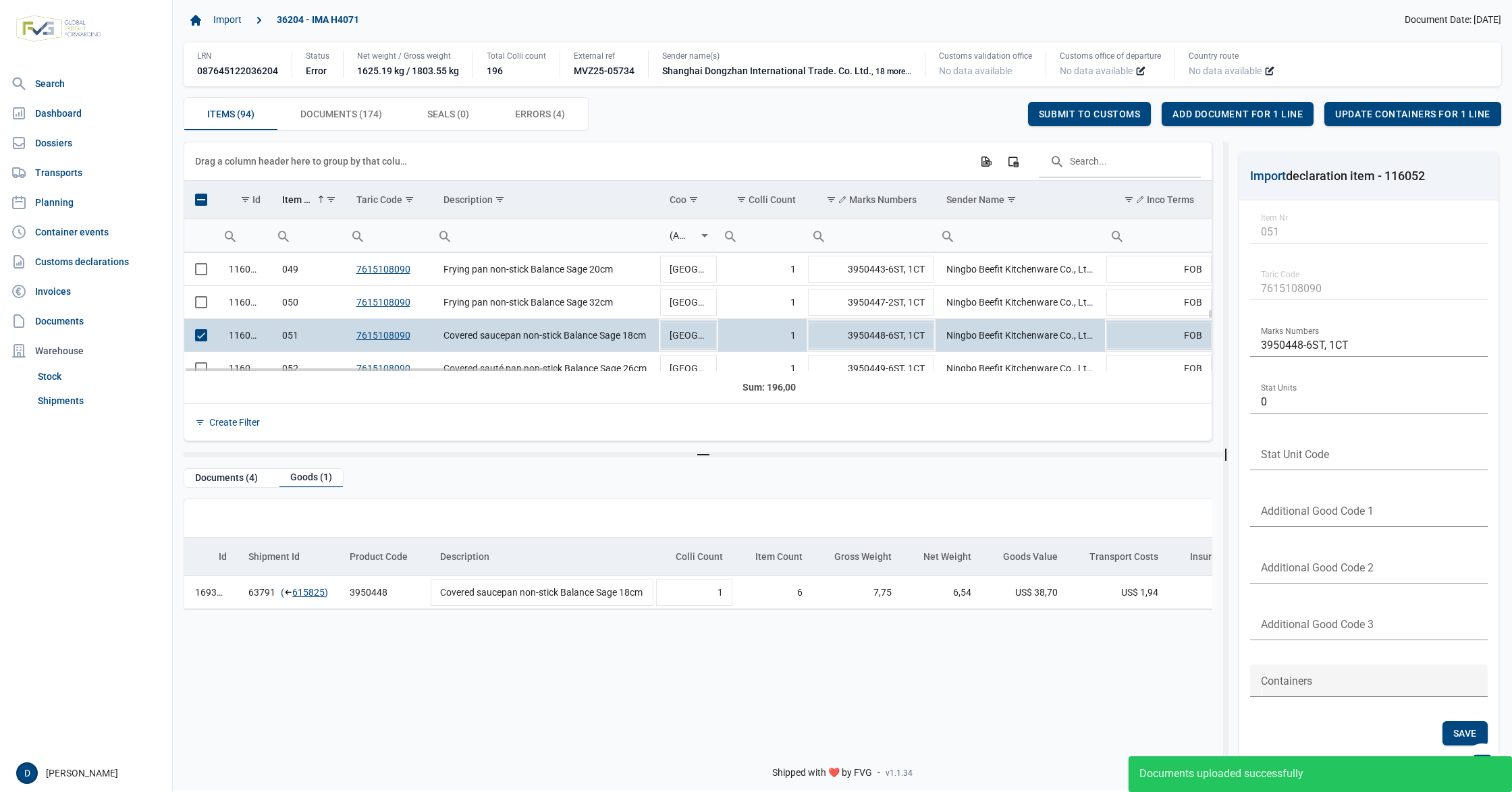
click at [205, 339] on span "Select row" at bounding box center [201, 335] width 12 height 12
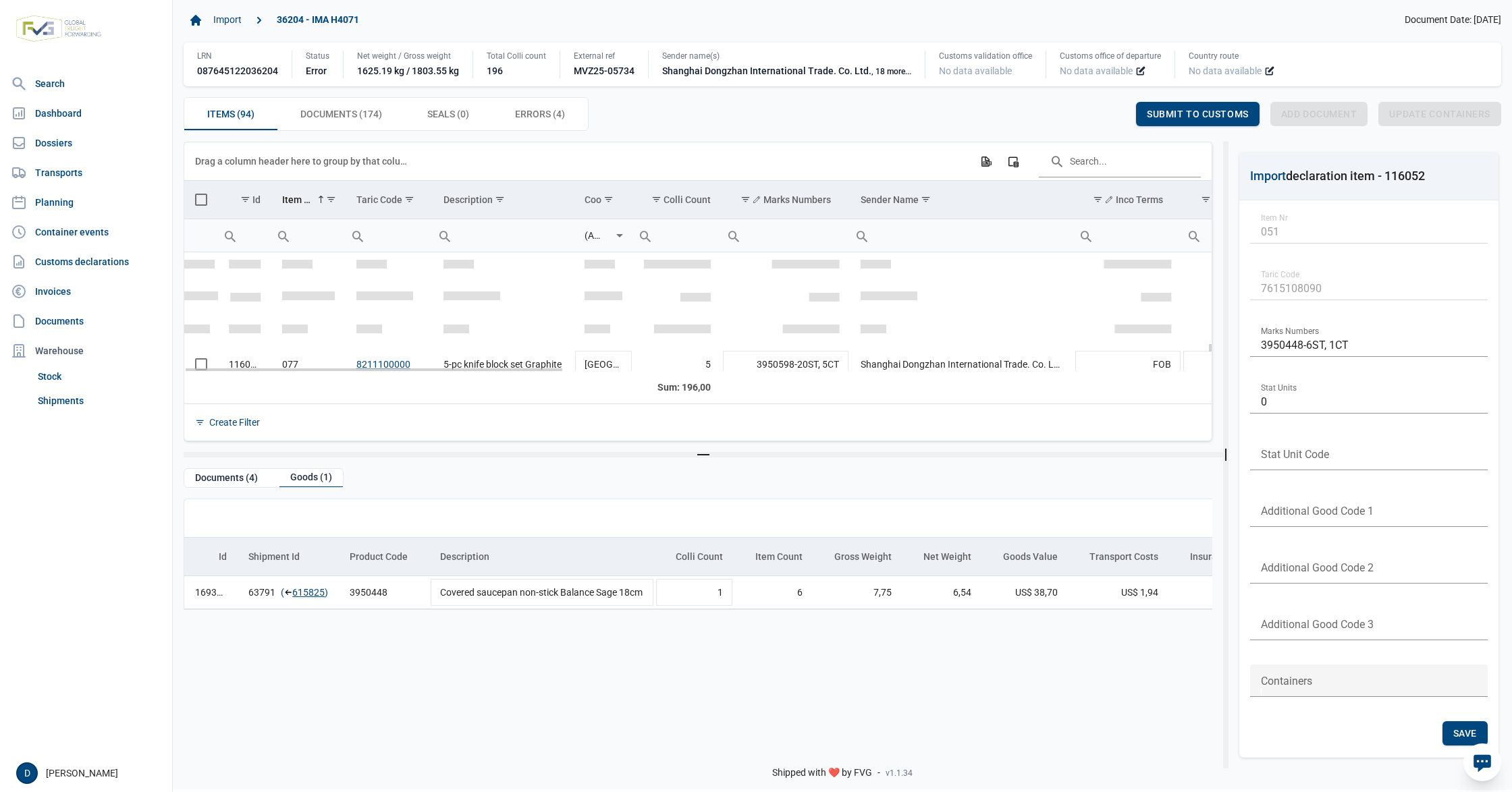
scroll to position [2553, 0]
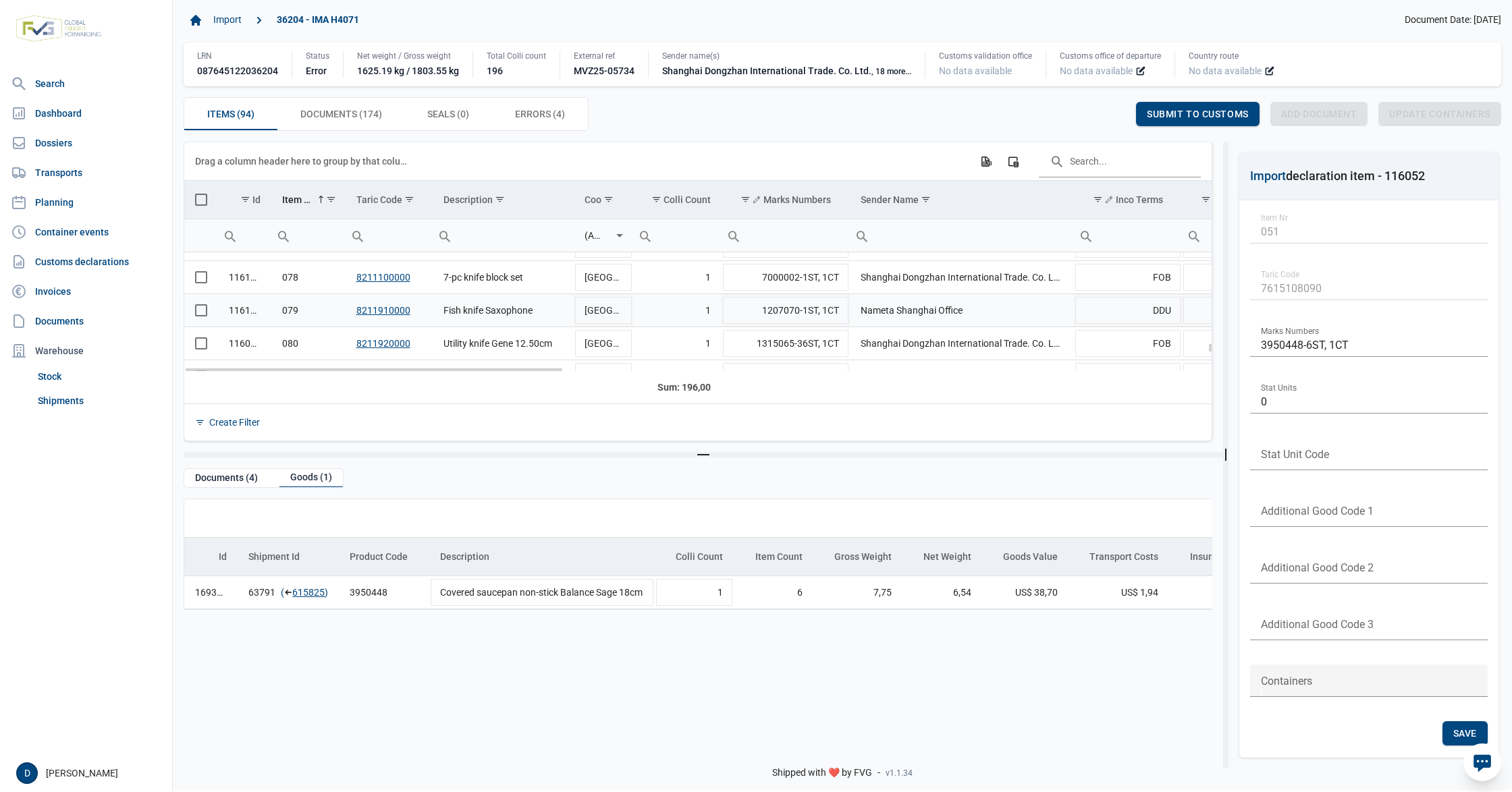
click at [203, 317] on span "Select row" at bounding box center [201, 310] width 12 height 12
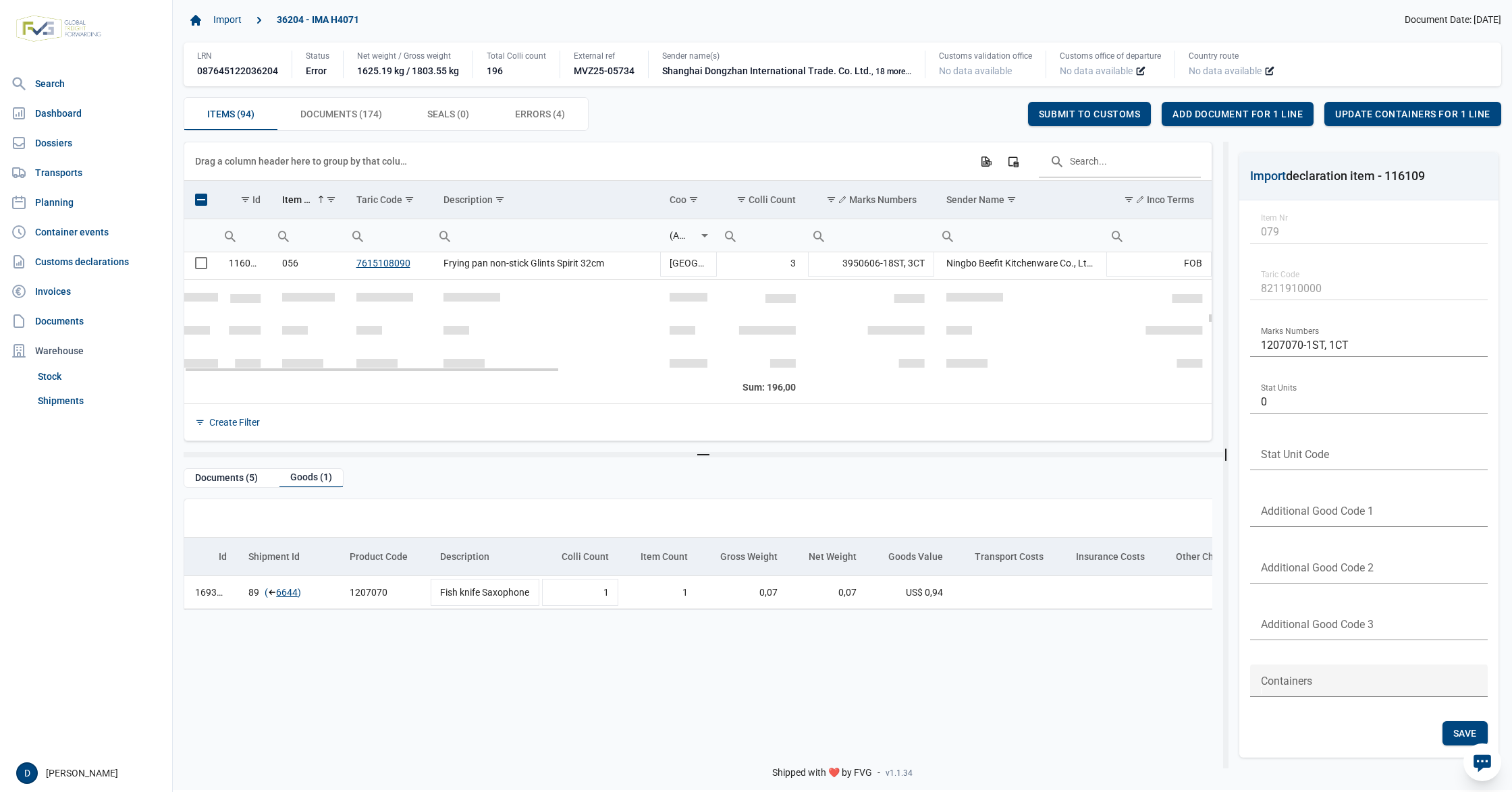
scroll to position [1595, 0]
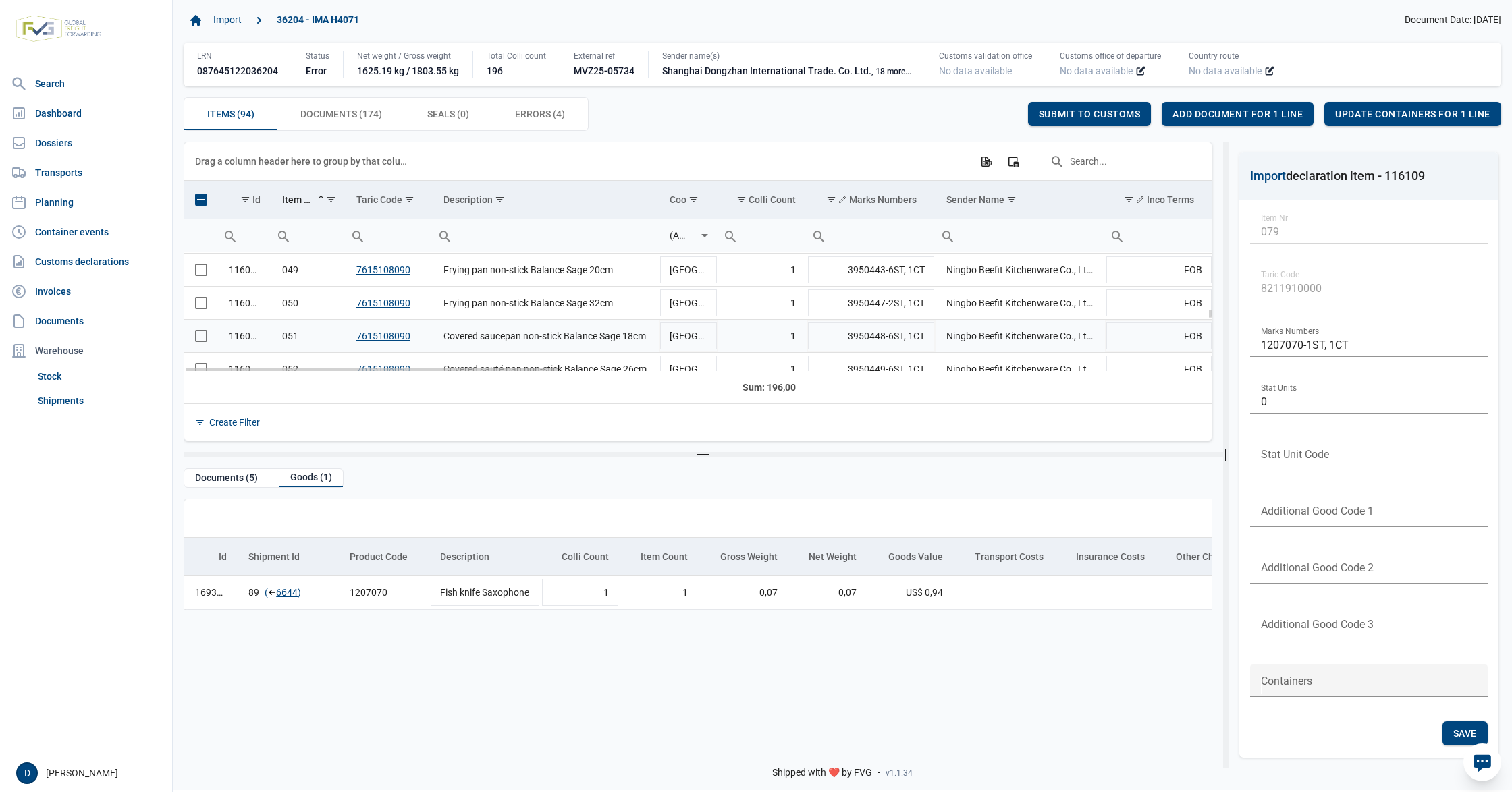
click at [203, 342] on span "Select row" at bounding box center [201, 336] width 12 height 12
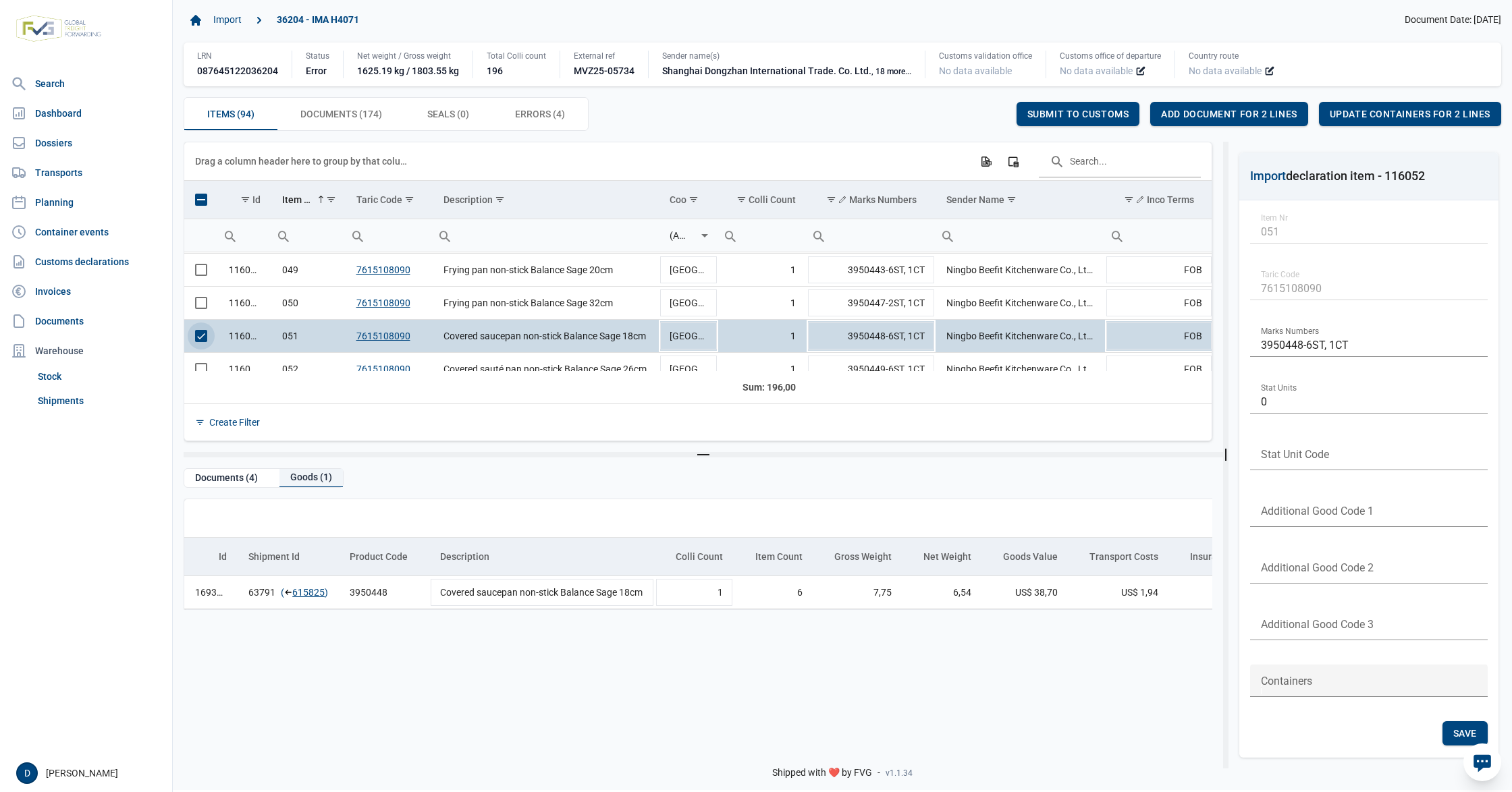
click at [310, 480] on div "Goods (1)" at bounding box center [311, 478] width 63 height 19
click at [317, 478] on div "Goods (1)" at bounding box center [311, 478] width 63 height 19
click at [304, 586] on td "63791 ( 615825 )" at bounding box center [288, 592] width 101 height 33
click at [300, 594] on link "615825" at bounding box center [308, 592] width 32 height 14
click at [195, 341] on span "Select row" at bounding box center [201, 336] width 12 height 12
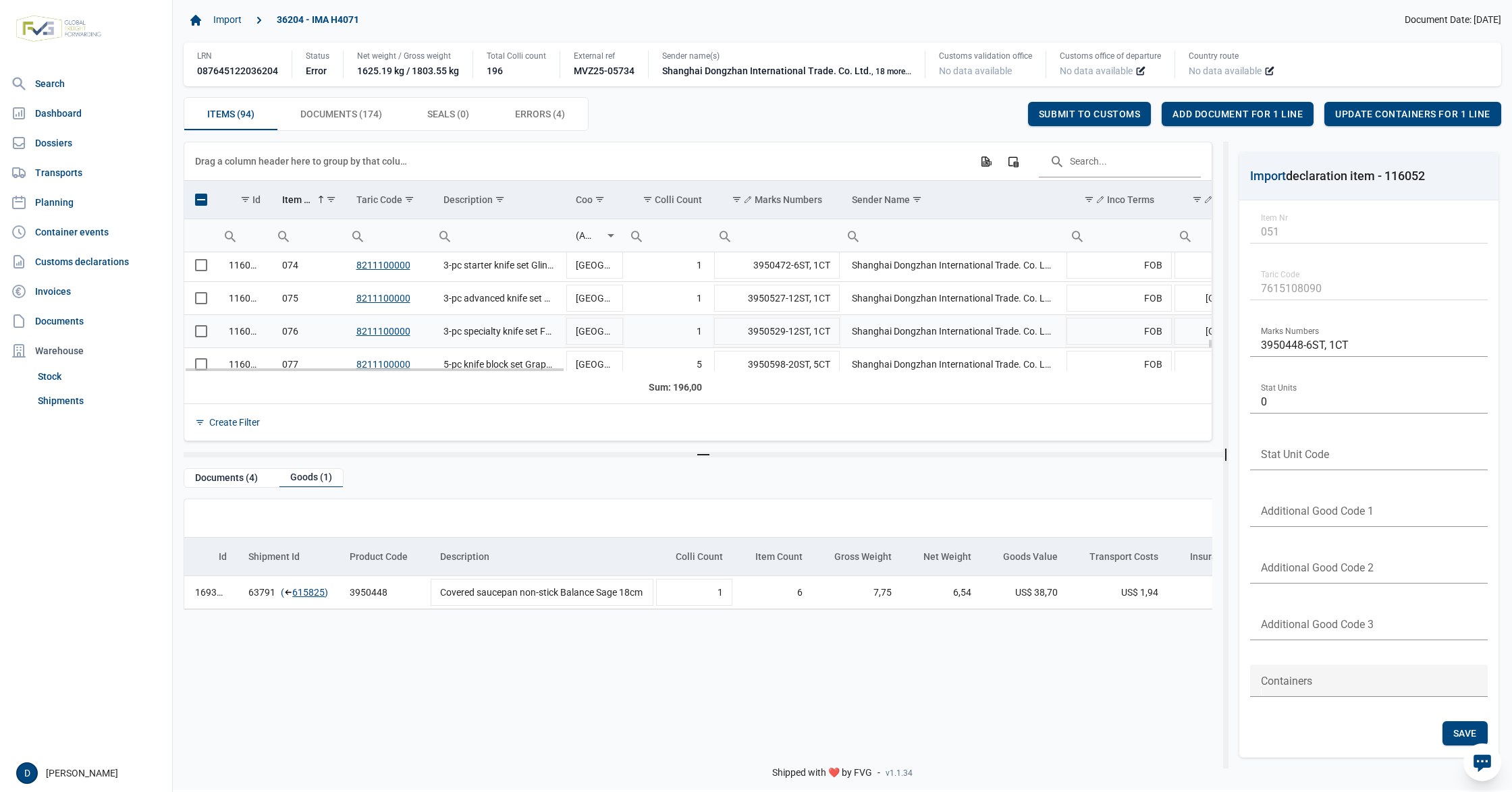
scroll to position [2551, 0]
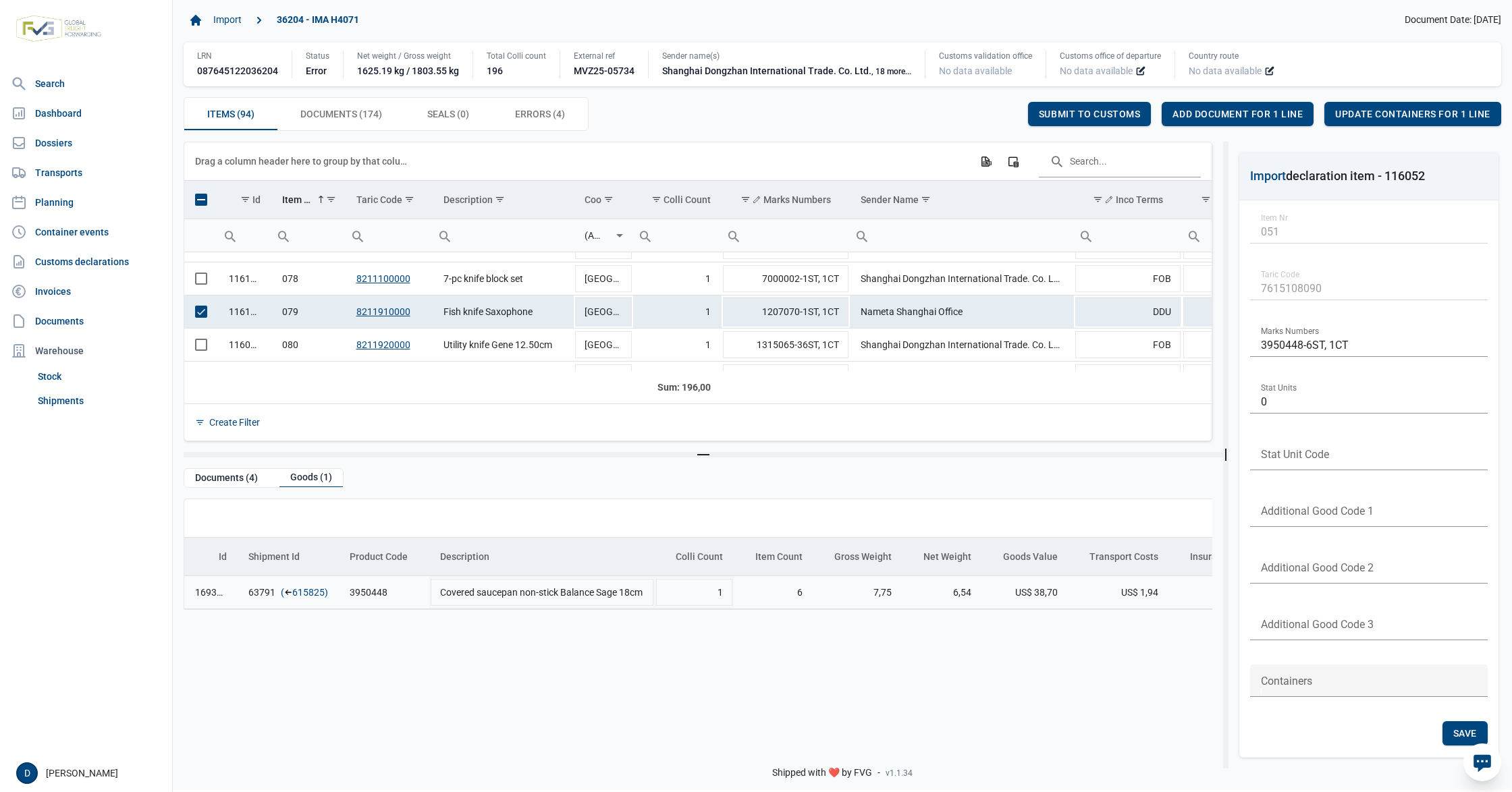
click at [317, 595] on link "615825" at bounding box center [308, 592] width 32 height 14
click at [1218, 115] on span "Add document for 1 line" at bounding box center [1237, 113] width 131 height 11
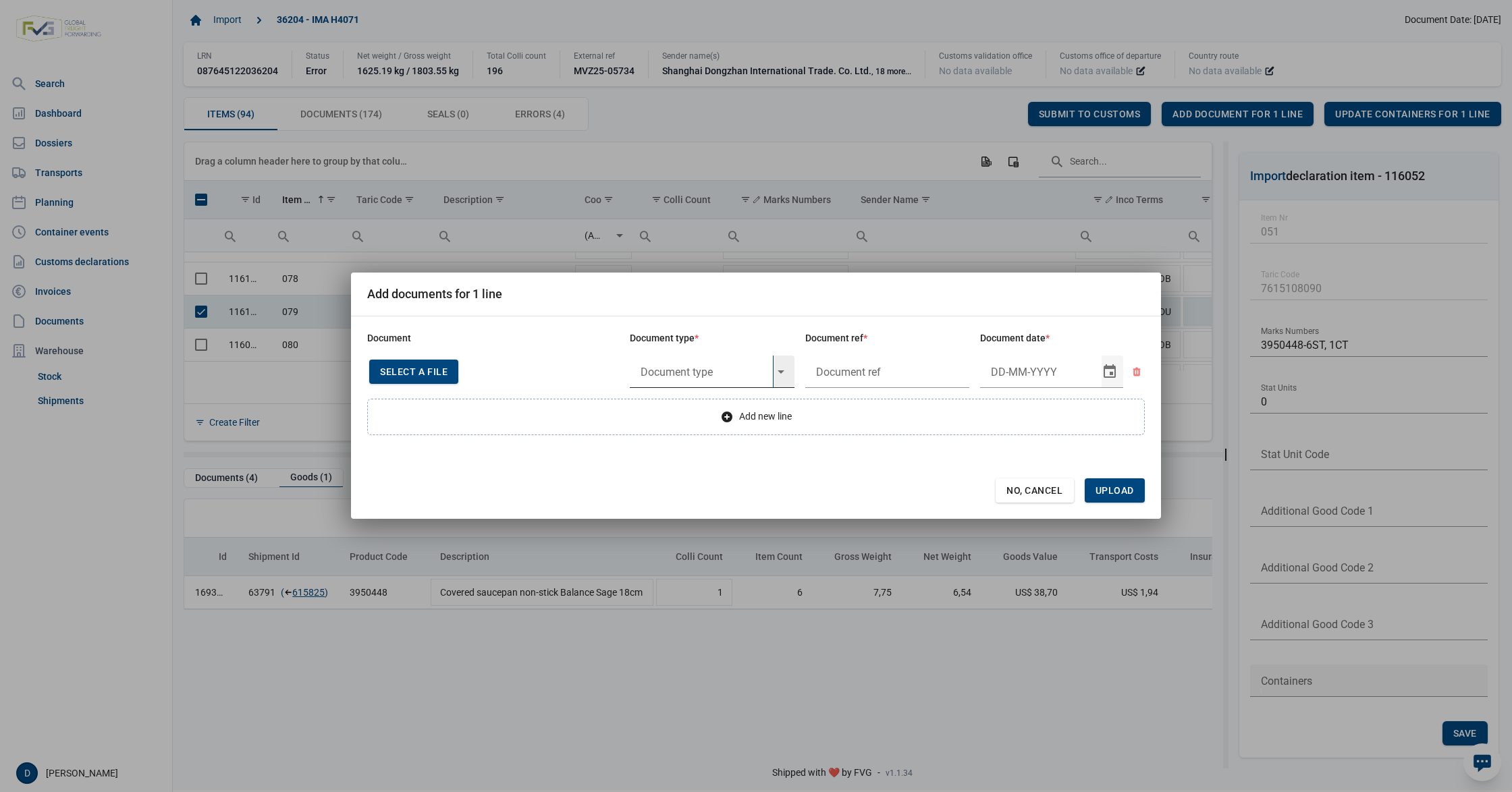
click at [732, 370] on input "text" at bounding box center [701, 371] width 143 height 32
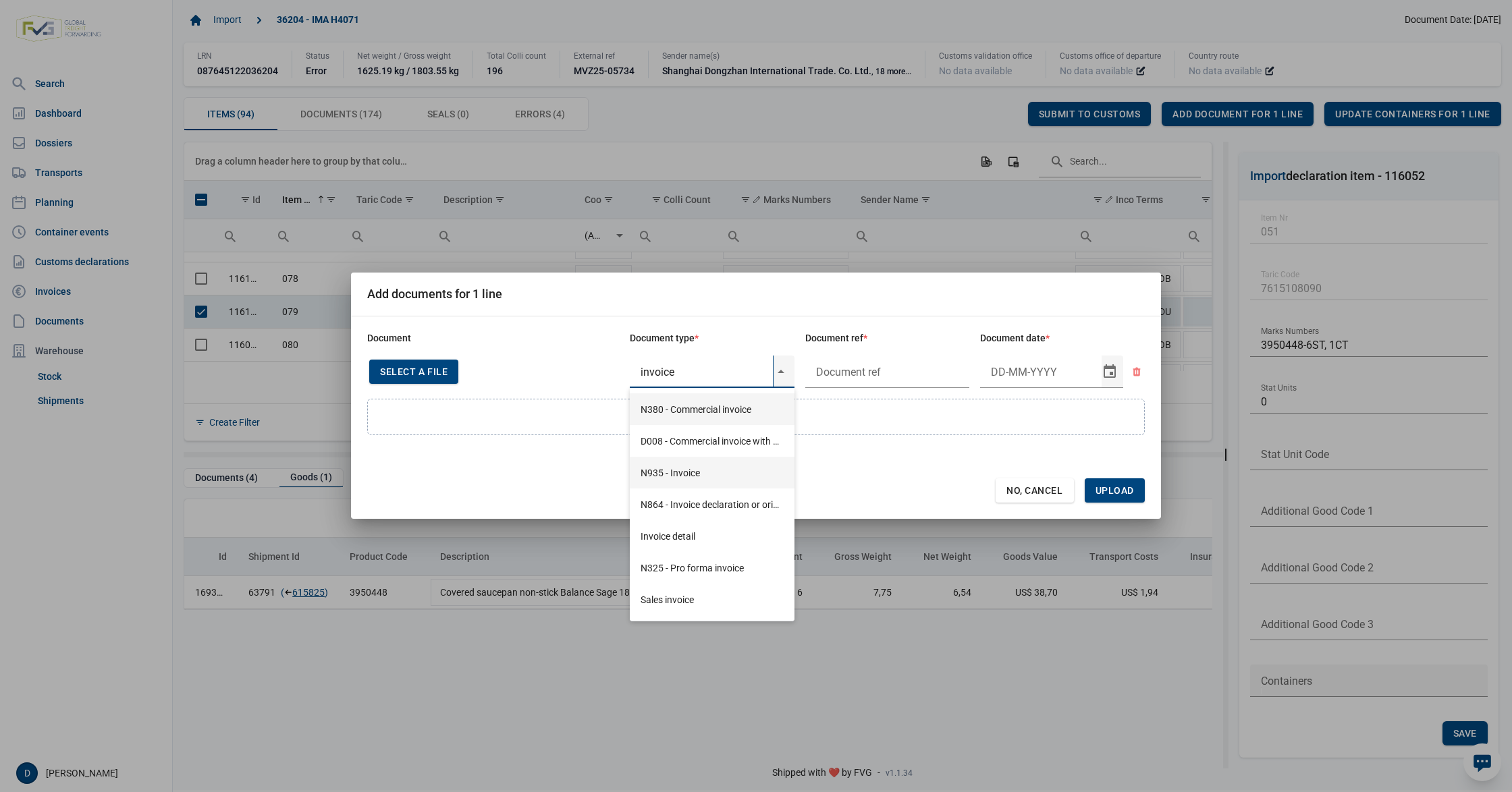
click at [705, 462] on div "N935 - Invoice" at bounding box center [712, 473] width 165 height 31
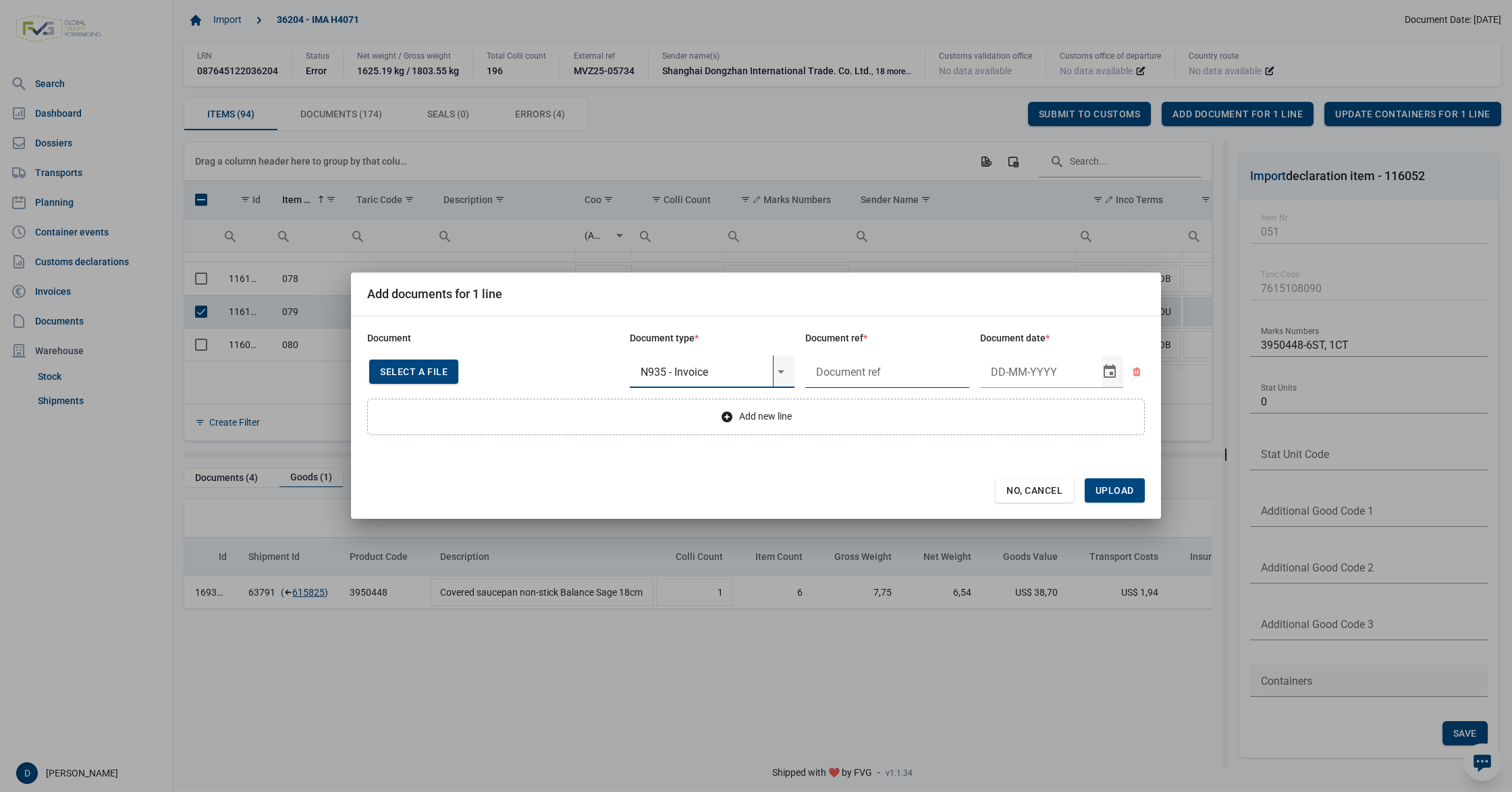
type input "N935 - Invoice"
click at [879, 379] on input "text" at bounding box center [887, 371] width 165 height 32
type input "."
type input "26-3-2025"
click at [1118, 487] on span "Upload" at bounding box center [1115, 490] width 39 height 11
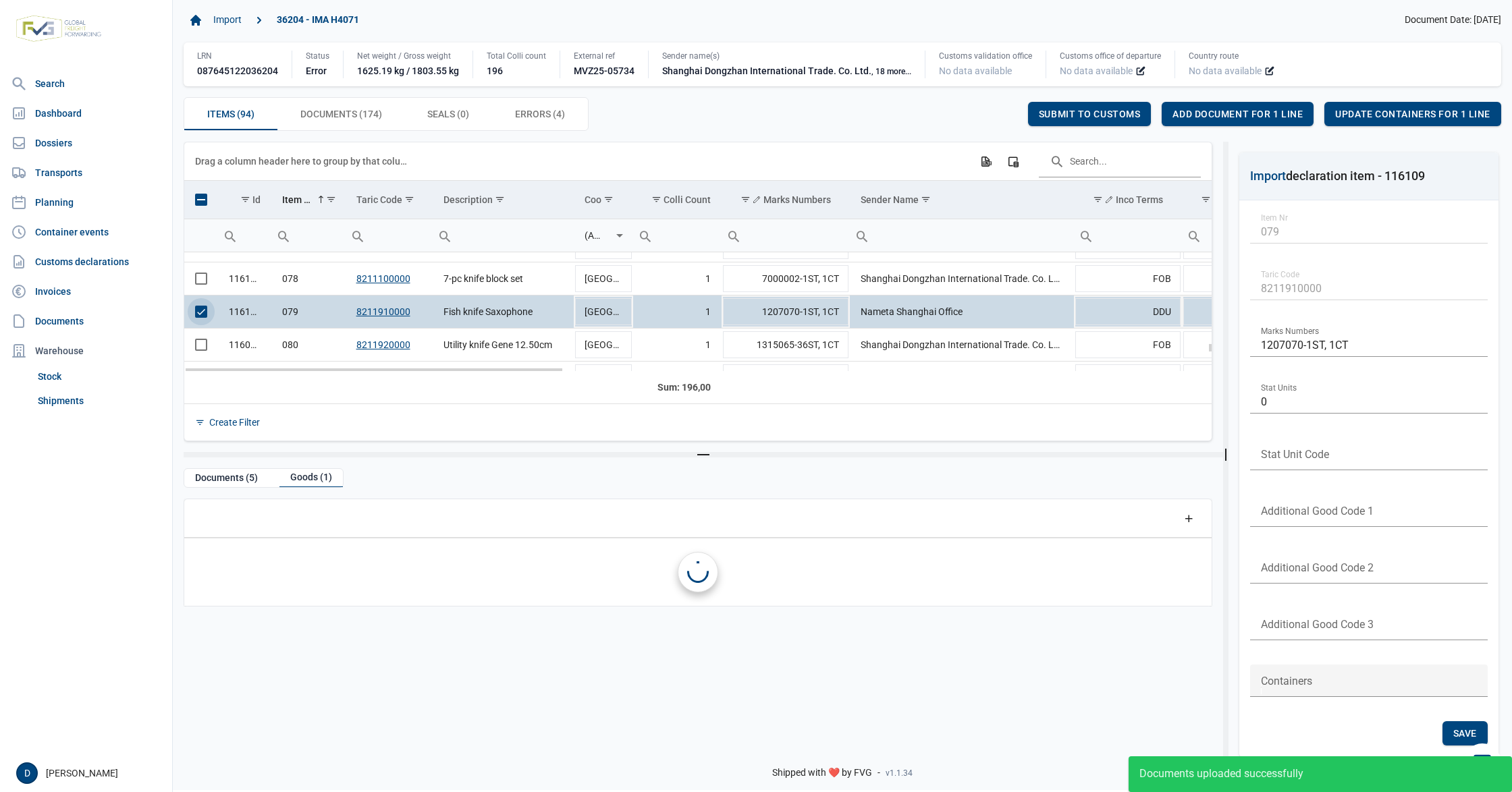
click at [205, 313] on span "Select row" at bounding box center [201, 312] width 12 height 12
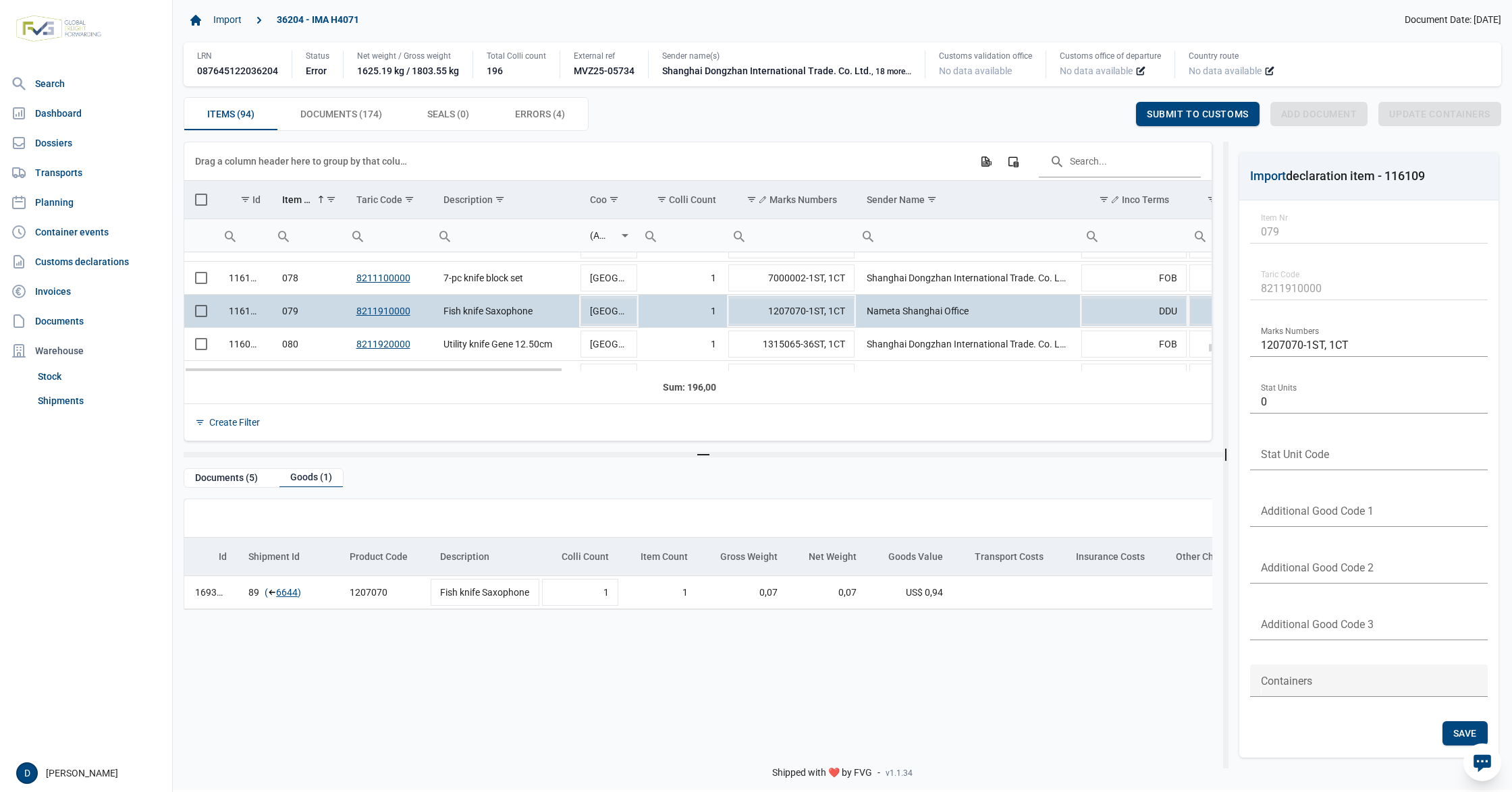
click at [204, 314] on span "Select row" at bounding box center [201, 311] width 12 height 12
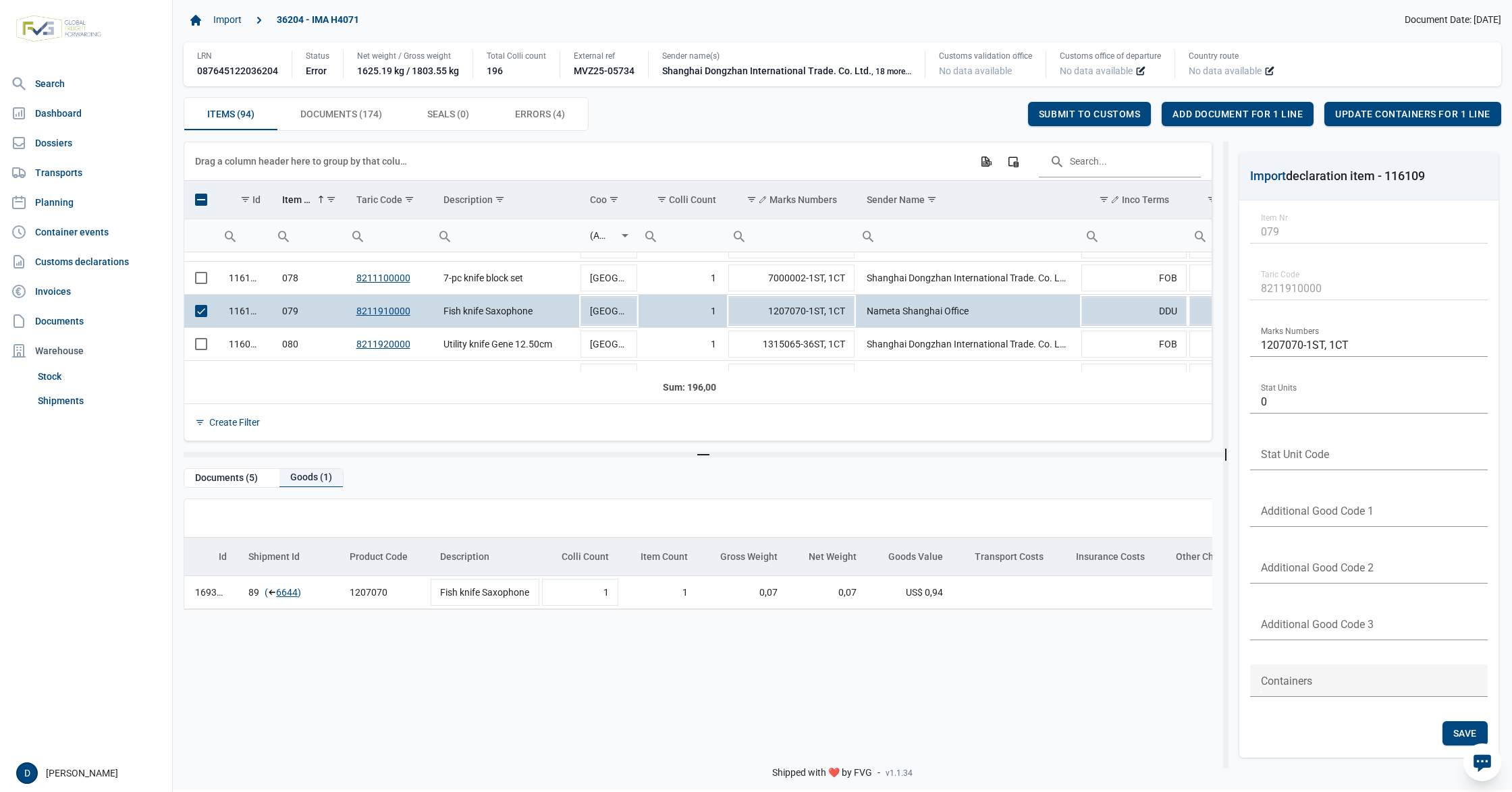
click at [307, 480] on div "Goods (1)" at bounding box center [311, 478] width 63 height 19
click at [233, 482] on div "Documents (5)" at bounding box center [226, 478] width 84 height 19
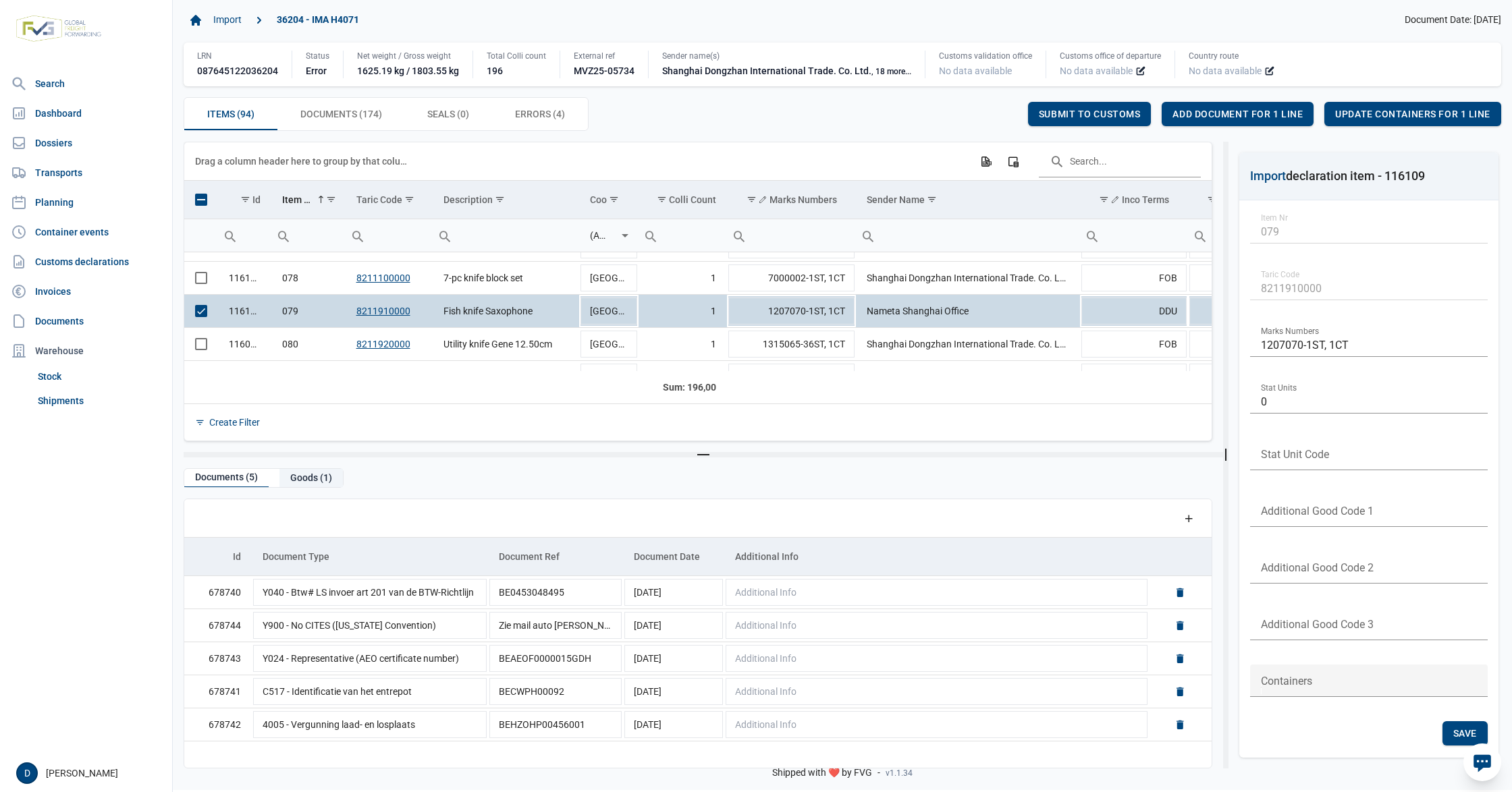
click at [307, 476] on div "Goods (1)" at bounding box center [311, 478] width 63 height 19
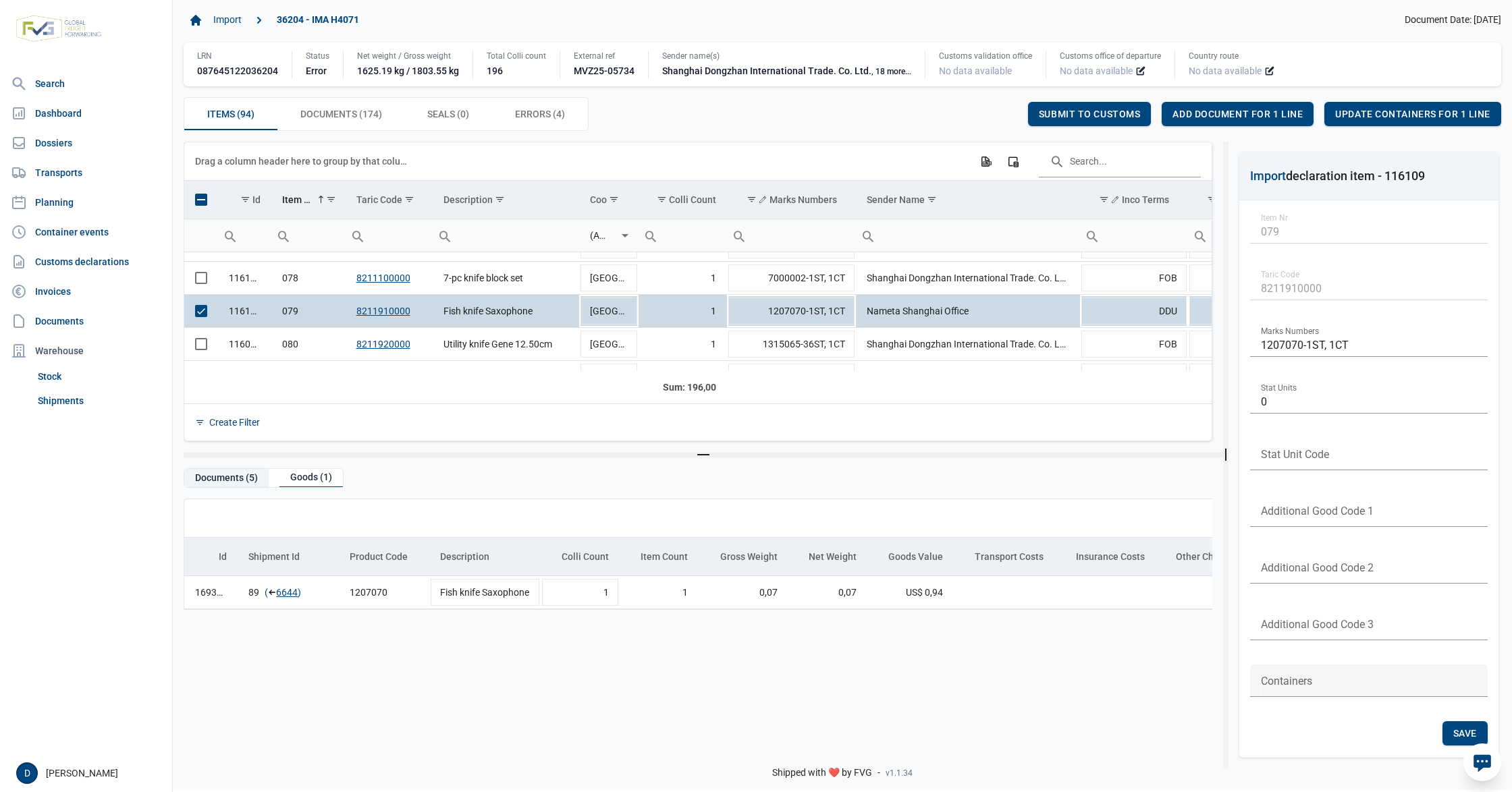
click at [244, 475] on div "Documents (5)" at bounding box center [226, 478] width 84 height 19
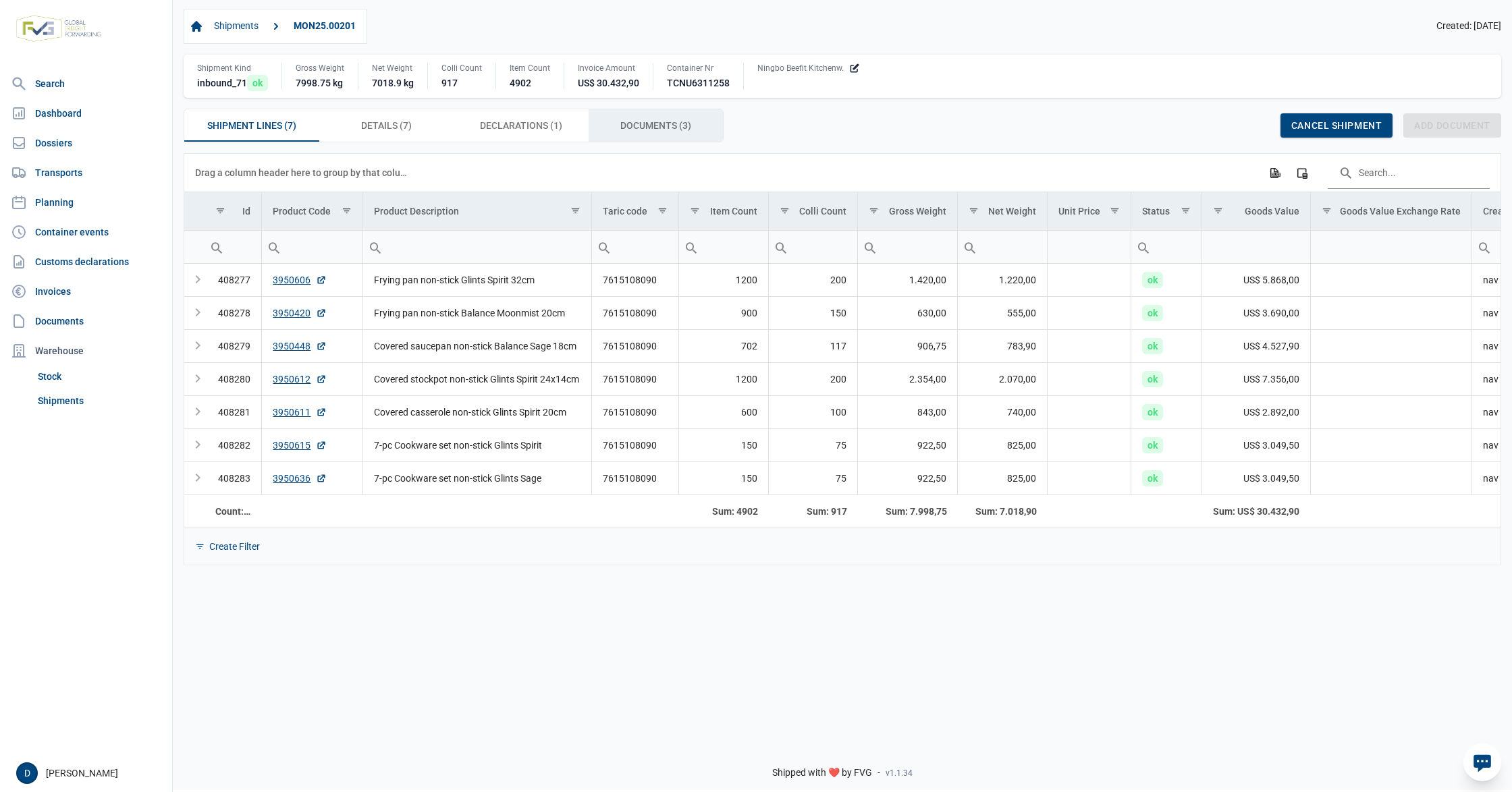
click at [618, 120] on div "Documents (3) Documents (3)" at bounding box center [655, 125] width 135 height 32
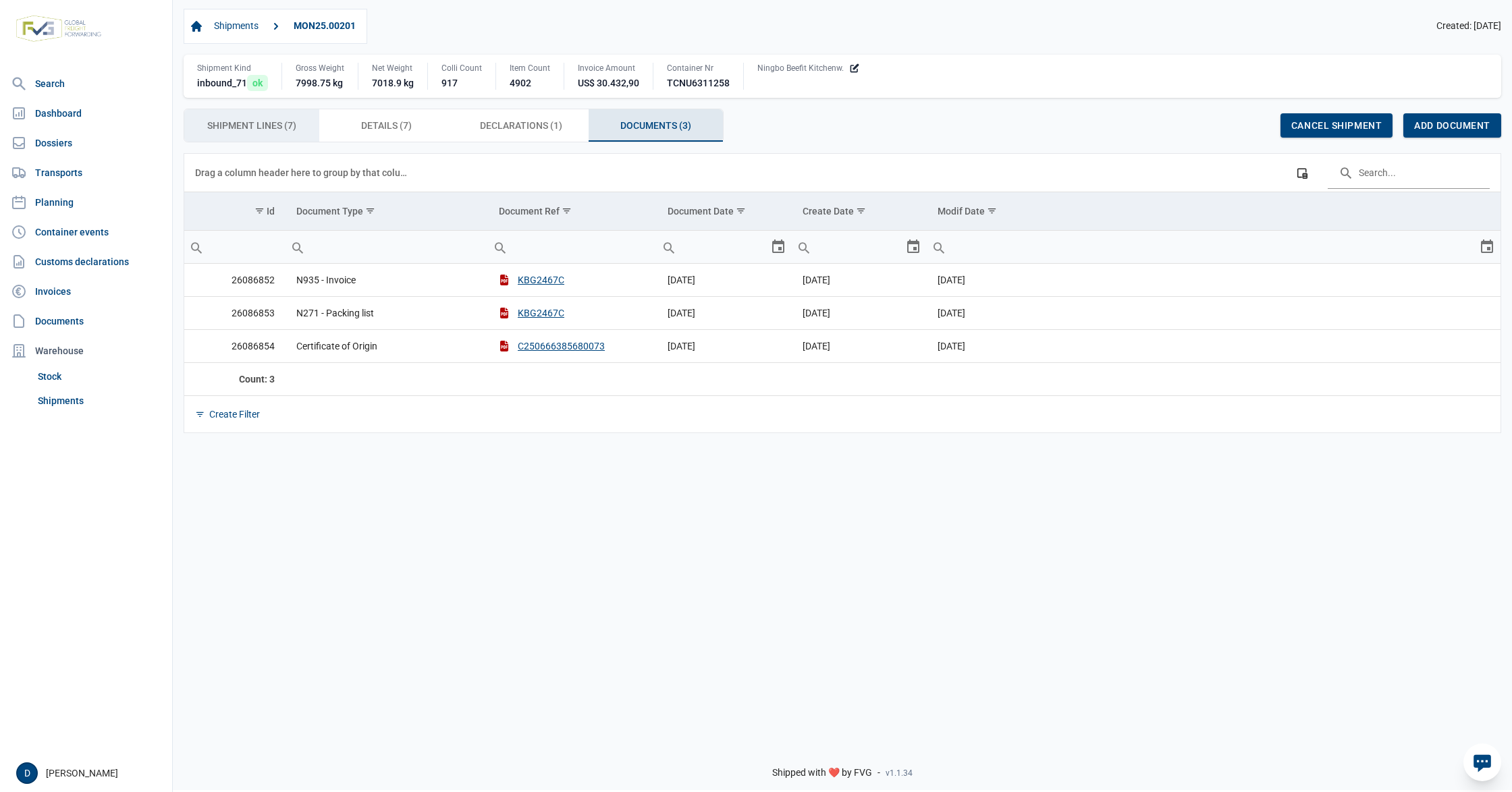
click at [231, 123] on span "Shipment Lines (7) Shipment Lines (7)" at bounding box center [252, 125] width 89 height 16
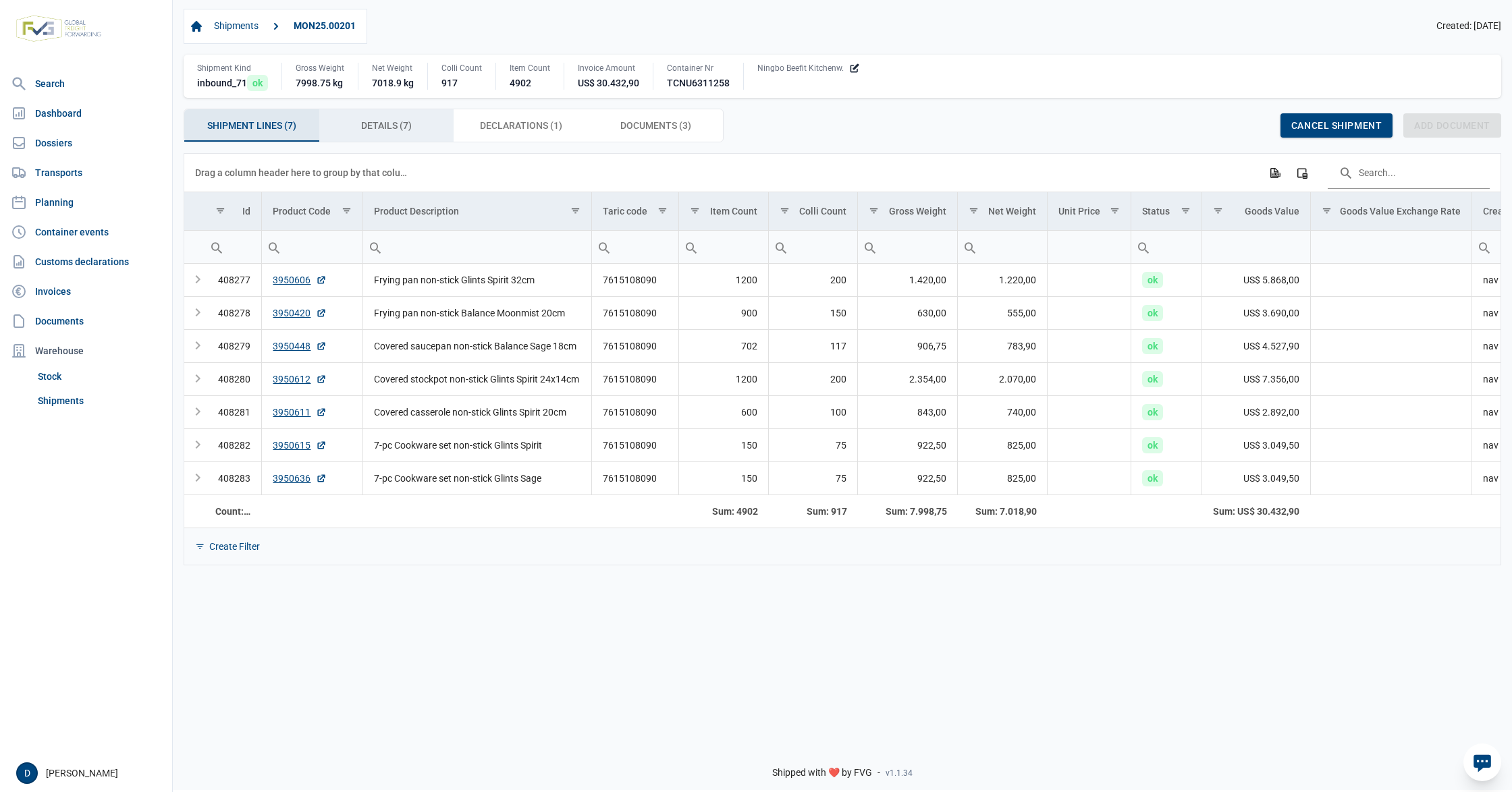
click at [399, 124] on span "Details (7) Details (7)" at bounding box center [386, 125] width 51 height 16
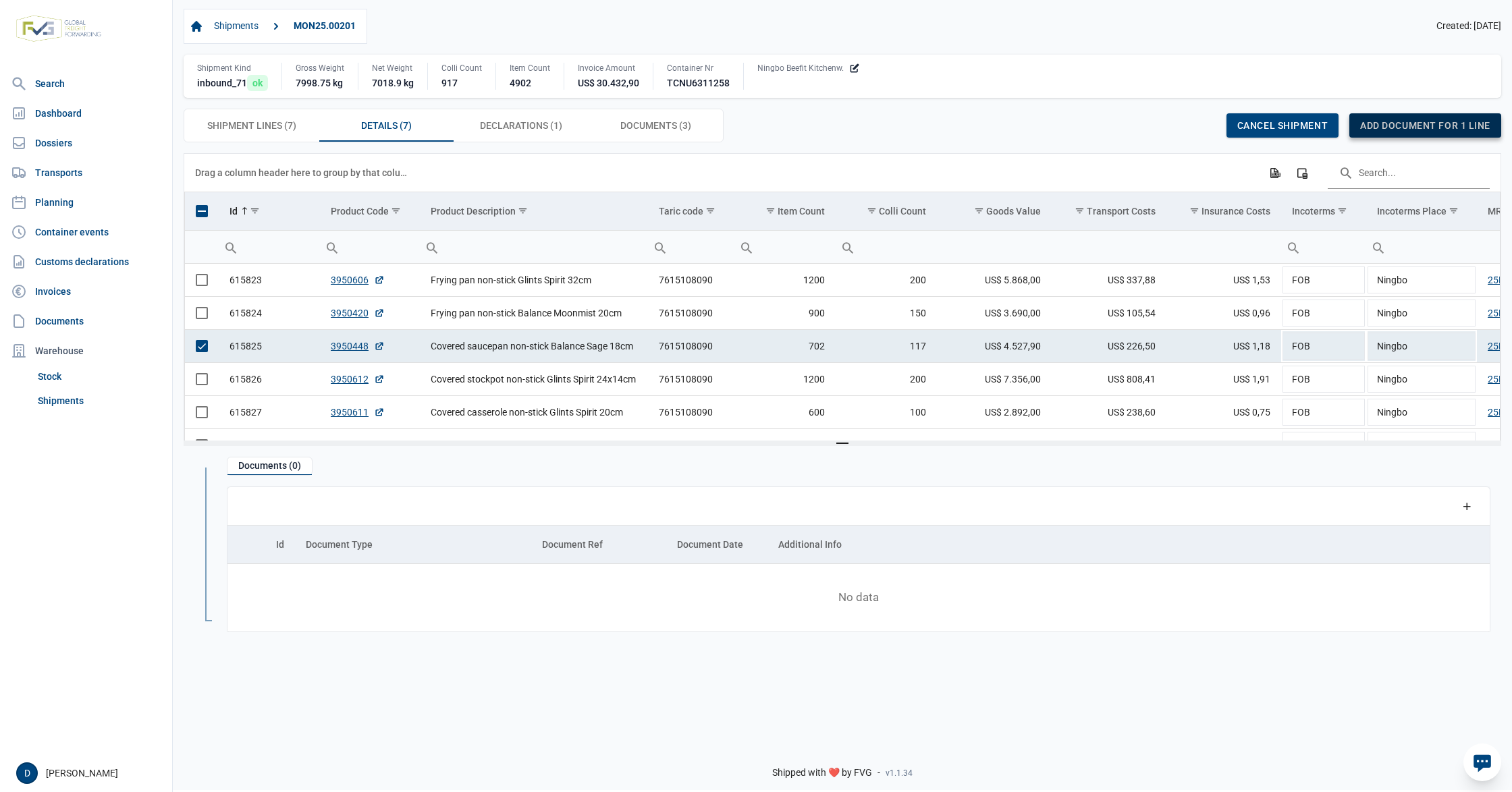
click at [1410, 124] on span "Add document for 1 line" at bounding box center [1425, 125] width 131 height 11
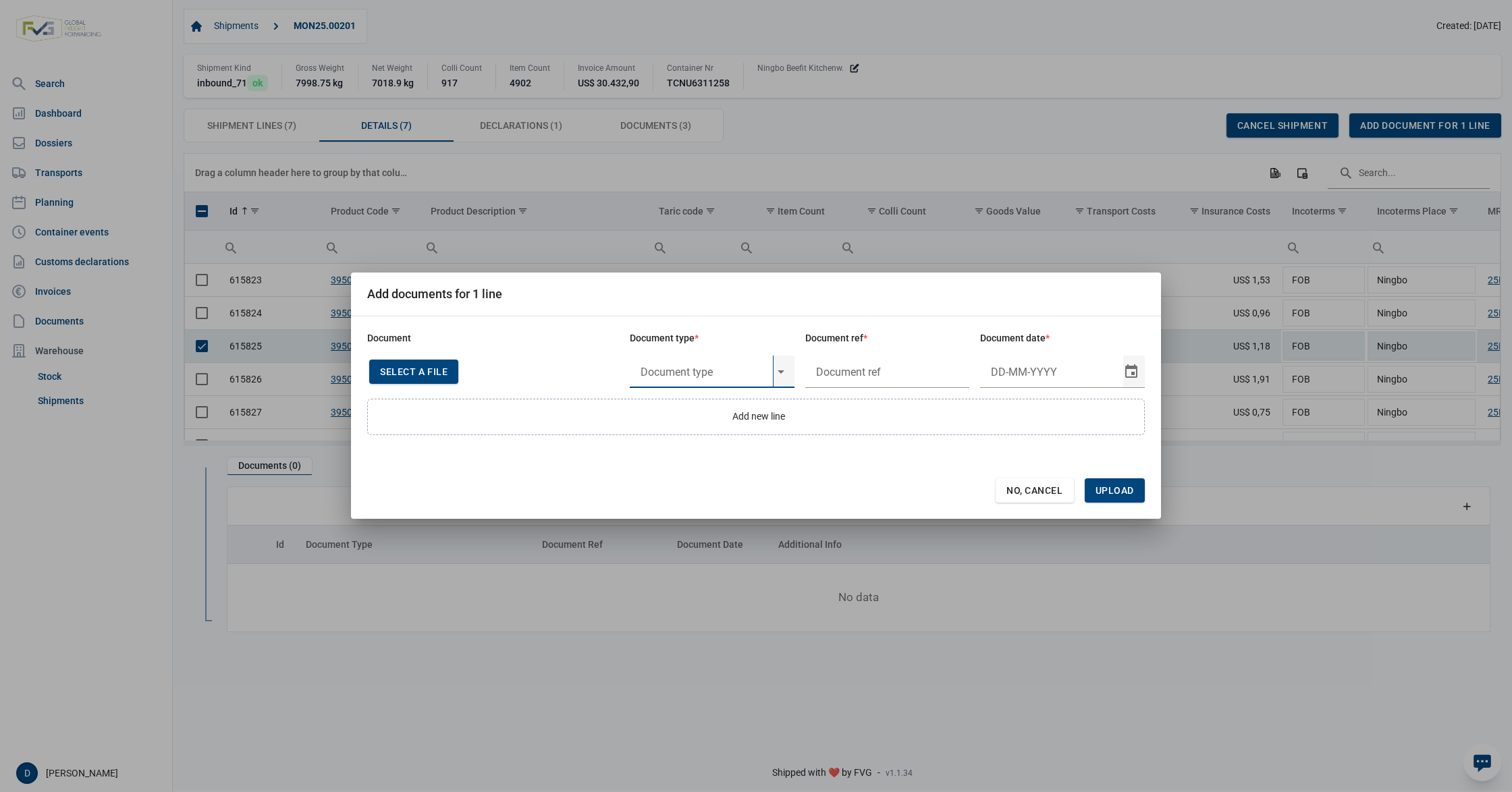
click at [749, 368] on input "text" at bounding box center [701, 371] width 143 height 32
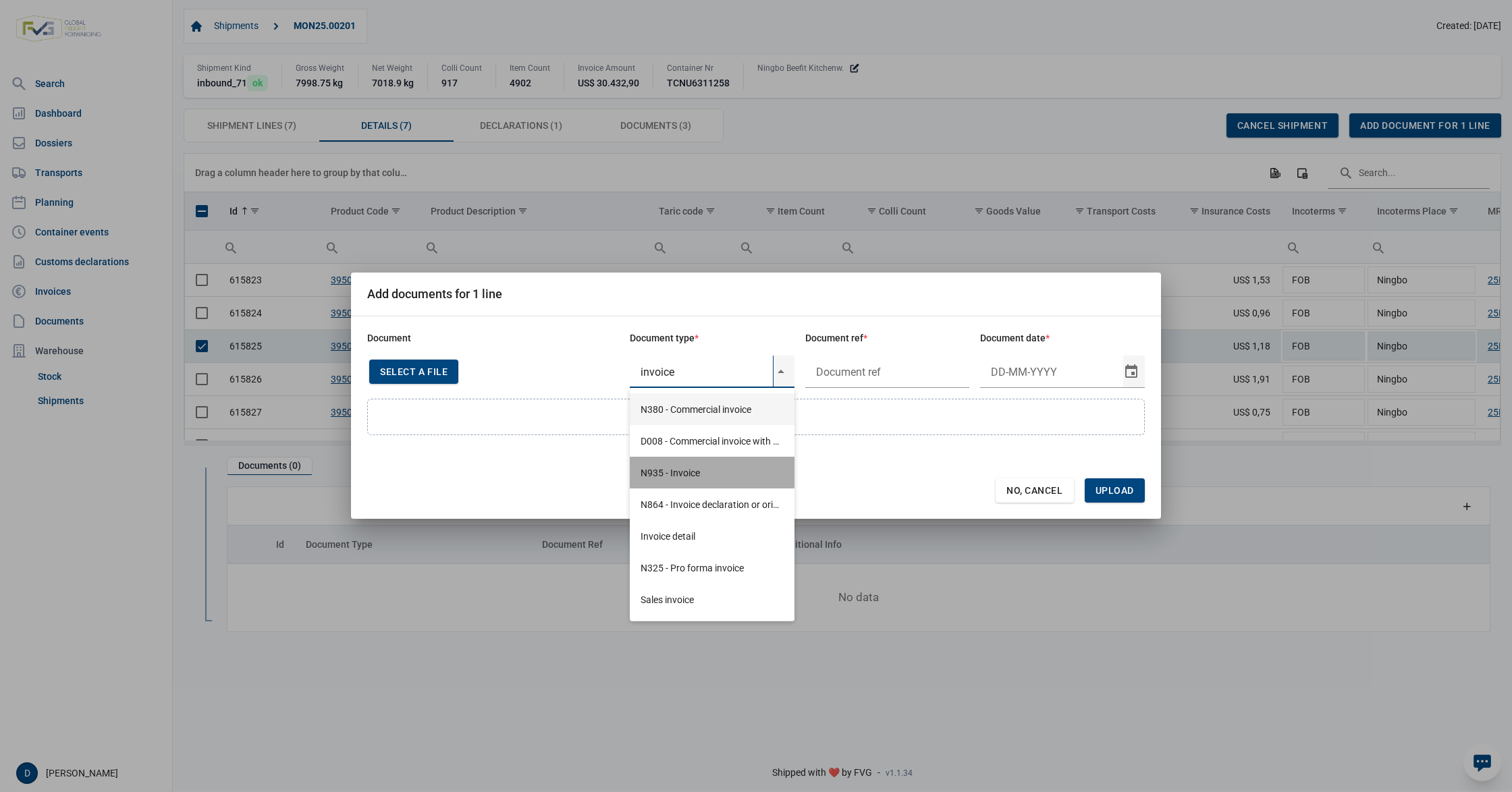
click at [695, 473] on div "N935 - Invoice" at bounding box center [712, 473] width 165 height 31
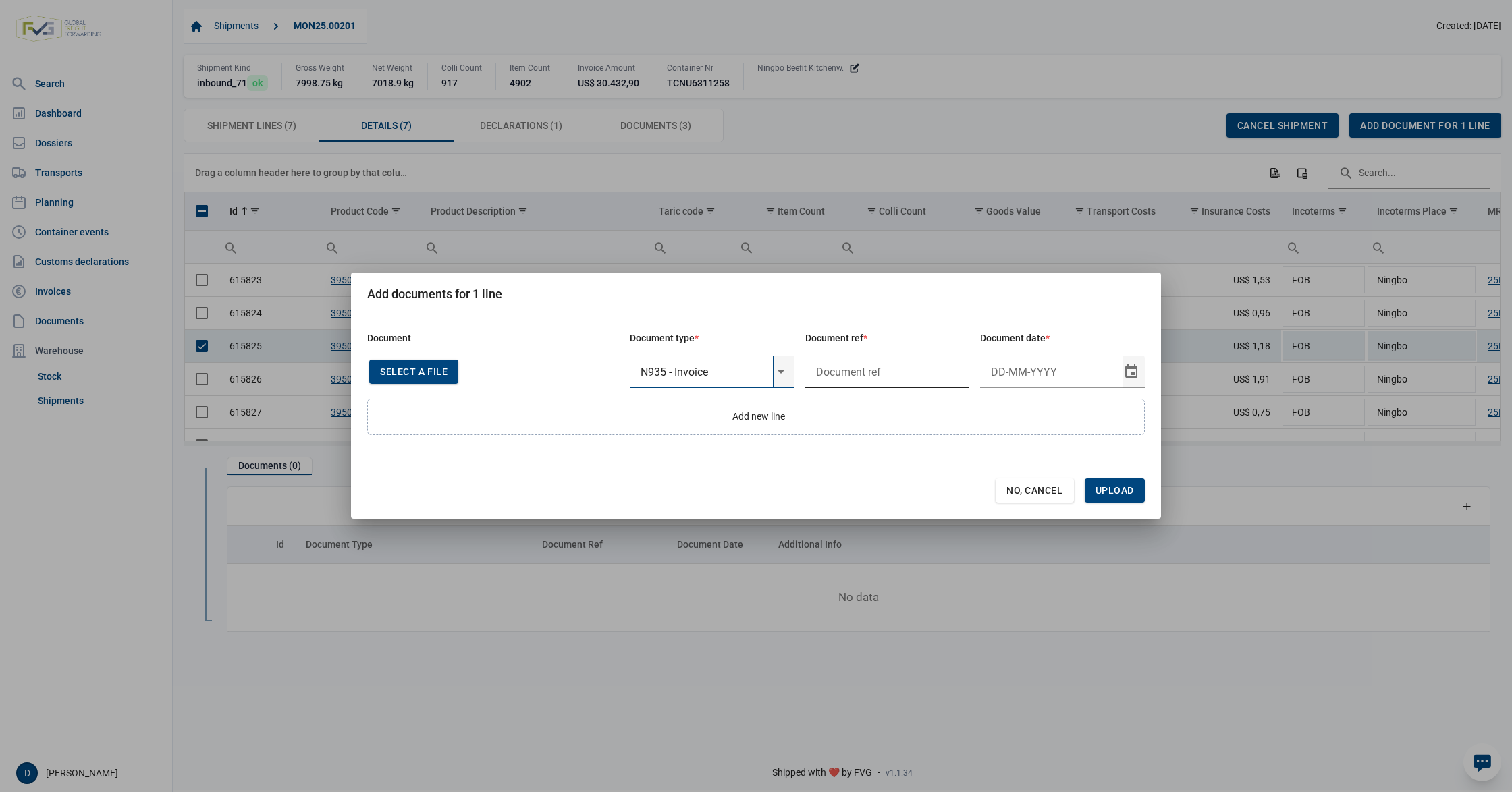
type input "N935 - Invoice"
click at [869, 369] on input "text" at bounding box center [887, 371] width 165 height 32
type input "."
type input "26-3-2025"
click at [1134, 494] on span "Upload" at bounding box center [1115, 490] width 60 height 24
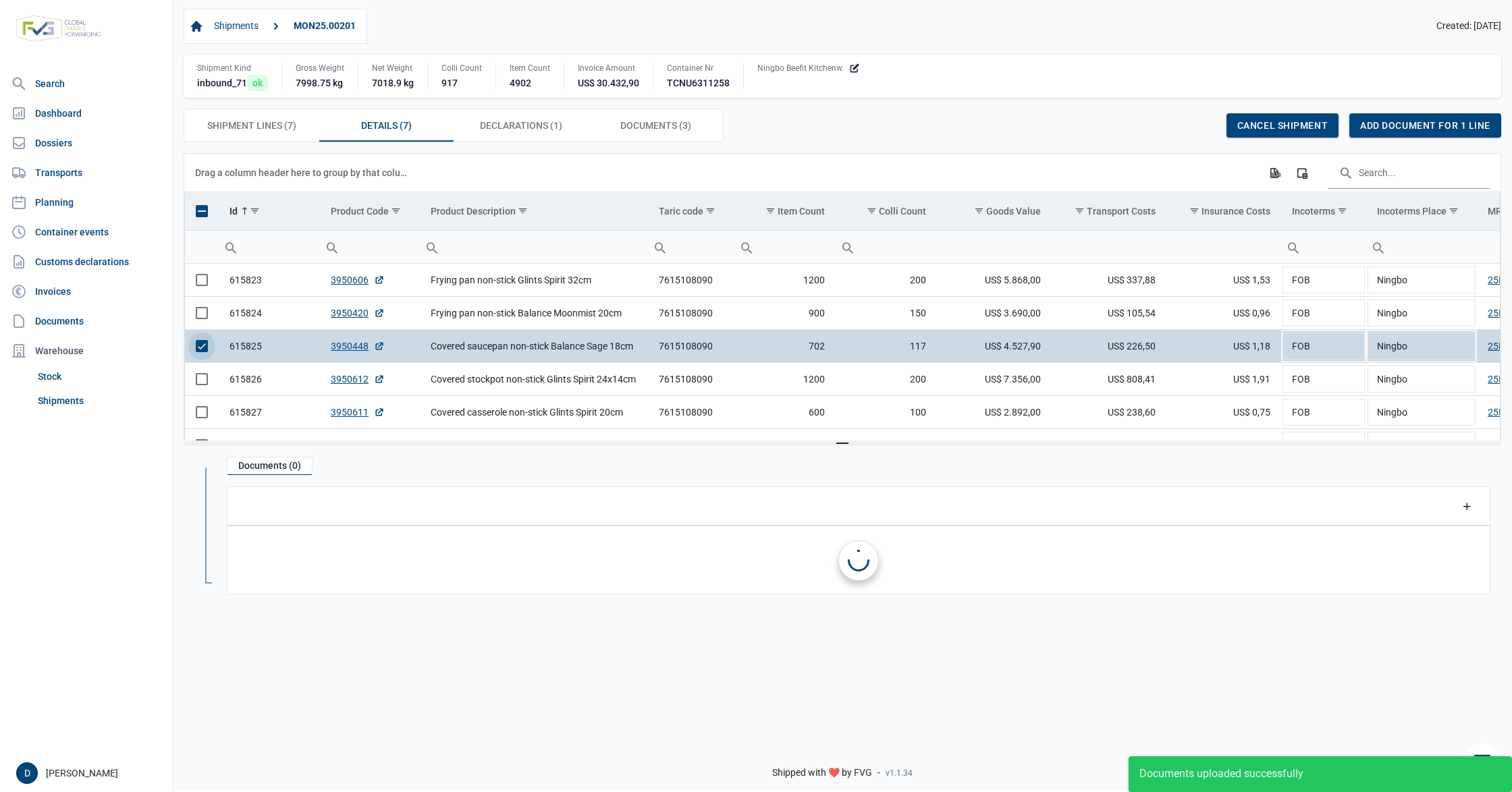
click at [203, 349] on span "Select row" at bounding box center [201, 346] width 12 height 12
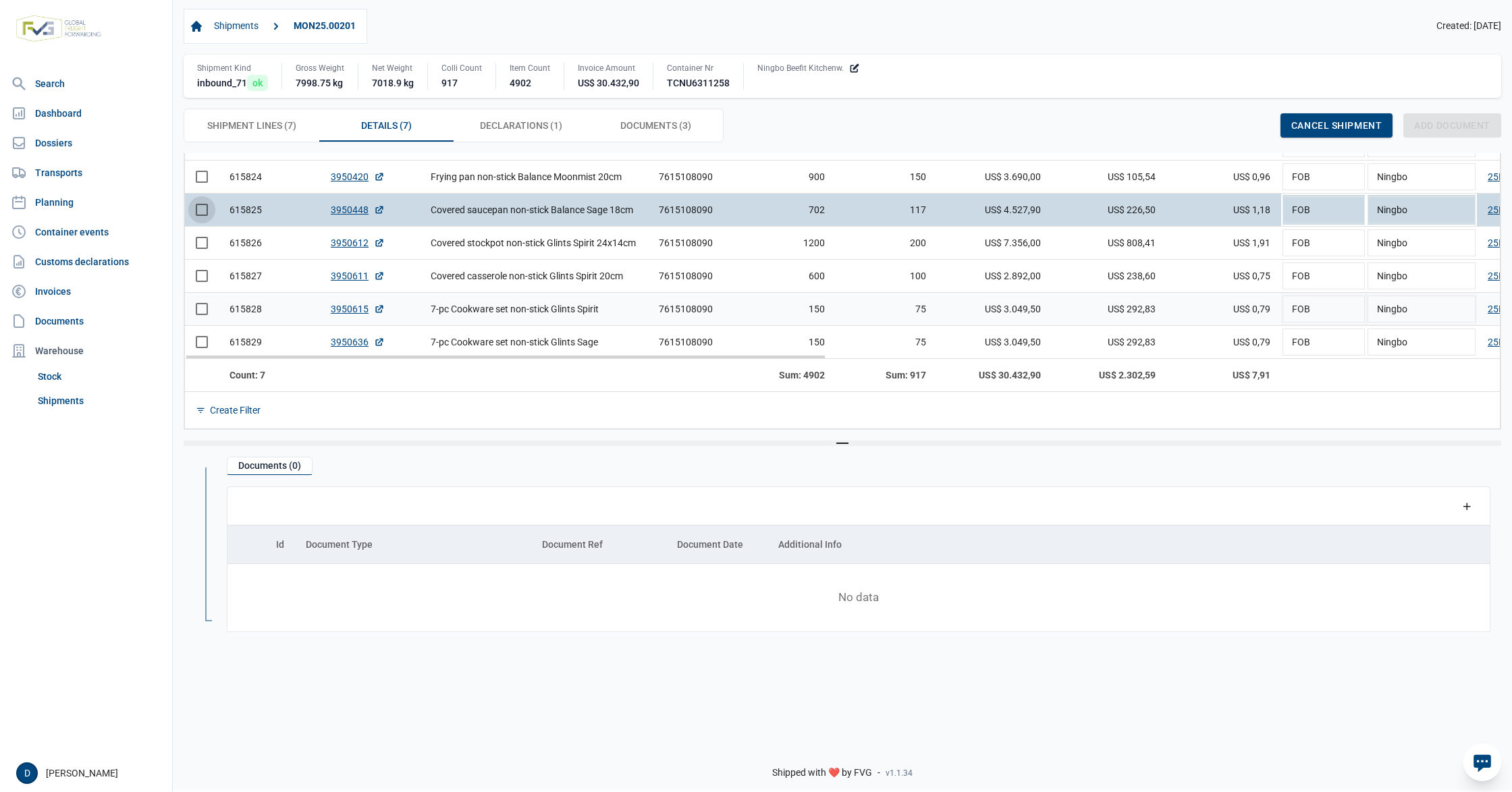
scroll to position [50, 0]
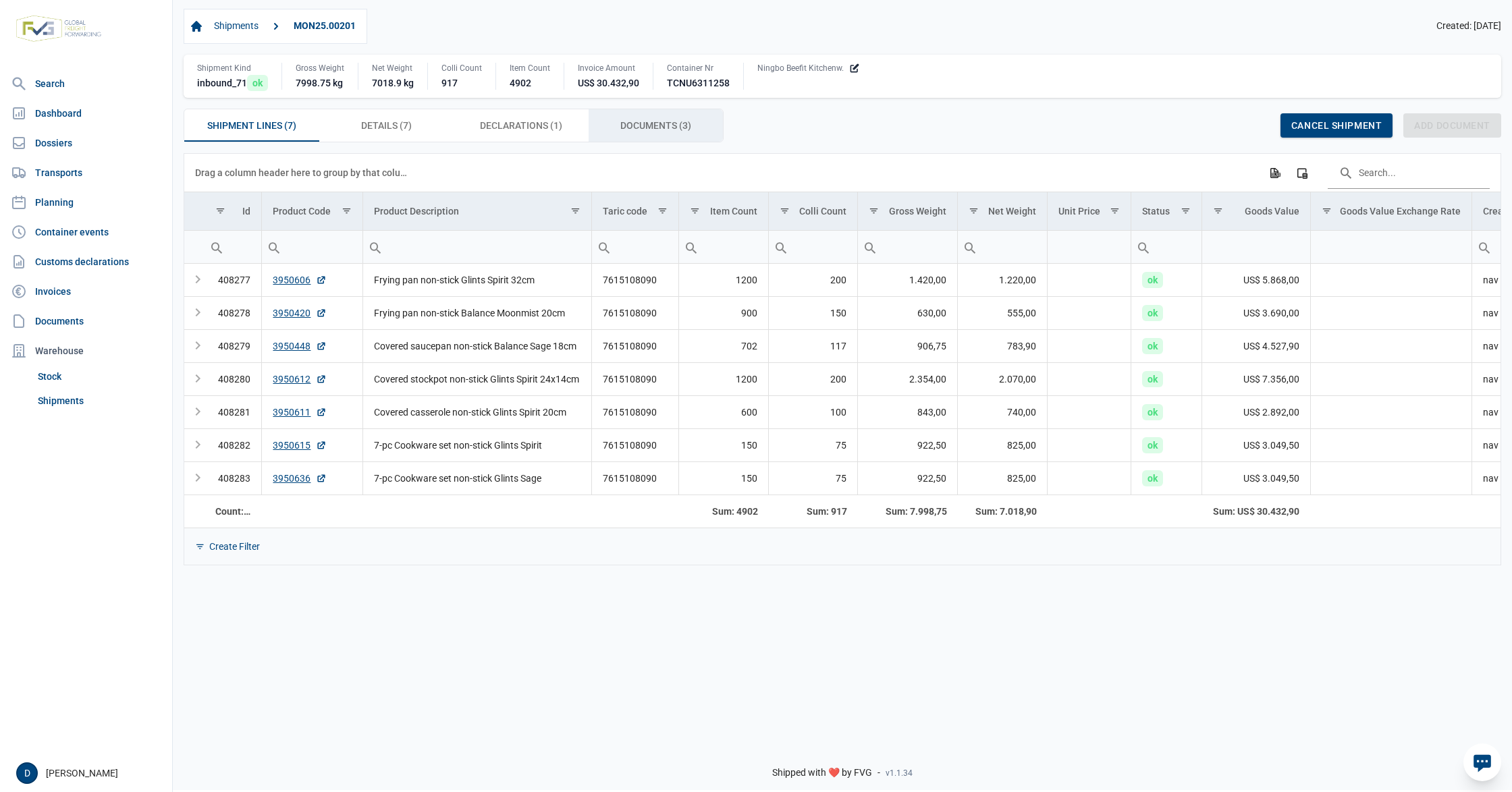
click at [648, 123] on span "Documents (3) Documents (3)" at bounding box center [655, 125] width 71 height 16
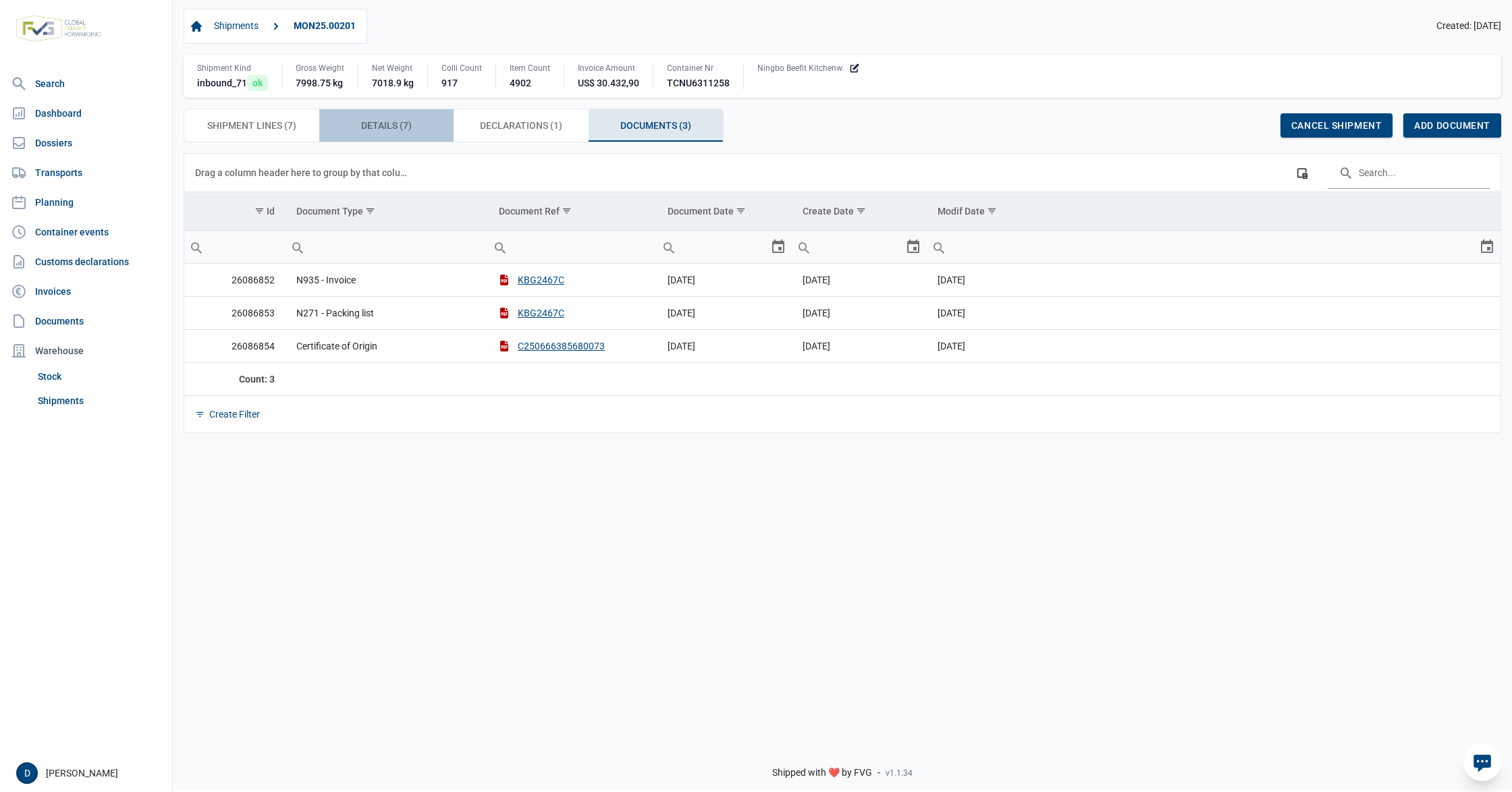
click at [351, 128] on div "Details (7) Details (7)" at bounding box center [387, 125] width 135 height 32
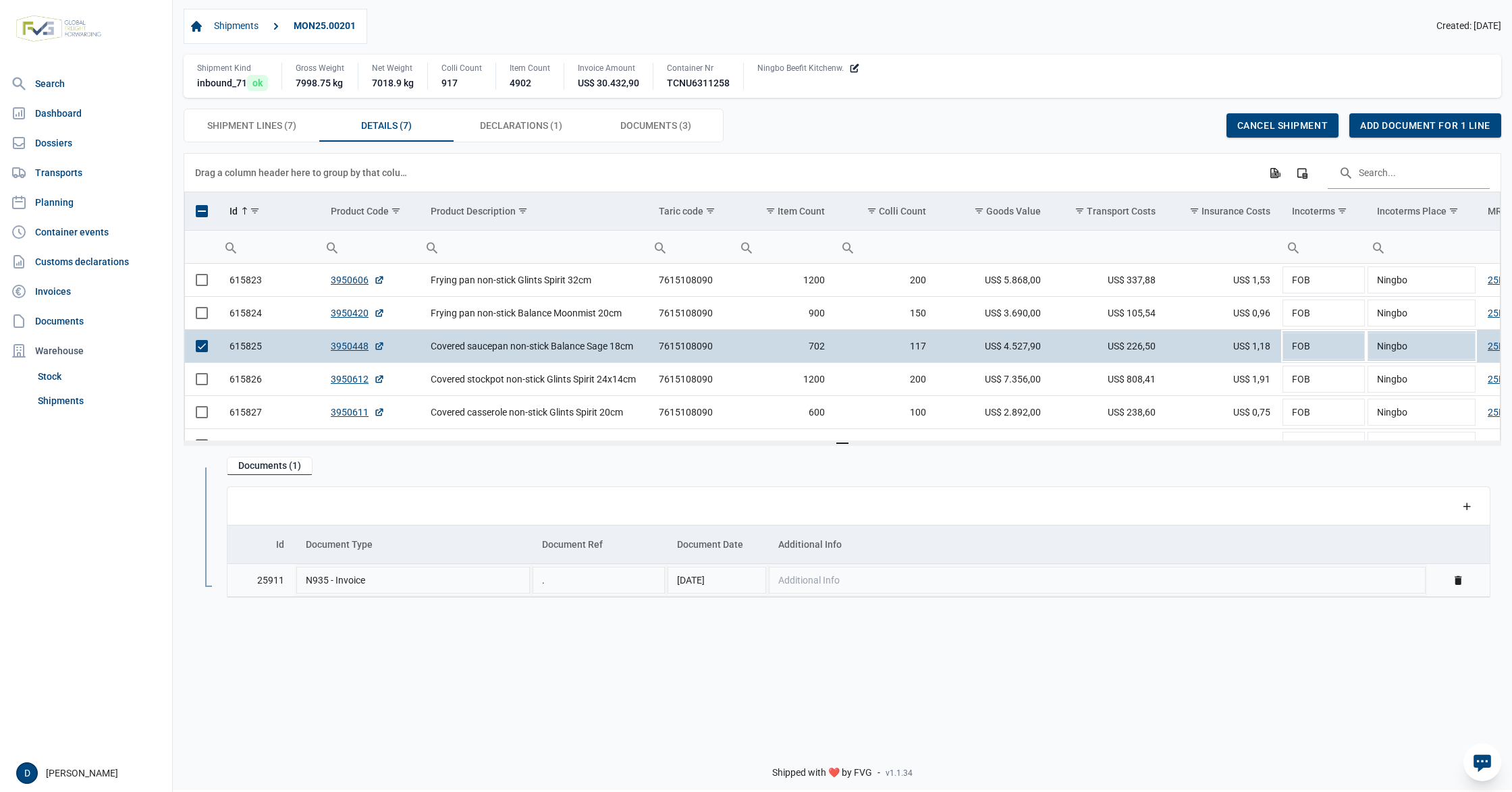
click at [1455, 584] on link "Delete" at bounding box center [1458, 580] width 12 height 12
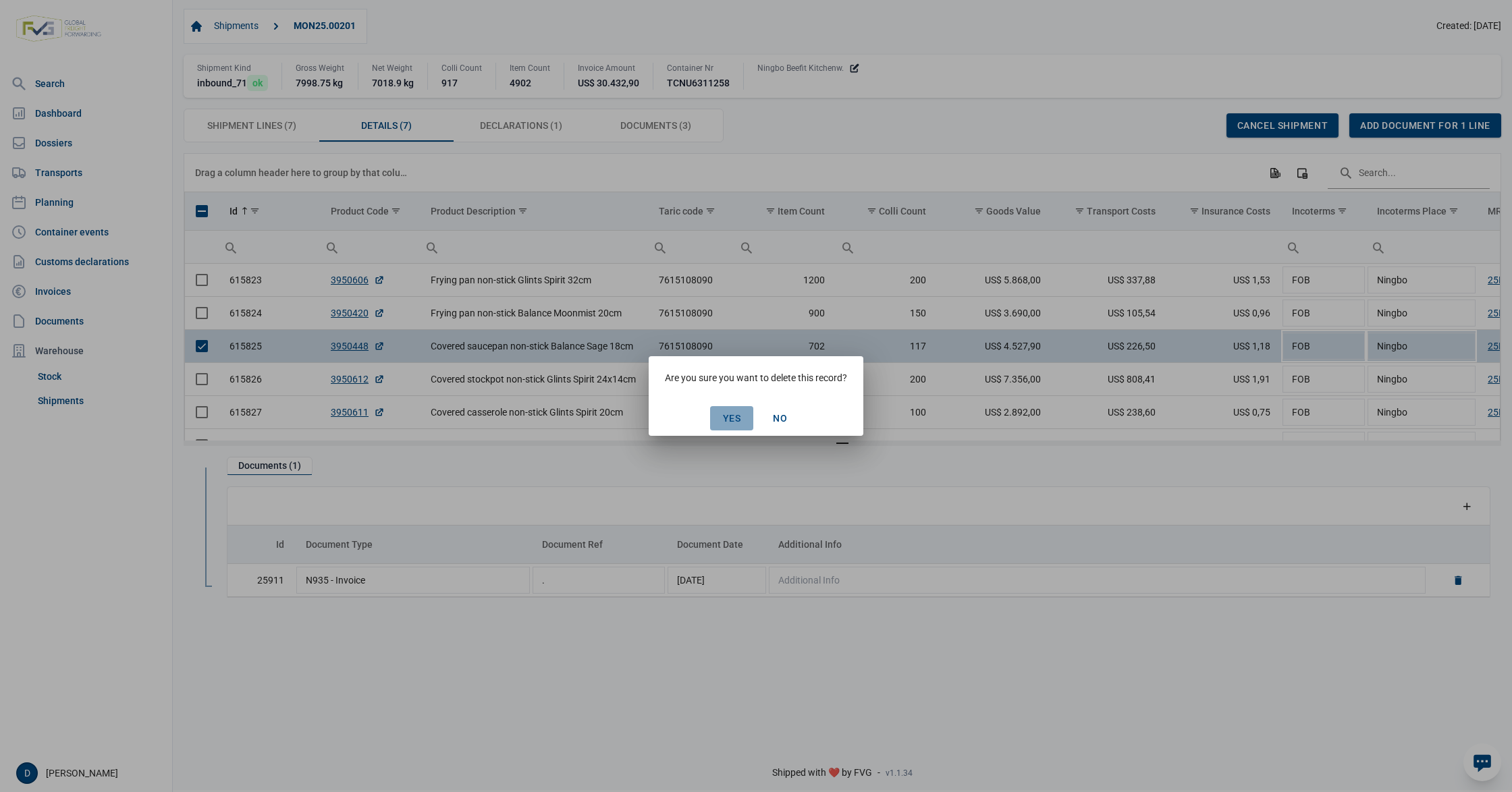
click at [725, 417] on span "Yes" at bounding box center [732, 418] width 19 height 11
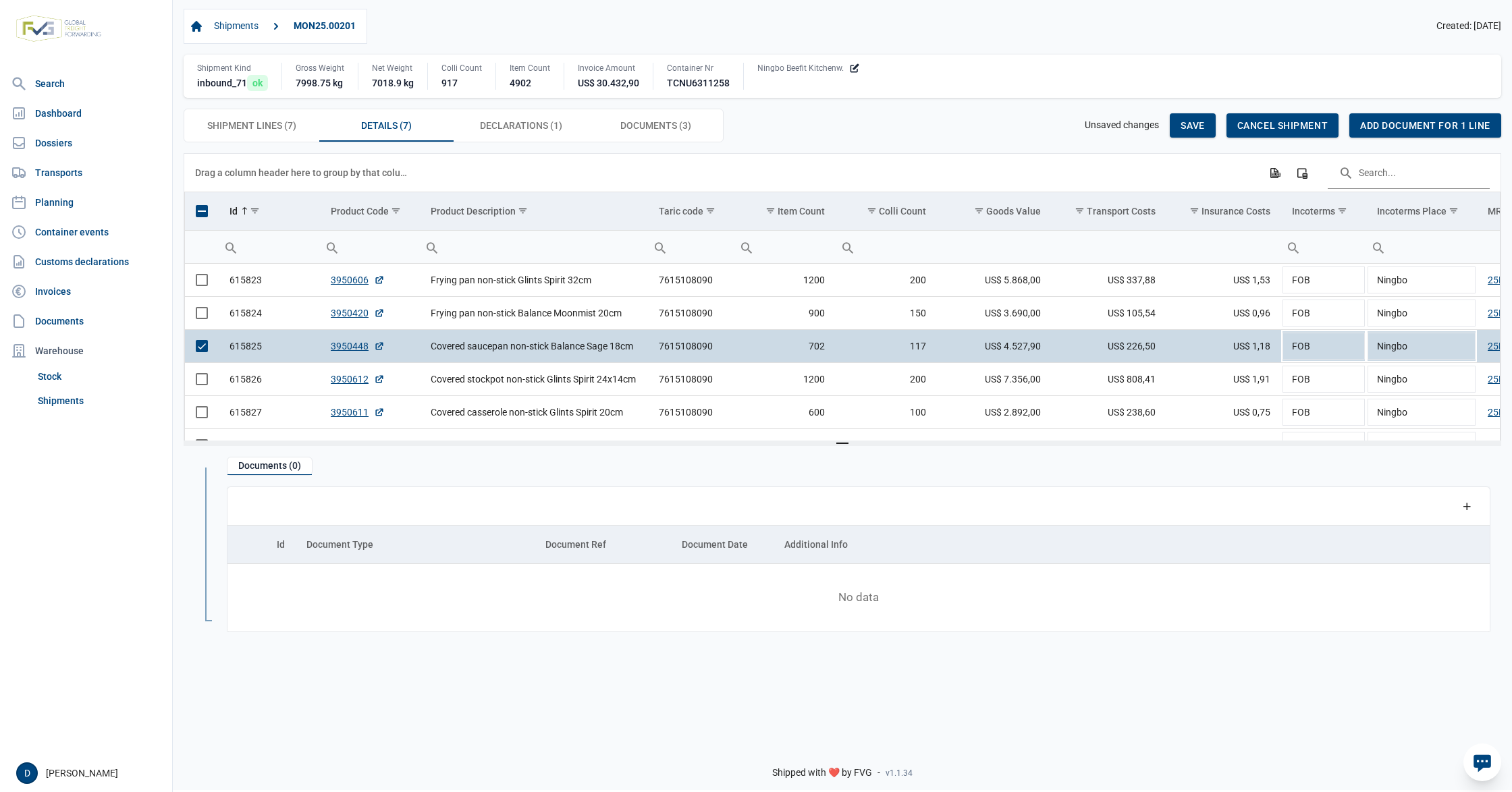
click at [417, 465] on div "Documents (0) Data grid with 0 rows and 5 columns Add a row Id Document Type Do…" at bounding box center [859, 550] width 1285 height 187
click at [200, 349] on span "Select row" at bounding box center [201, 346] width 12 height 12
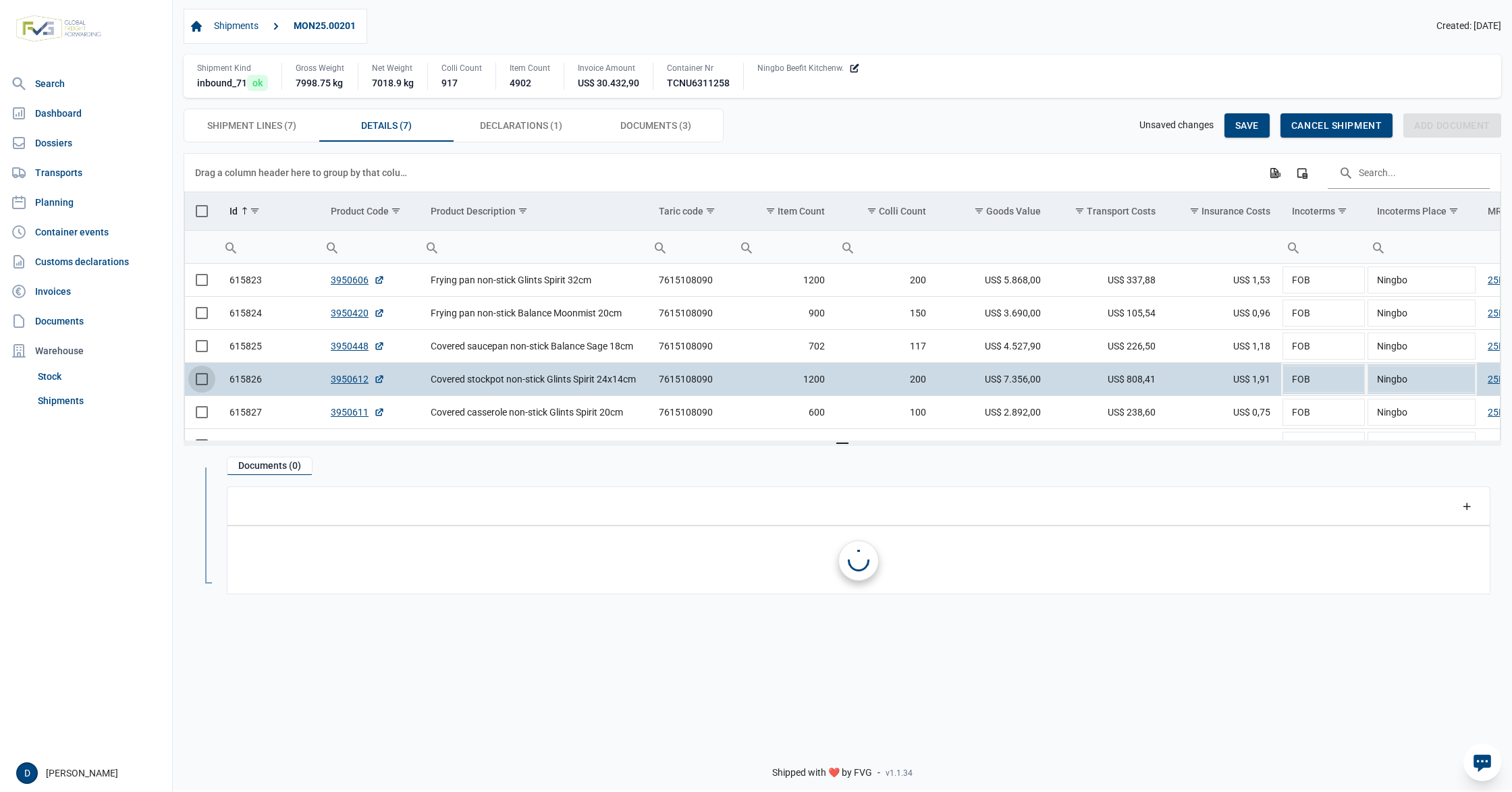
click at [203, 381] on span "Select row" at bounding box center [201, 379] width 12 height 12
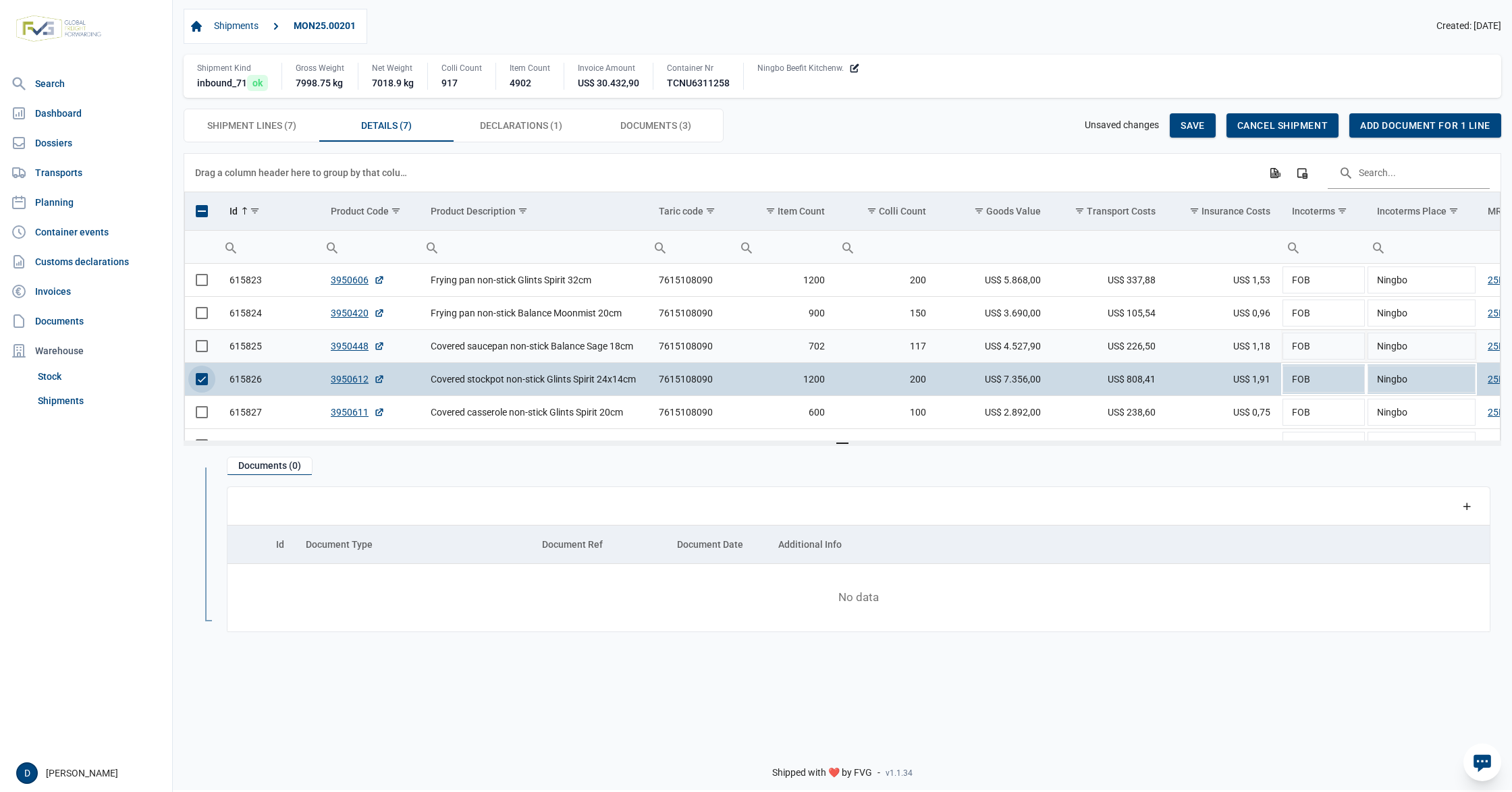
click at [203, 349] on span "Select row" at bounding box center [201, 346] width 12 height 12
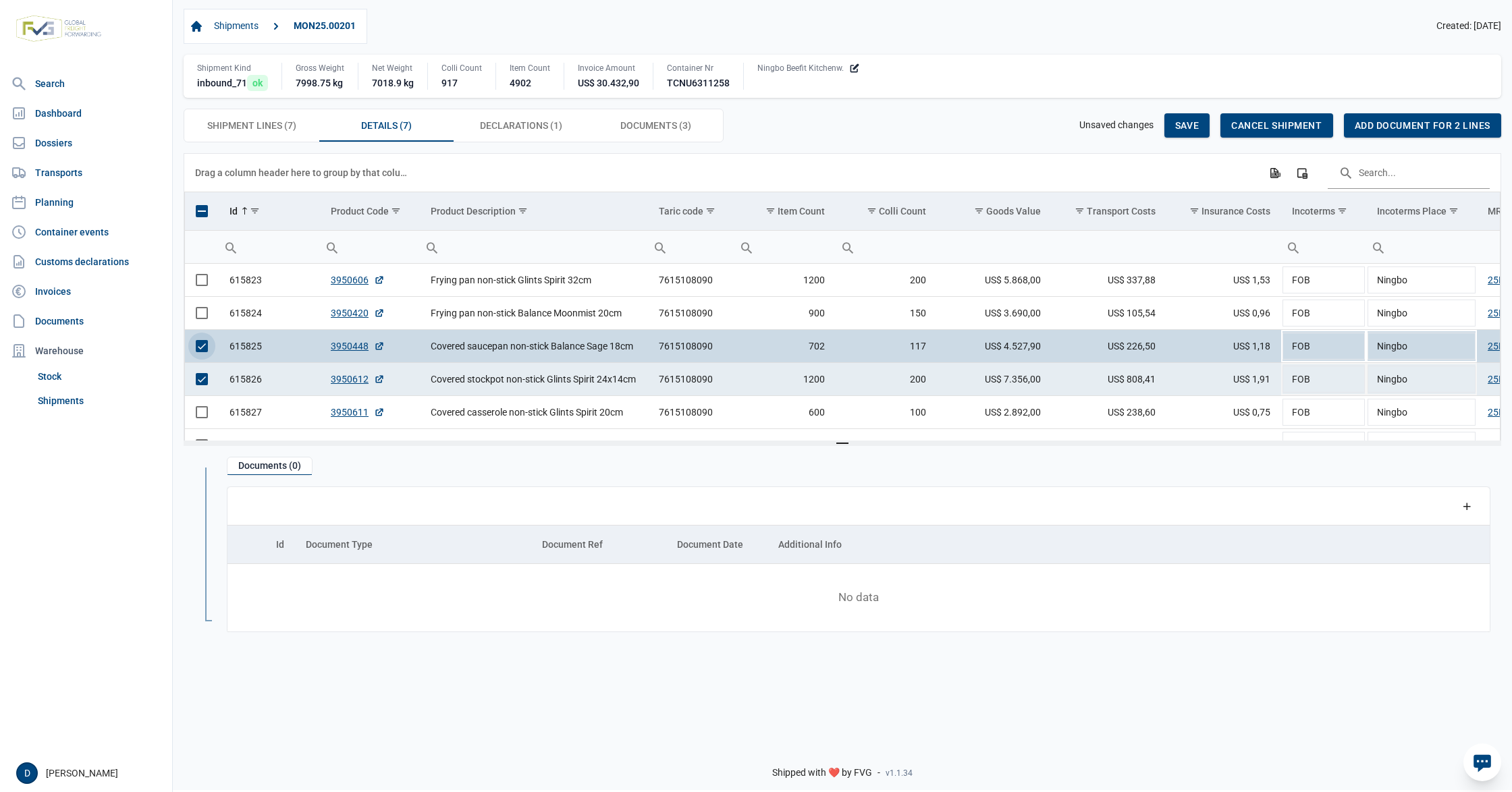
click at [201, 384] on span "Select row" at bounding box center [201, 379] width 12 height 12
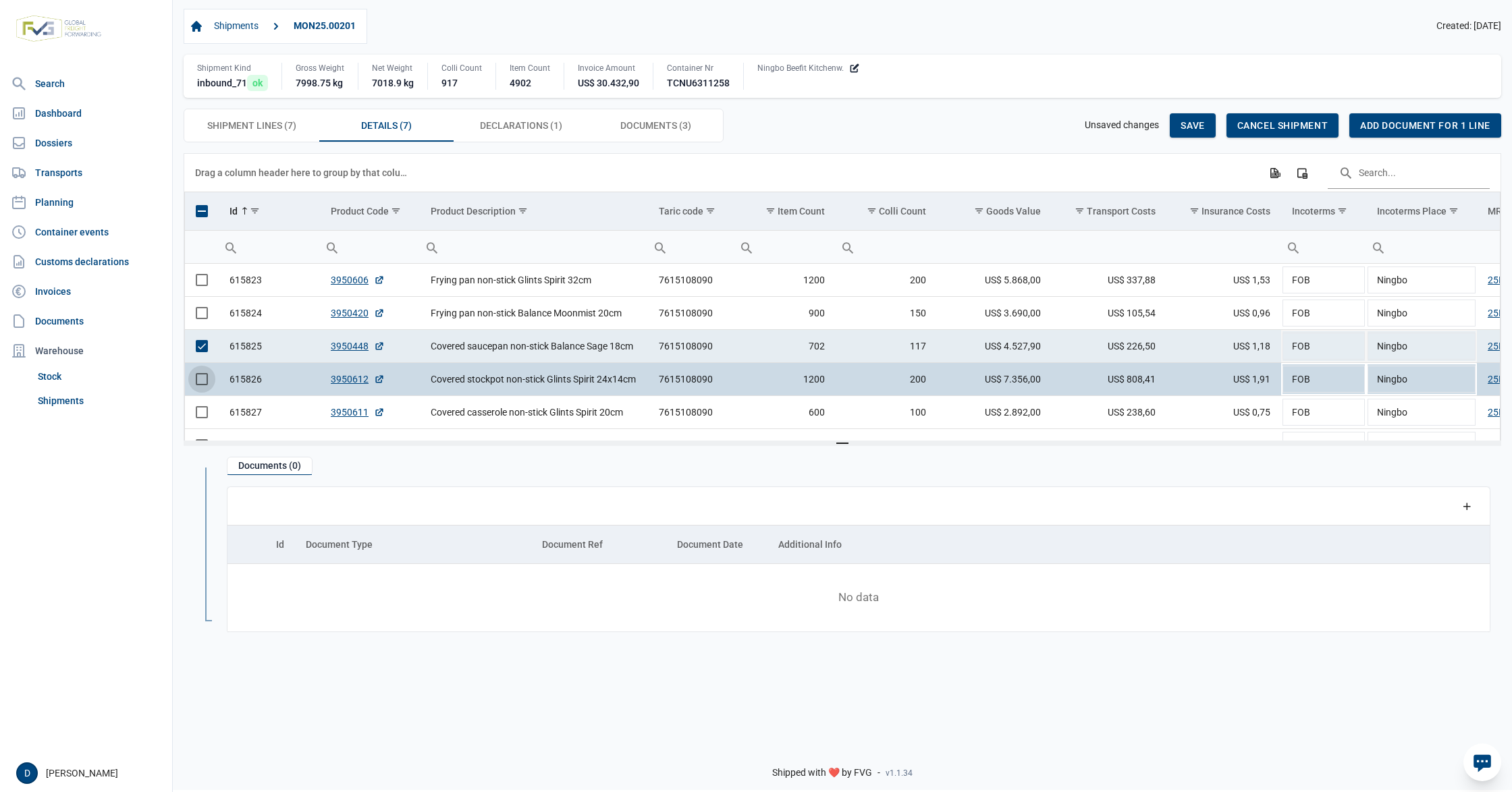
click at [205, 352] on span "Select row" at bounding box center [201, 346] width 12 height 12
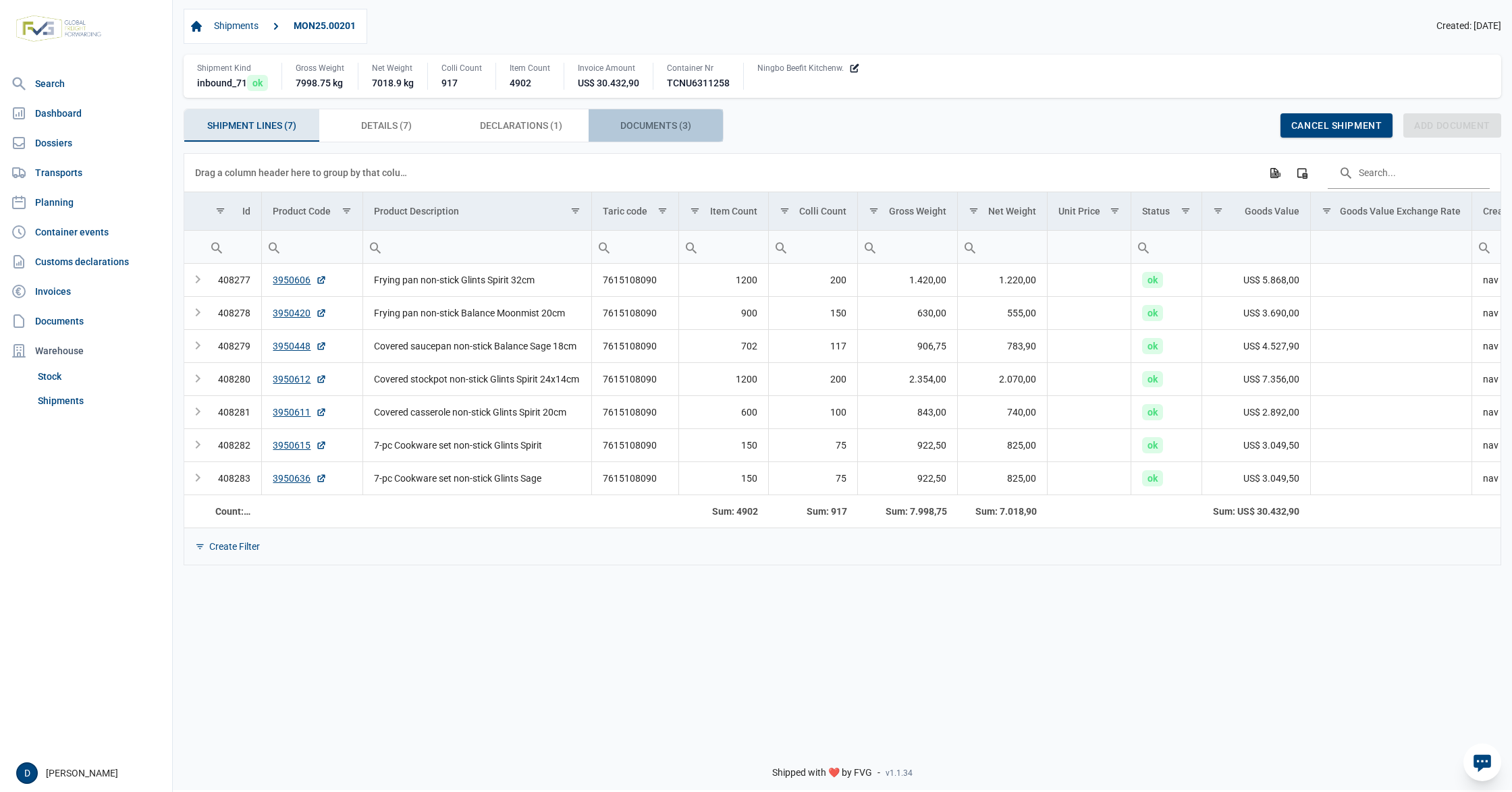
click at [648, 130] on span "Documents (3) Documents (3)" at bounding box center [655, 125] width 71 height 16
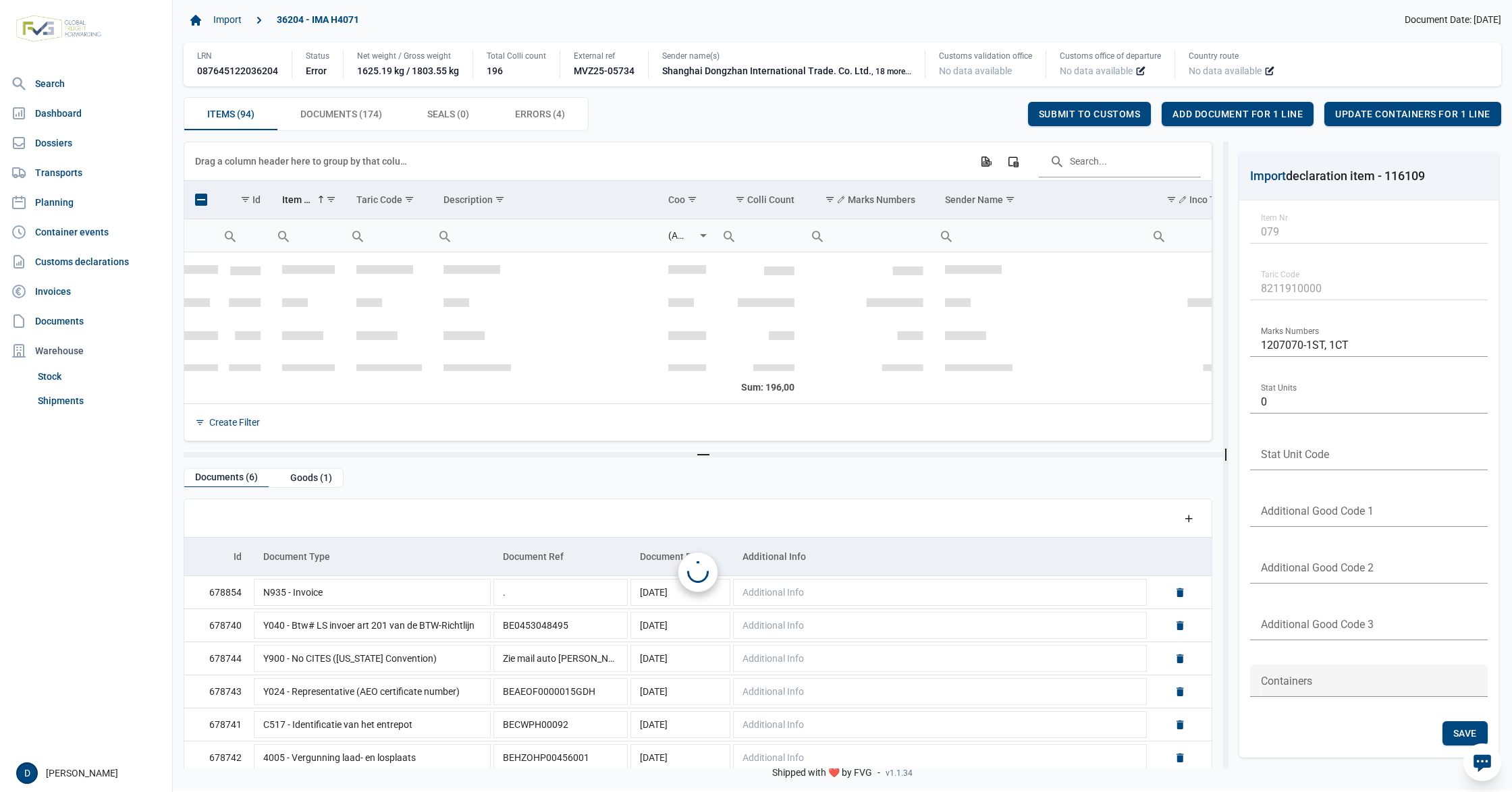
scroll to position [2593, 0]
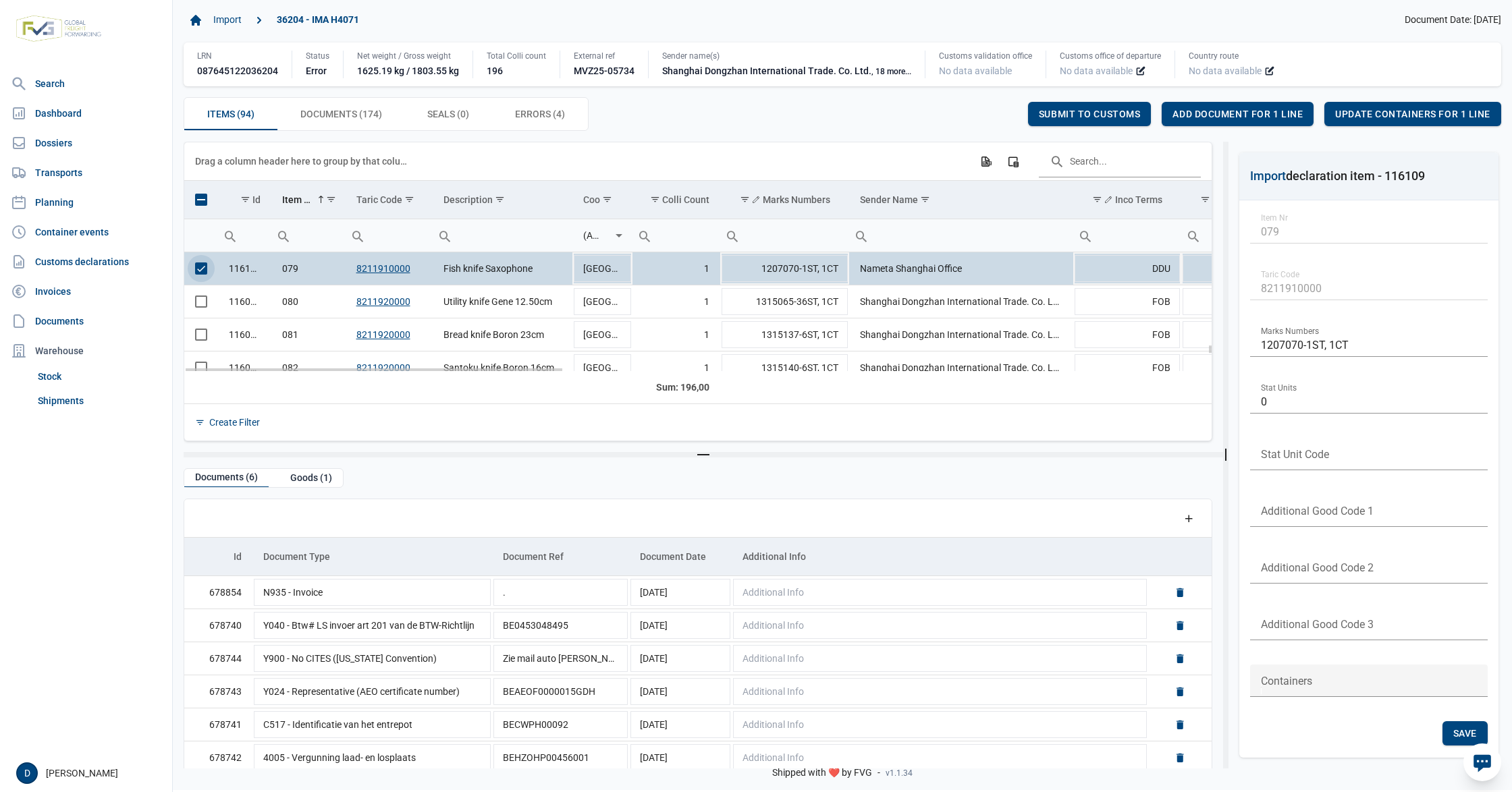
click at [200, 271] on span "Select row" at bounding box center [201, 268] width 12 height 12
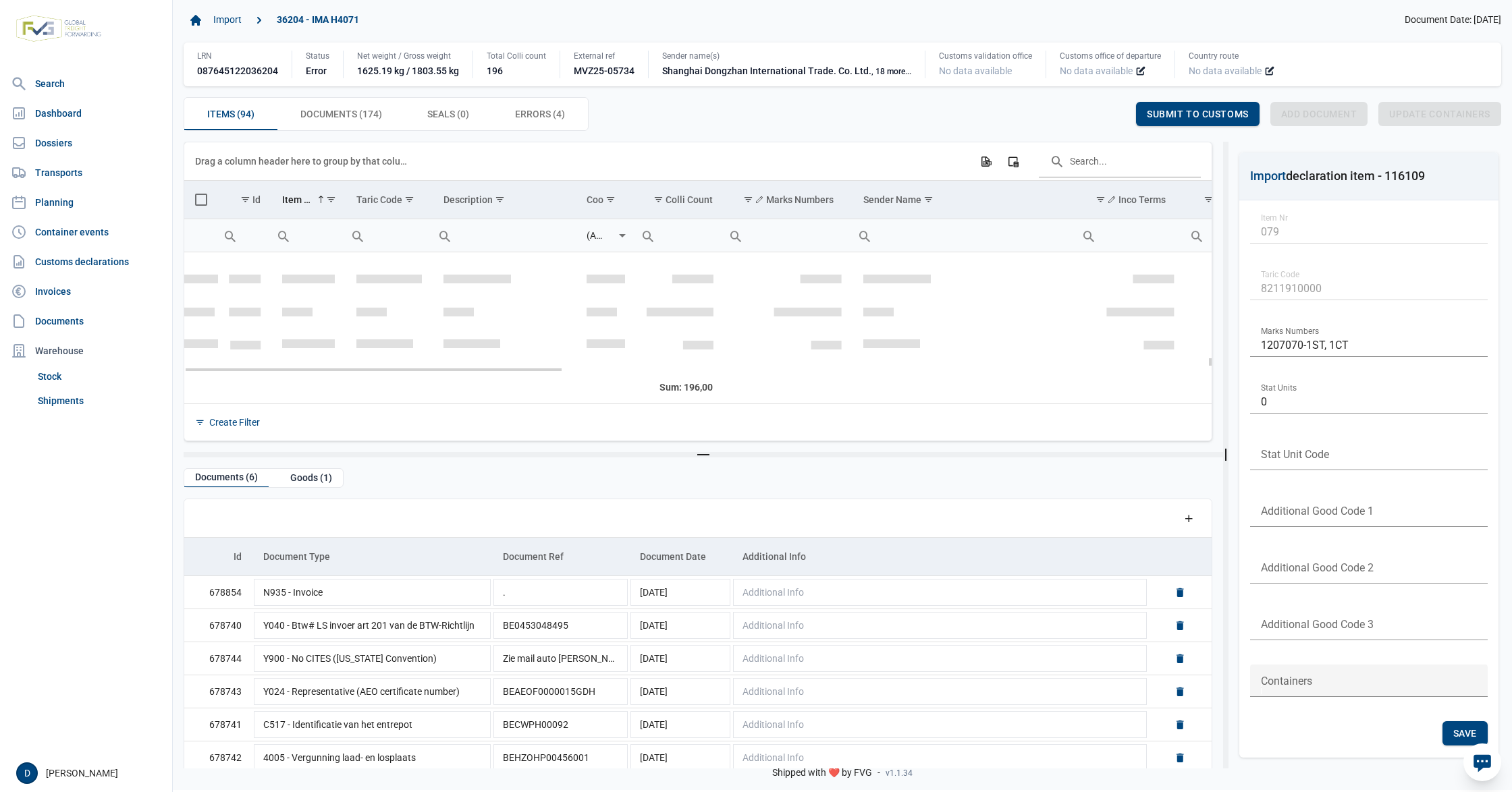
scroll to position [2952, 0]
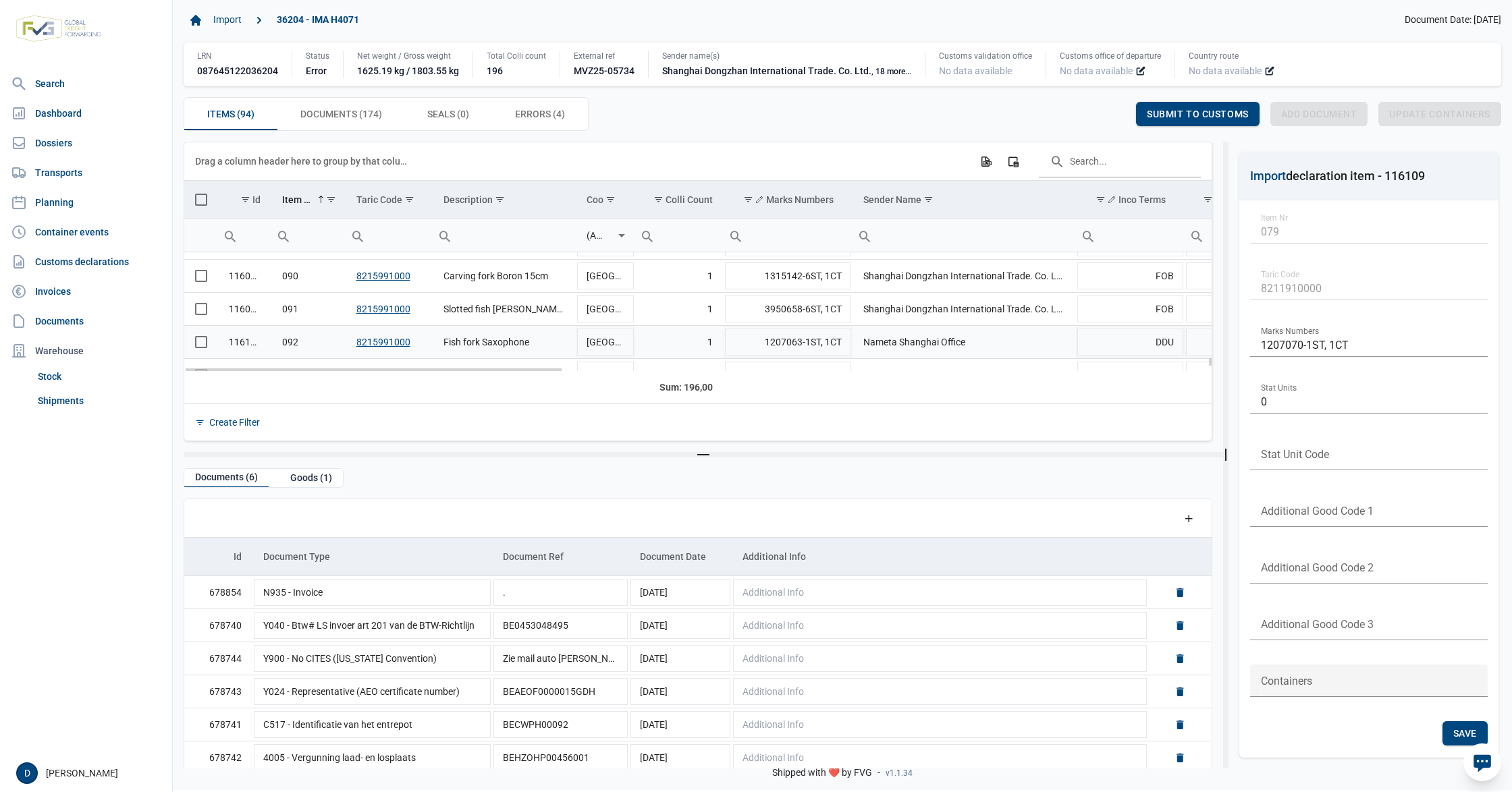
click at [204, 348] on span "Select row" at bounding box center [201, 341] width 12 height 12
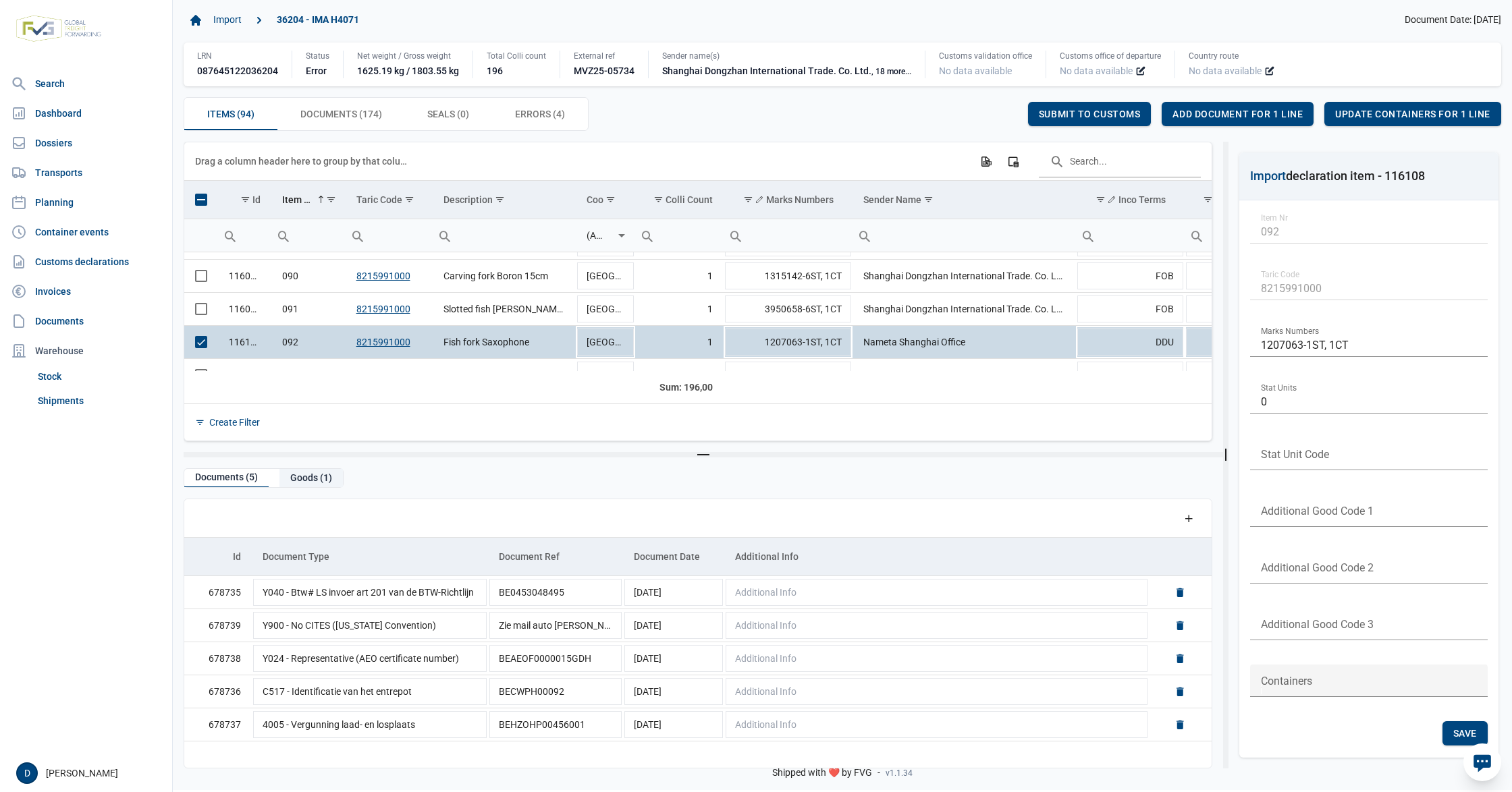
click at [306, 476] on div "Goods (1)" at bounding box center [311, 478] width 63 height 19
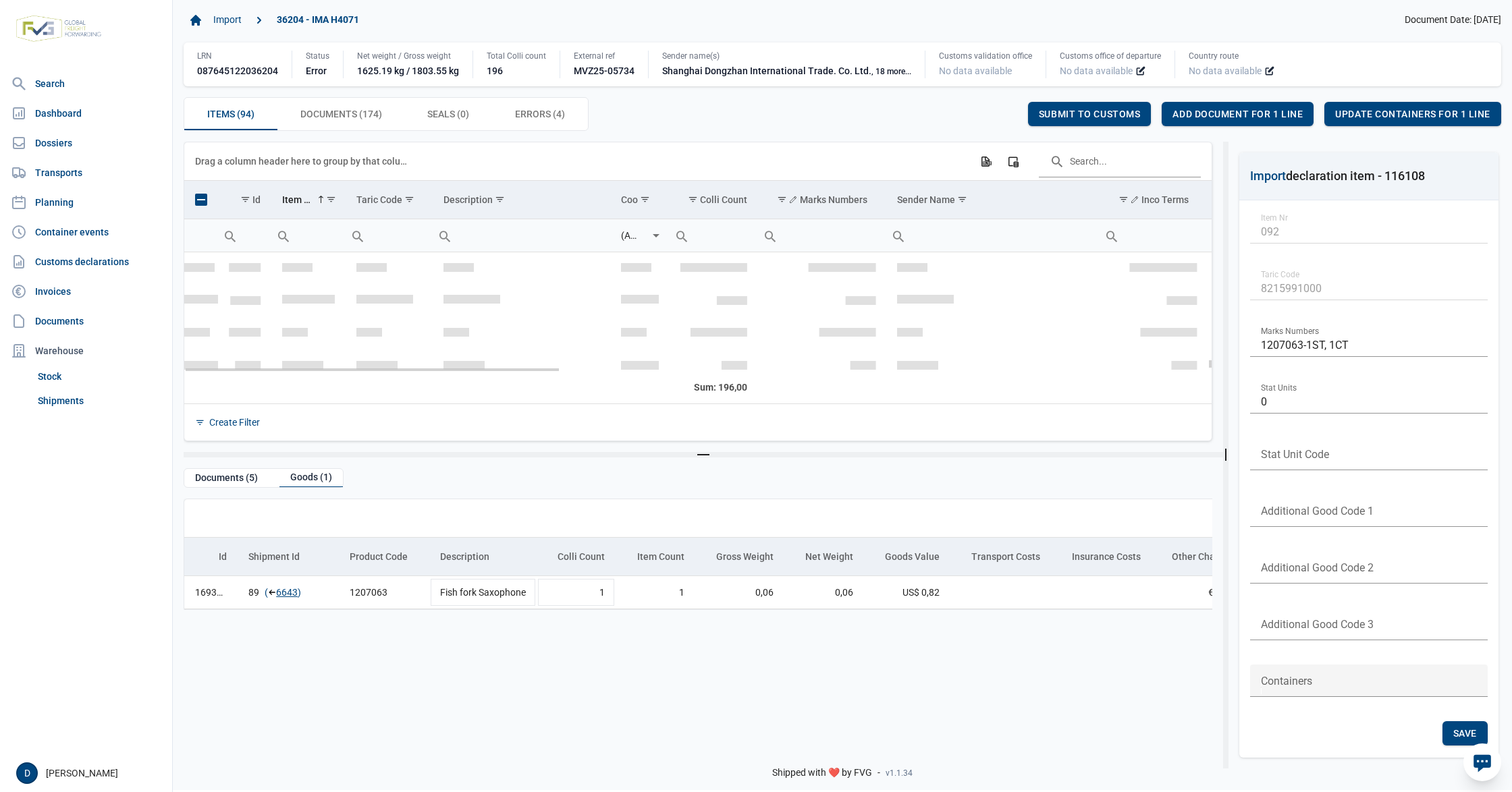
scroll to position [3010, 0]
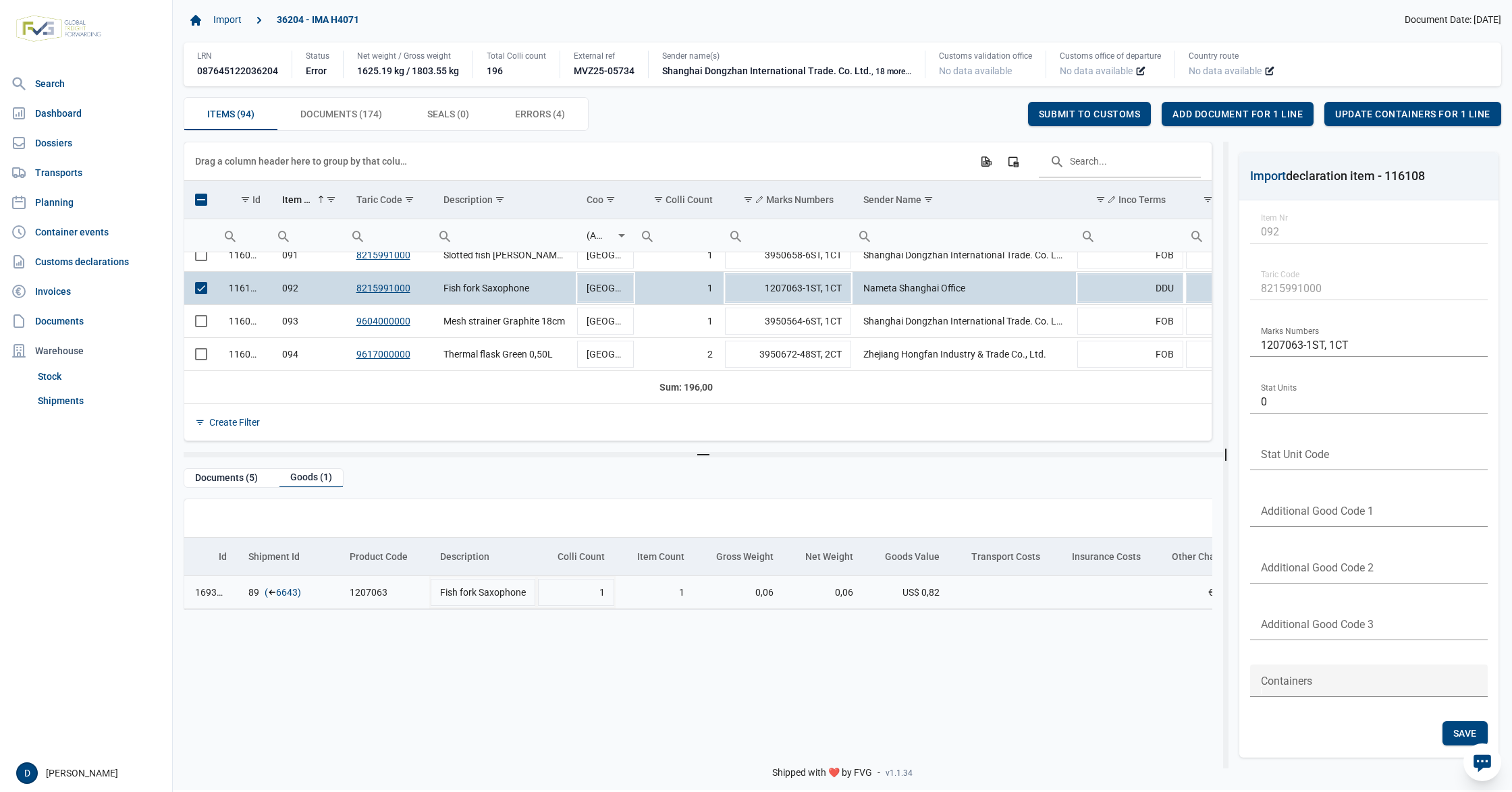
click at [284, 595] on link "6643" at bounding box center [287, 592] width 21 height 14
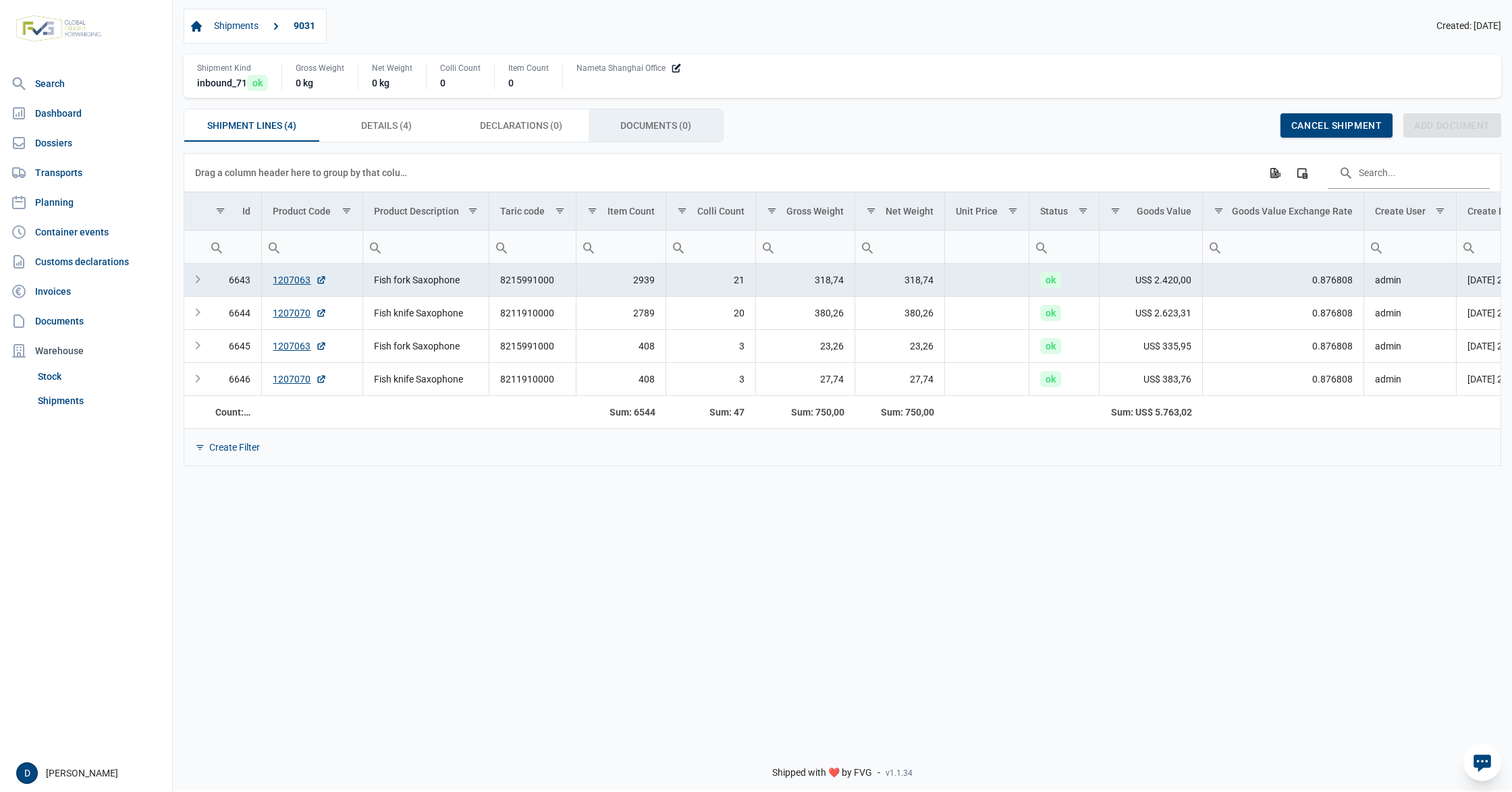
click at [660, 127] on span "Documents (0) Documents (0)" at bounding box center [655, 125] width 71 height 16
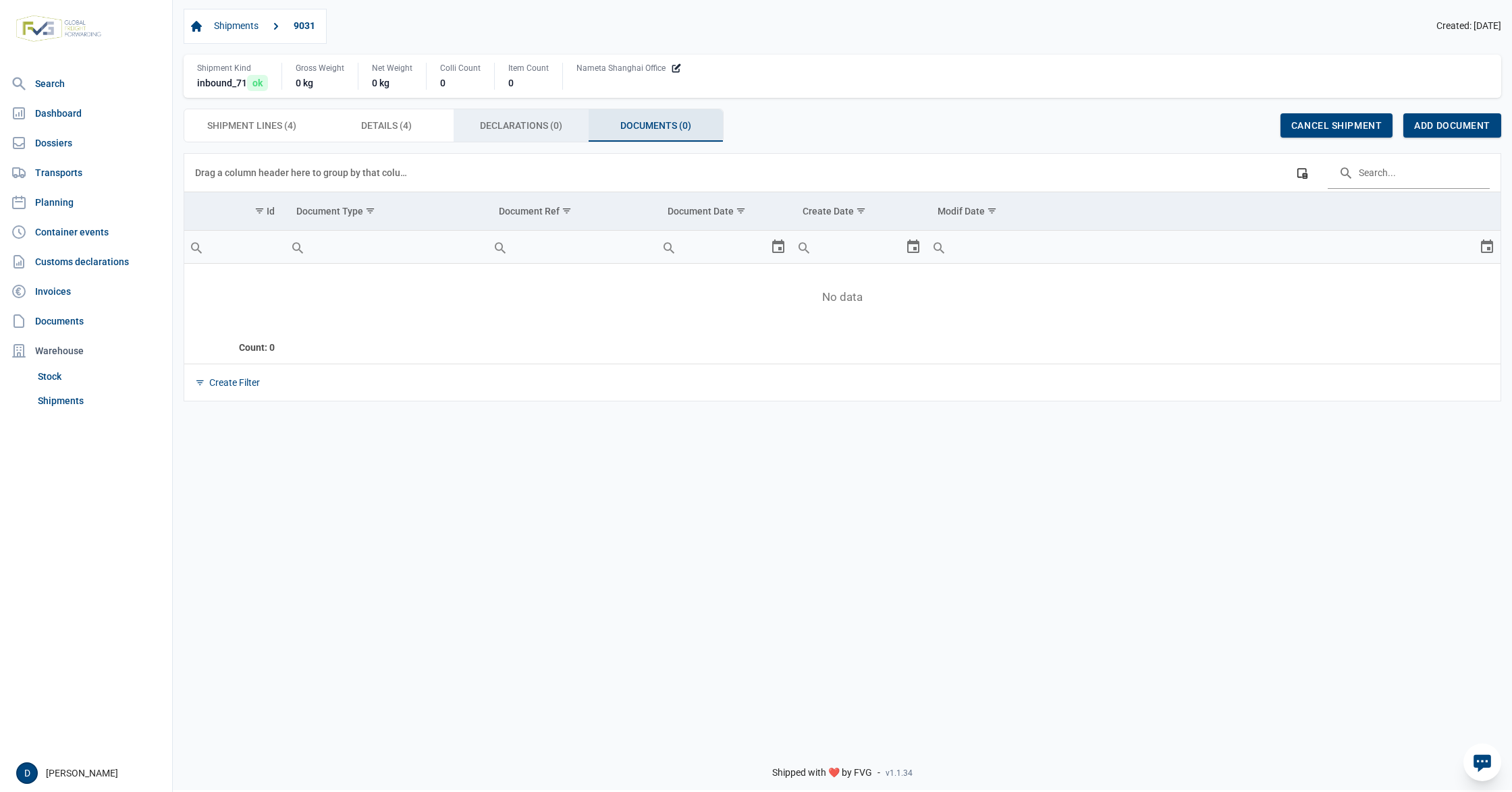
click at [562, 131] on div "Declarations (0) Declarations (0)" at bounding box center [521, 125] width 135 height 32
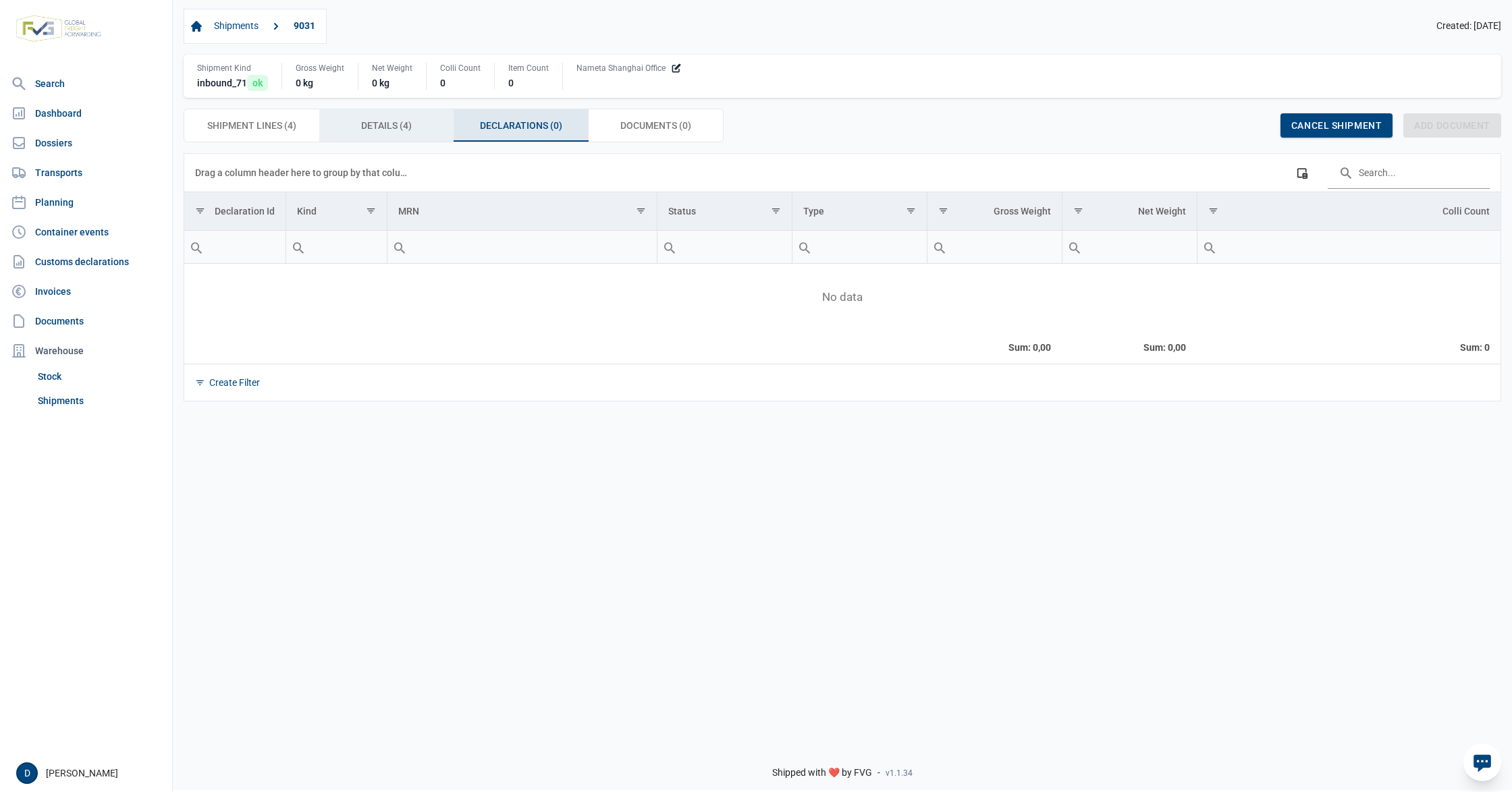
click at [363, 131] on span "Details (4) Details (4)" at bounding box center [386, 125] width 51 height 16
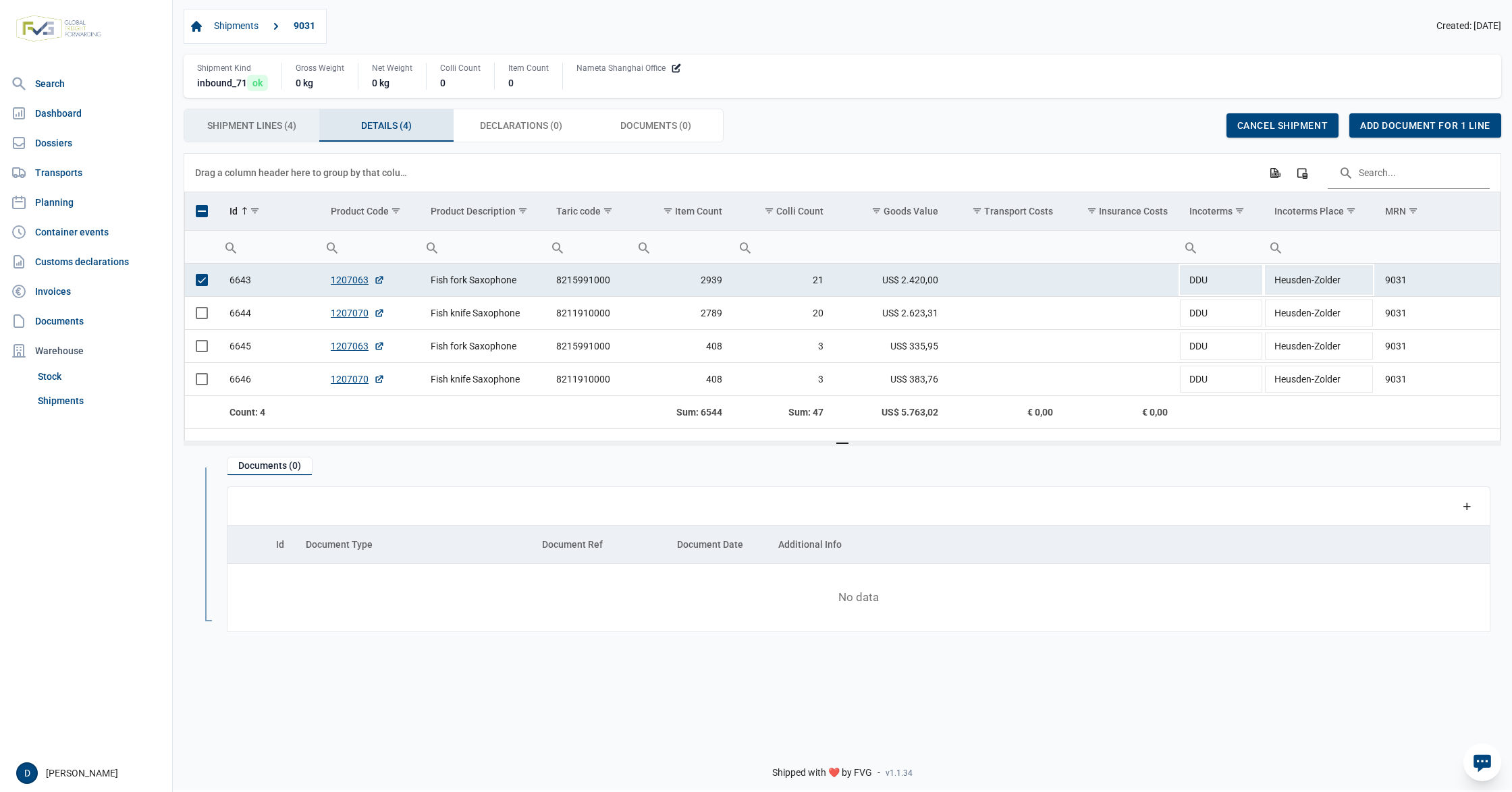
click at [270, 130] on span "Shipment Lines (4) Shipment Lines (4)" at bounding box center [252, 125] width 89 height 16
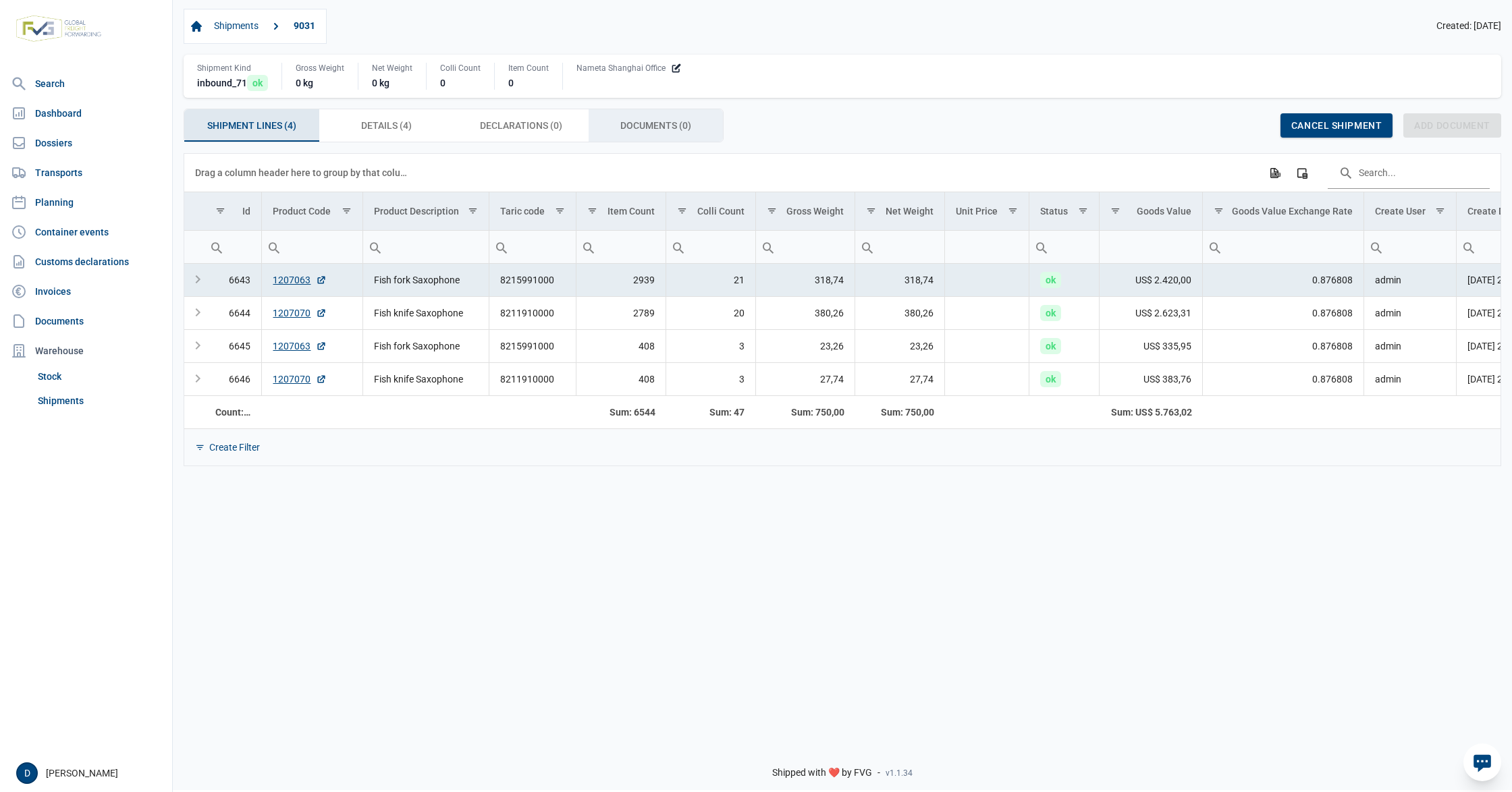
click at [643, 128] on span "Documents (0) Documents (0)" at bounding box center [655, 125] width 71 height 16
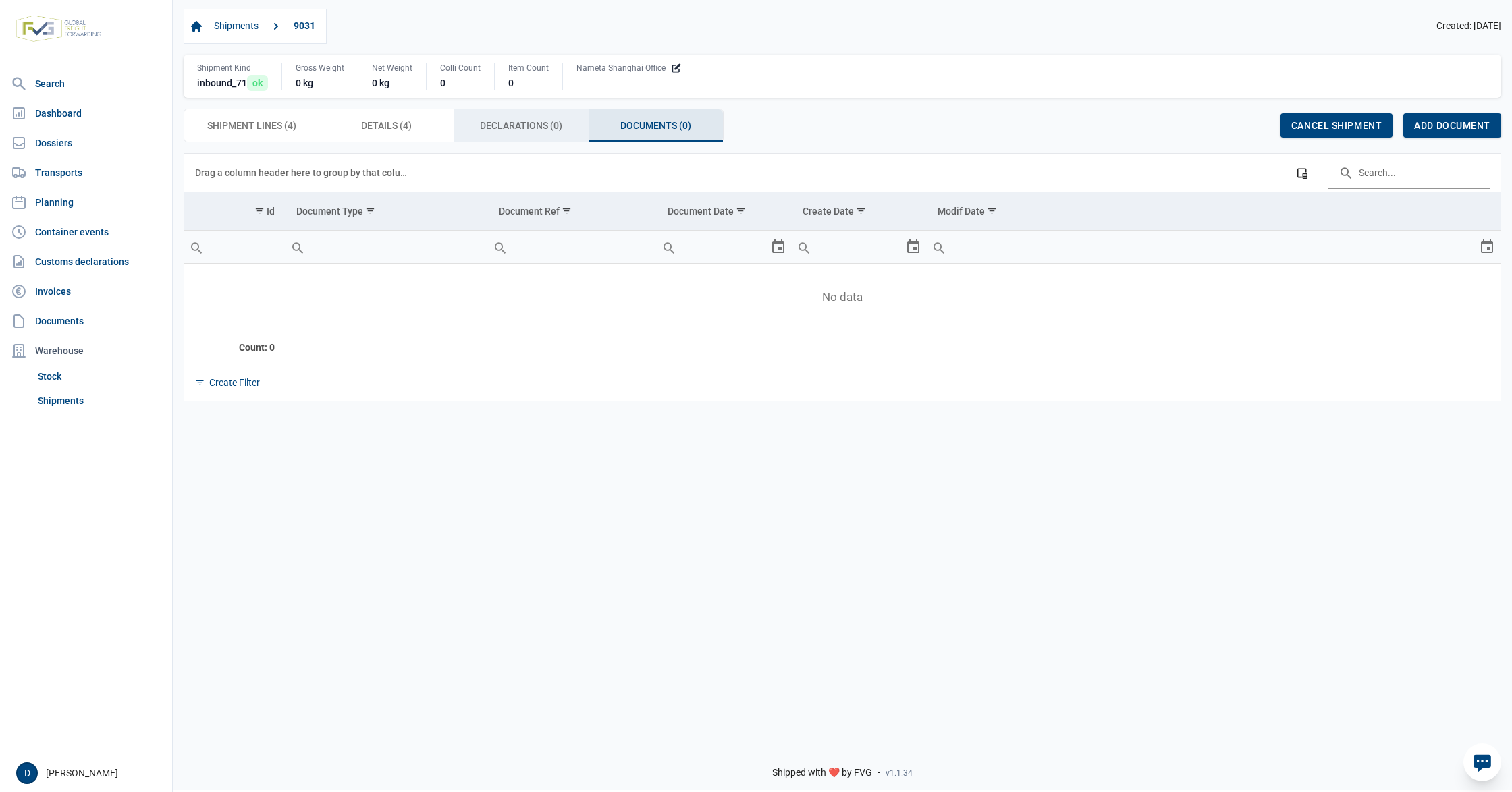
click at [503, 127] on span "Declarations (0) Declarations (0)" at bounding box center [521, 125] width 82 height 16
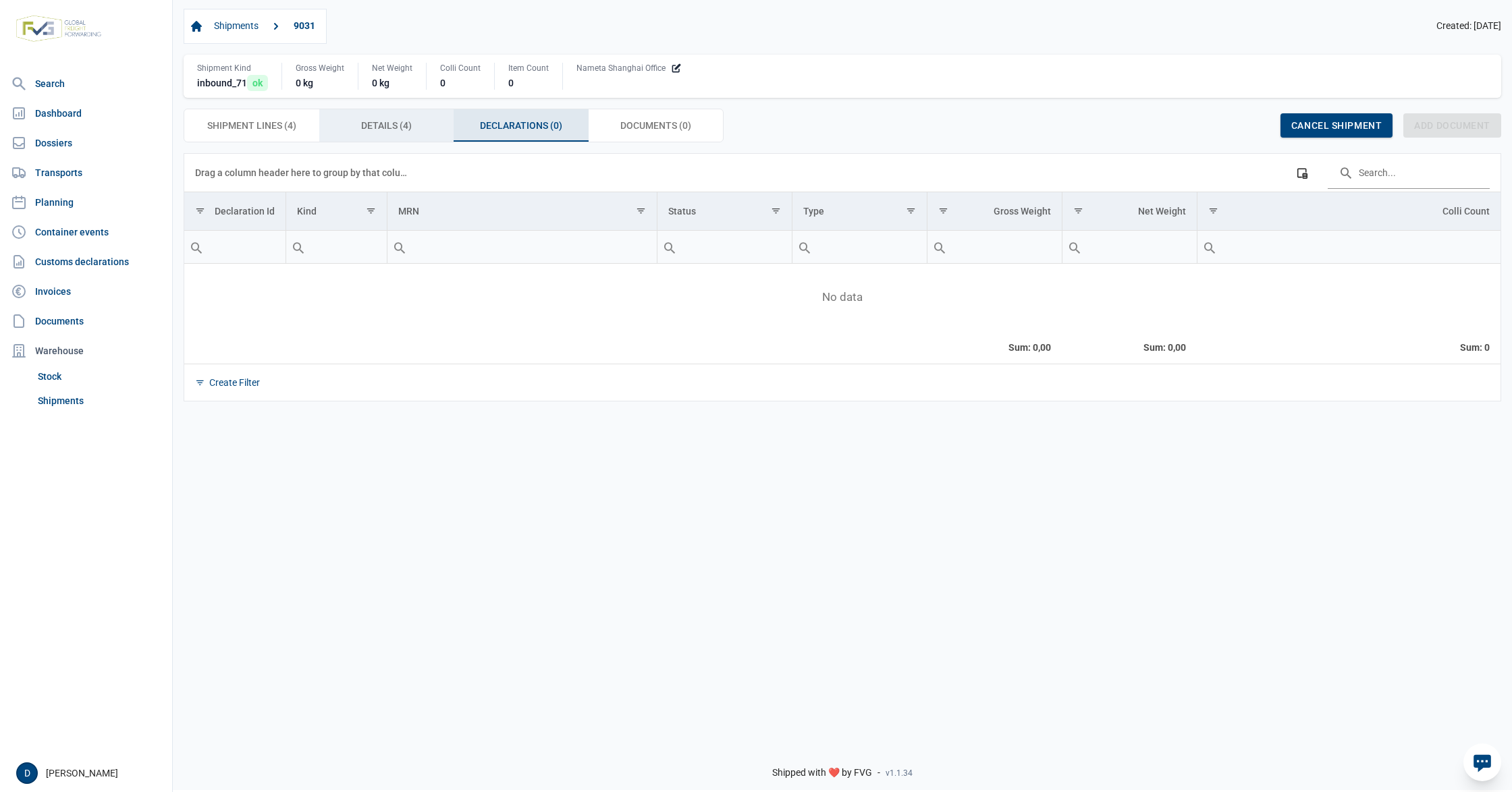
click at [378, 125] on span "Details (4) Details (4)" at bounding box center [386, 125] width 51 height 16
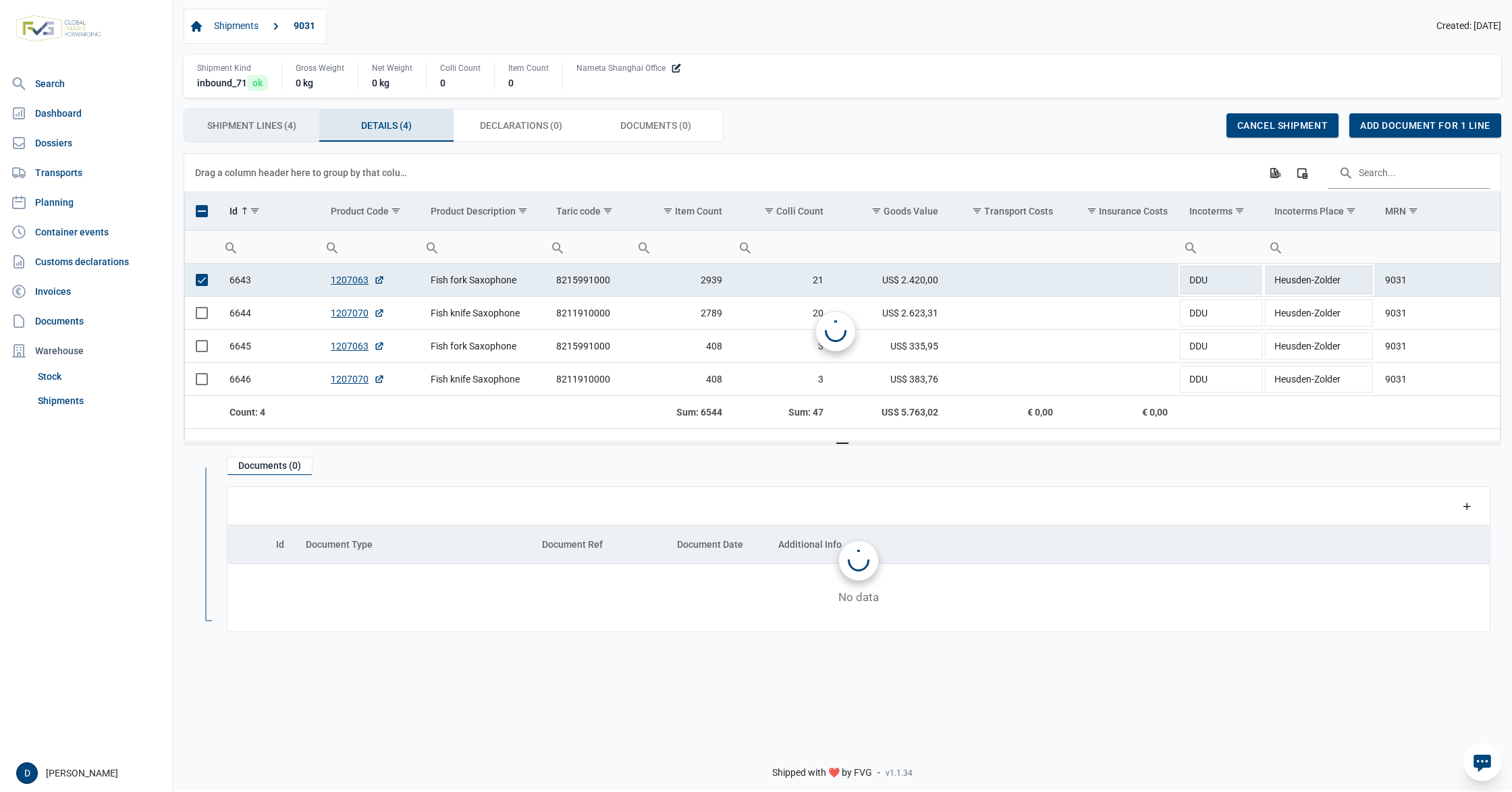
click at [268, 119] on div "Shipment Lines (4) Shipment Lines (4)" at bounding box center [251, 125] width 135 height 32
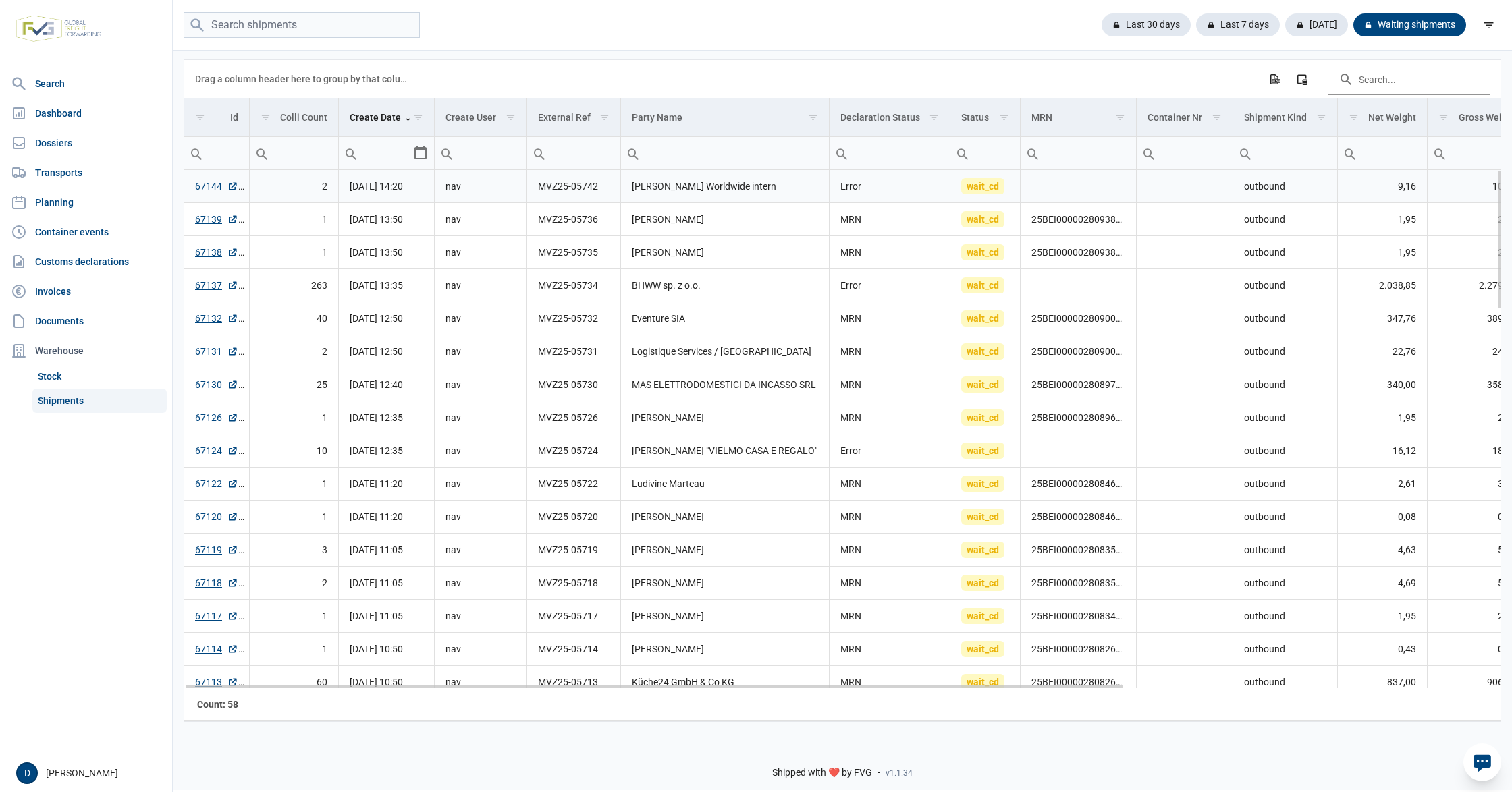
click at [214, 190] on link "67144" at bounding box center [217, 186] width 44 height 14
click at [203, 186] on link "67144" at bounding box center [217, 186] width 44 height 14
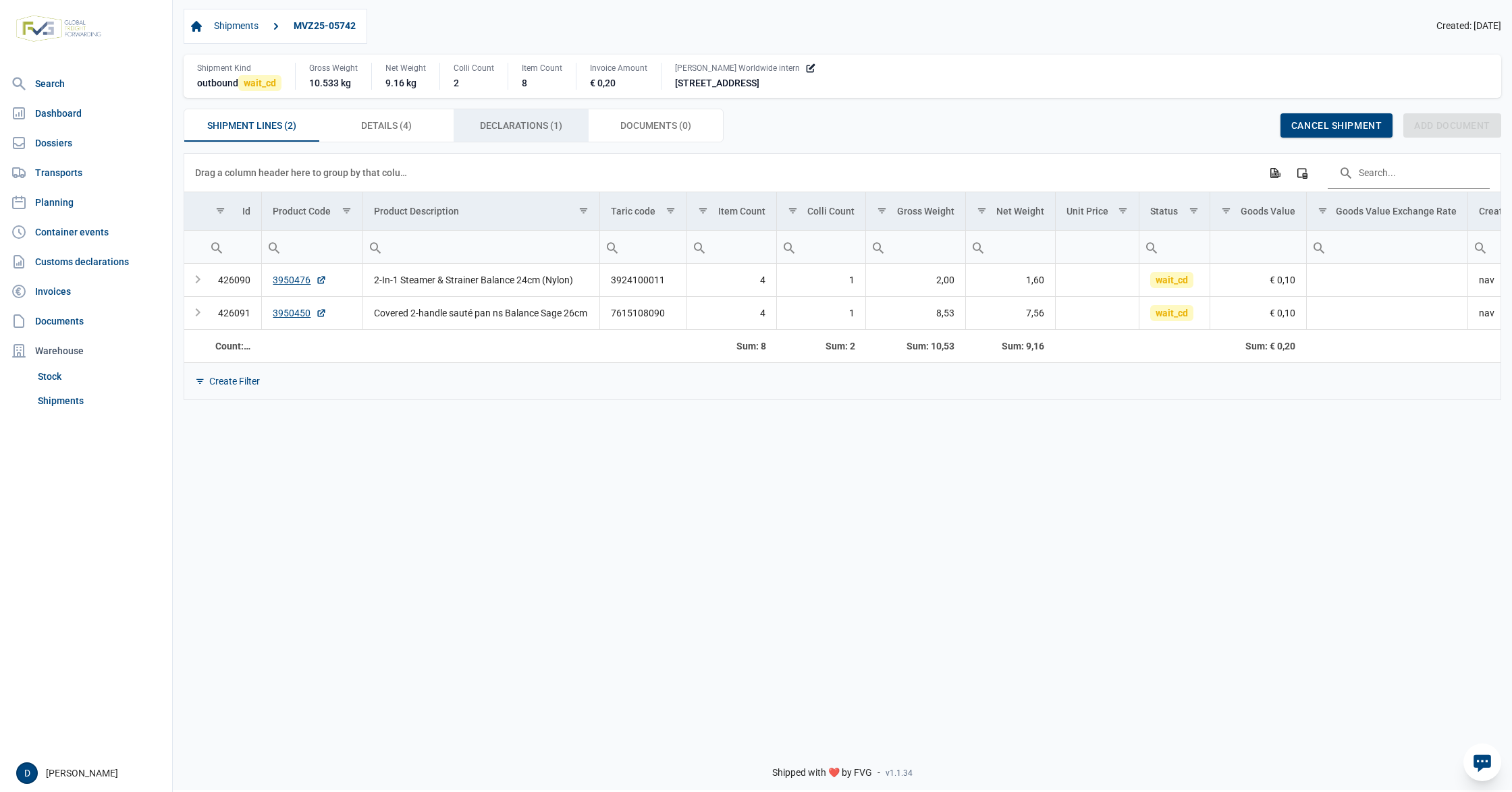
click at [498, 122] on span "Declarations (1) Declarations (1)" at bounding box center [521, 125] width 82 height 16
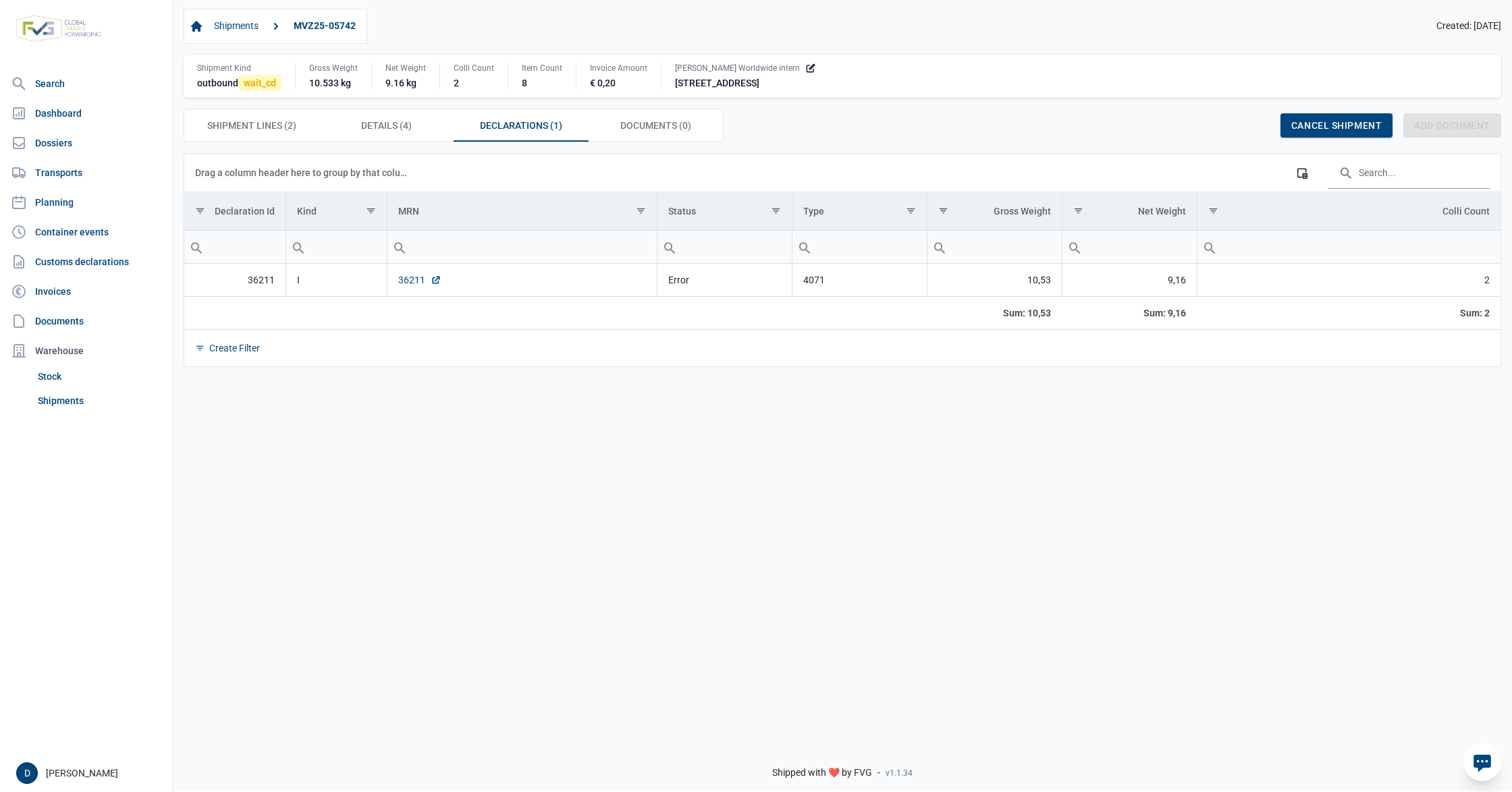
click at [405, 287] on link "36211" at bounding box center [419, 279] width 44 height 14
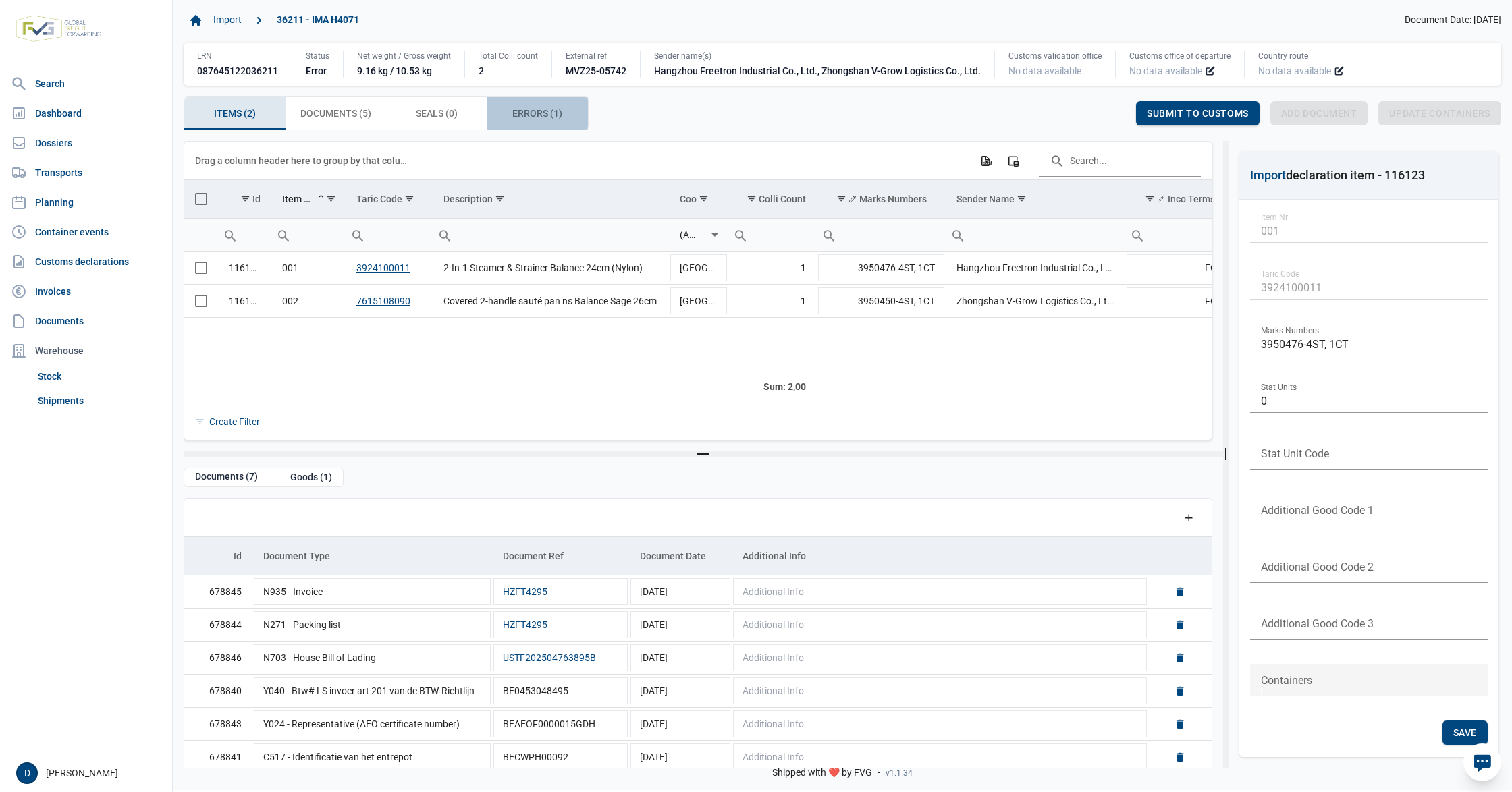
click at [516, 103] on div "Errors (1) Errors (1)" at bounding box center [538, 113] width 101 height 32
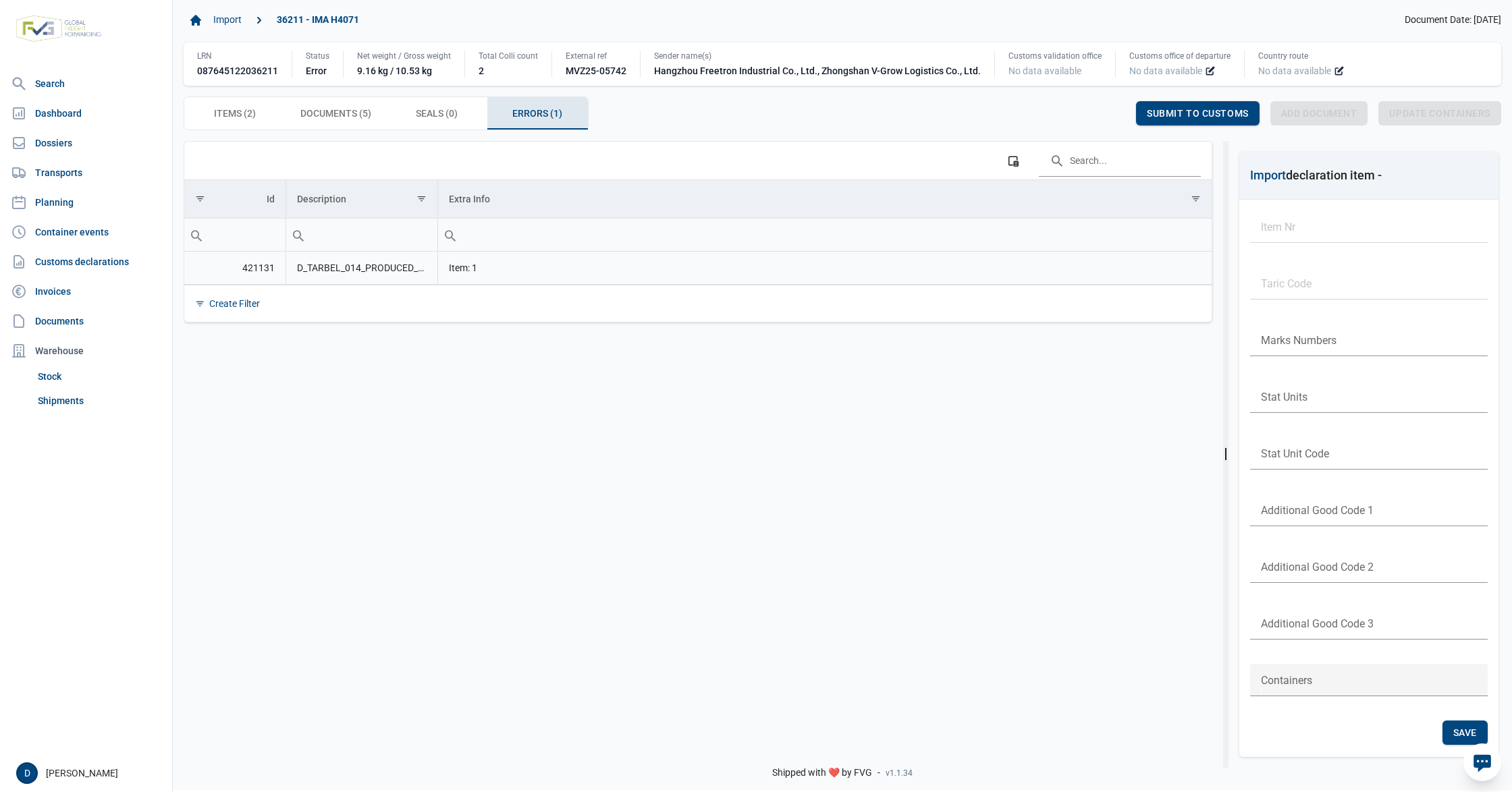
click at [362, 269] on td "D_TARBEL_014_PRODUCED_DOCUMENTS_MISSING Ontbrekende bijgevoegde documenten: Y04…" at bounding box center [361, 268] width 152 height 33
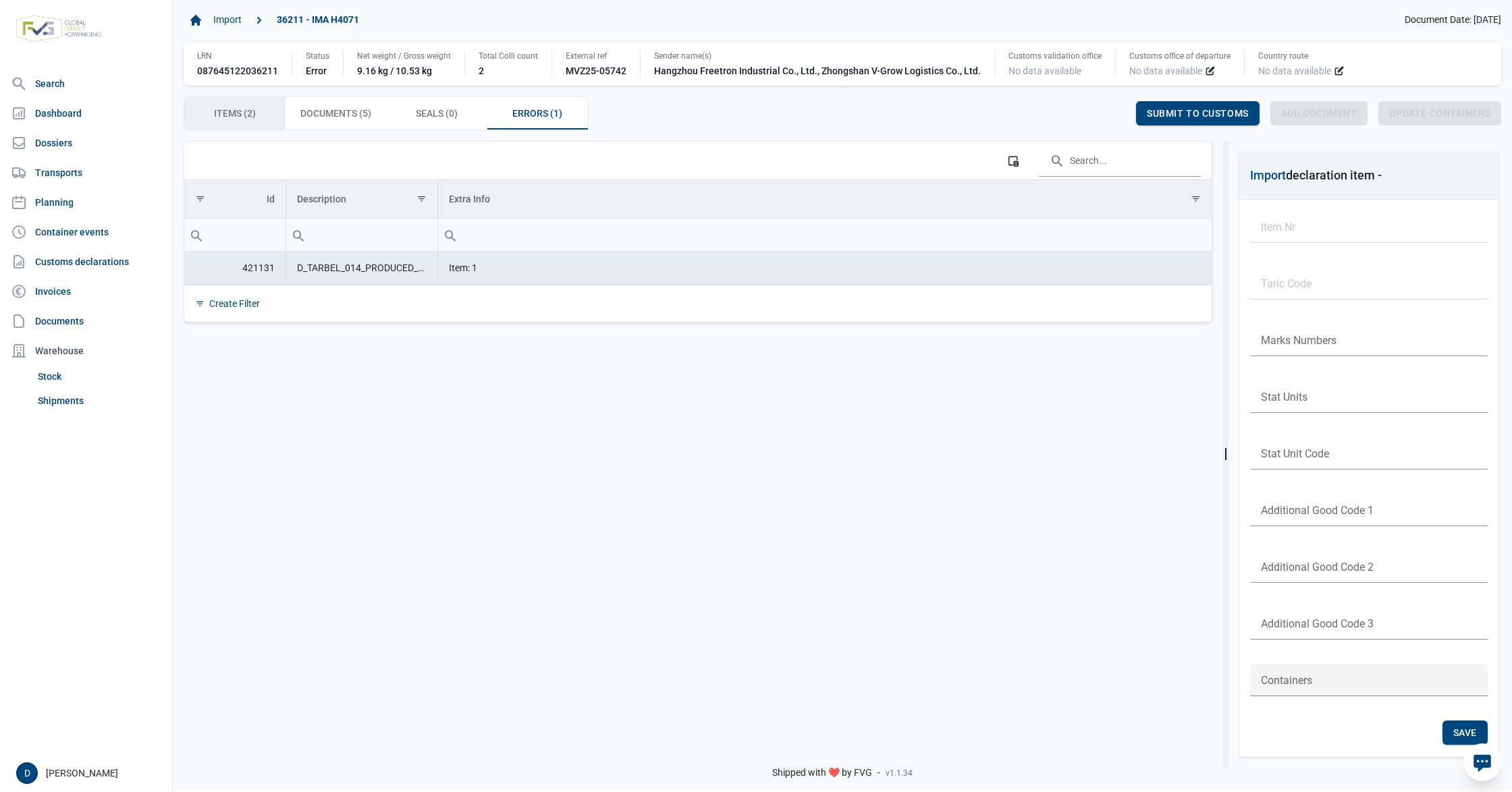
click at [230, 120] on span "Items (2) Items (2)" at bounding box center [235, 113] width 42 height 16
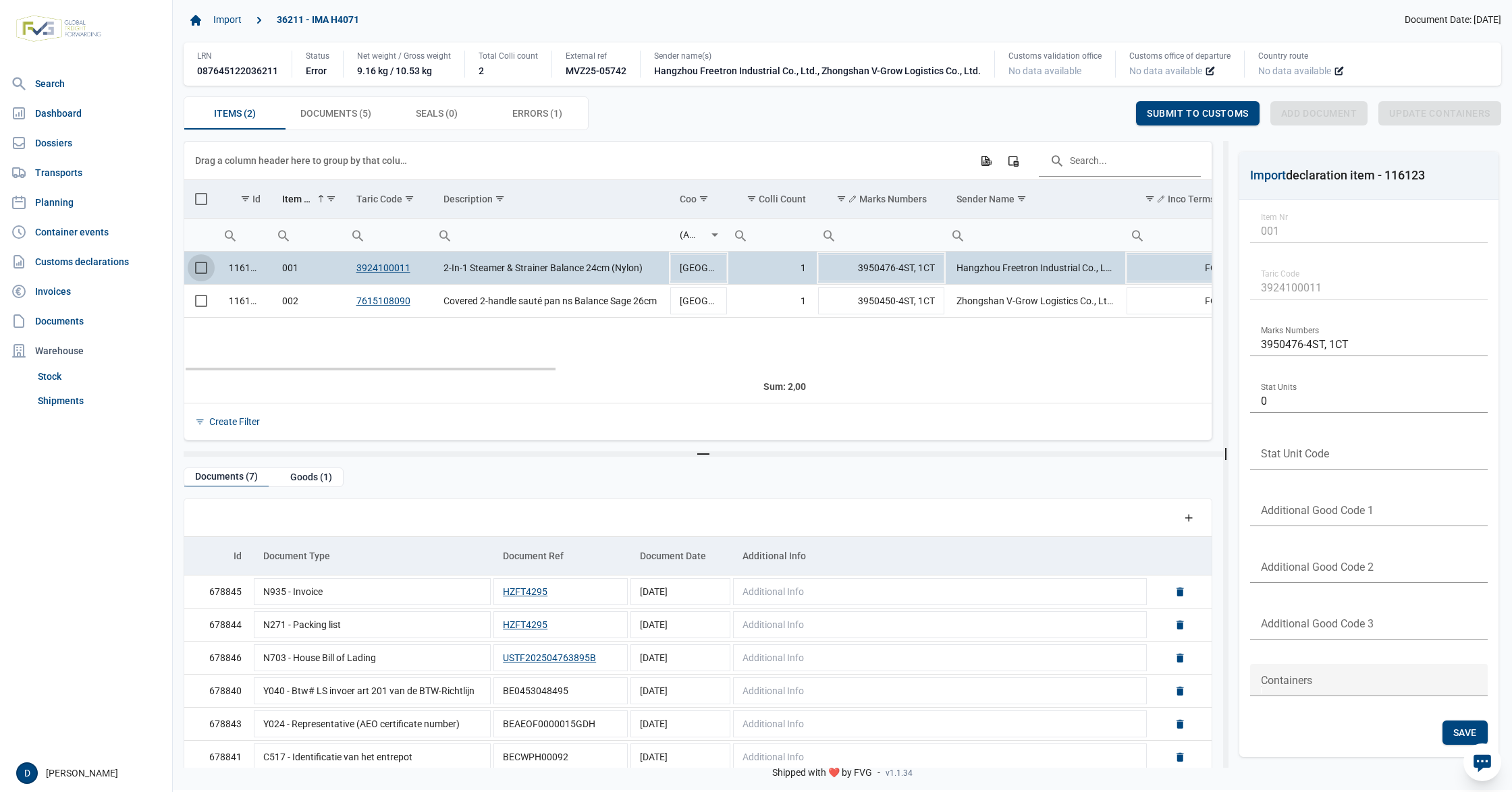
click at [200, 271] on span "Select row" at bounding box center [201, 267] width 12 height 12
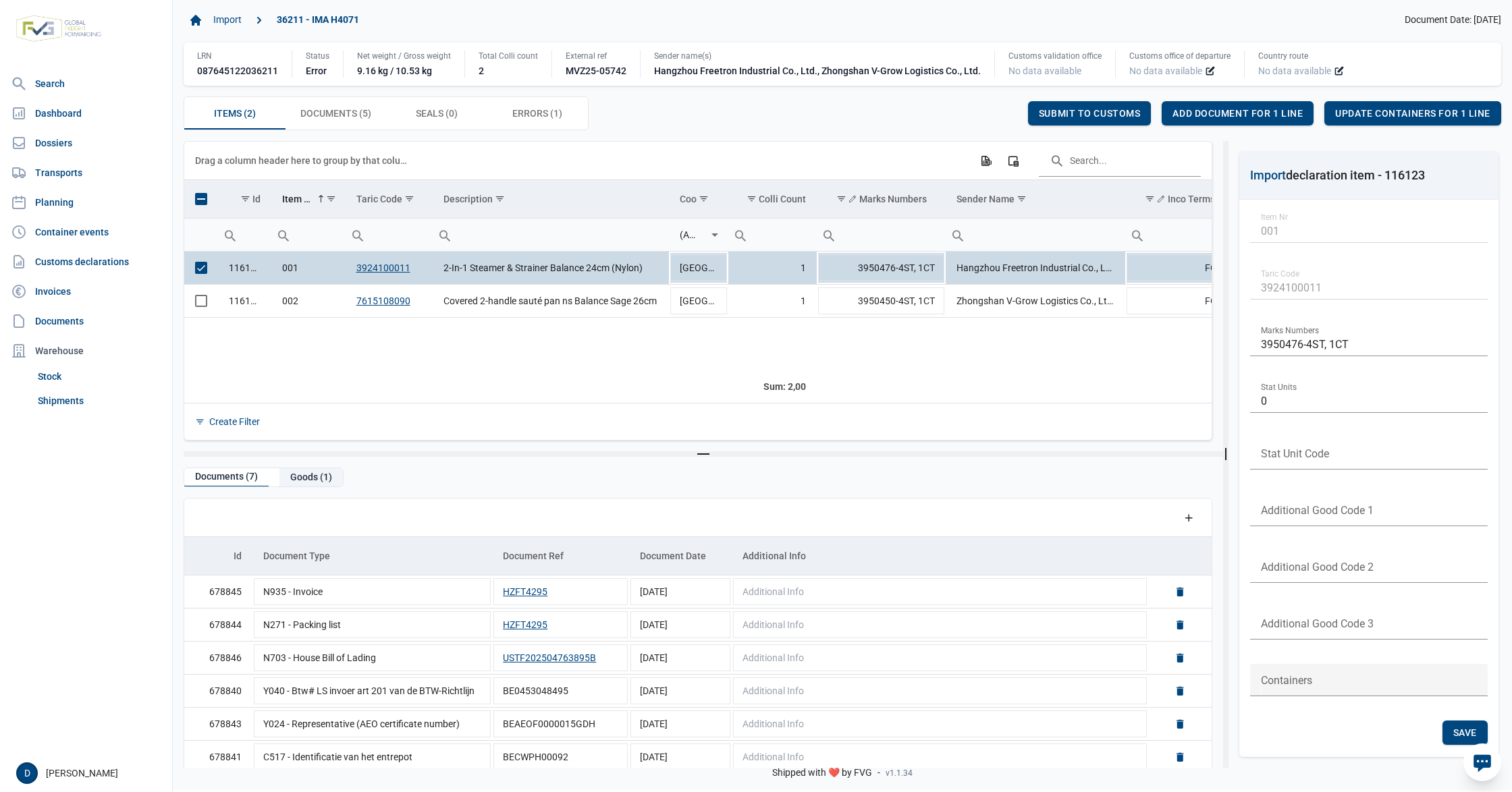
click at [316, 470] on div "Goods (1)" at bounding box center [311, 478] width 63 height 19
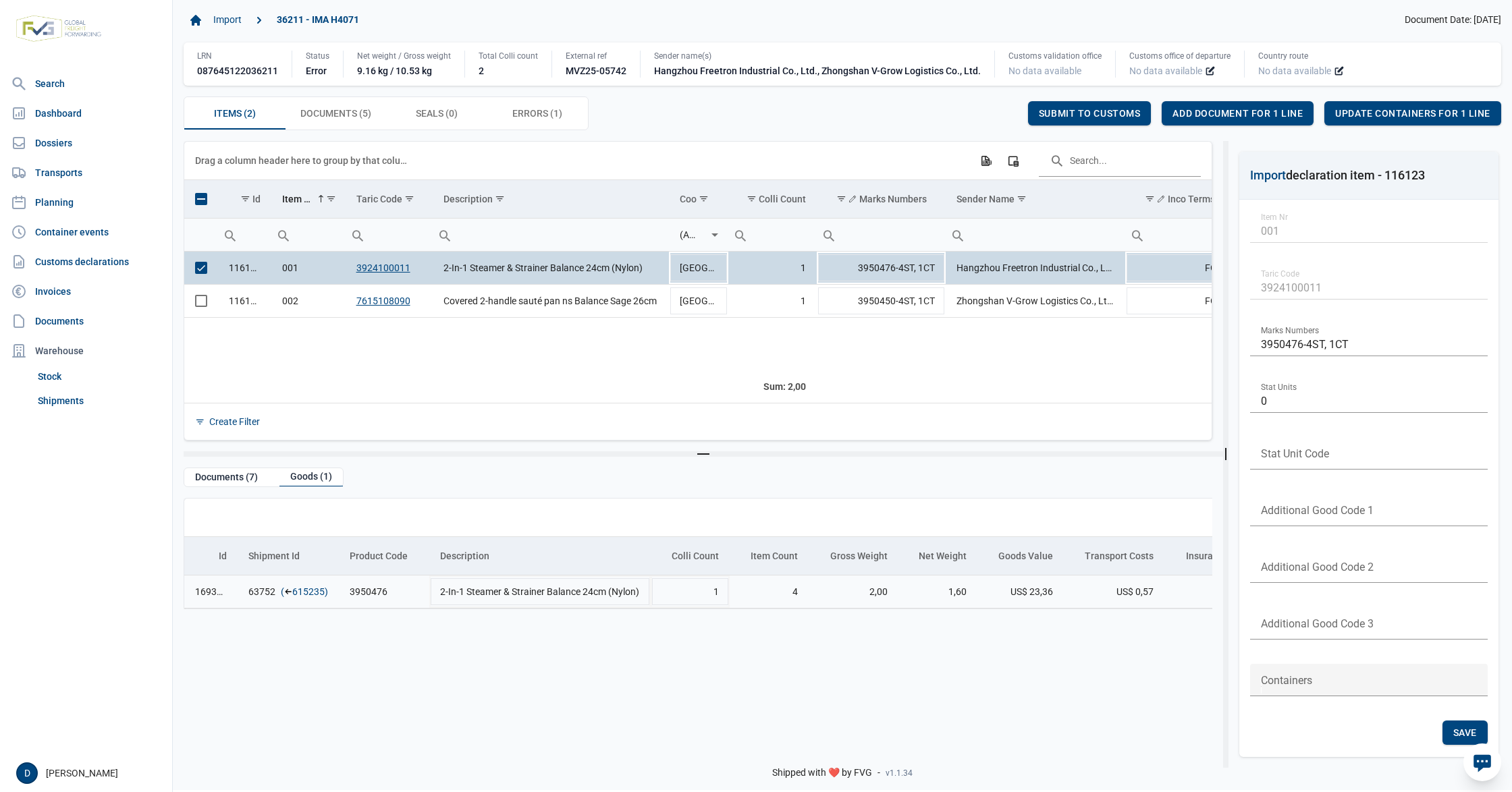
click at [309, 595] on link "615235" at bounding box center [308, 592] width 32 height 14
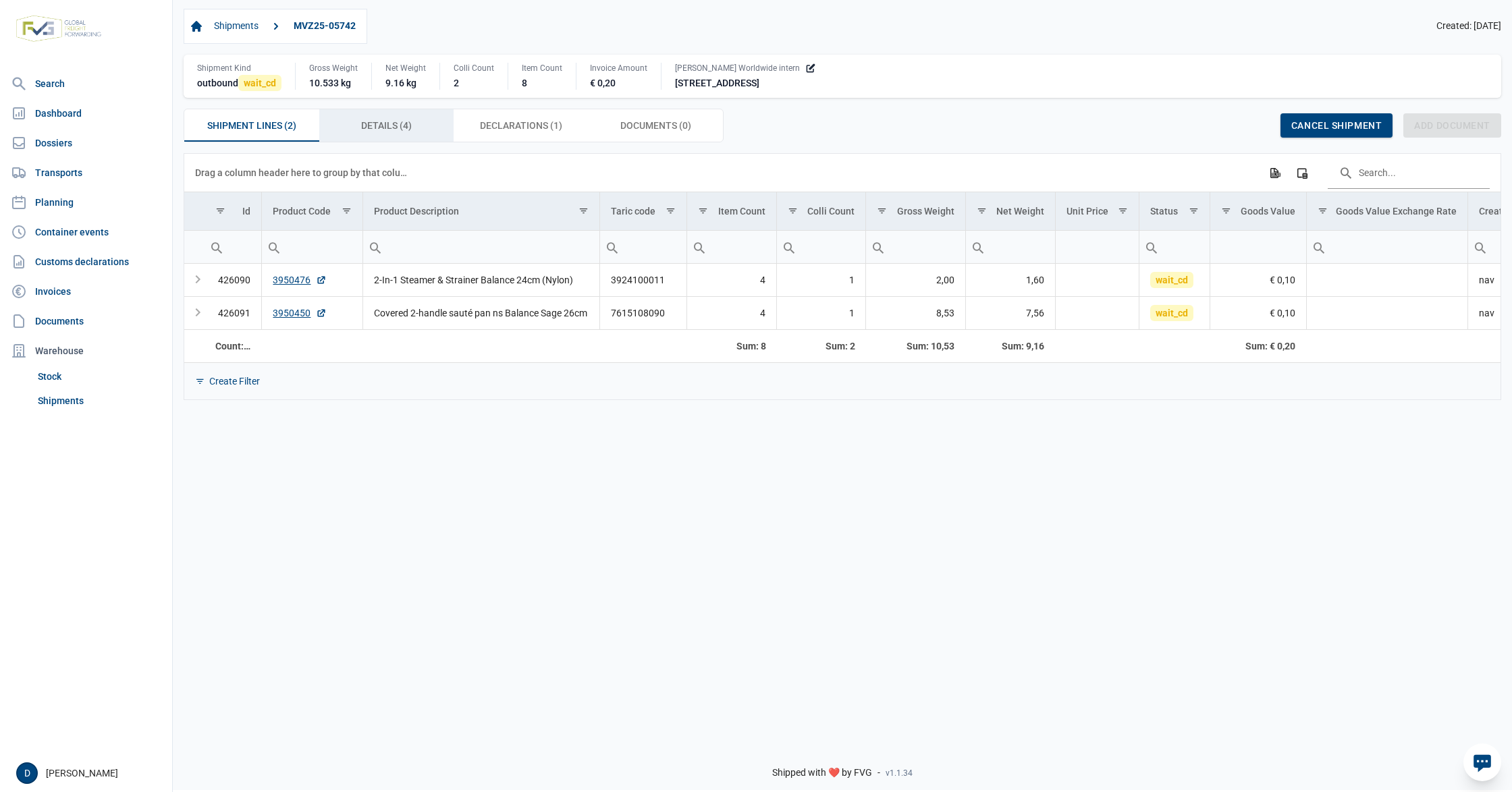
click at [392, 124] on span "Details (4) Details (4)" at bounding box center [386, 125] width 51 height 16
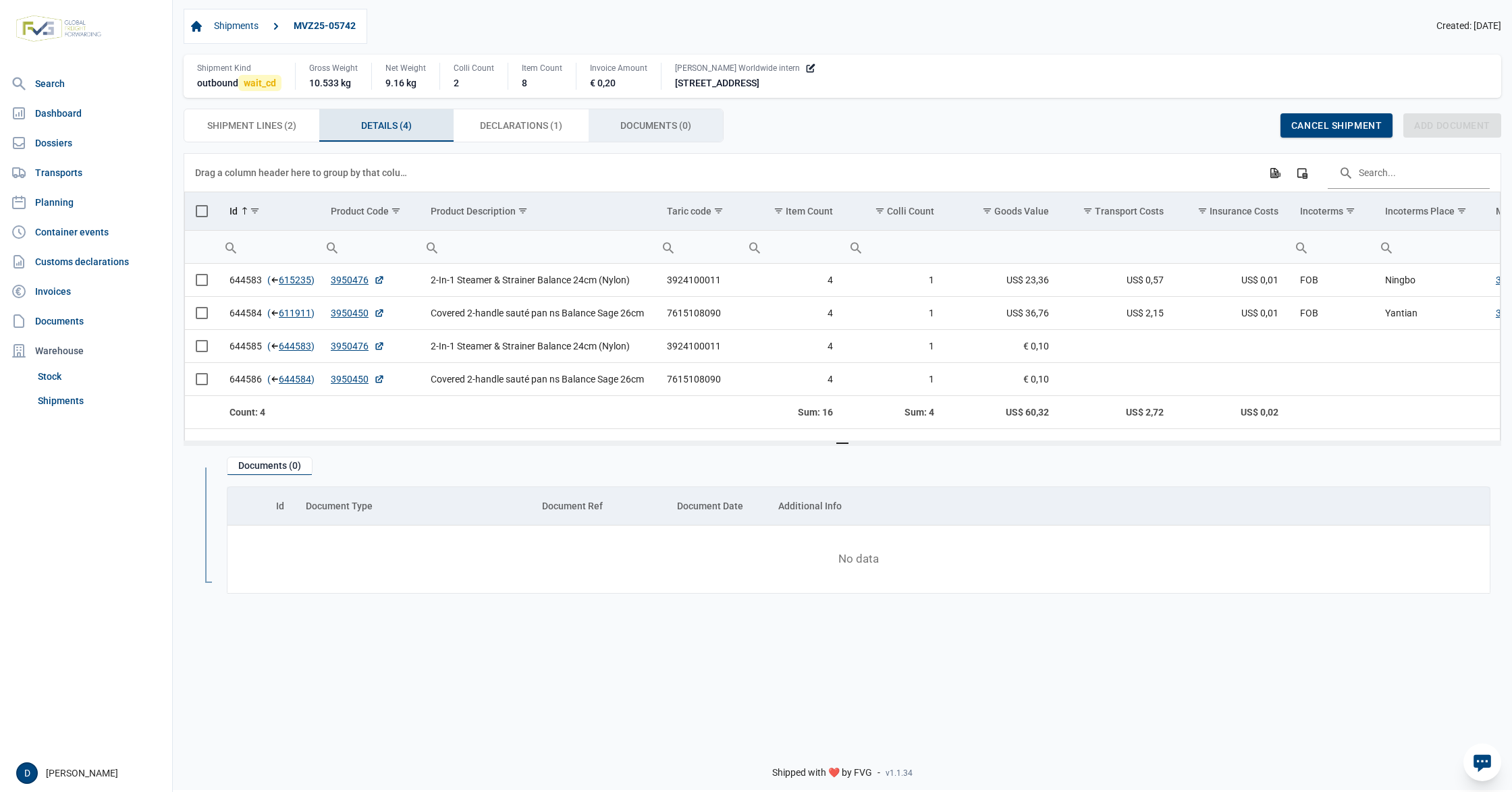
click at [628, 128] on span "Documents (0) Documents (0)" at bounding box center [655, 125] width 71 height 16
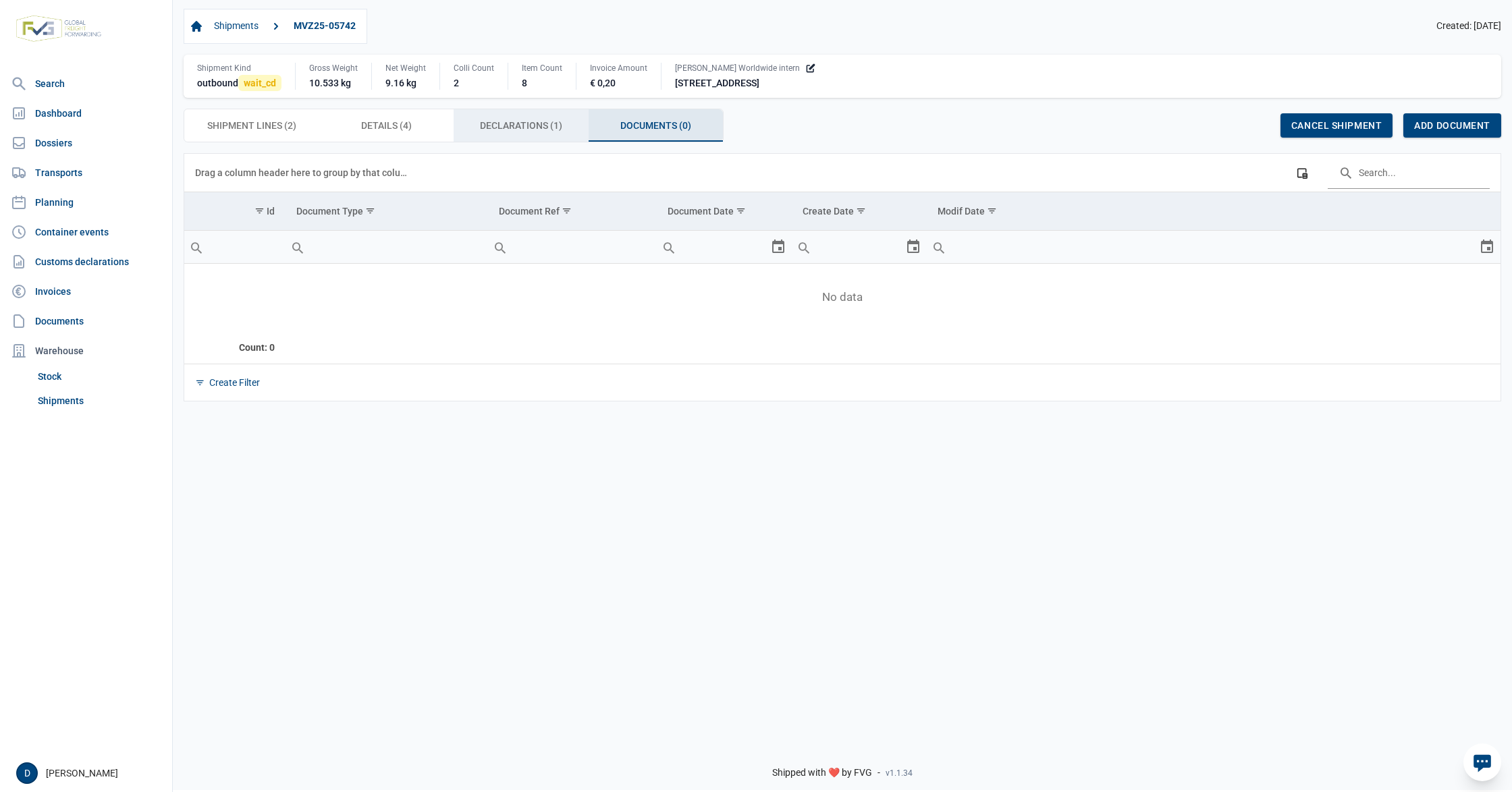
click at [536, 125] on span "Declarations (1) Declarations (1)" at bounding box center [521, 125] width 82 height 16
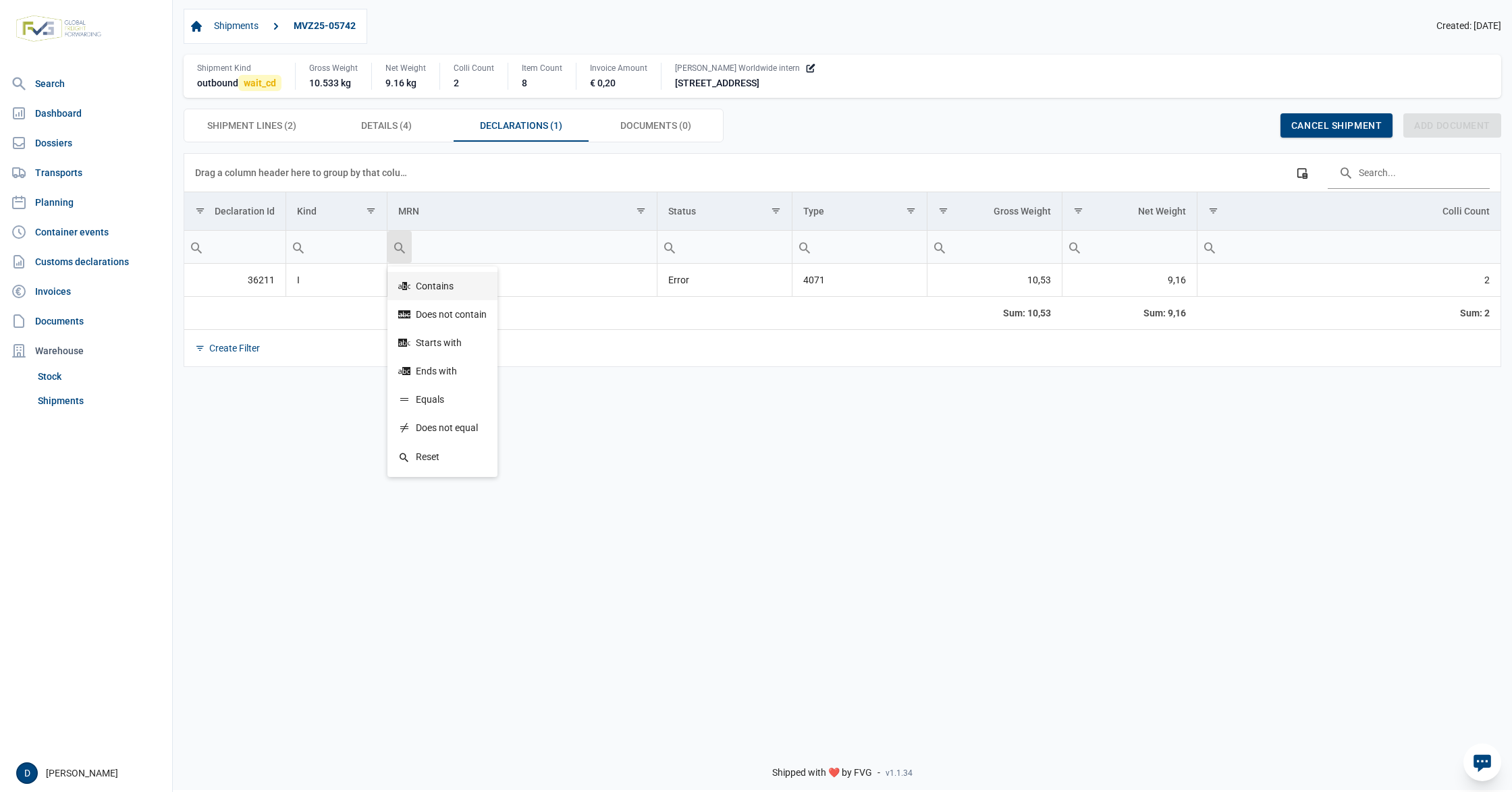
click at [417, 296] on div "Contains" at bounding box center [442, 286] width 110 height 29
click at [414, 282] on link "36211" at bounding box center [419, 279] width 44 height 14
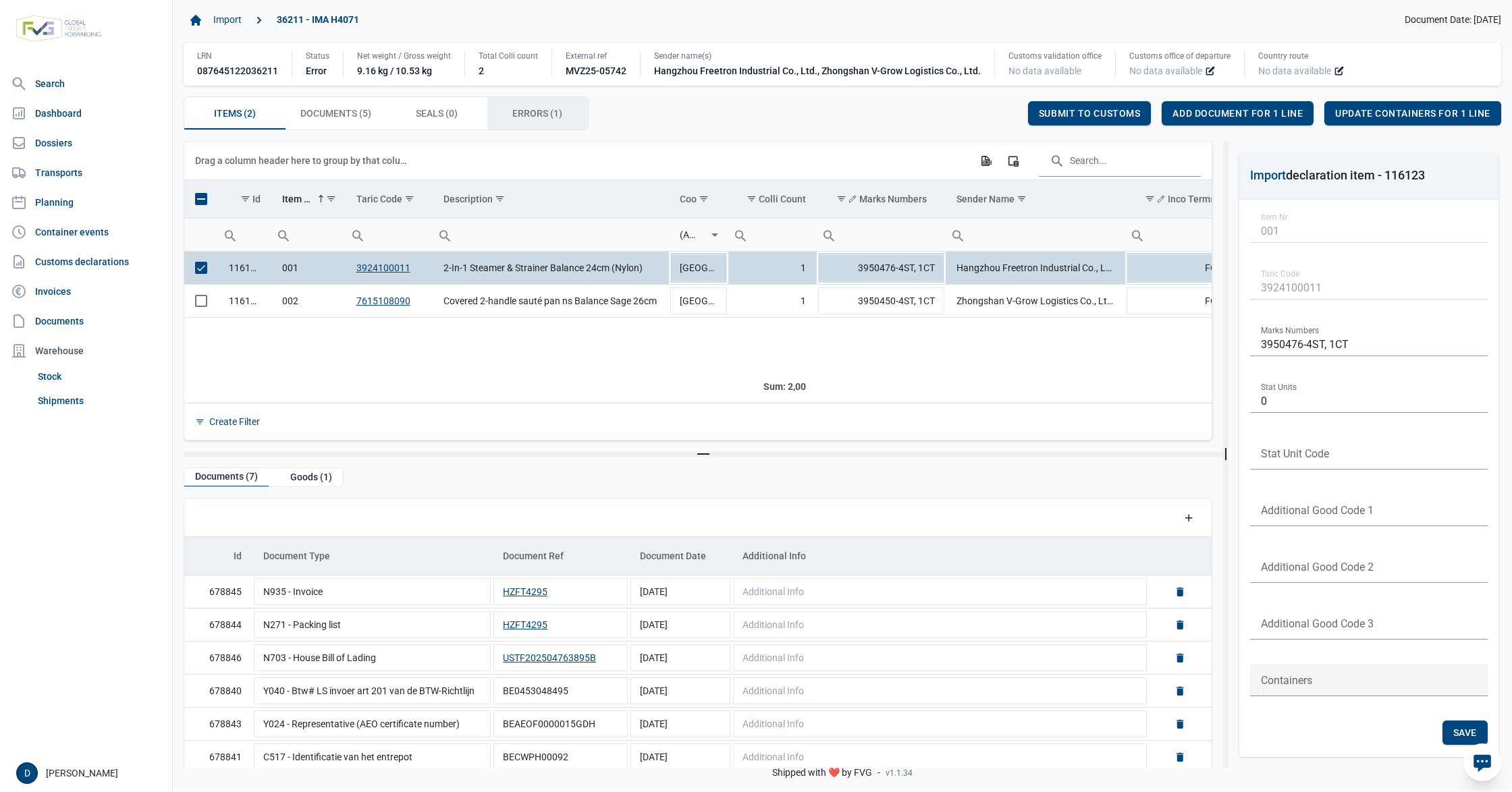
click at [544, 115] on span "Errors (1) Errors (1)" at bounding box center [537, 113] width 50 height 16
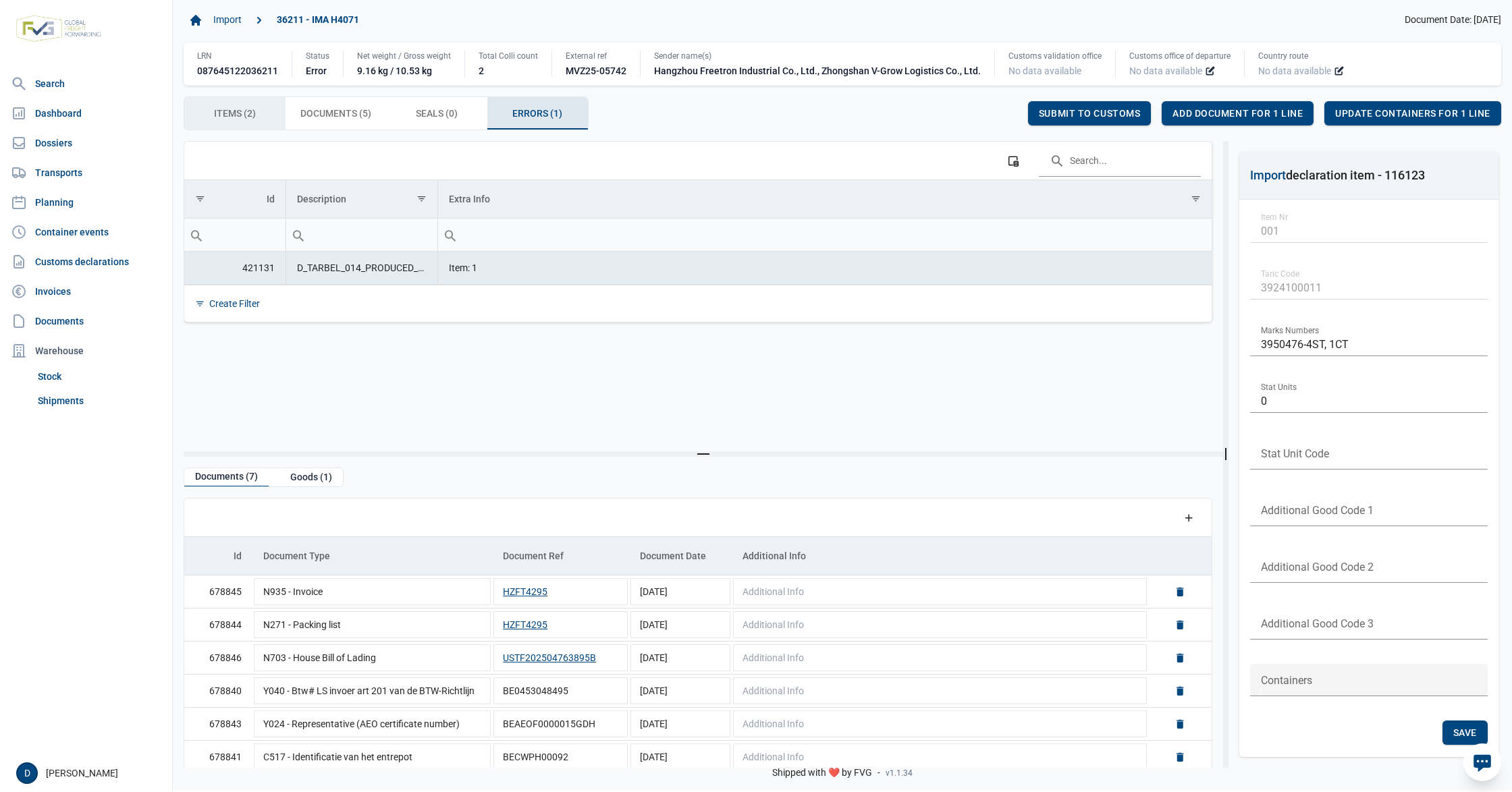
click at [255, 115] on span "Items (2) Items (2)" at bounding box center [235, 113] width 42 height 16
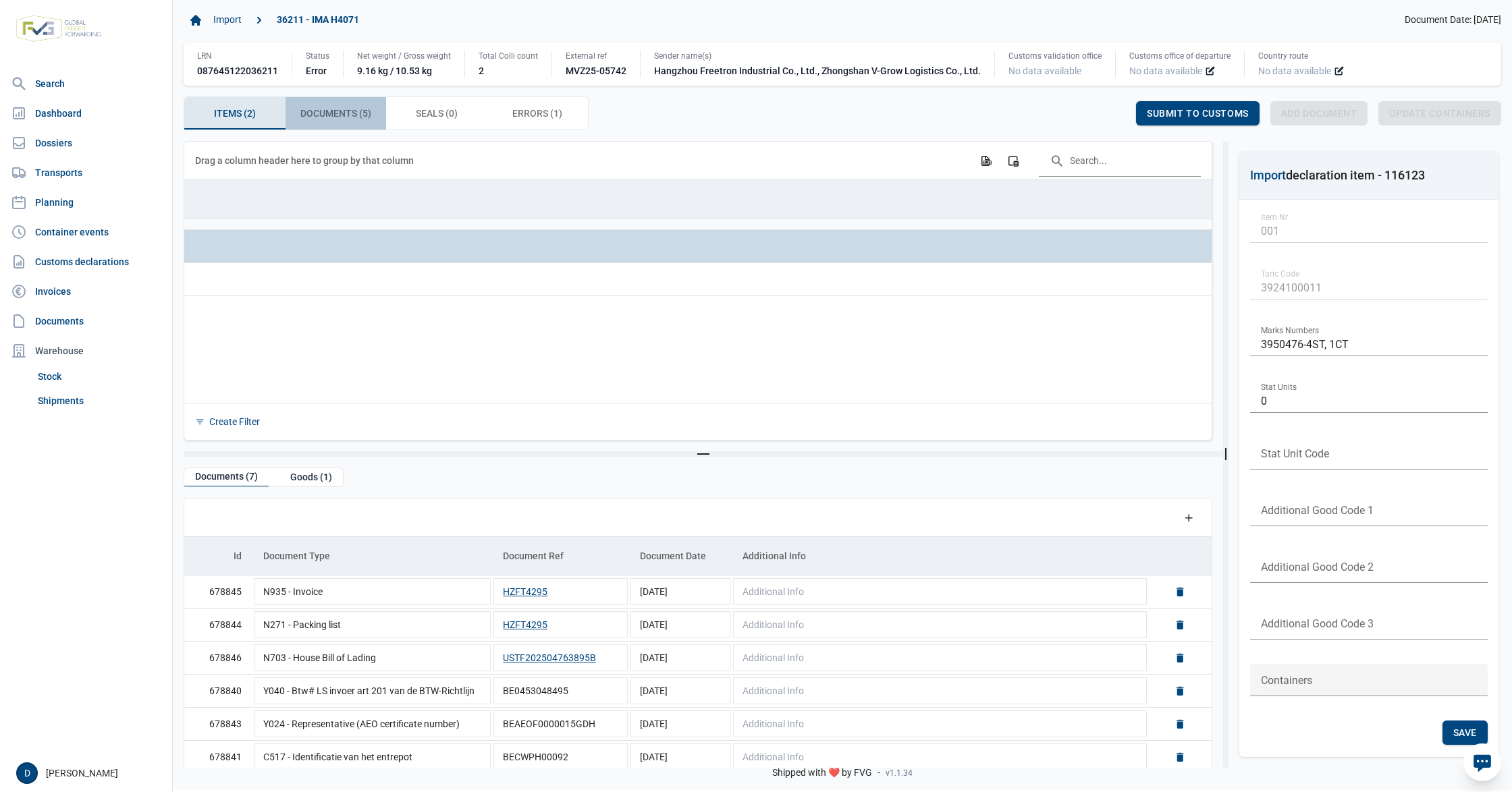
click at [349, 118] on span "Documents (5) Documents (5)" at bounding box center [335, 113] width 71 height 16
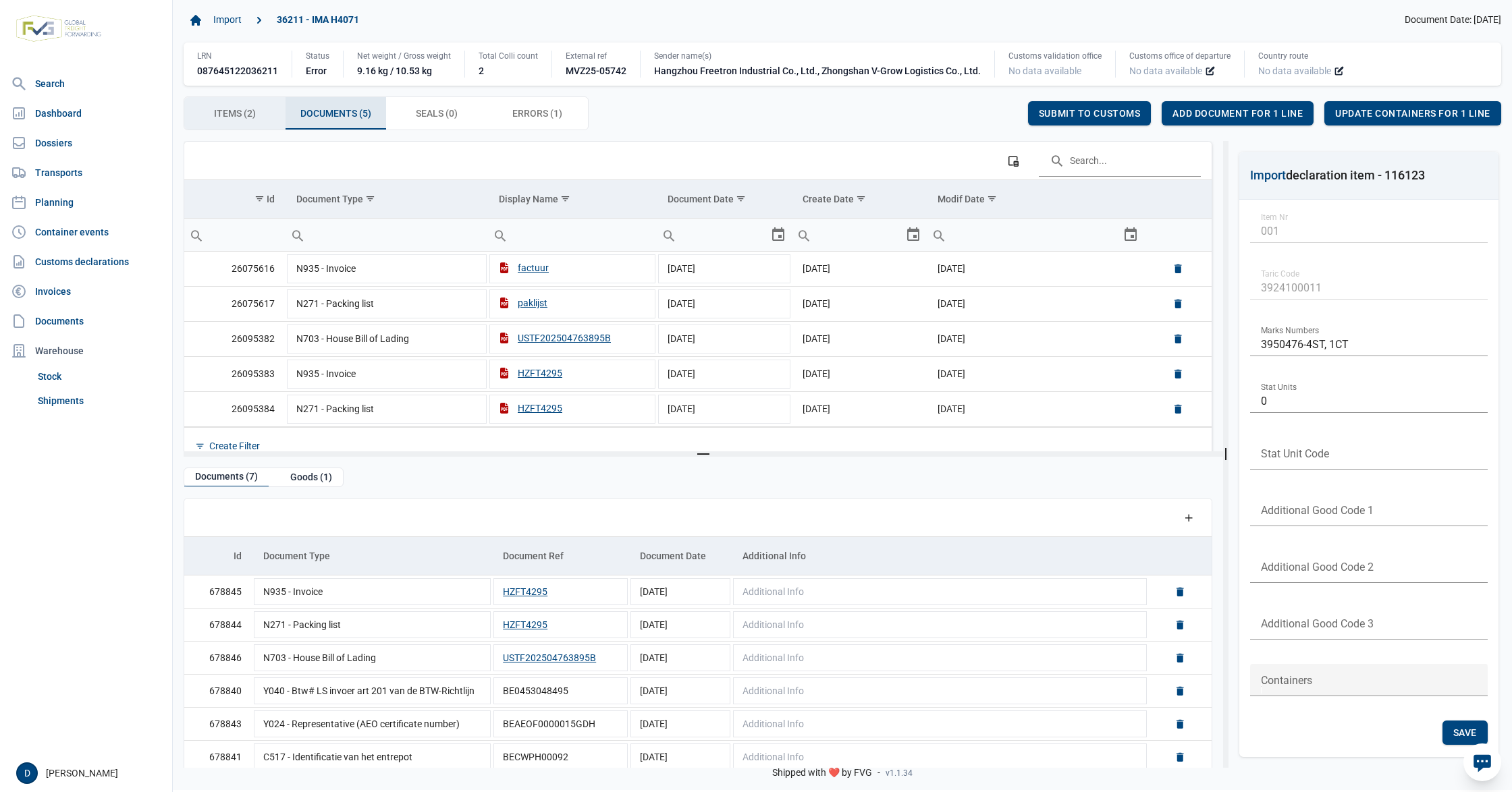
click at [251, 110] on span "Items (2) Items (2)" at bounding box center [235, 113] width 42 height 16
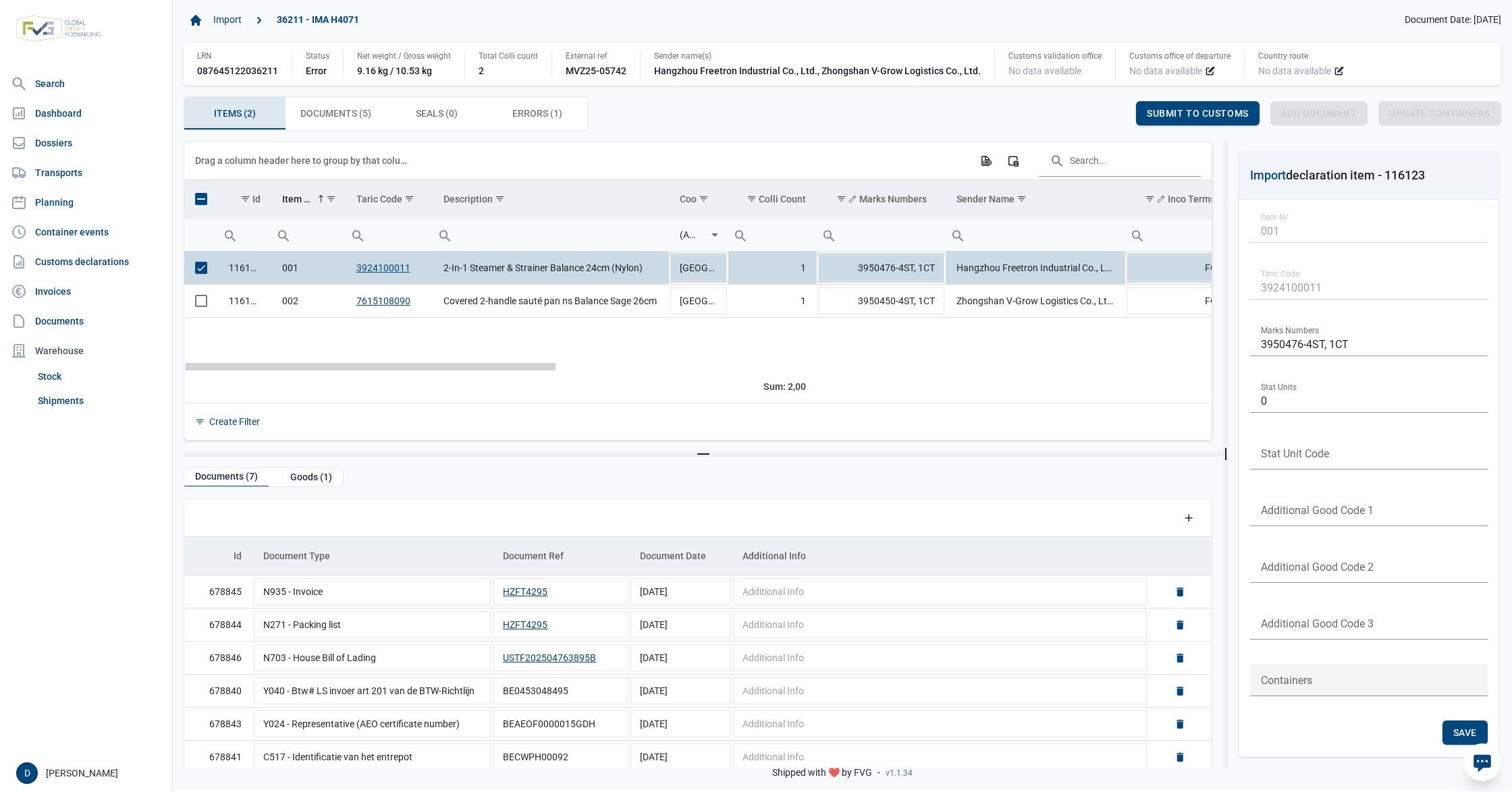
drag, startPoint x: 433, startPoint y: 384, endPoint x: 252, endPoint y: 389, distance: 181.1
click at [307, 478] on div "Goods (1)" at bounding box center [311, 478] width 63 height 19
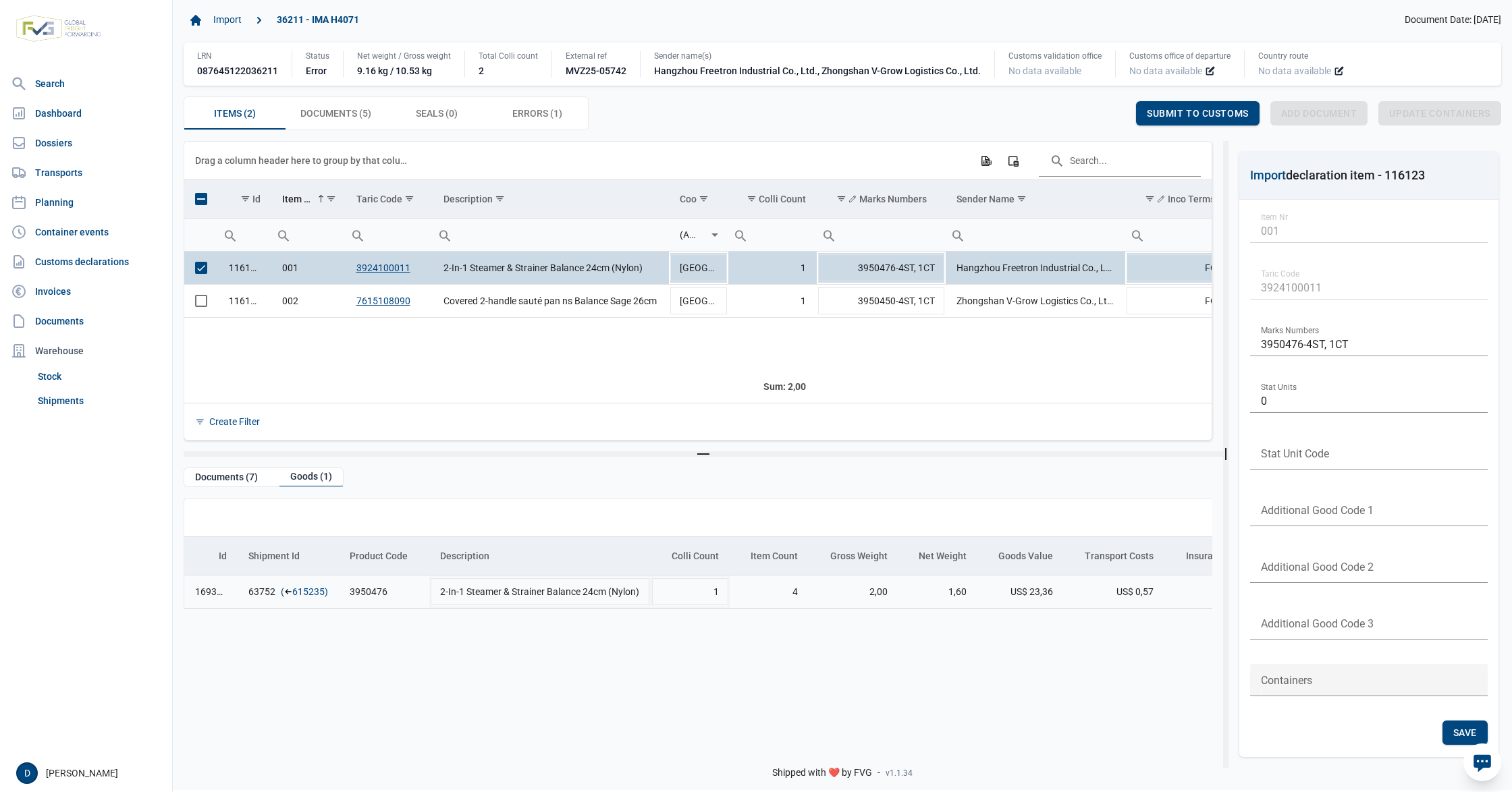
click at [311, 594] on link "615235" at bounding box center [308, 592] width 32 height 14
click at [198, 272] on span "Select row" at bounding box center [201, 267] width 12 height 12
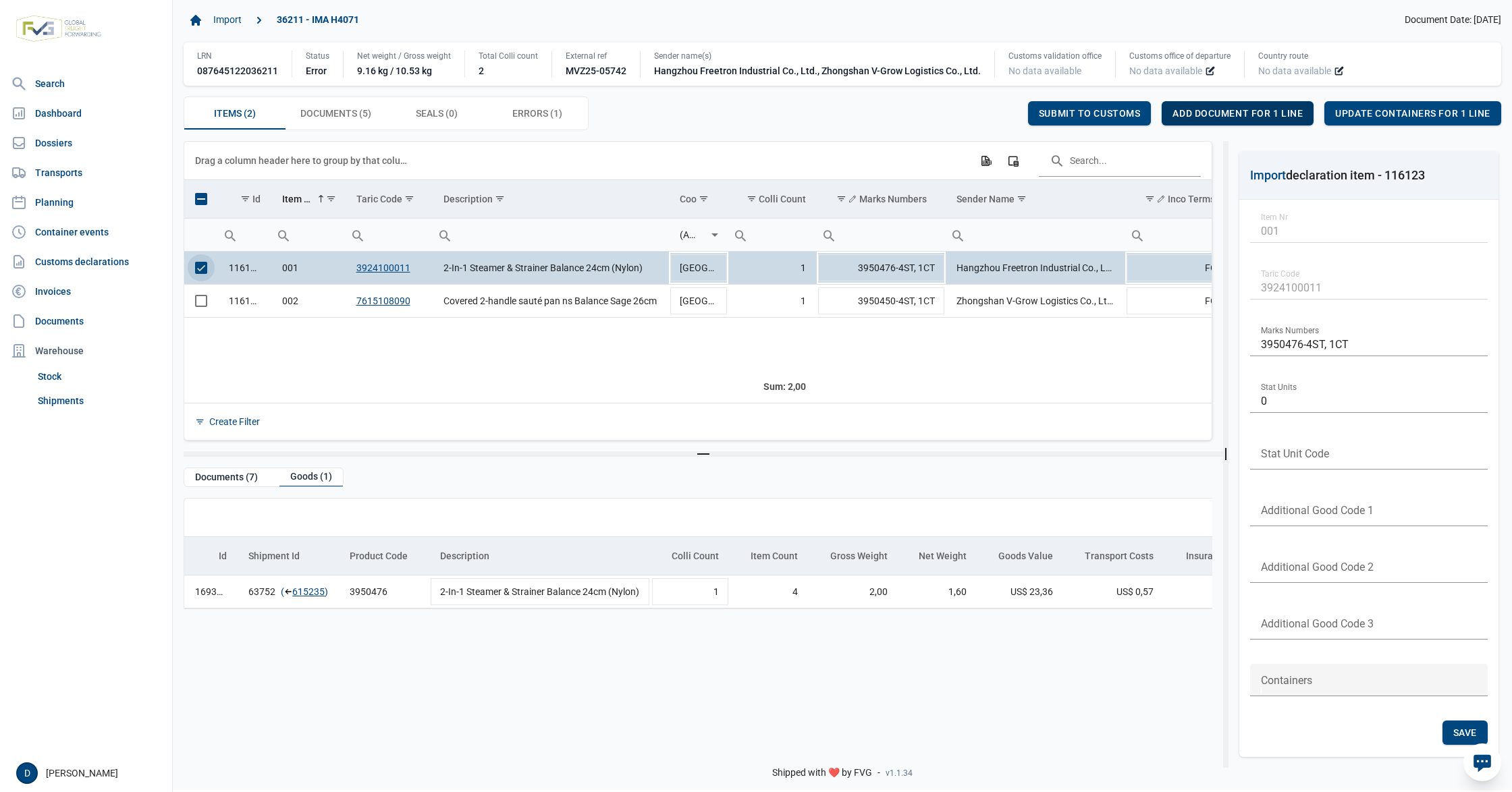
click at [1254, 111] on span "Add document for 1 line" at bounding box center [1237, 113] width 131 height 11
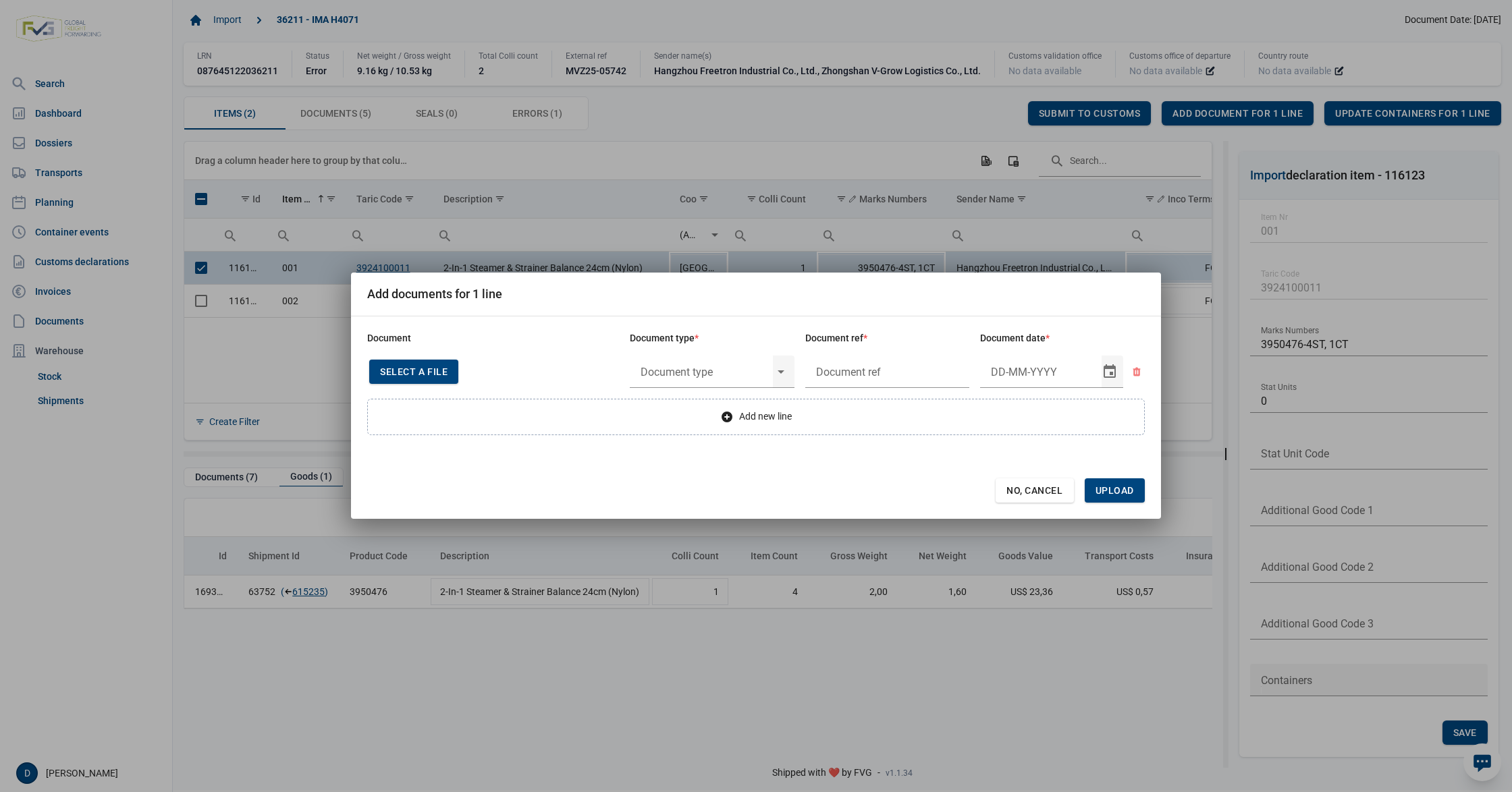
click at [405, 373] on span "Select a file" at bounding box center [414, 371] width 68 height 11
type input "CHEDD.BE.2025.0002166"
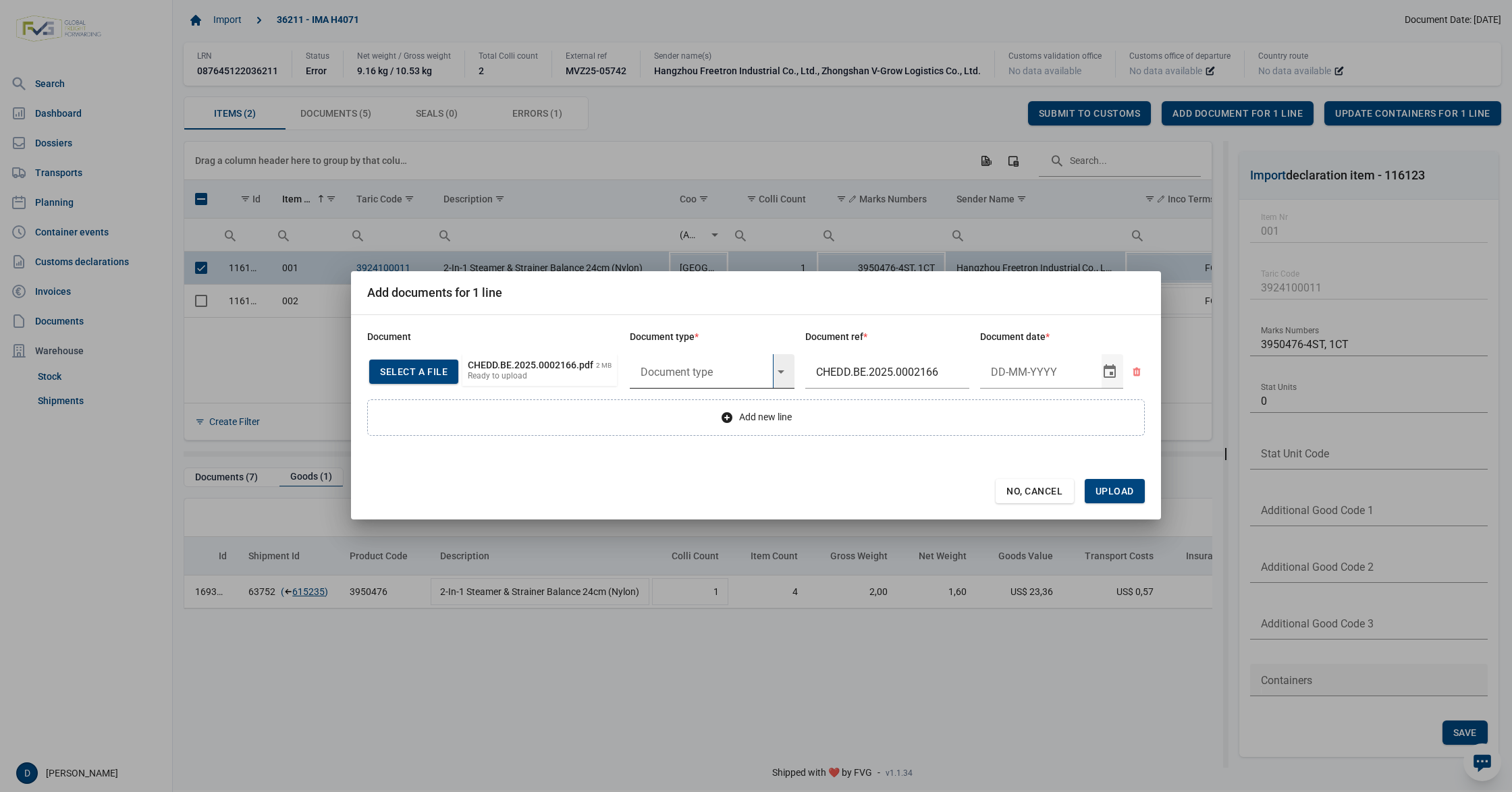
click at [712, 371] on input "text" at bounding box center [701, 371] width 143 height 35
click at [700, 410] on div "C060 - Declaration kitchenware ex CN of HK 284/2011" at bounding box center [712, 411] width 165 height 31
type input "C060 - Declaration kitchenware ex CN of HK 284/2011"
type input "15-5-2025"
click at [1120, 487] on span "Upload" at bounding box center [1115, 490] width 39 height 11
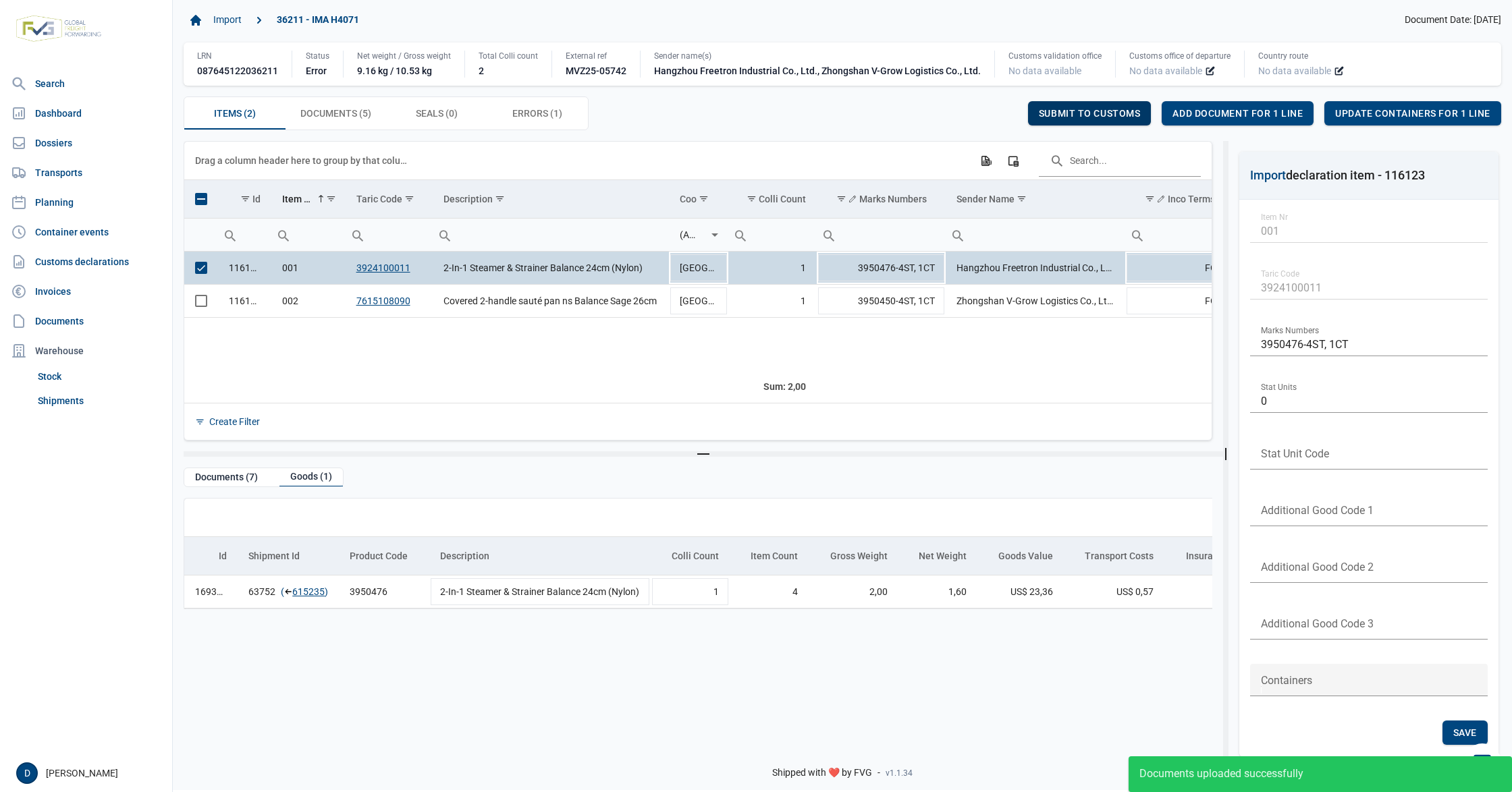
click at [1126, 109] on span "Submit to customs" at bounding box center [1090, 113] width 102 height 11
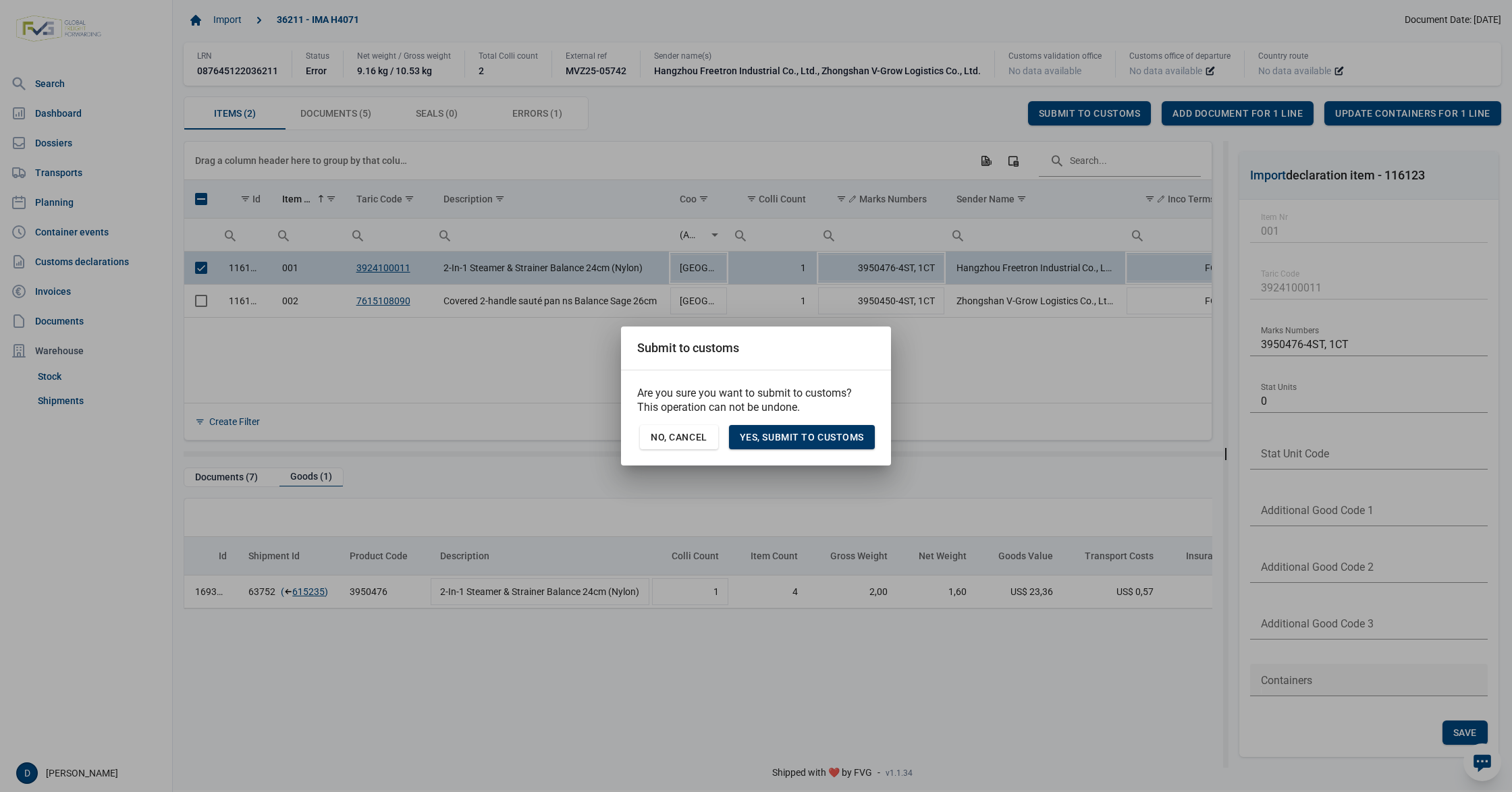
click at [824, 429] on div "Yes, Submit to customs" at bounding box center [802, 437] width 145 height 24
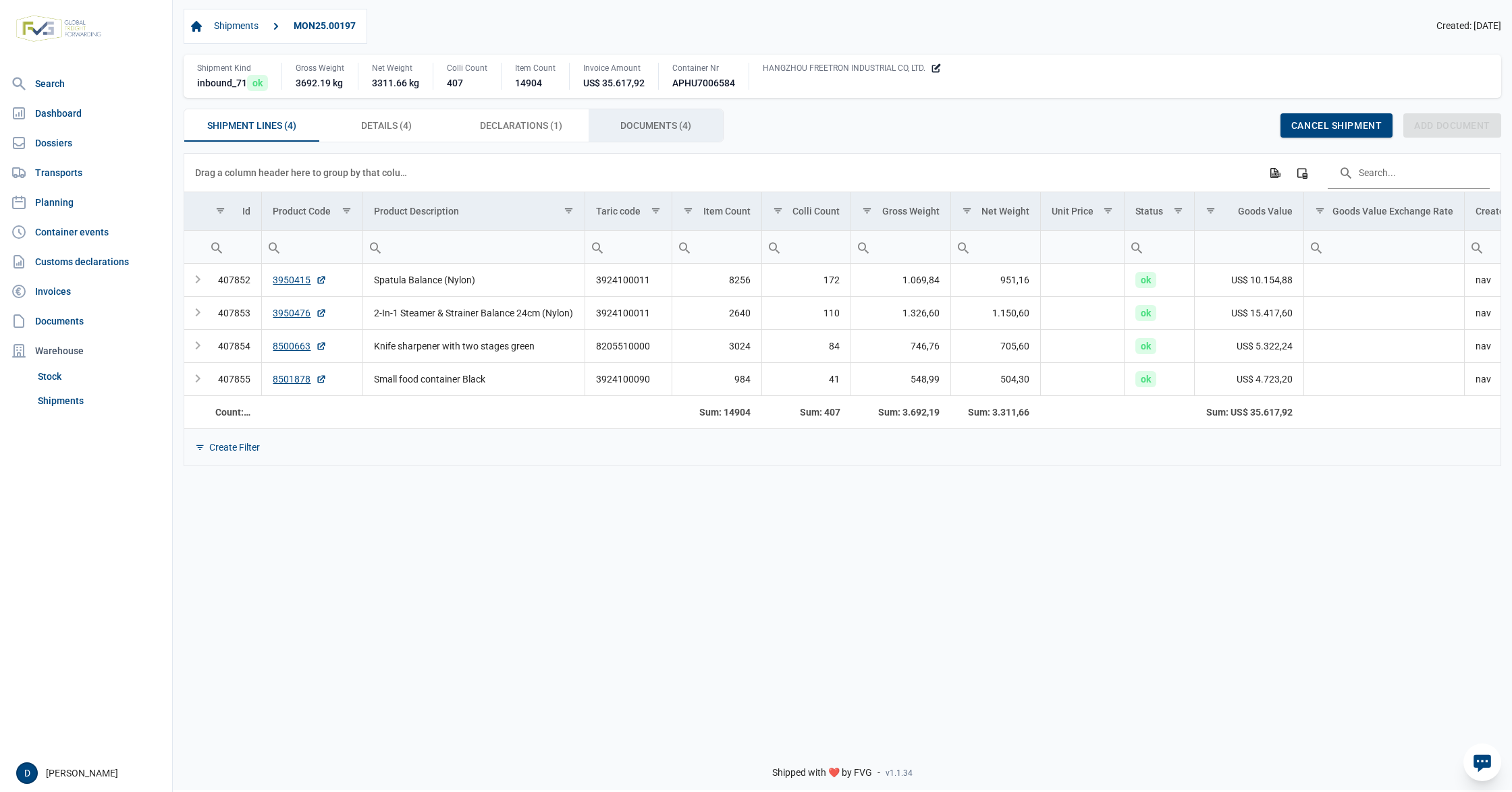
click at [648, 121] on span "Documents (4) Documents (4)" at bounding box center [655, 125] width 71 height 16
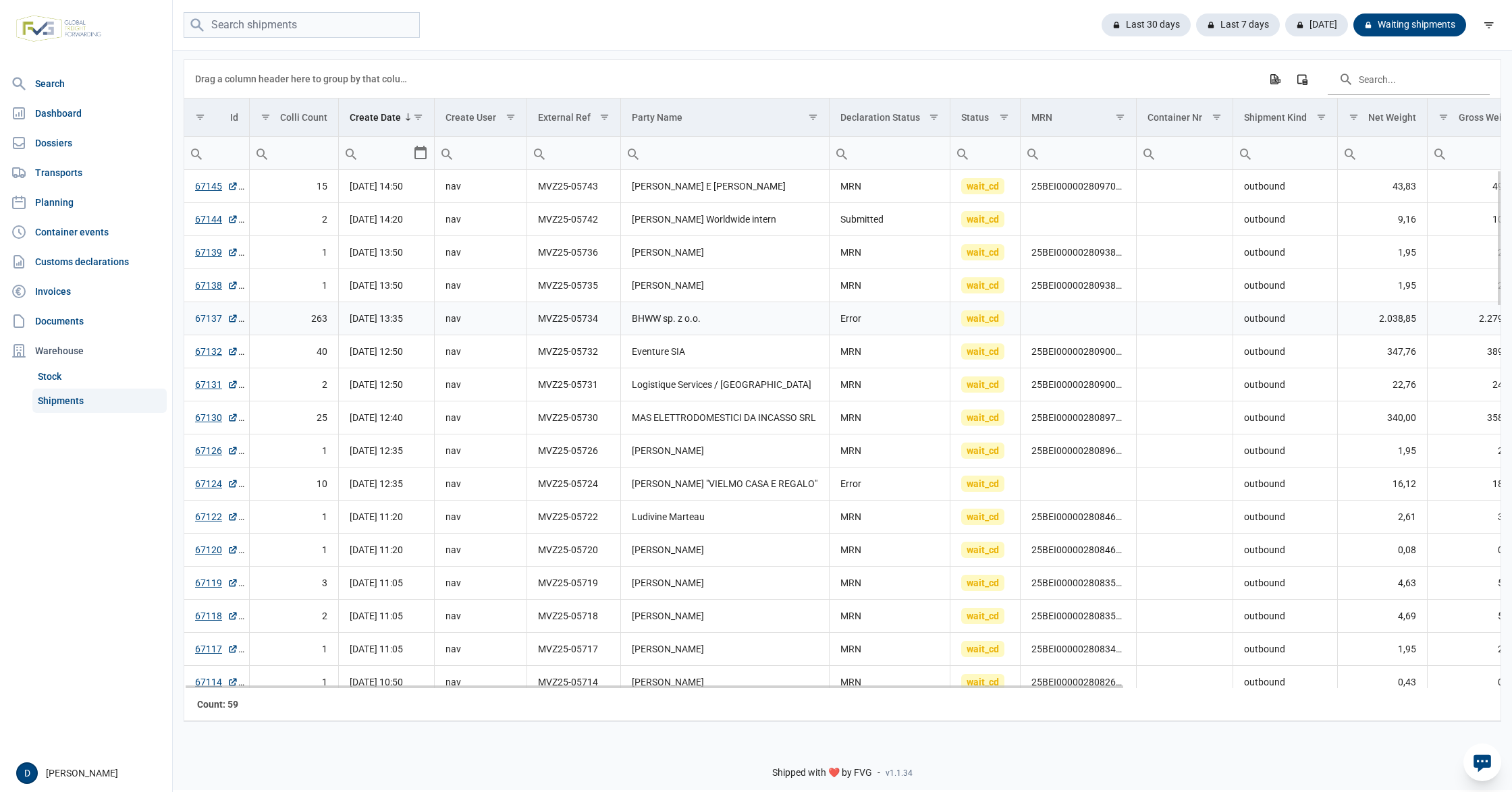
click at [205, 322] on link "67137" at bounding box center [217, 318] width 44 height 14
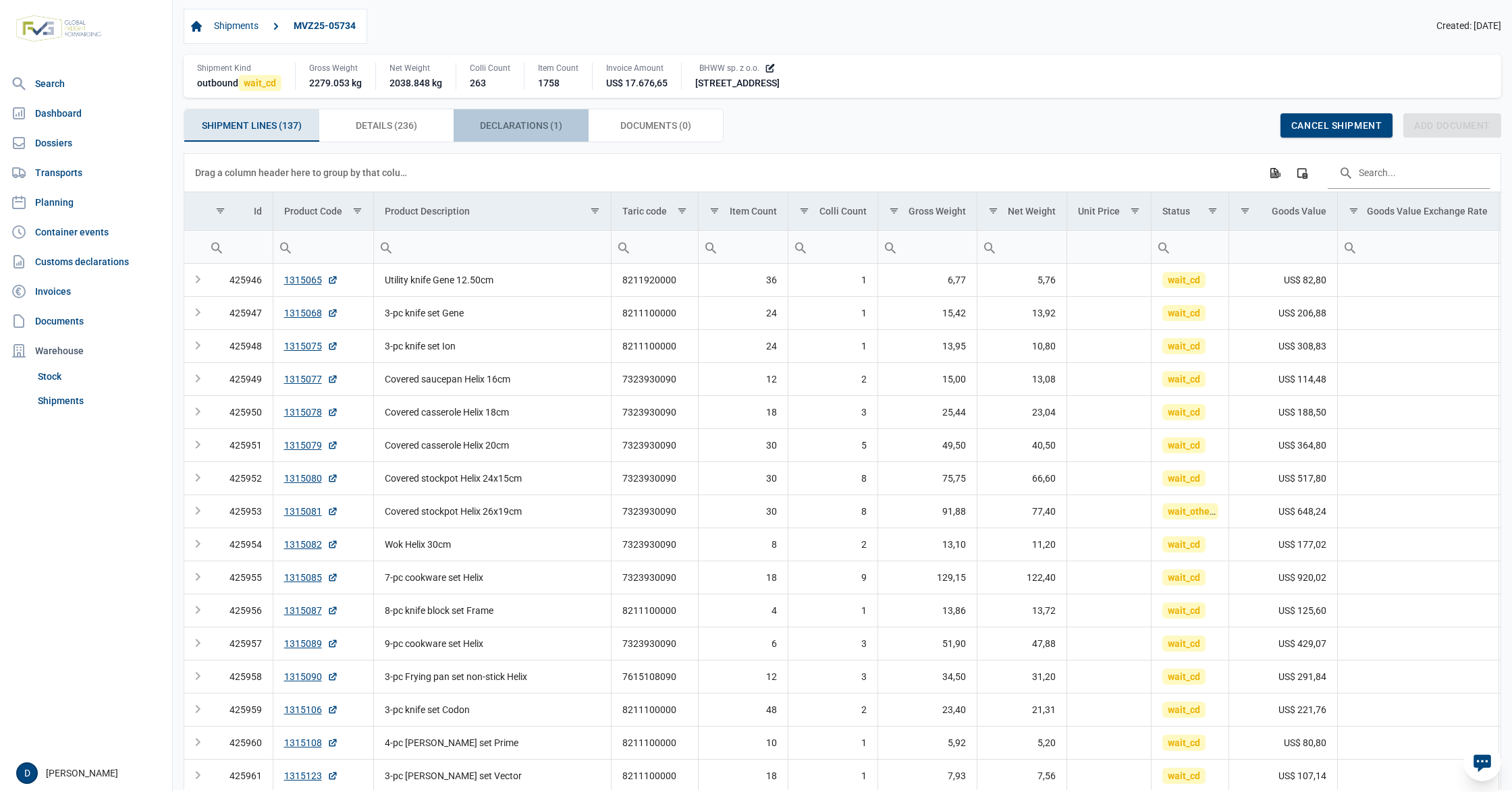
click at [519, 131] on span "Declarations (1) Declarations (1)" at bounding box center [521, 125] width 82 height 16
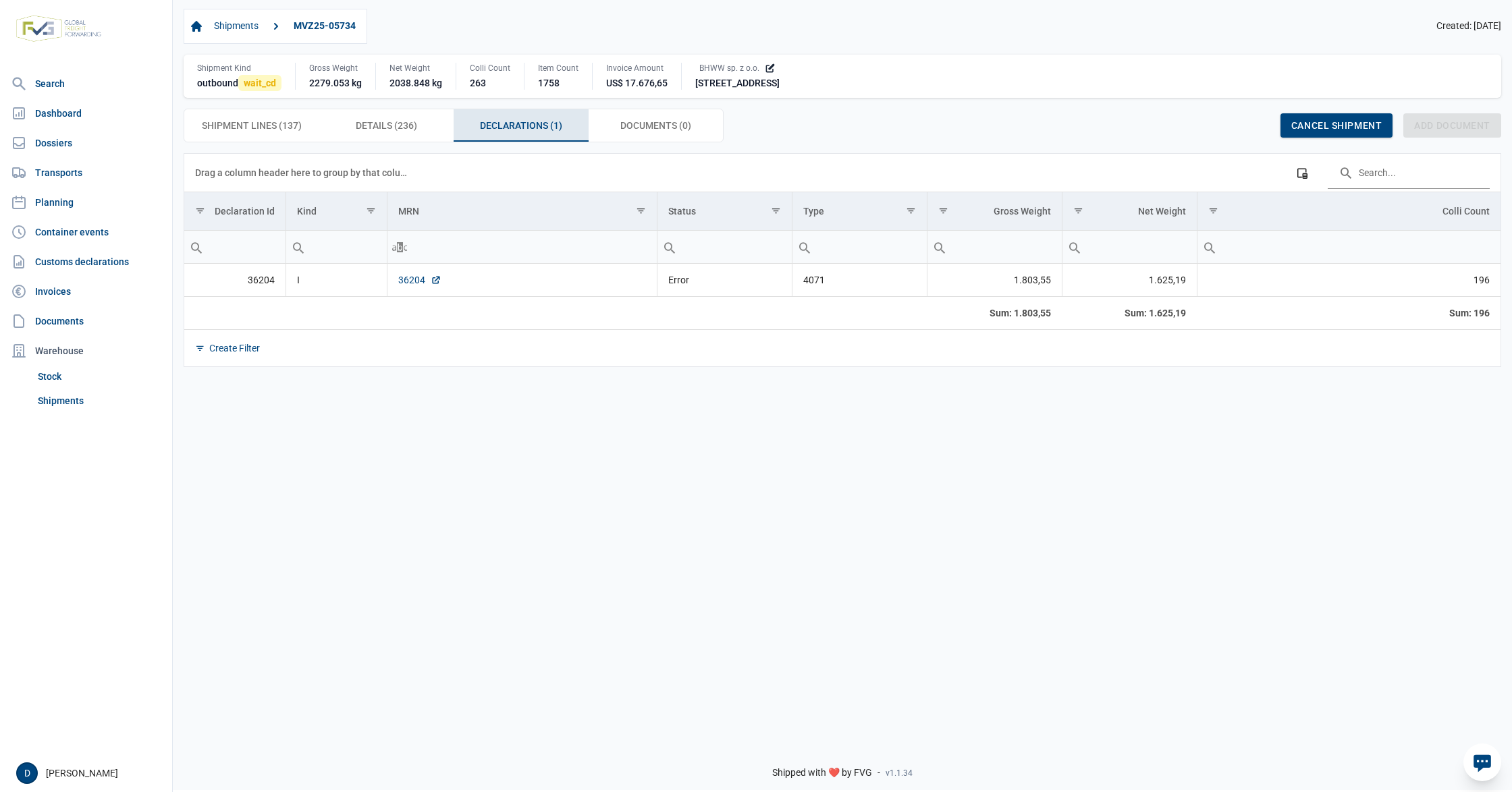
click at [409, 284] on link "36204" at bounding box center [419, 279] width 44 height 14
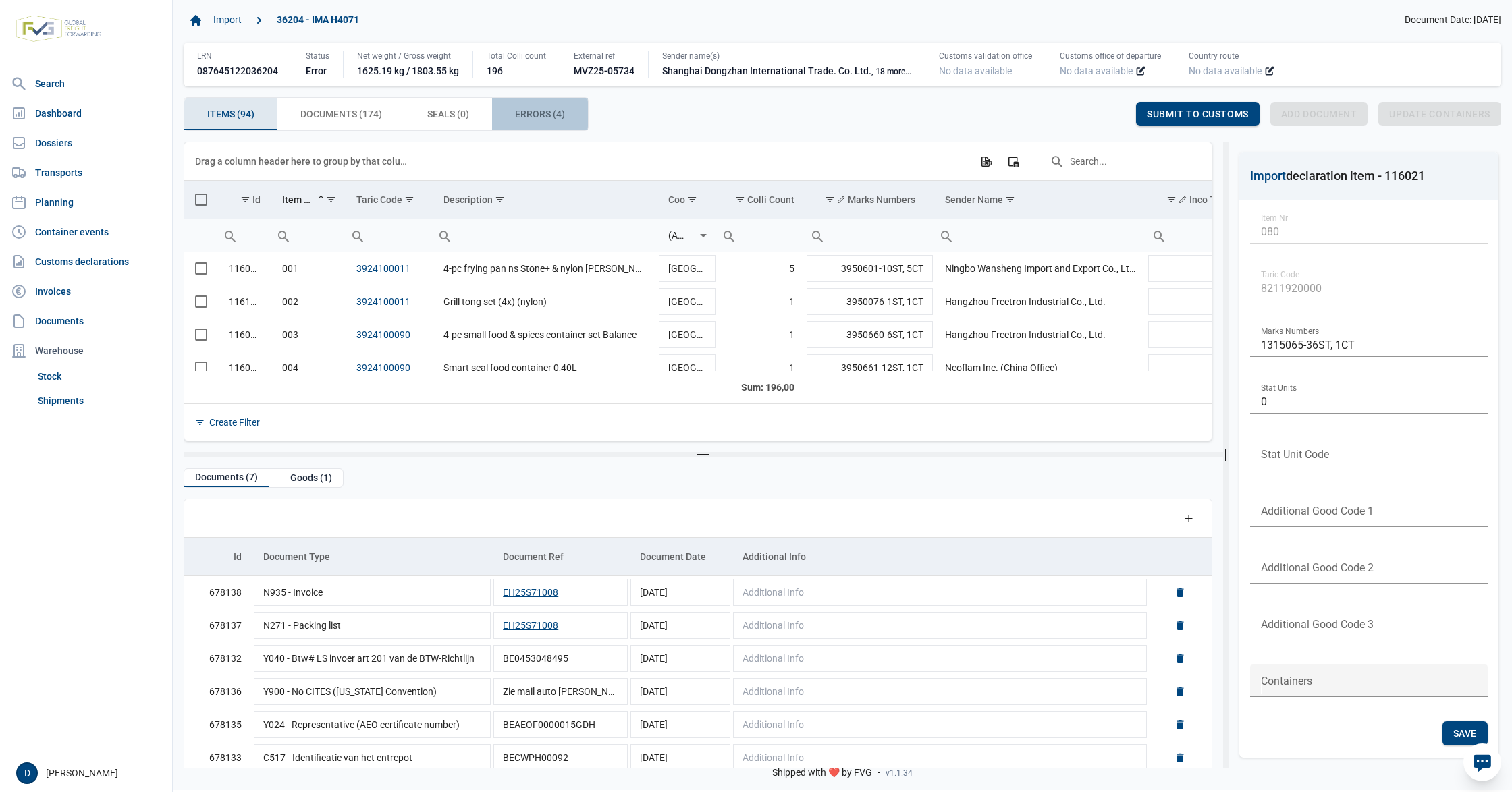
click at [533, 108] on span "Errors (4) Errors (4)" at bounding box center [540, 114] width 50 height 16
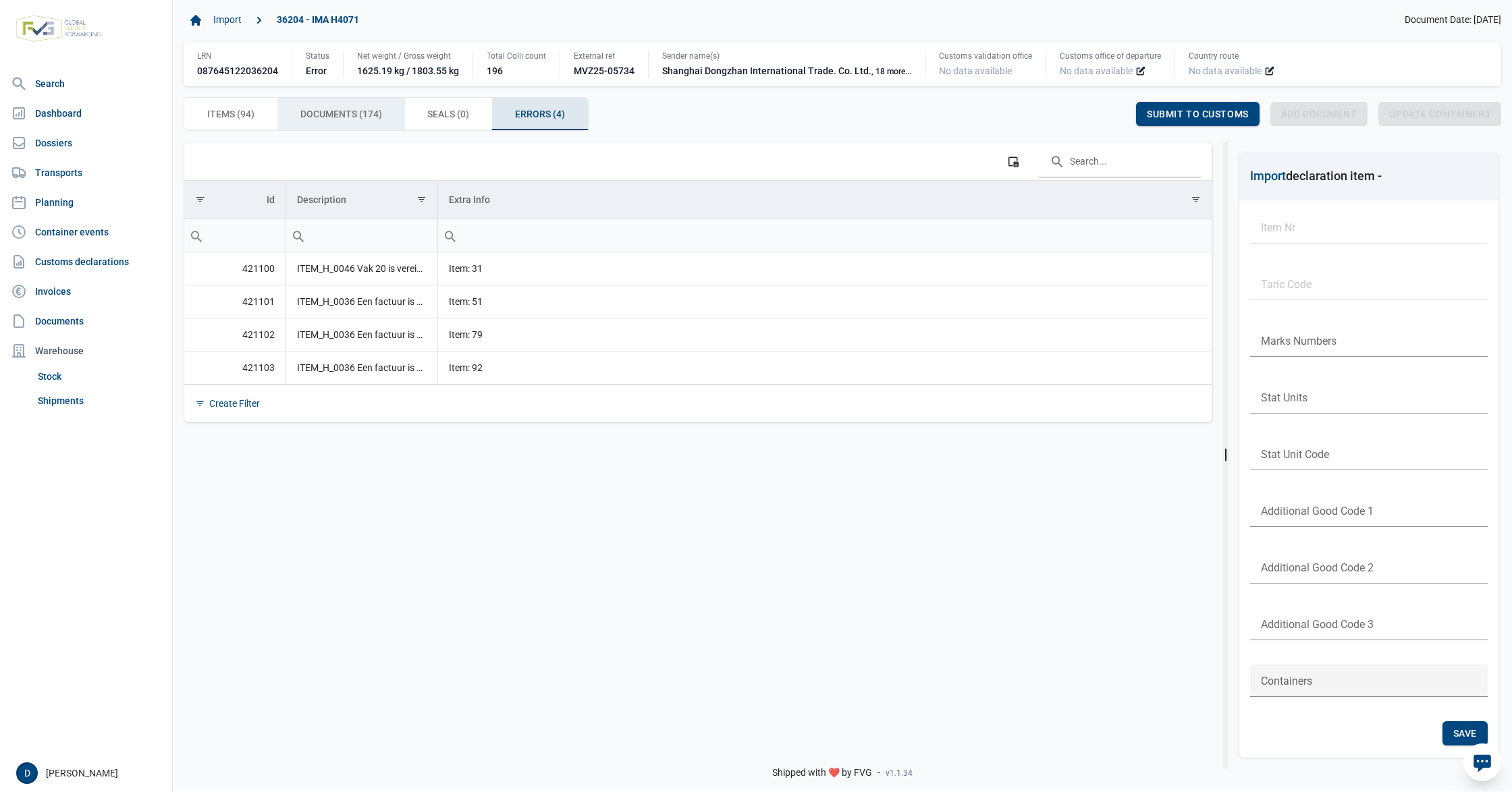
click at [325, 113] on span "Documents (174) Documents (174)" at bounding box center [341, 114] width 82 height 16
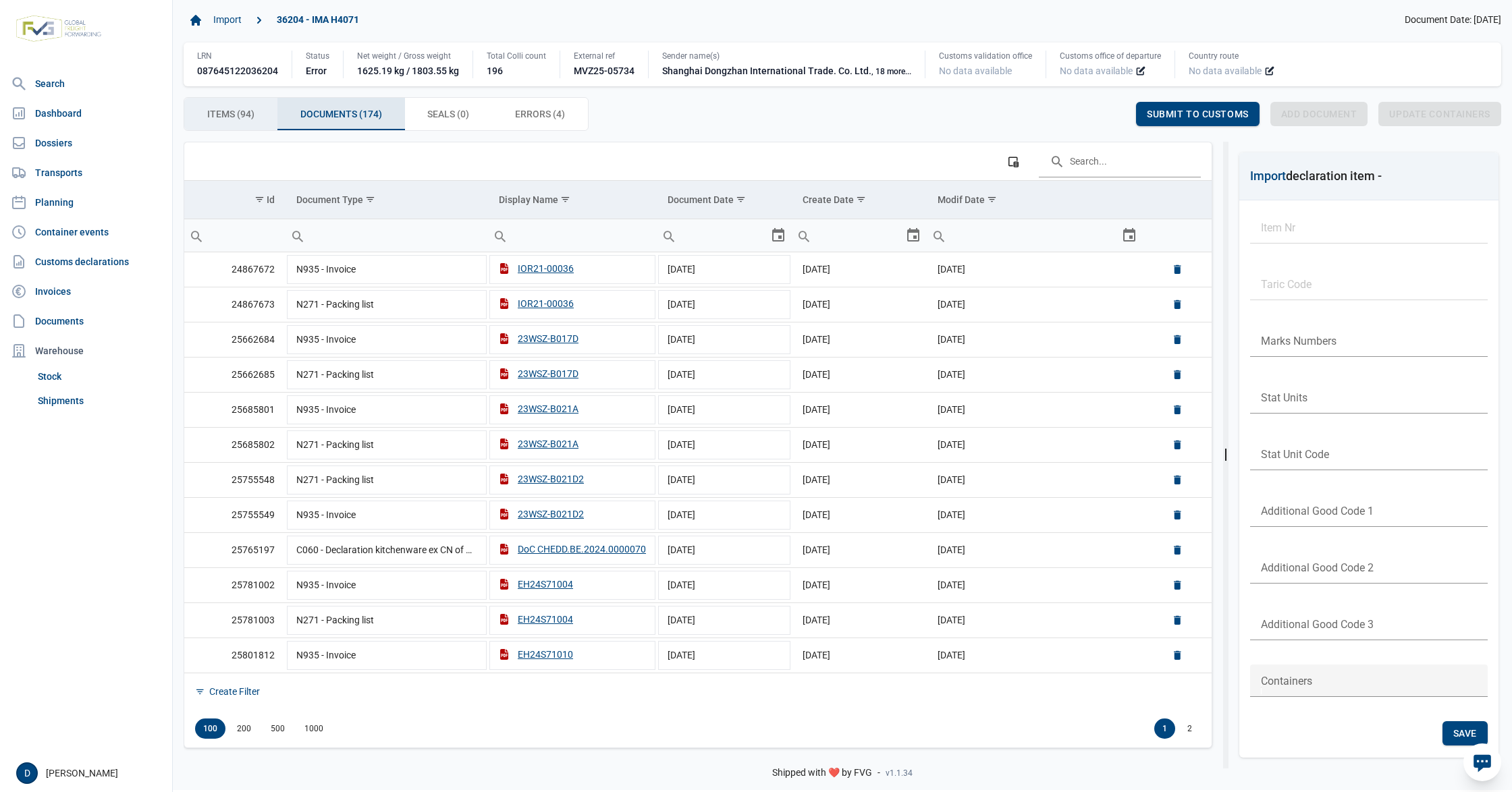
click at [248, 113] on span "Items (94) Items (94)" at bounding box center [231, 114] width 47 height 16
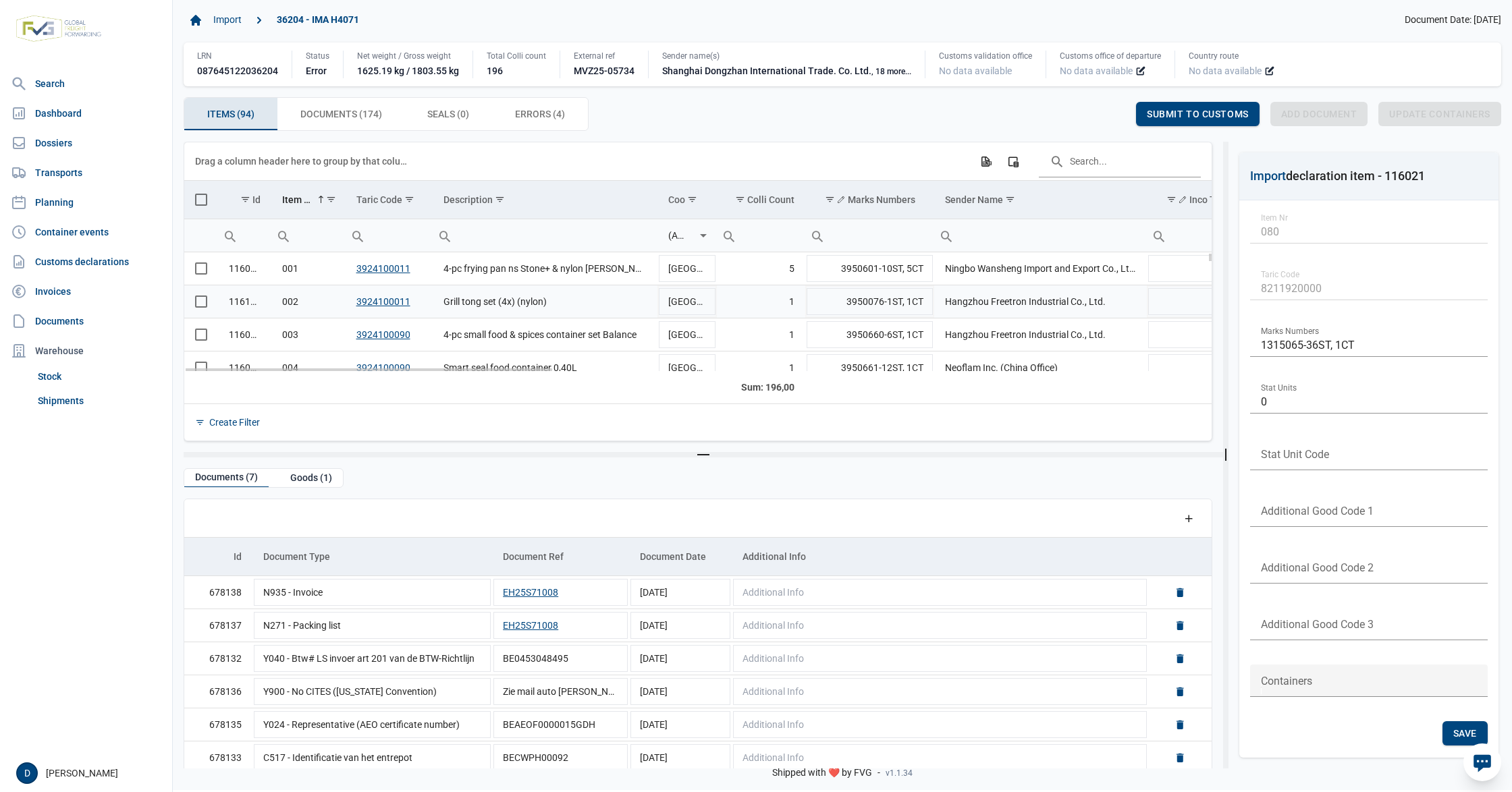
scroll to position [599, 0]
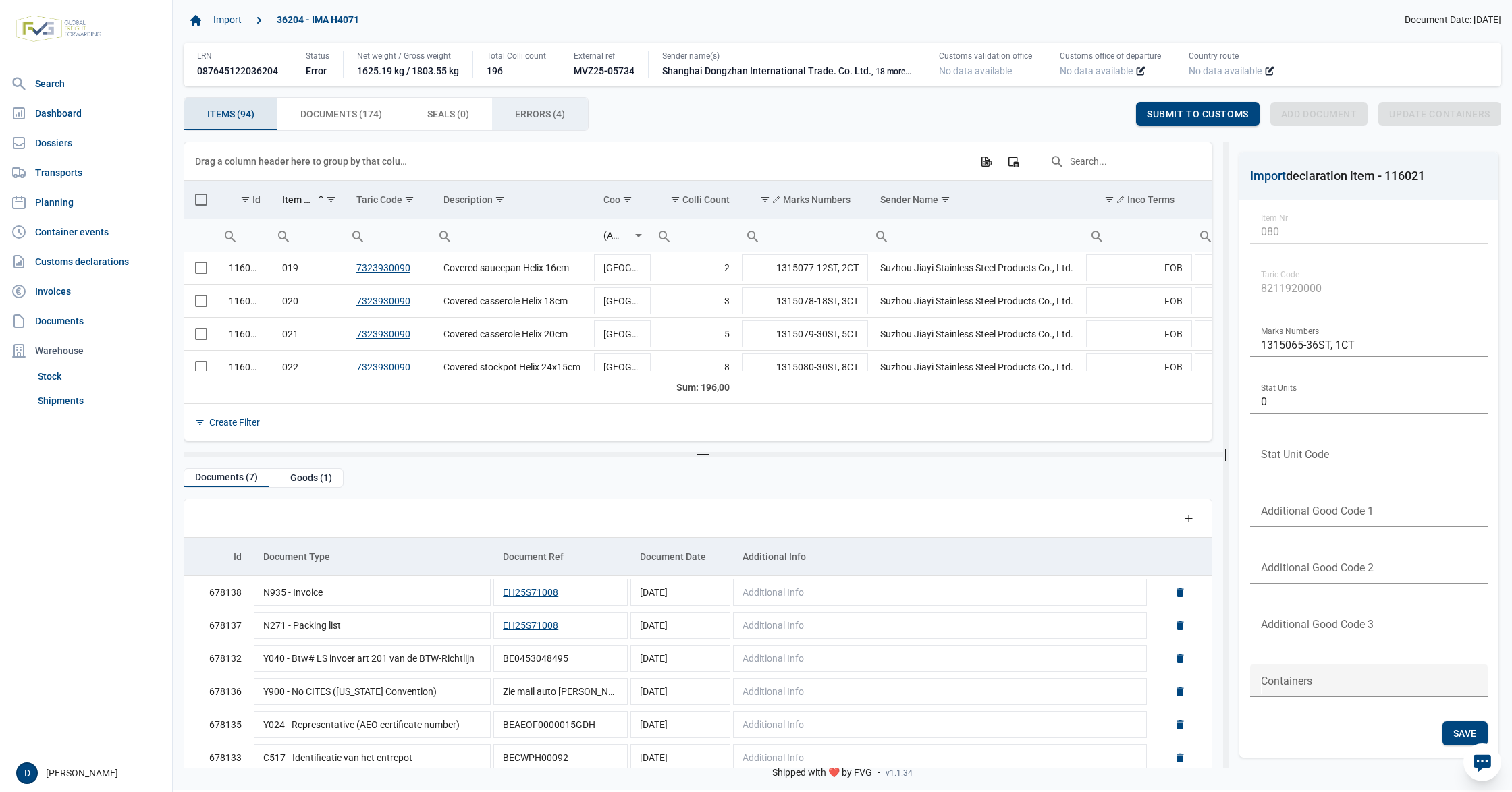
click at [543, 120] on span "Errors (4) Errors (4)" at bounding box center [540, 114] width 50 height 16
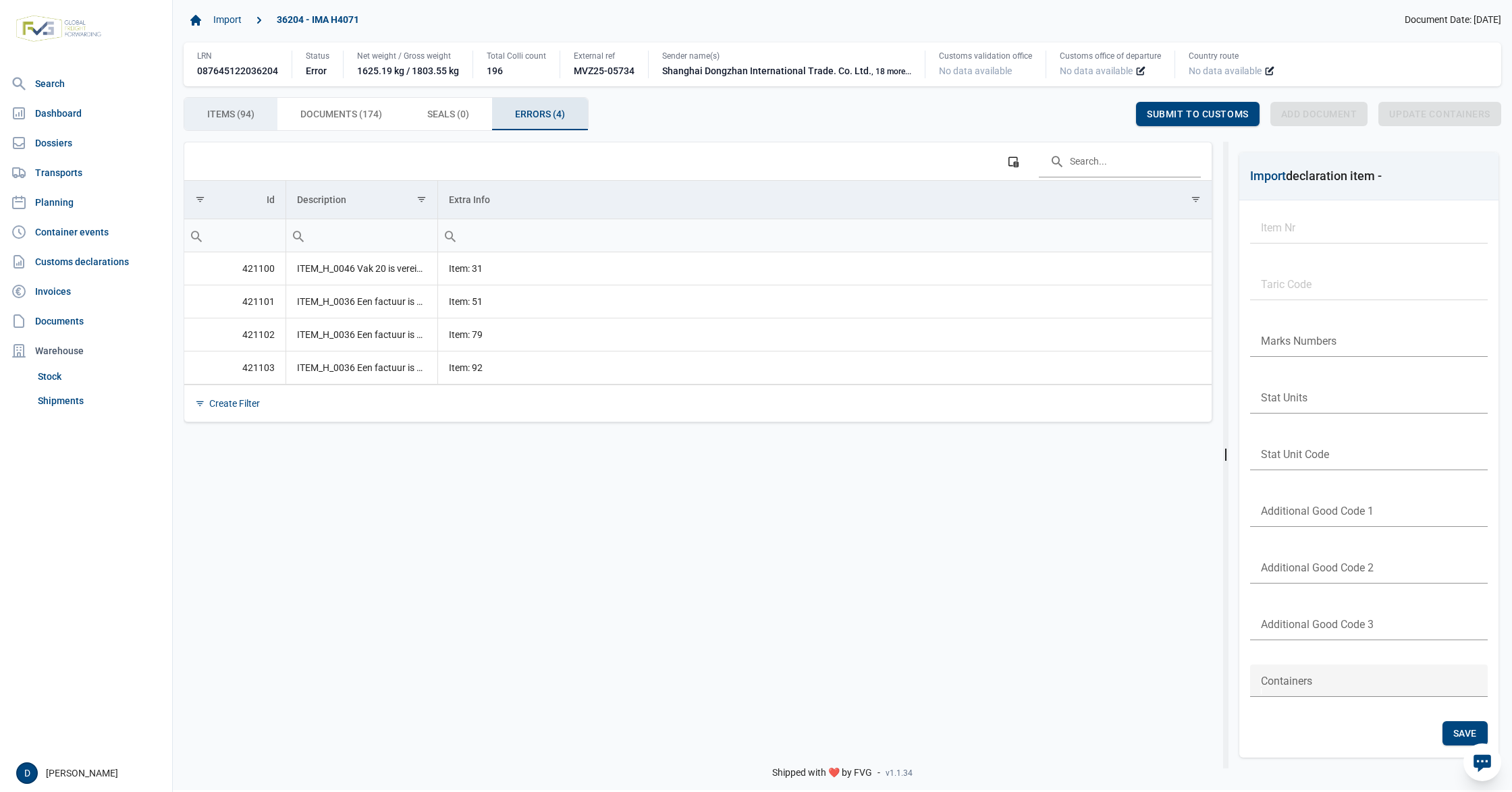
click at [223, 111] on span "Items (94) Items (94)" at bounding box center [231, 114] width 47 height 16
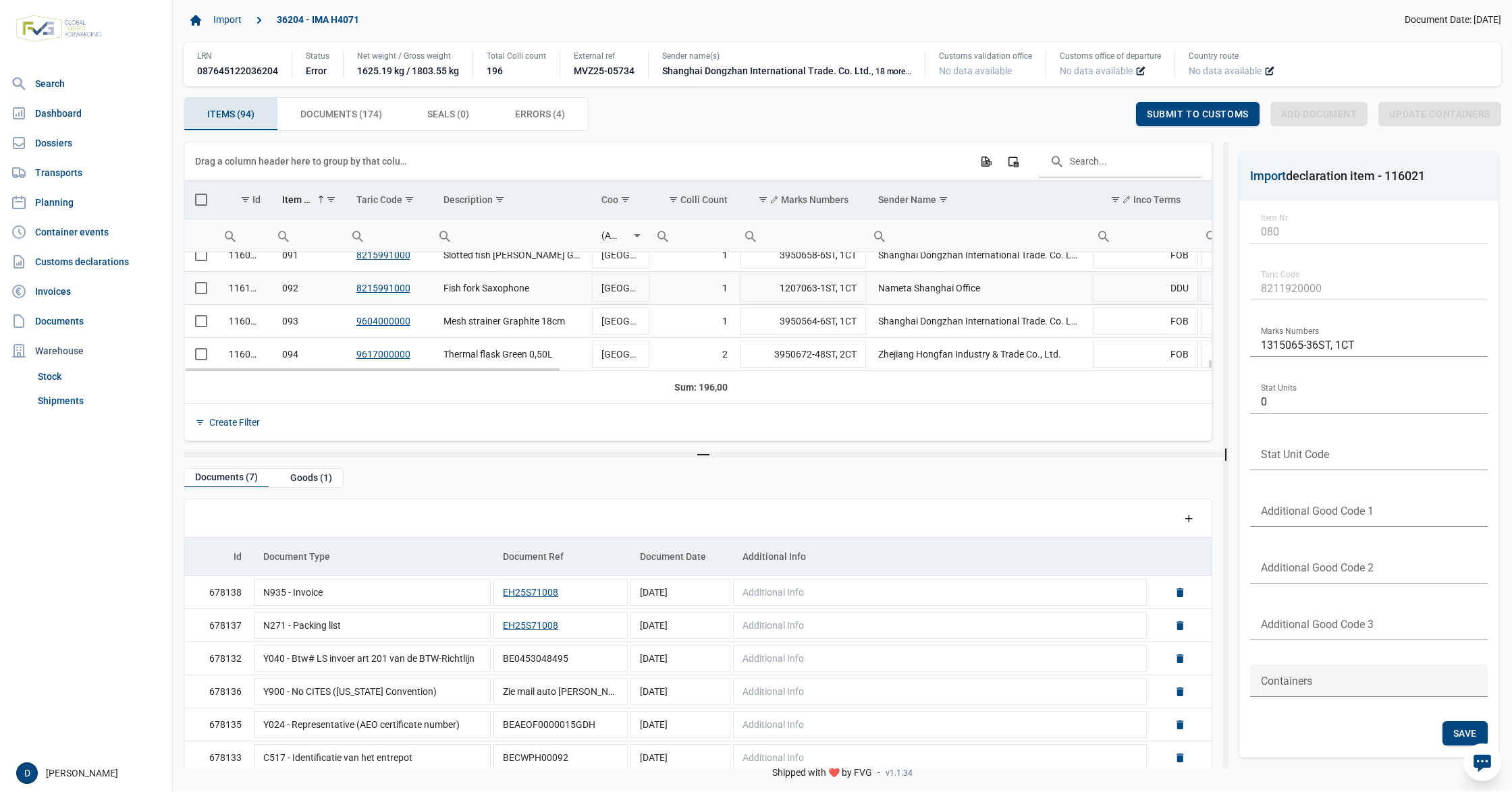
scroll to position [3010, 0]
click at [201, 287] on span "Select row" at bounding box center [201, 288] width 12 height 12
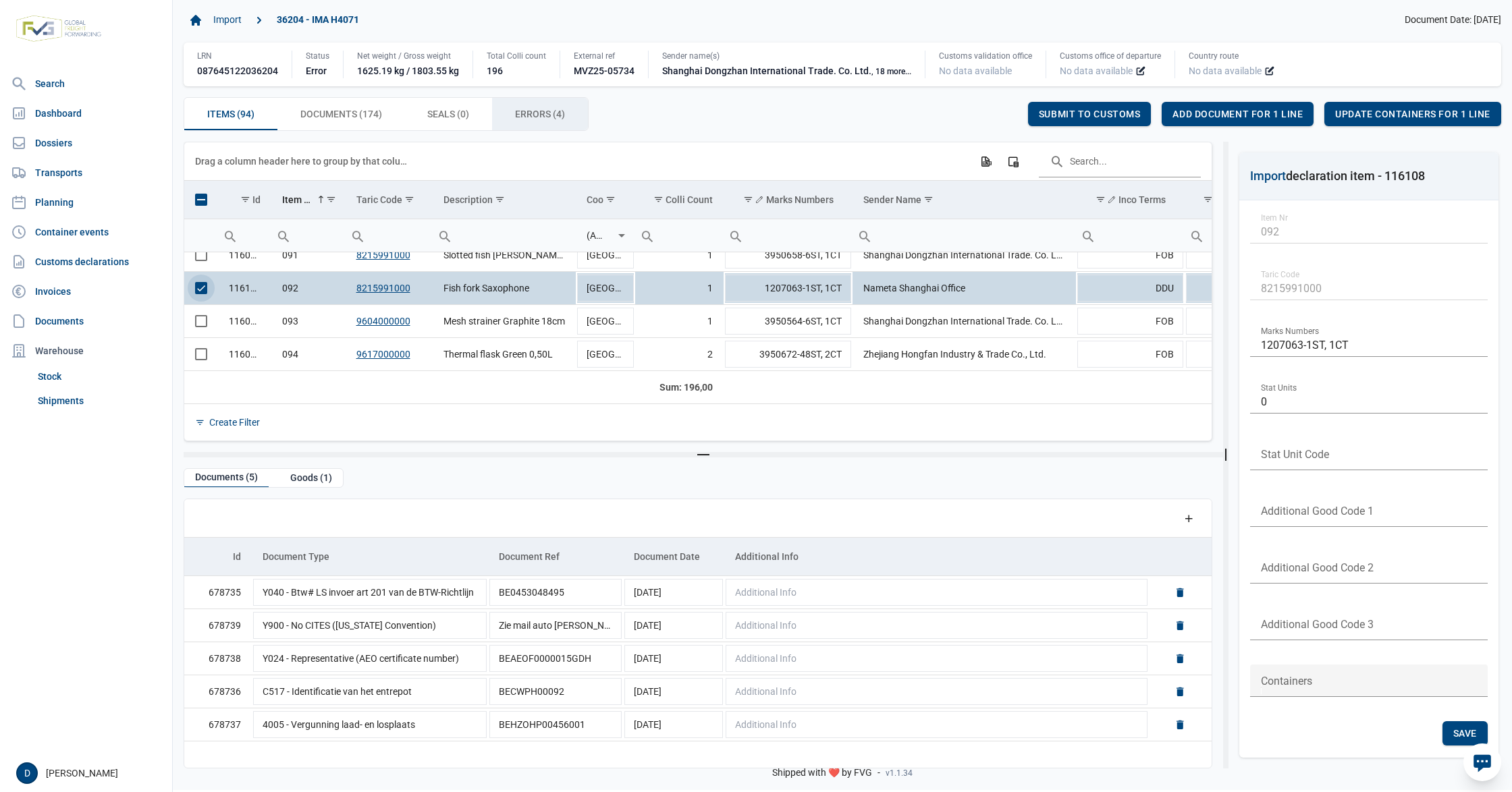
click at [533, 108] on span "Errors (4) Errors (4)" at bounding box center [540, 114] width 50 height 16
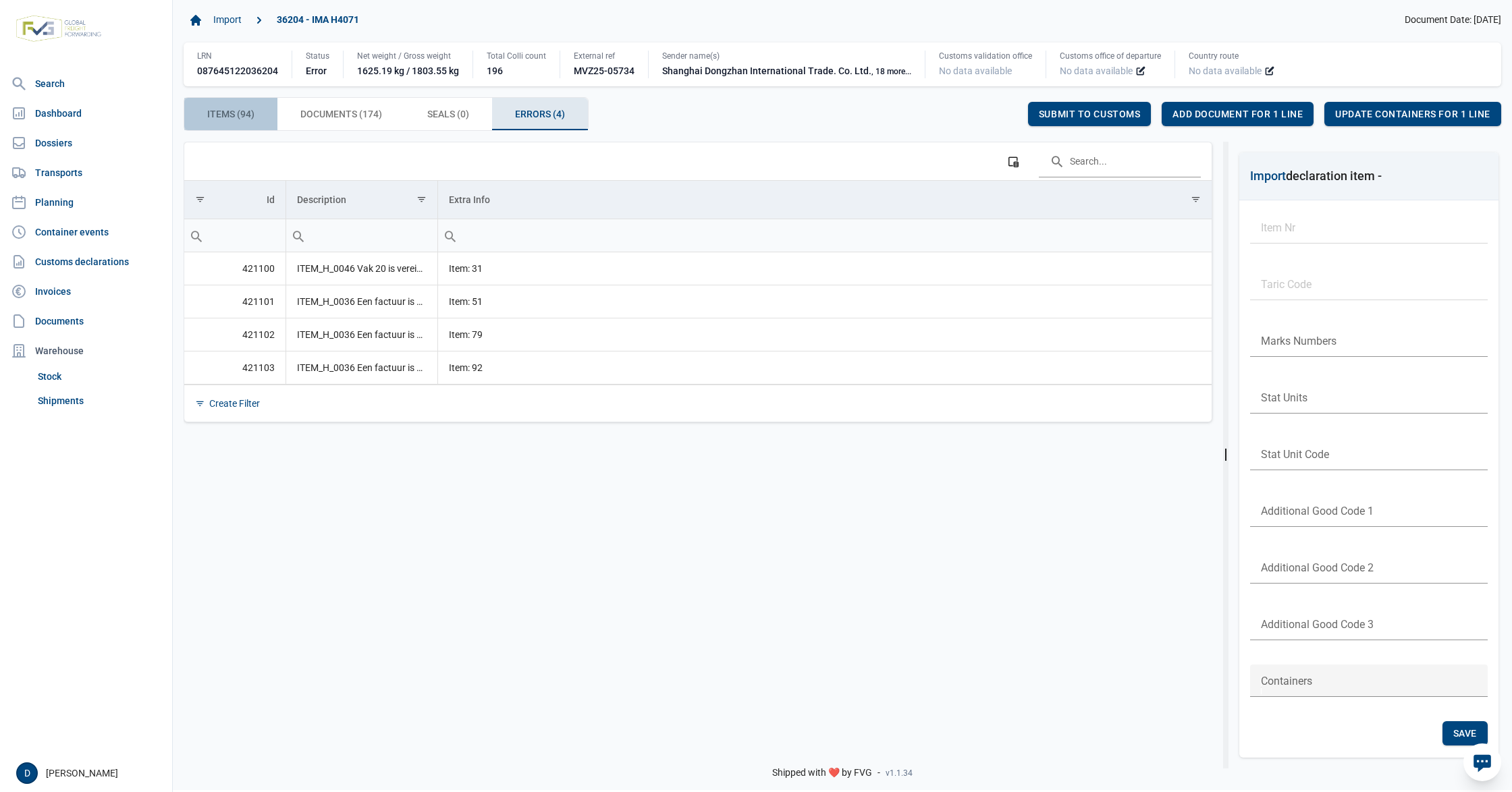
click at [252, 114] on span "Items (94) Items (94)" at bounding box center [231, 114] width 47 height 16
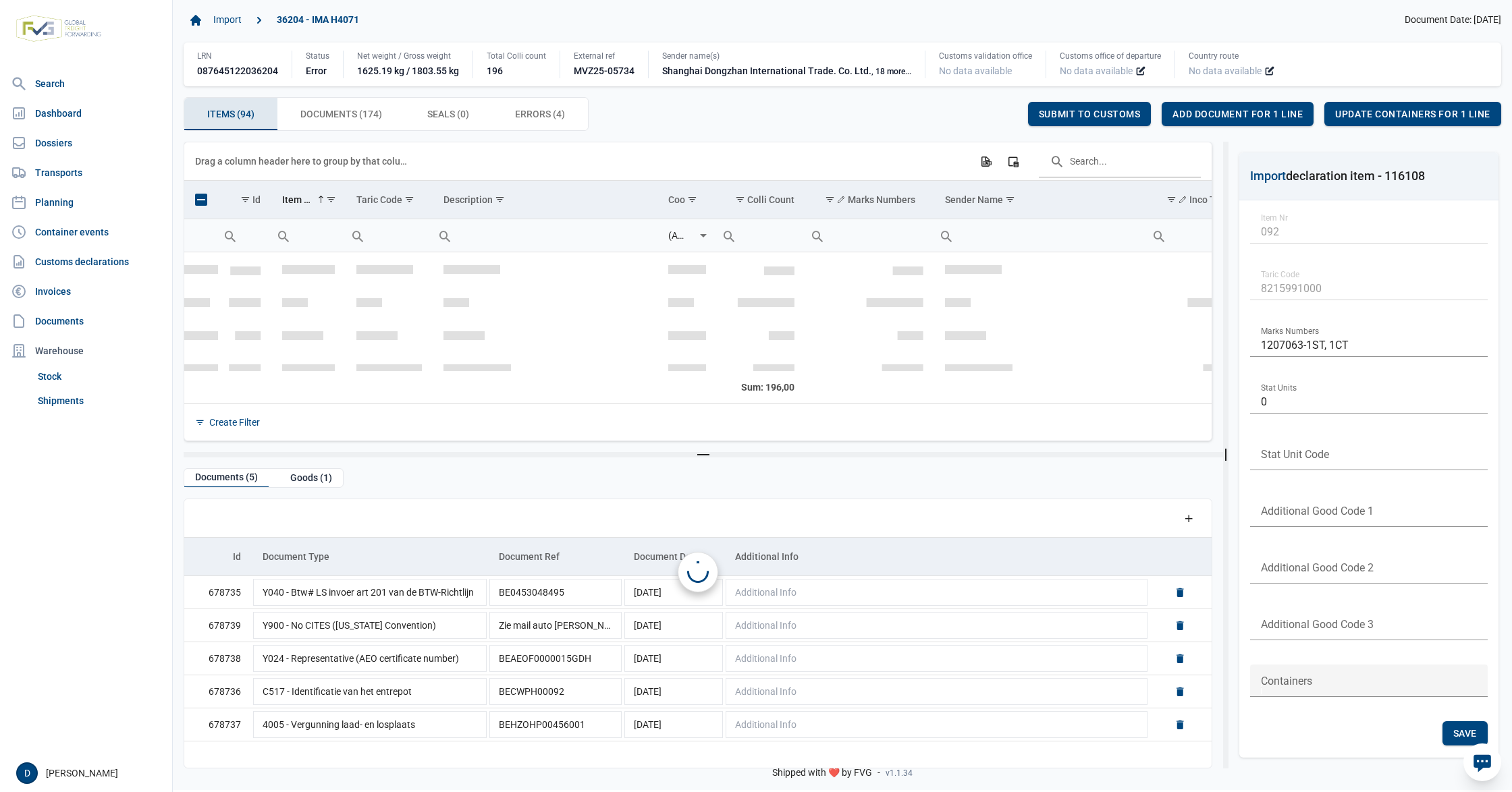
scroll to position [3009, 0]
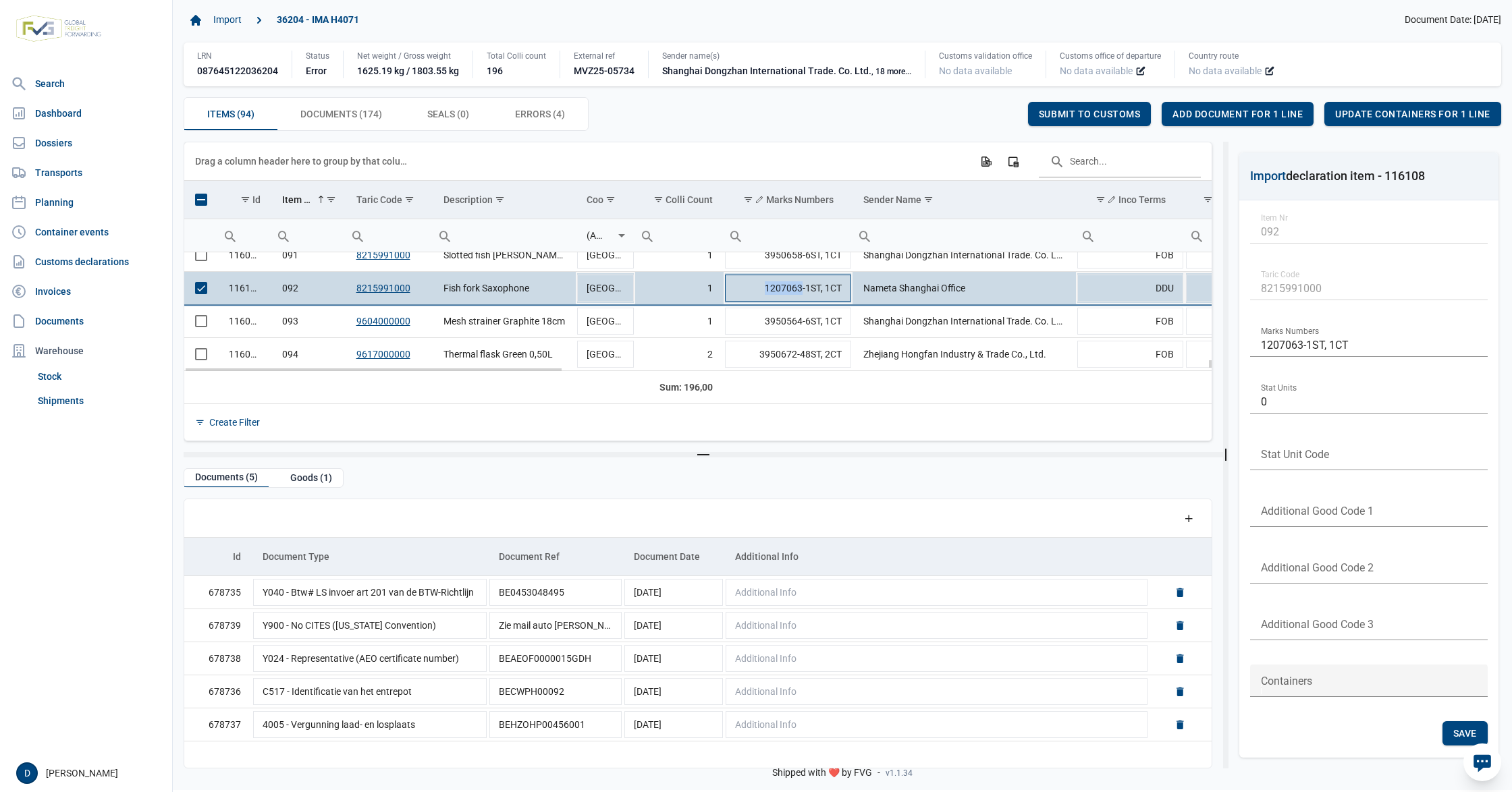
drag, startPoint x: 762, startPoint y: 287, endPoint x: 802, endPoint y: 282, distance: 40.3
click at [802, 282] on td "1207063-1ST, 1CT" at bounding box center [788, 288] width 129 height 33
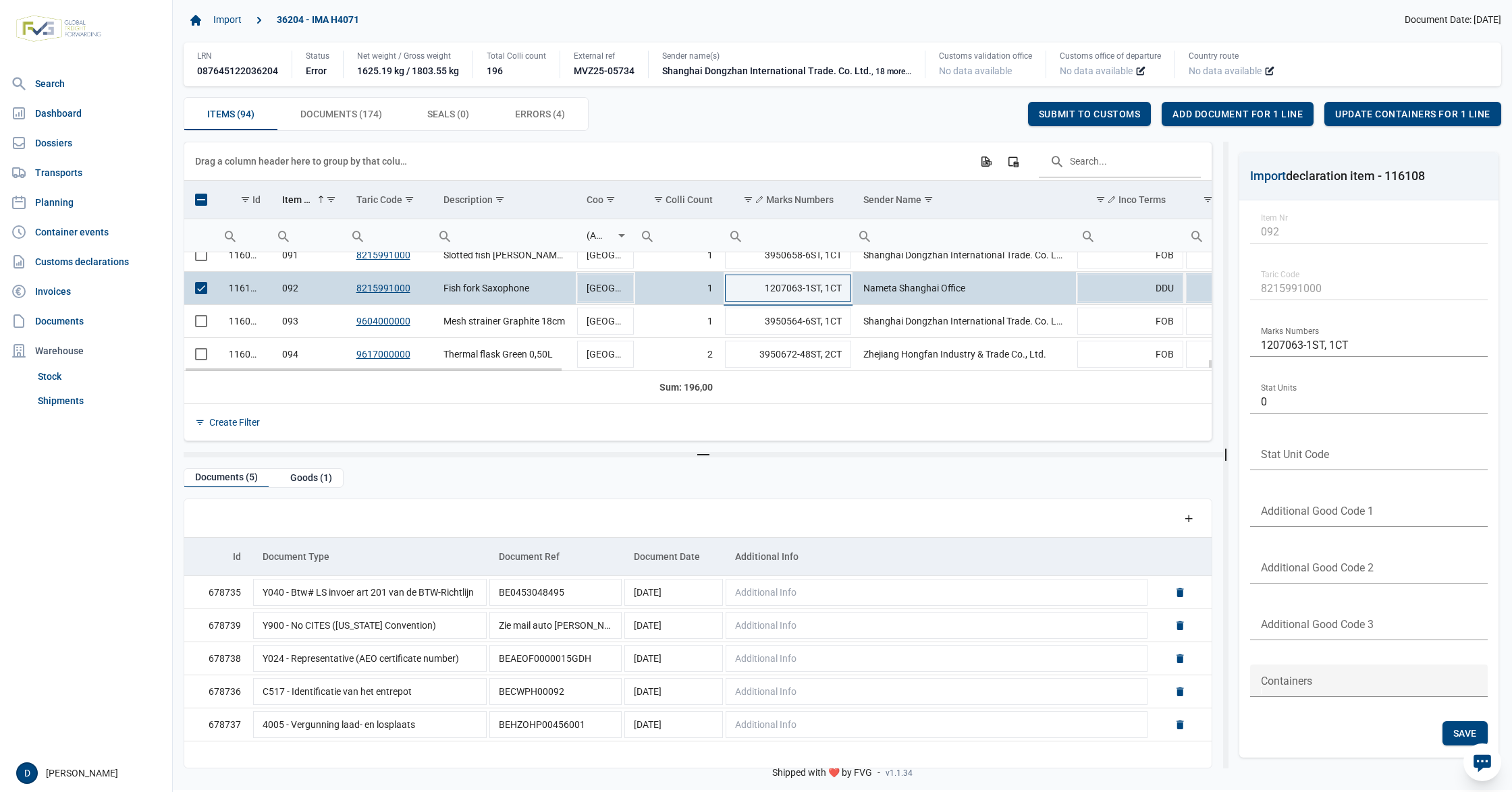
drag, startPoint x: 765, startPoint y: 287, endPoint x: 803, endPoint y: 286, distance: 38.0
click at [803, 286] on input "1207063-1ST, 1CT" at bounding box center [788, 287] width 129 height 32
click at [1259, 119] on span "Add document for 1 line" at bounding box center [1237, 113] width 131 height 11
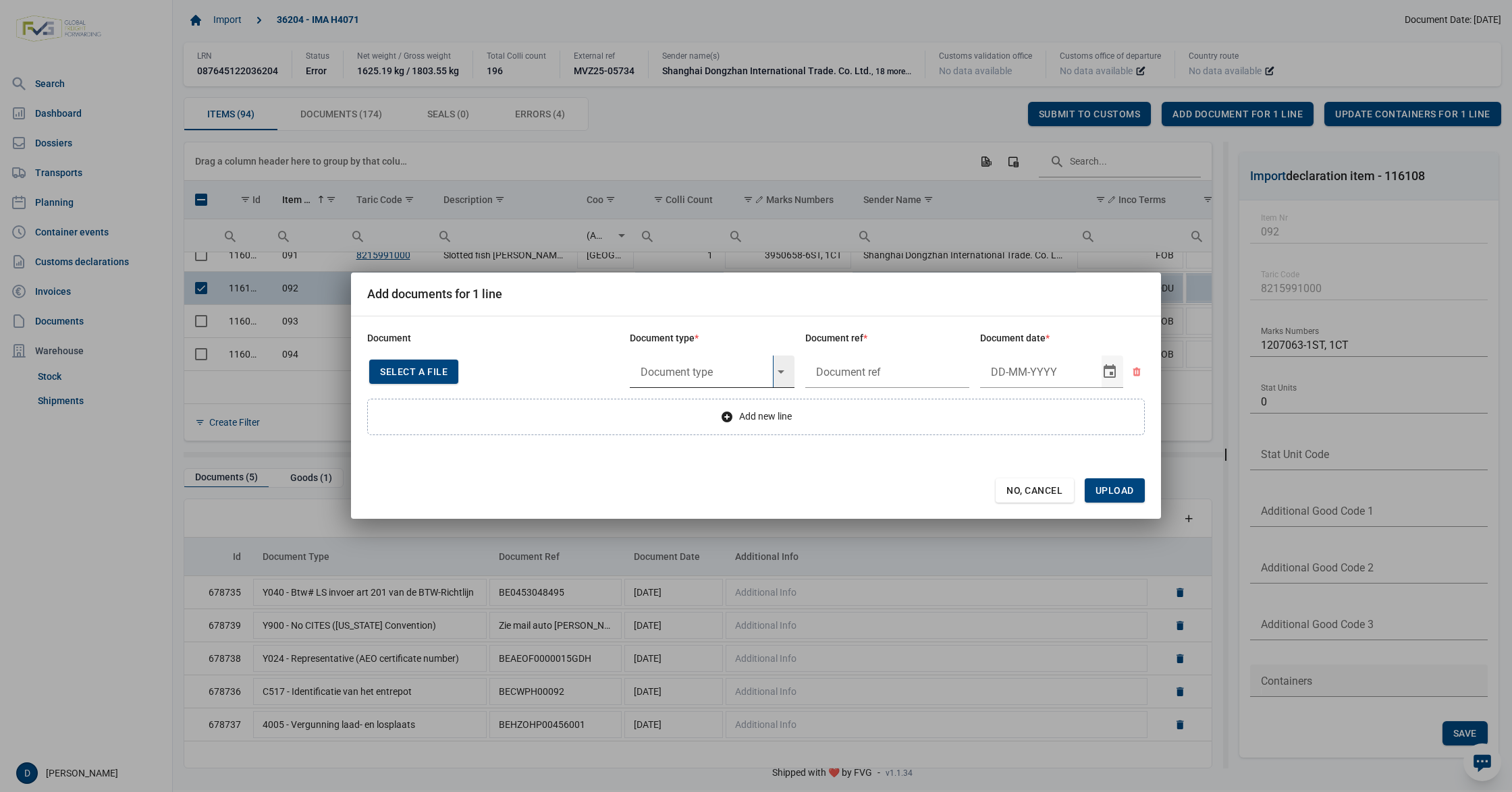
click at [693, 370] on input "text" at bounding box center [701, 371] width 143 height 32
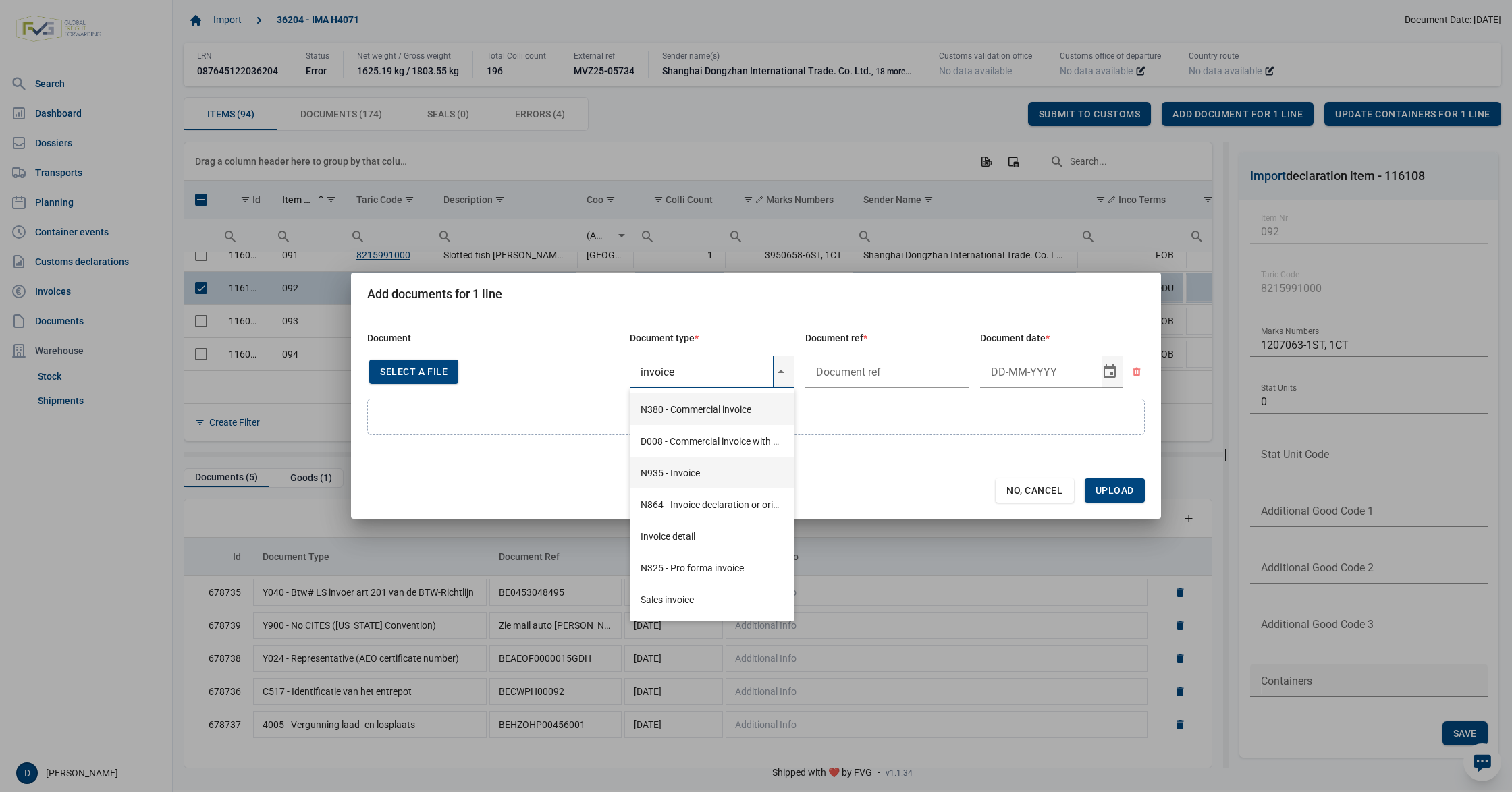
click at [681, 476] on div "N935 - Invoice" at bounding box center [712, 473] width 165 height 31
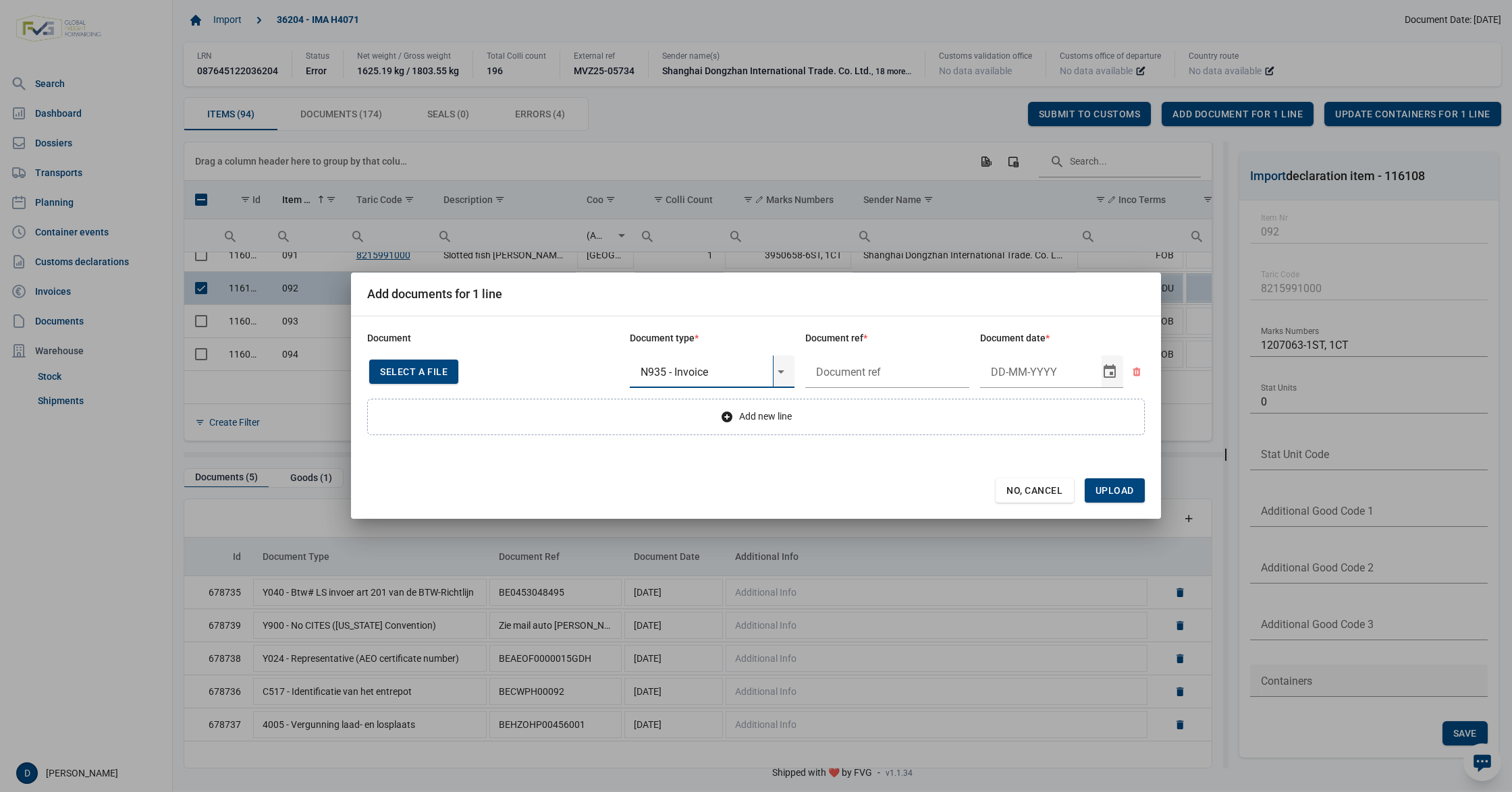
type input "N935 - Invoice"
click at [847, 362] on input "text" at bounding box center [887, 371] width 165 height 32
type input "."
type input "2-1-2019"
click at [1124, 490] on span "Upload" at bounding box center [1115, 490] width 39 height 11
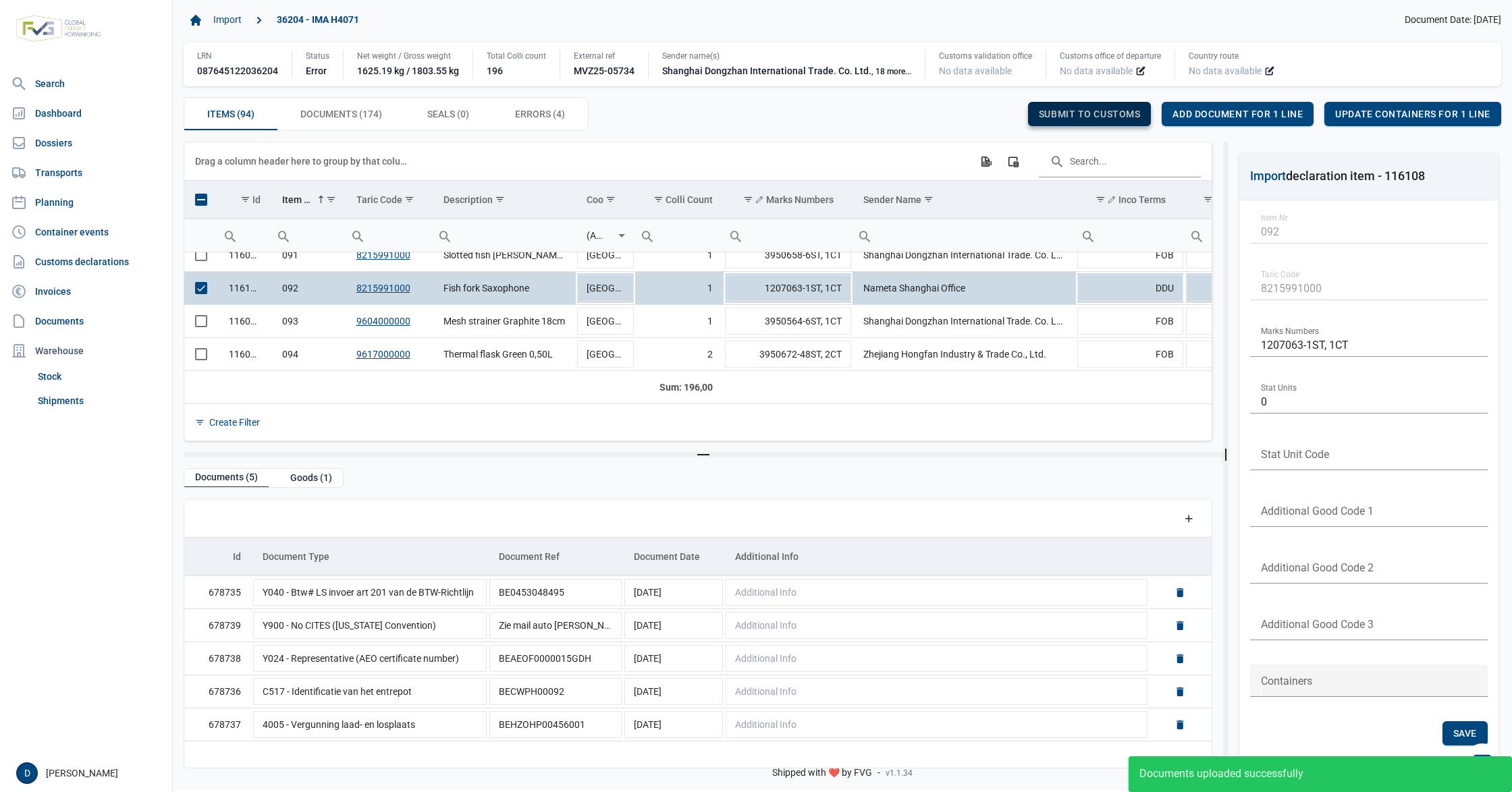
click at [1119, 116] on span "Submit to customs" at bounding box center [1090, 113] width 102 height 11
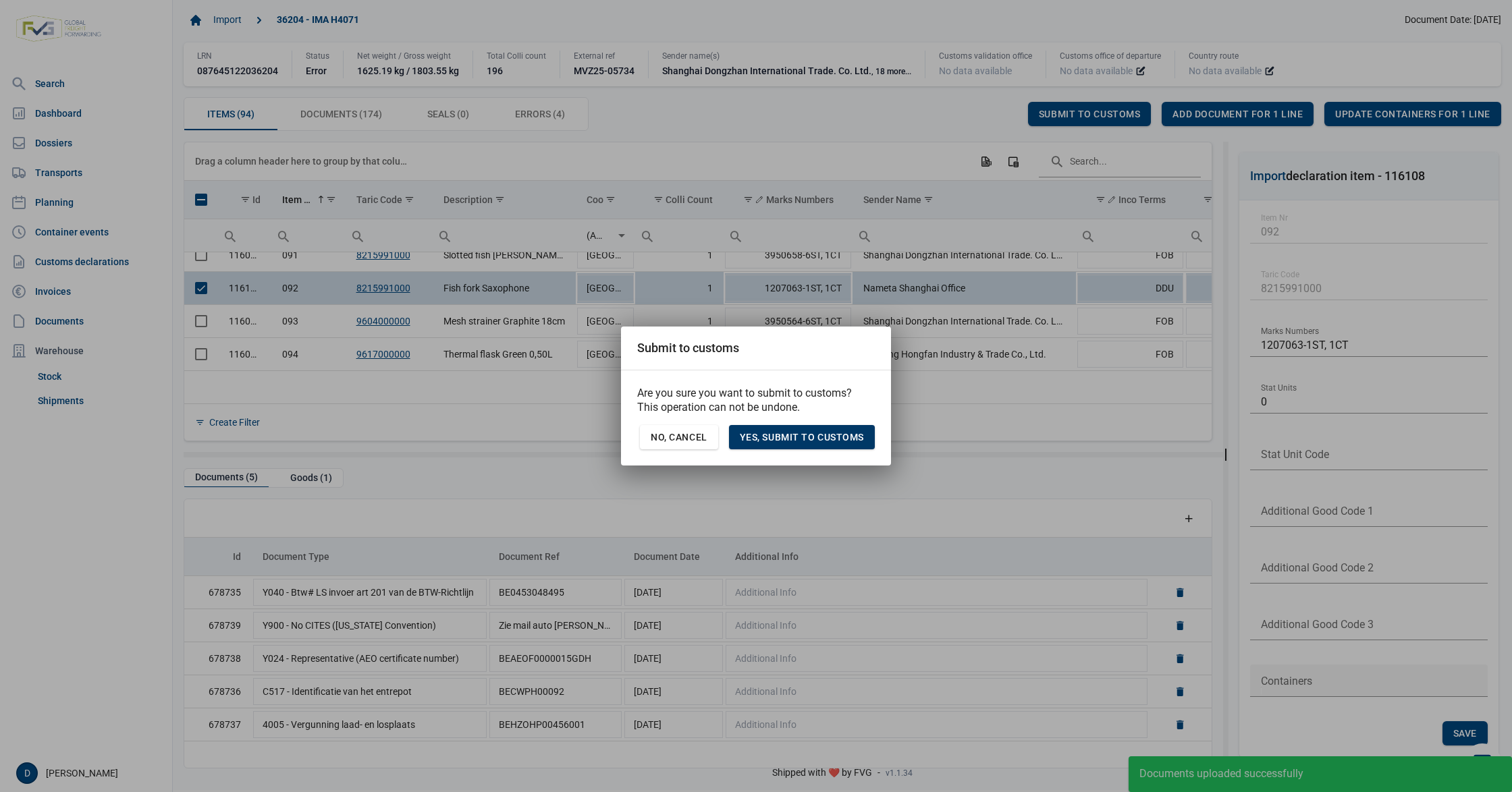
click at [850, 437] on span "Yes, Submit to customs" at bounding box center [802, 437] width 124 height 11
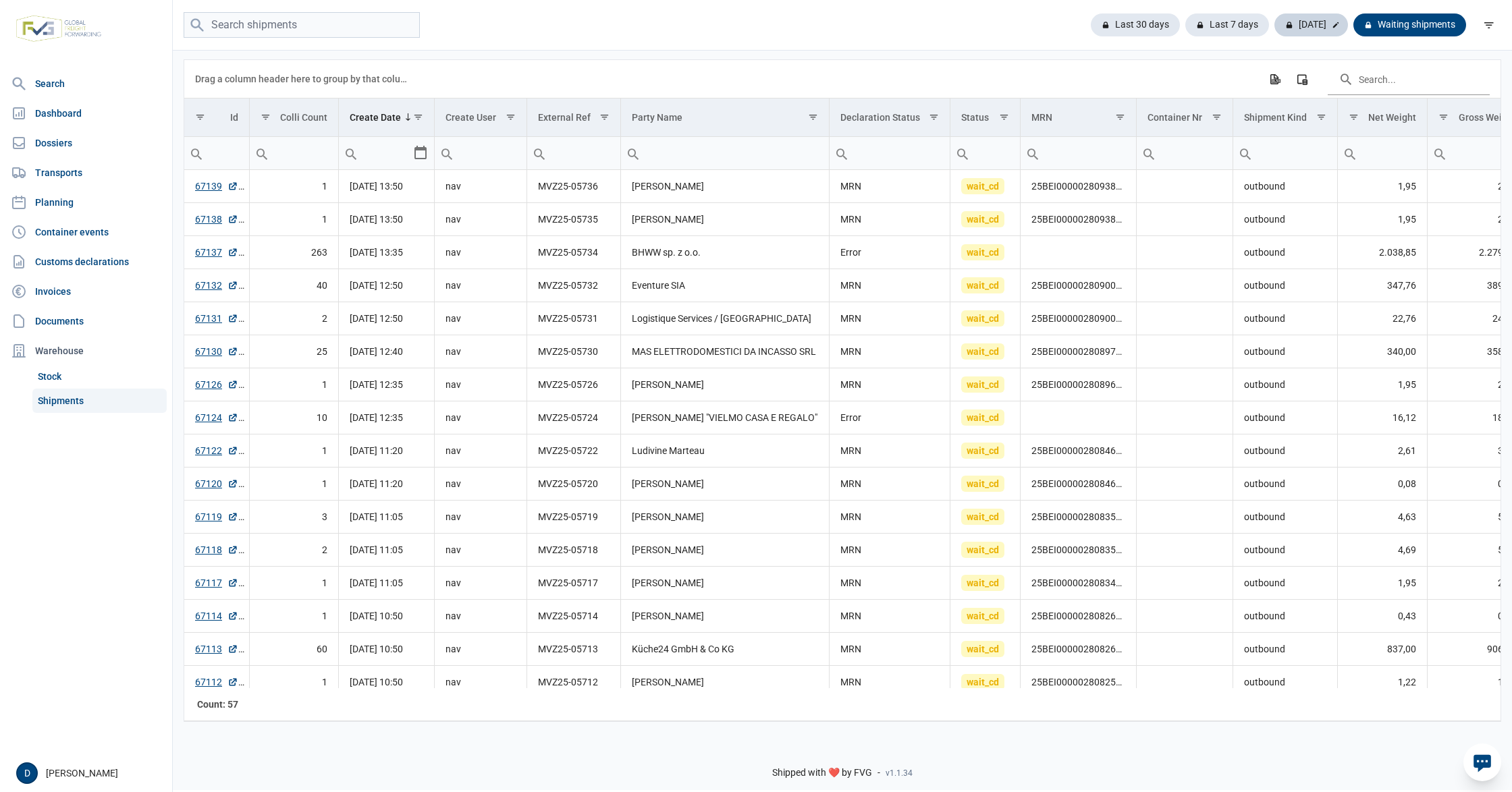
click at [1319, 18] on div "[DATE]" at bounding box center [1311, 25] width 73 height 23
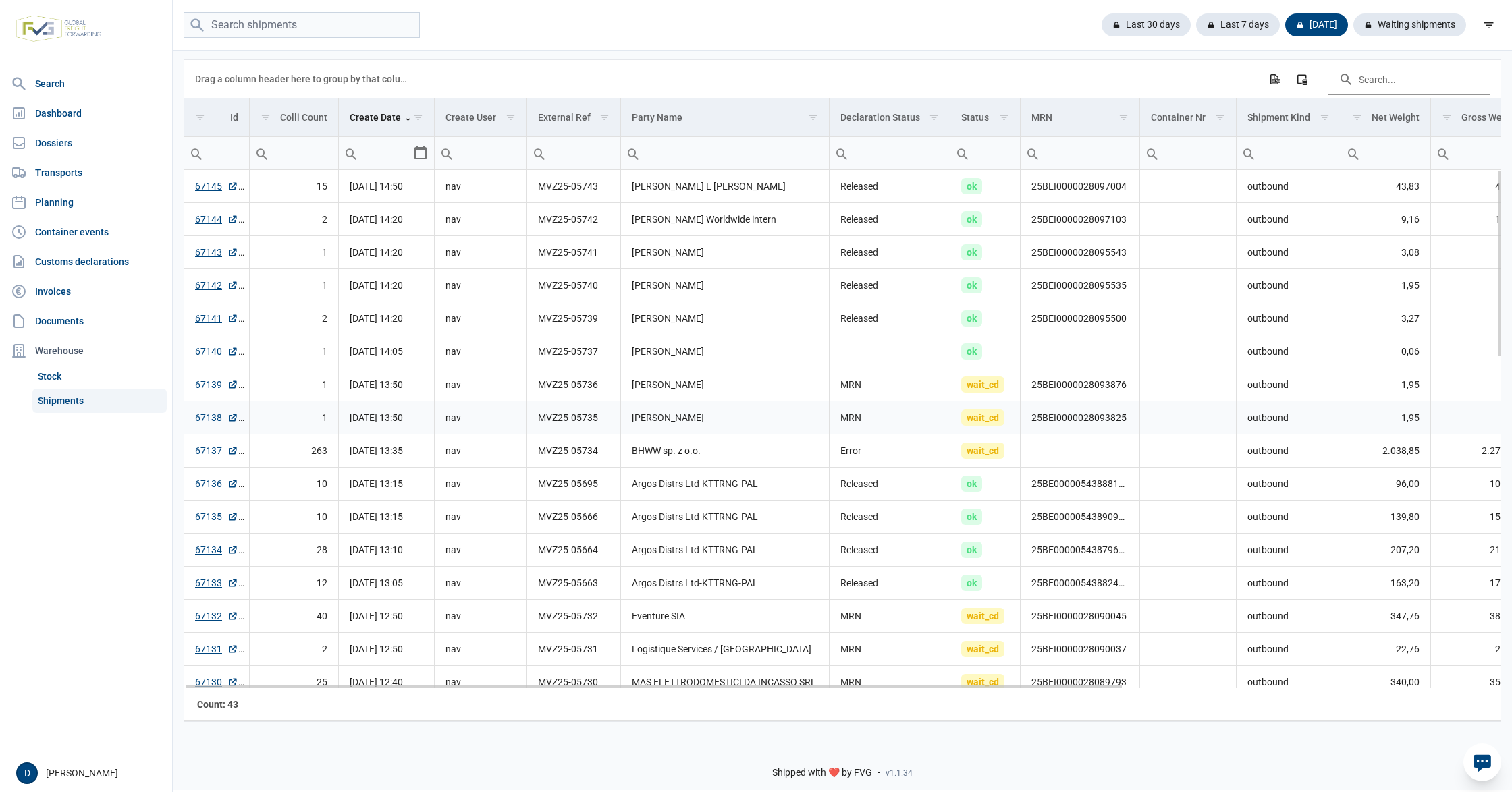
scroll to position [120, 0]
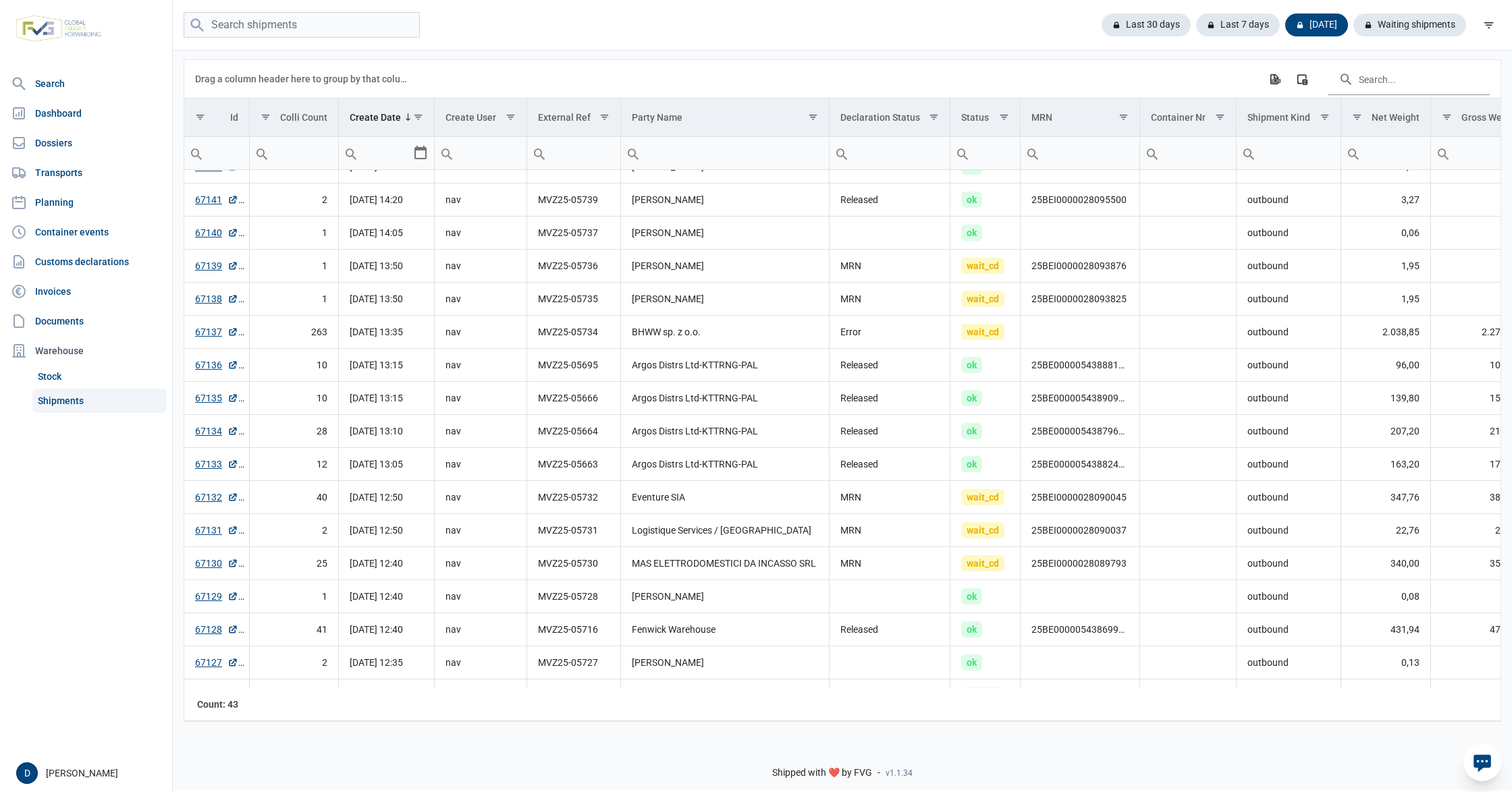
click at [897, 12] on div "Last 30 days Last 7 days [DATE] Waiting shipments" at bounding box center [842, 25] width 1339 height 26
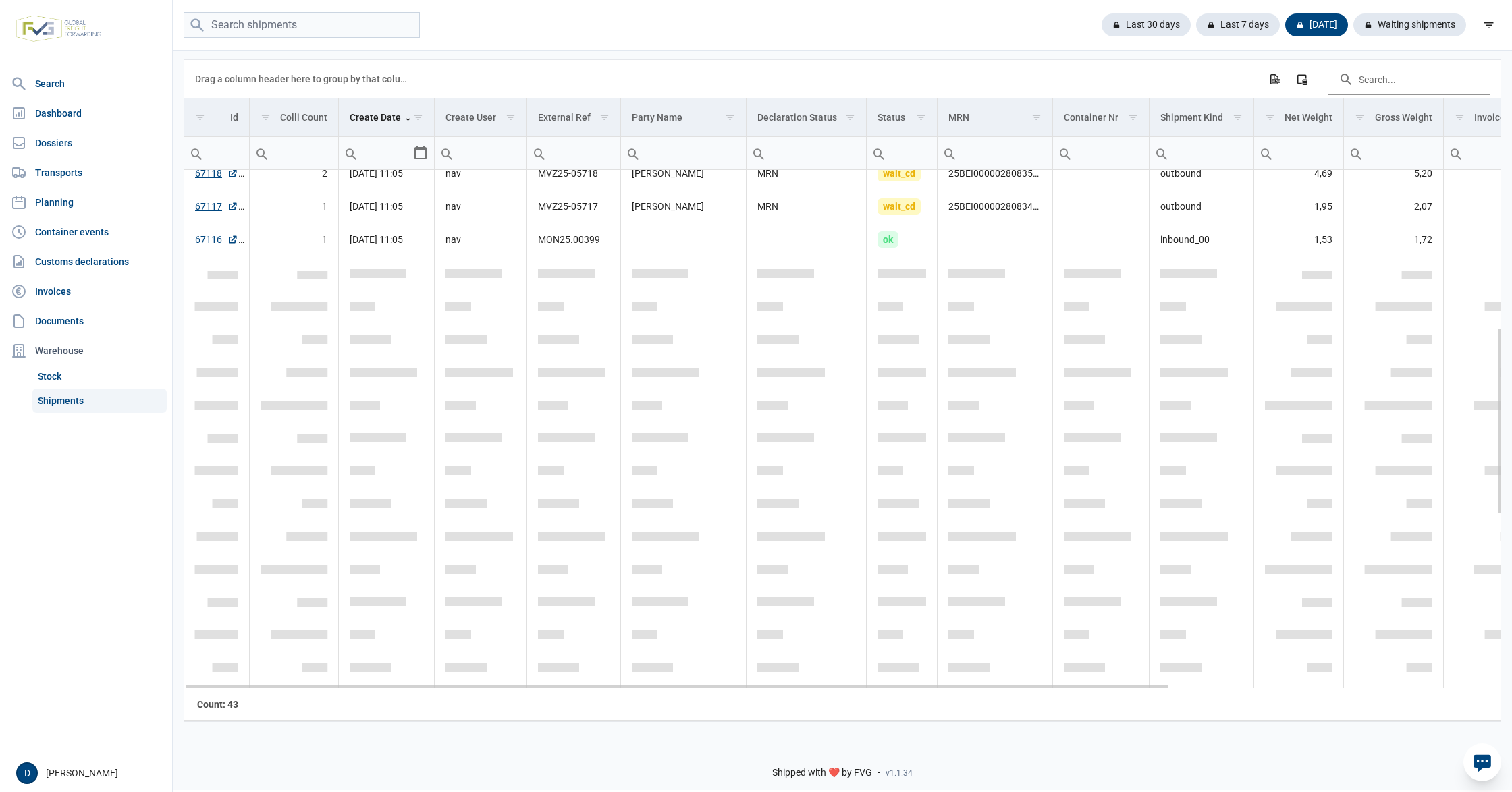
scroll to position [314, 0]
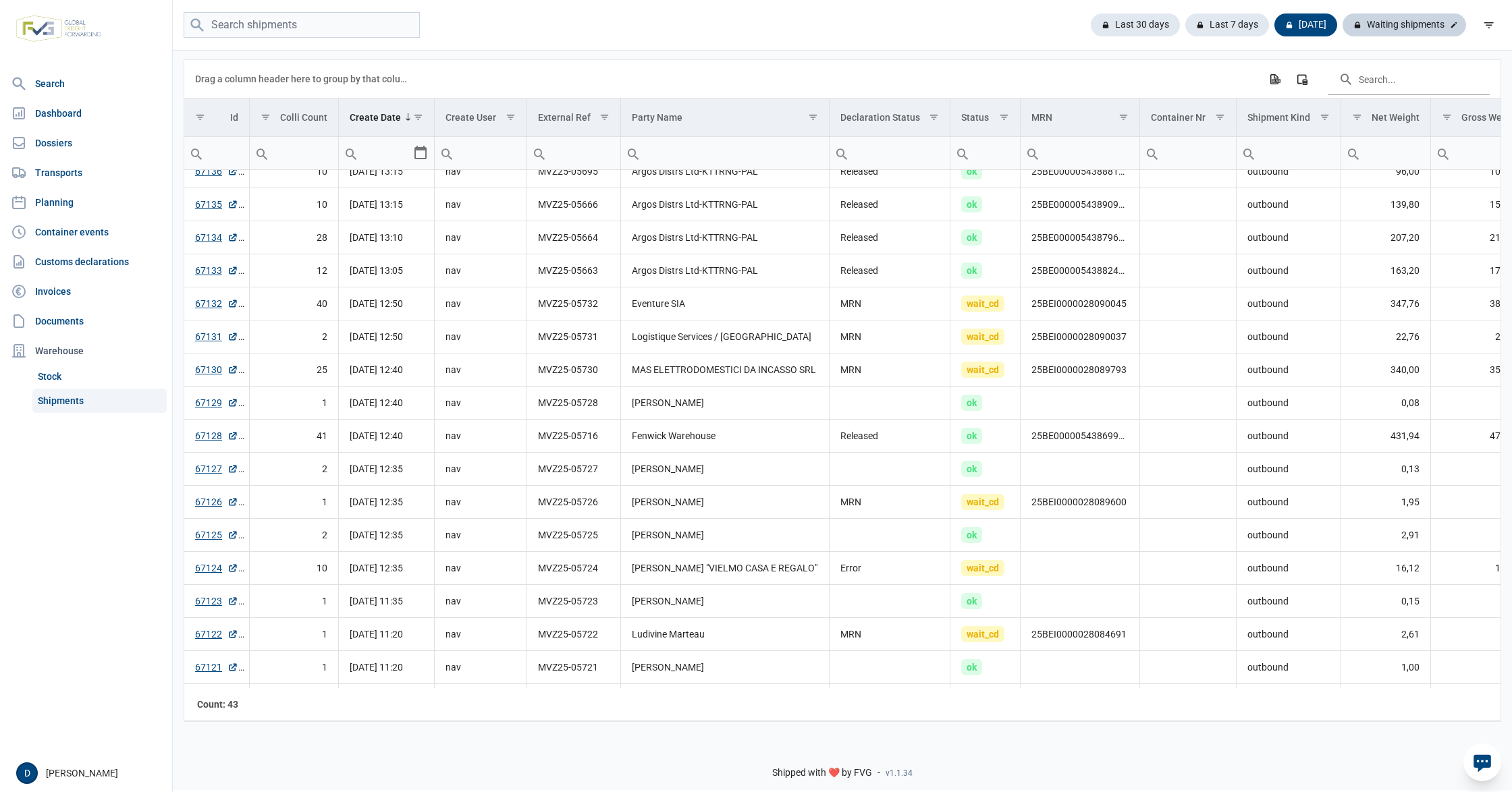
click at [1421, 19] on div "Waiting shipments" at bounding box center [1404, 25] width 123 height 23
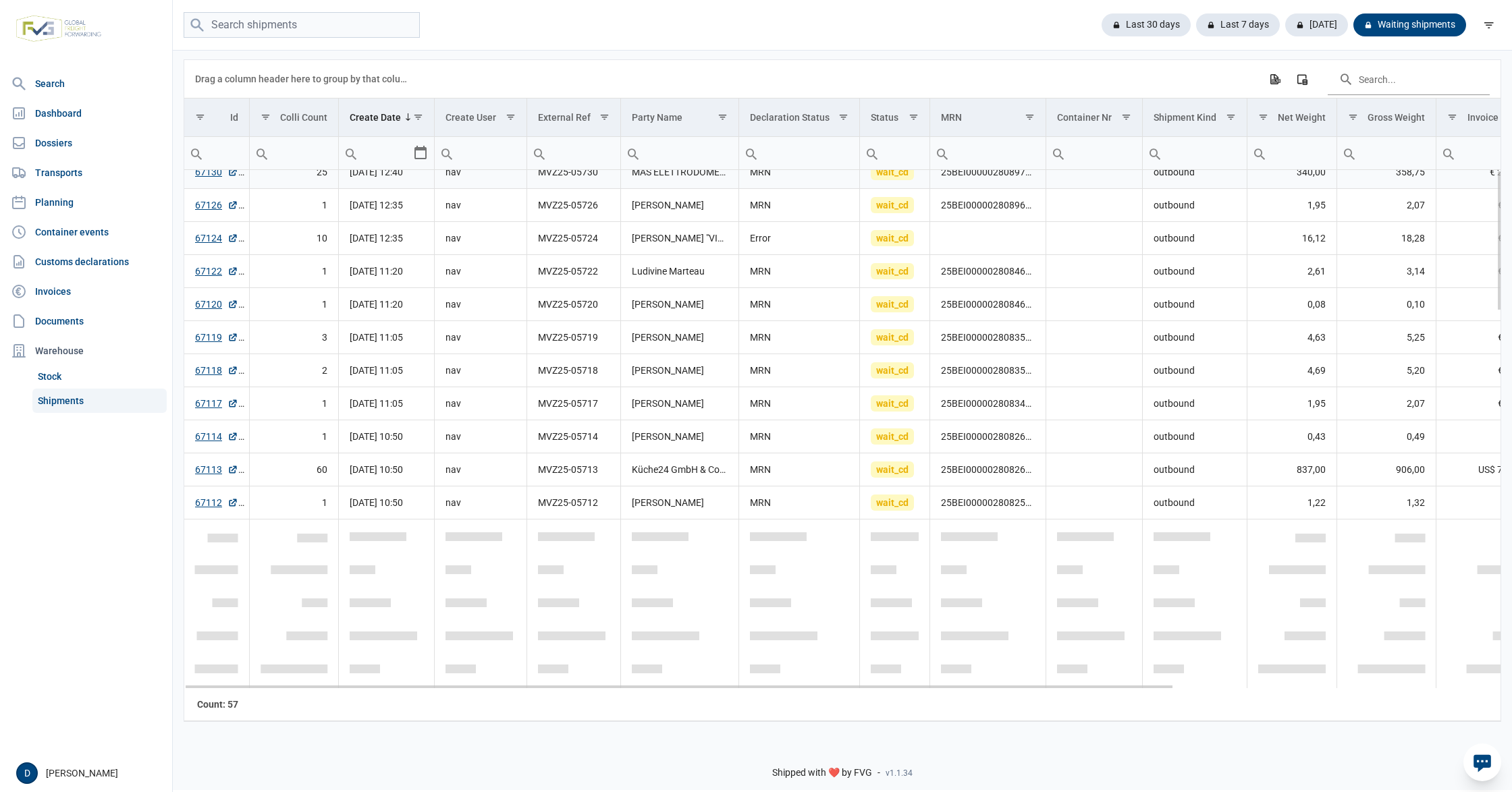
scroll to position [0, 0]
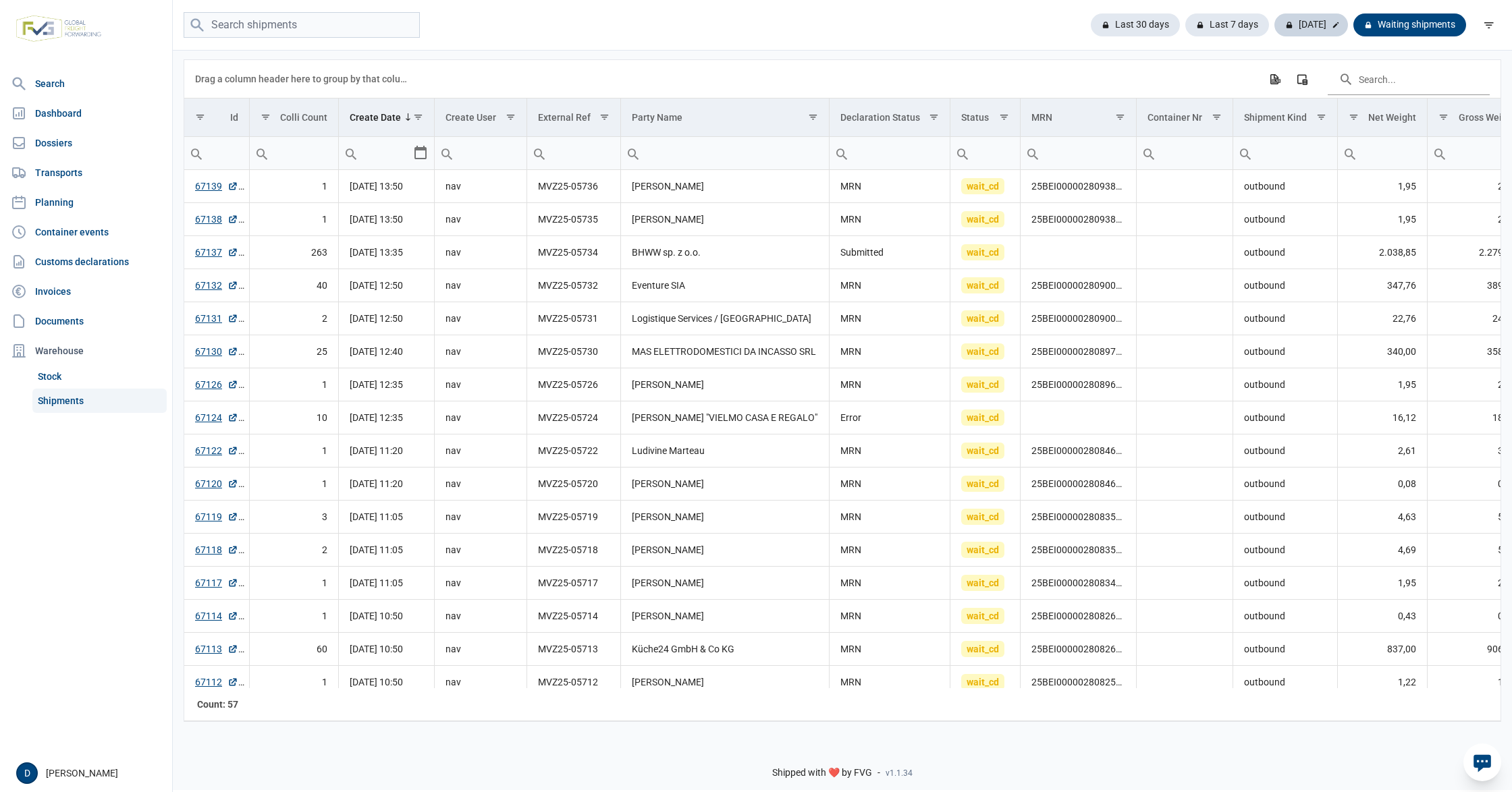
click at [1311, 27] on div "[DATE]" at bounding box center [1311, 25] width 73 height 23
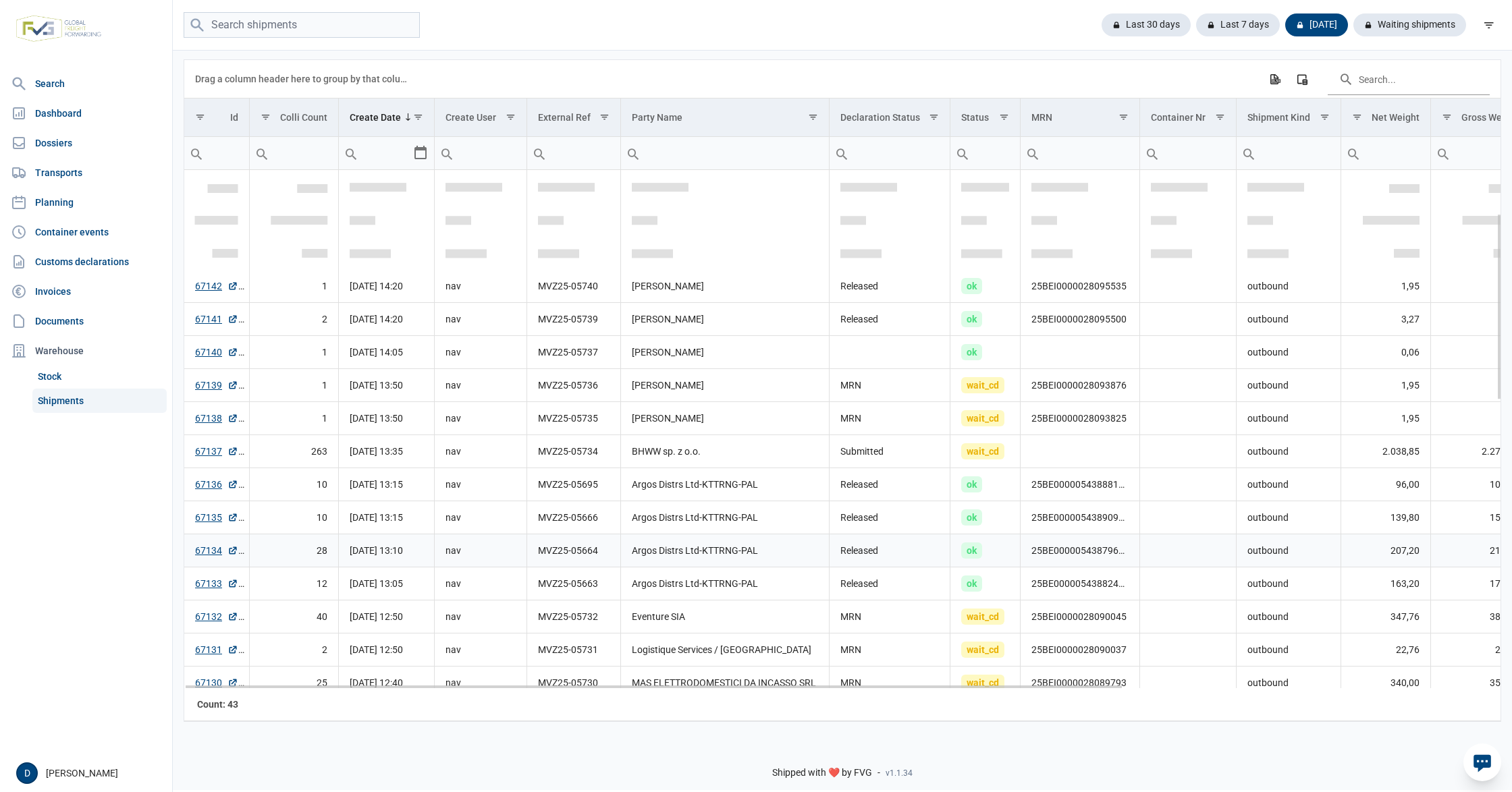
scroll to position [239, 0]
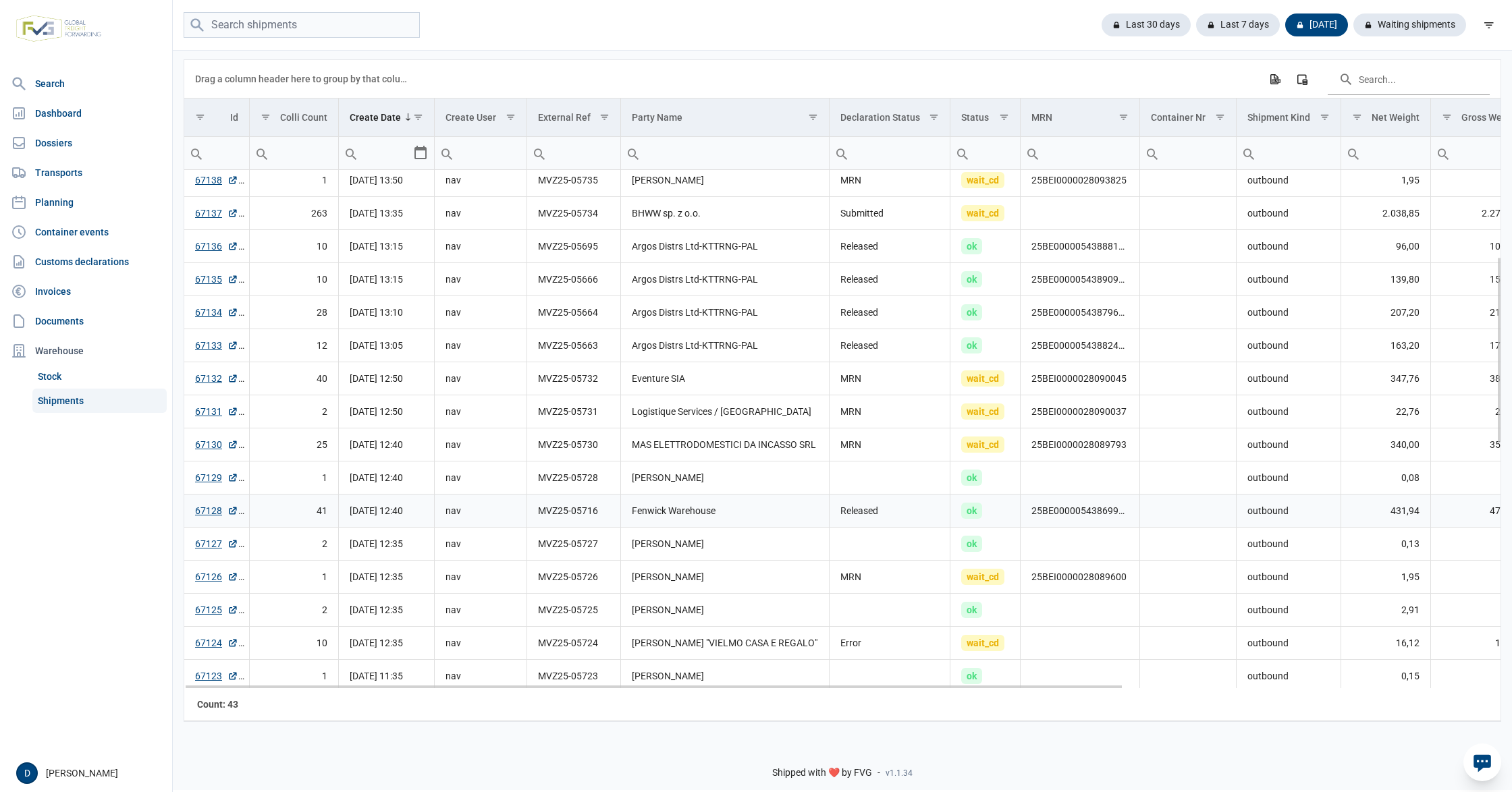
click at [770, 514] on td "Fenwick Warehouse" at bounding box center [725, 510] width 208 height 33
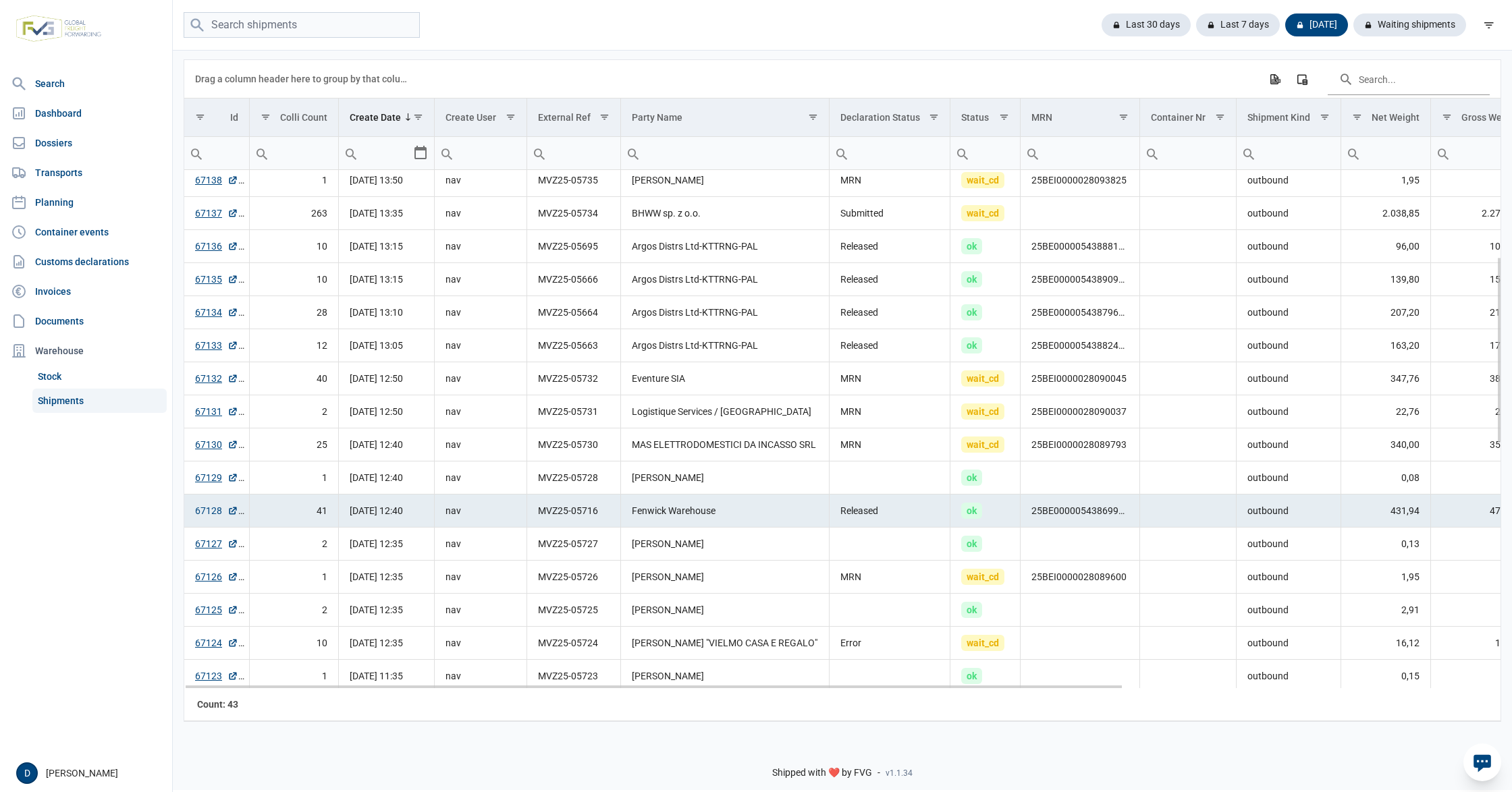
click at [209, 513] on link "67128" at bounding box center [217, 510] width 44 height 14
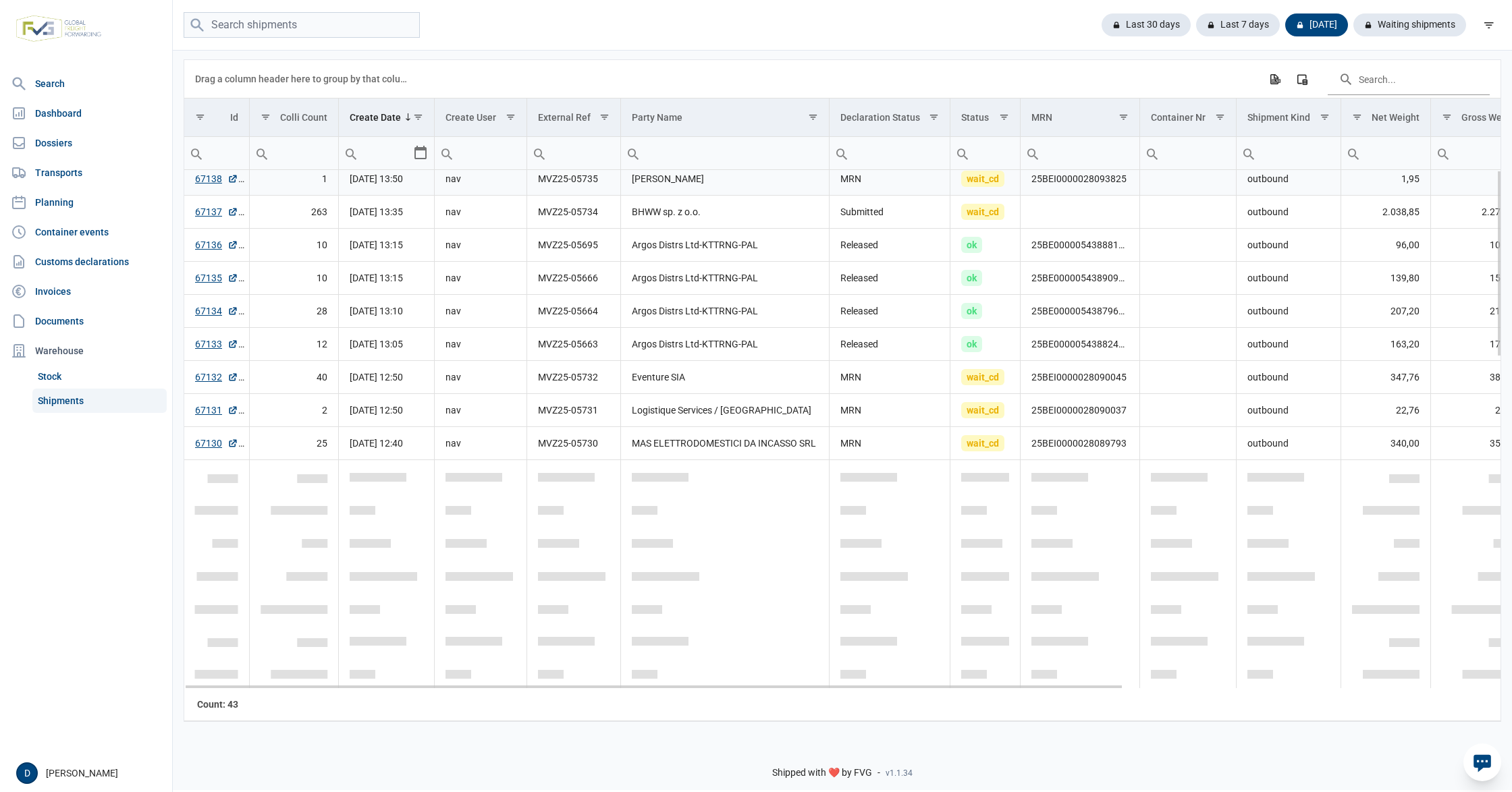
scroll to position [0, 0]
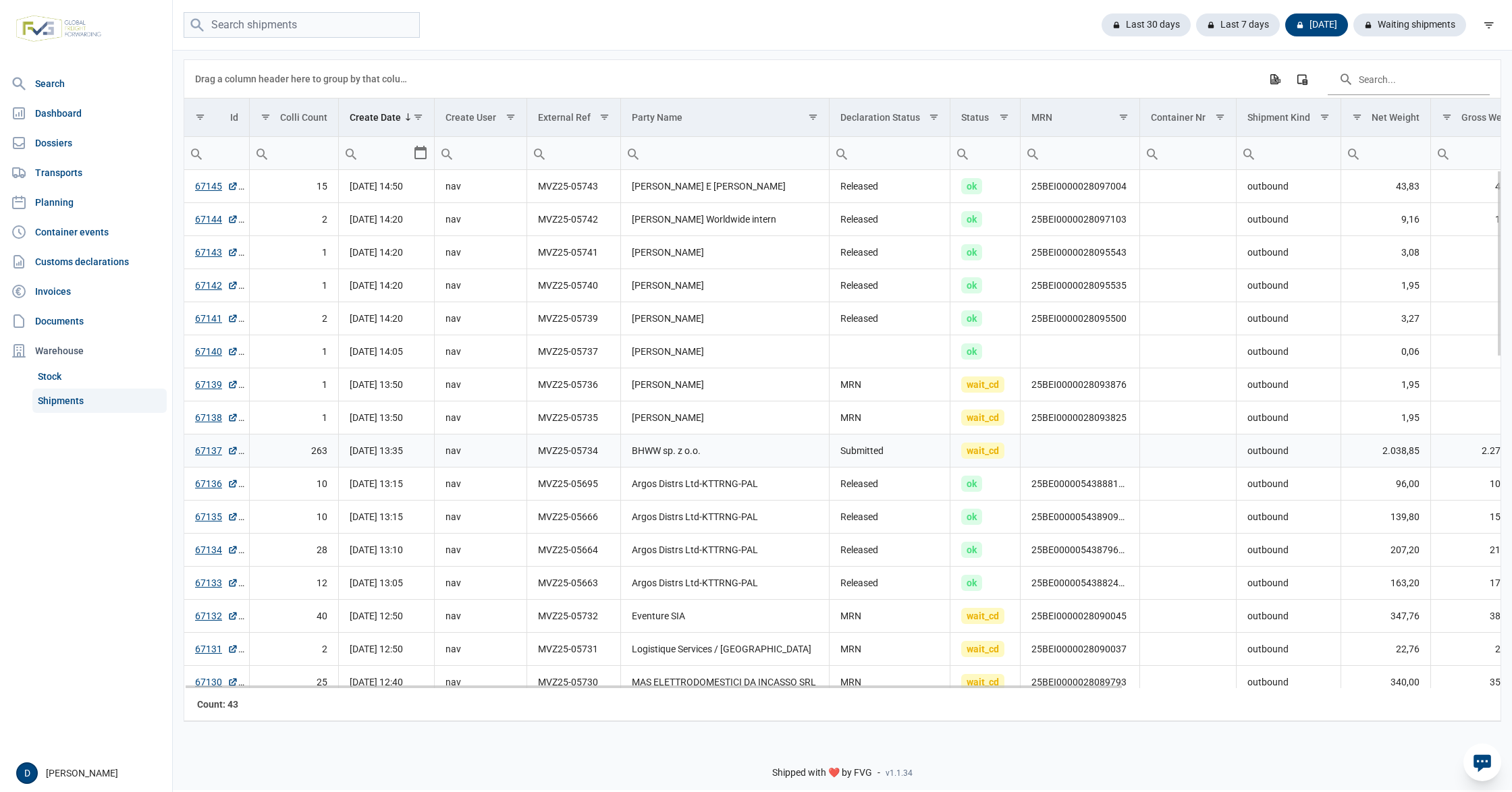
click at [722, 451] on td "BHWW sp. z o.o." at bounding box center [725, 451] width 208 height 33
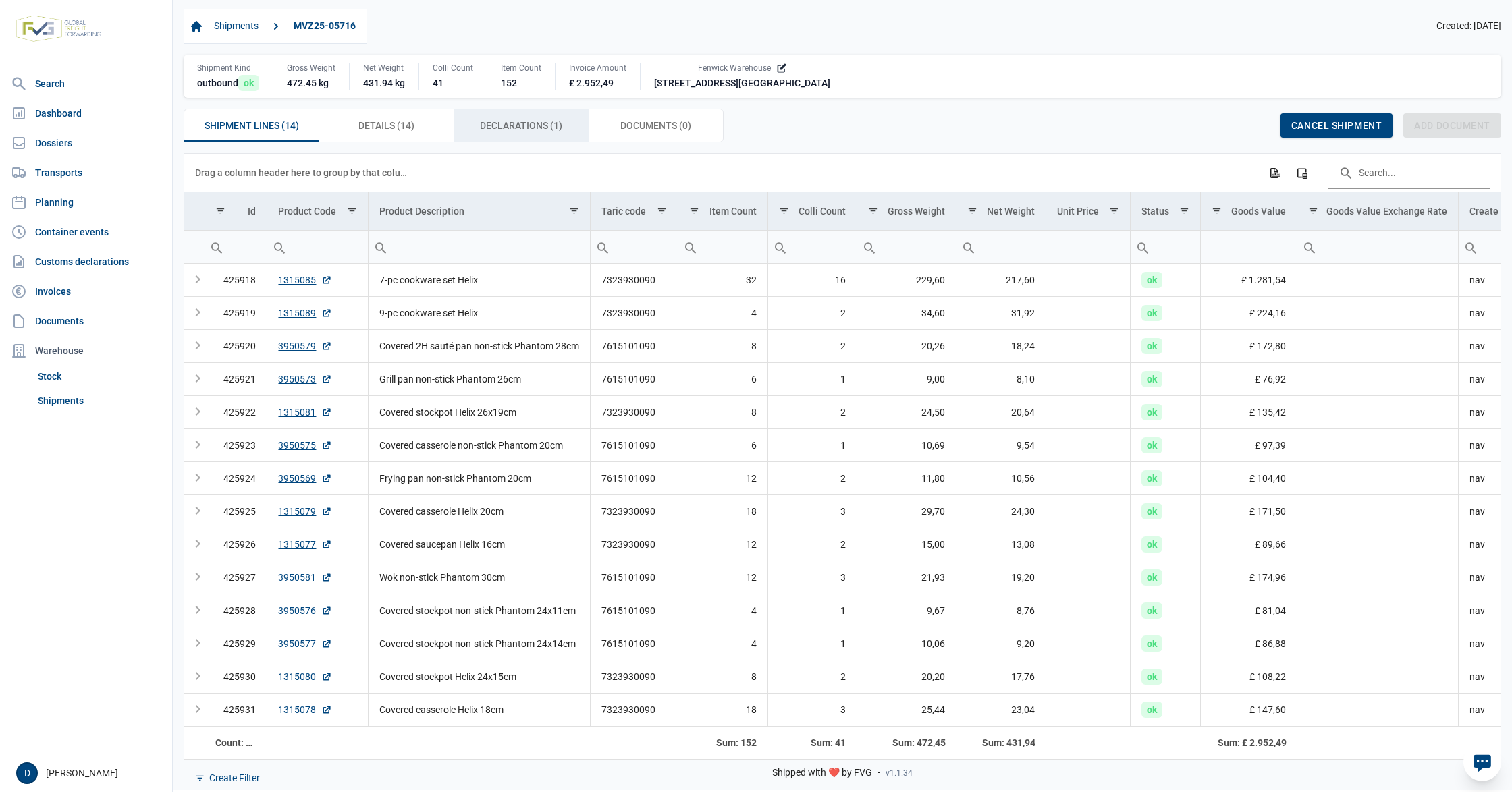
click at [543, 125] on span "Declarations (1) Declarations (1)" at bounding box center [521, 125] width 82 height 16
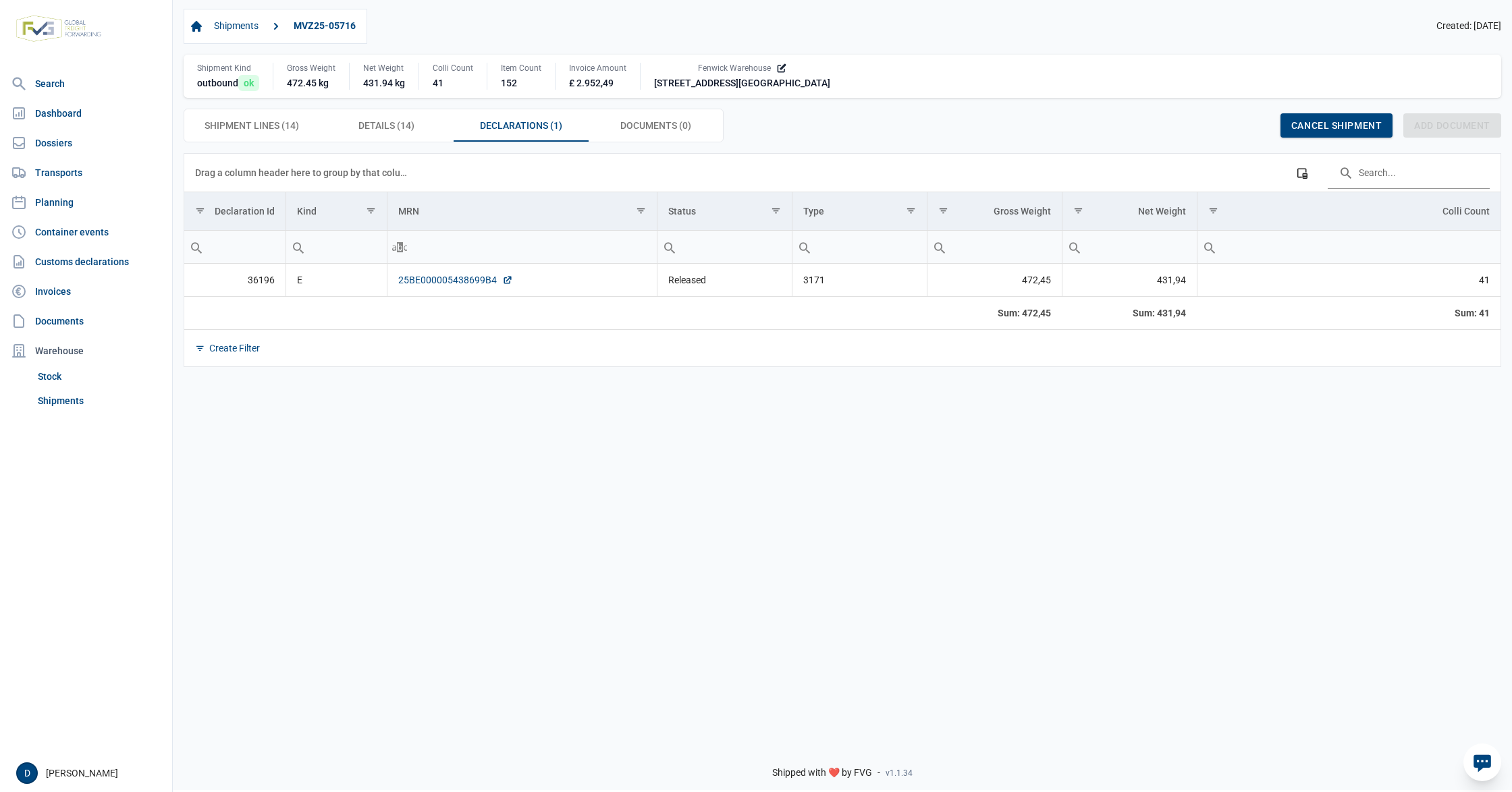
click at [440, 277] on link "25BE000005438699B4" at bounding box center [455, 279] width 115 height 14
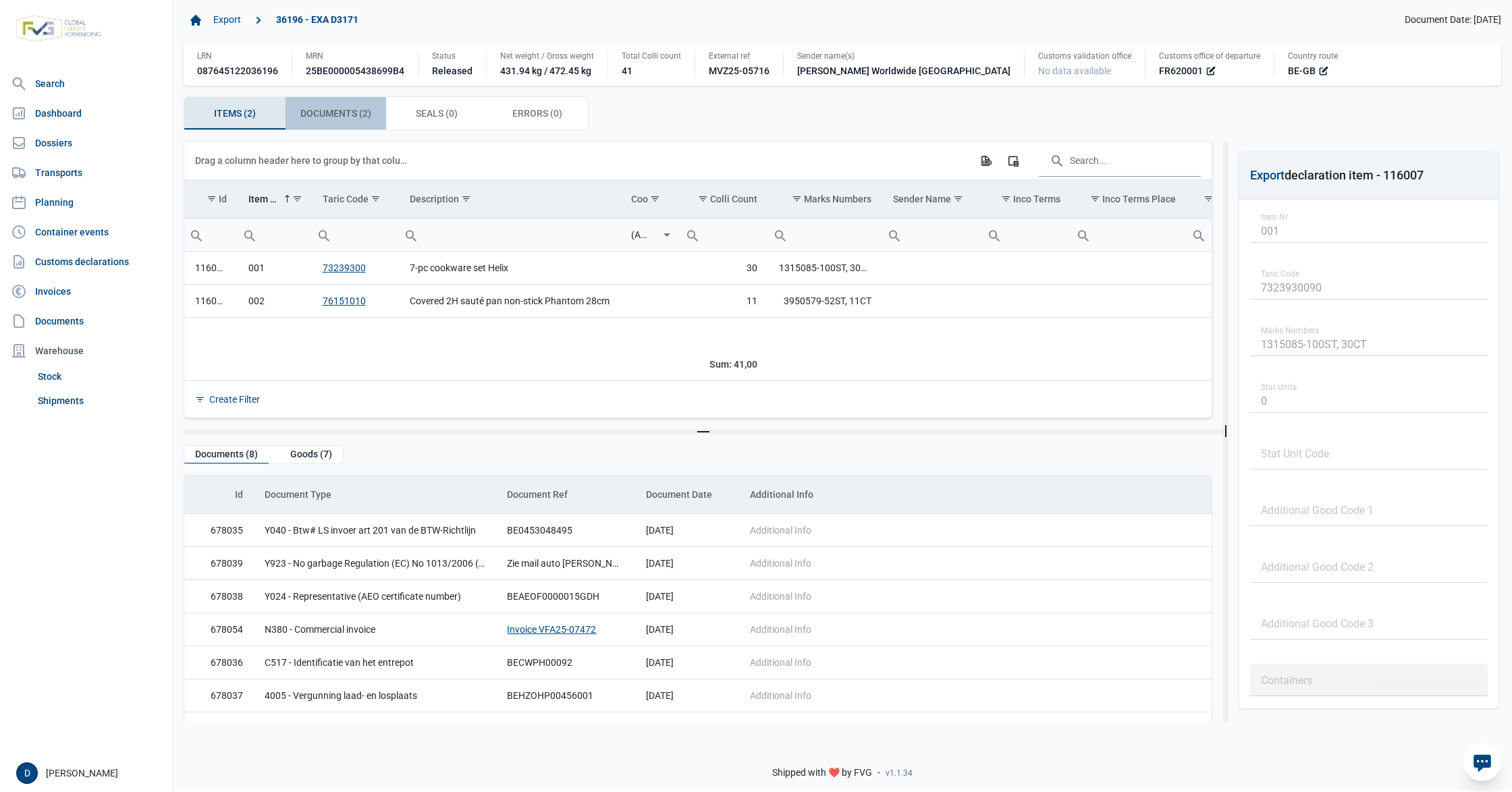
click at [347, 114] on span "Documents (2) Documents (2)" at bounding box center [335, 113] width 71 height 16
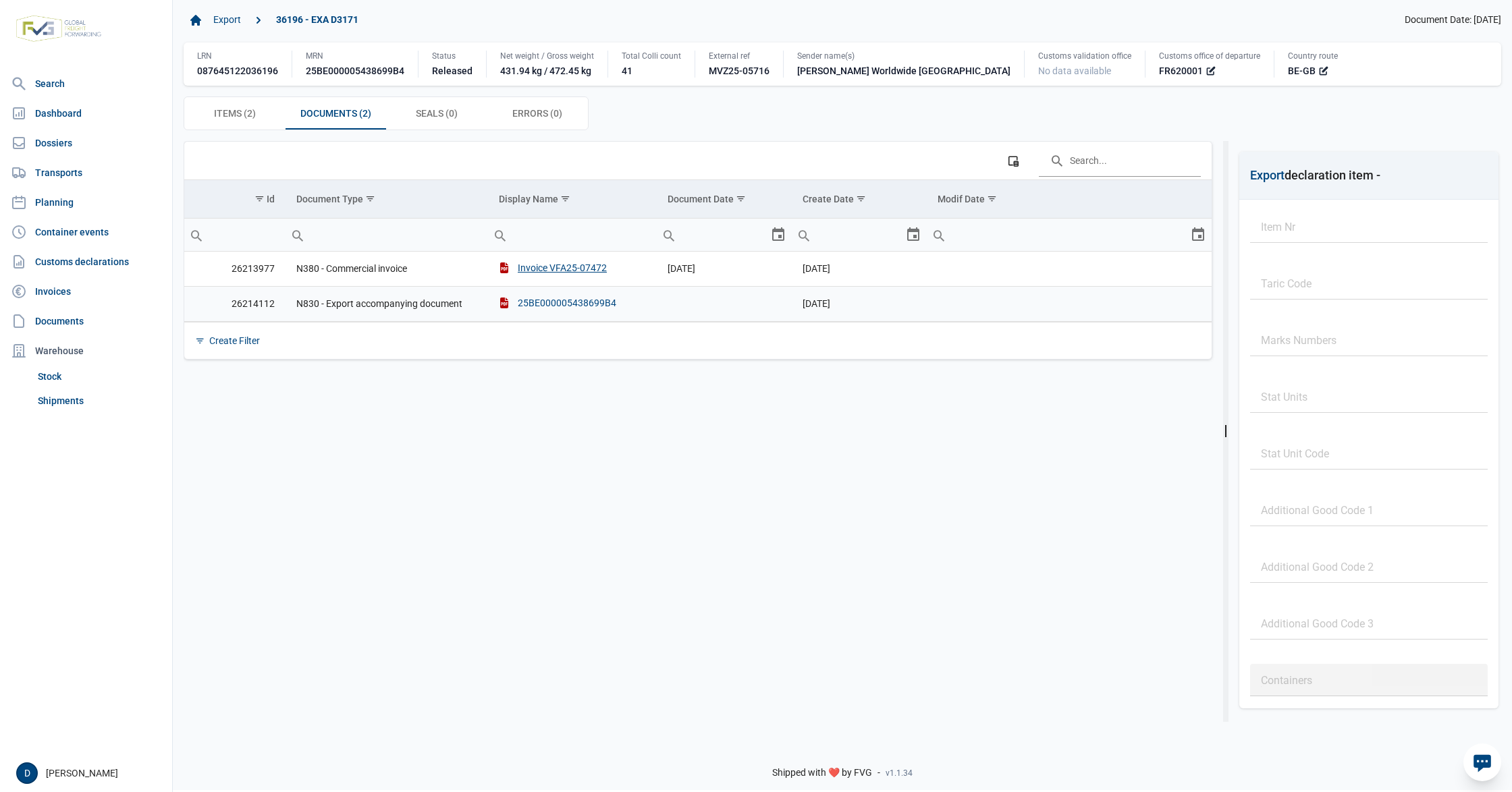
click at [567, 309] on div "25BE000005438699B4" at bounding box center [557, 302] width 118 height 14
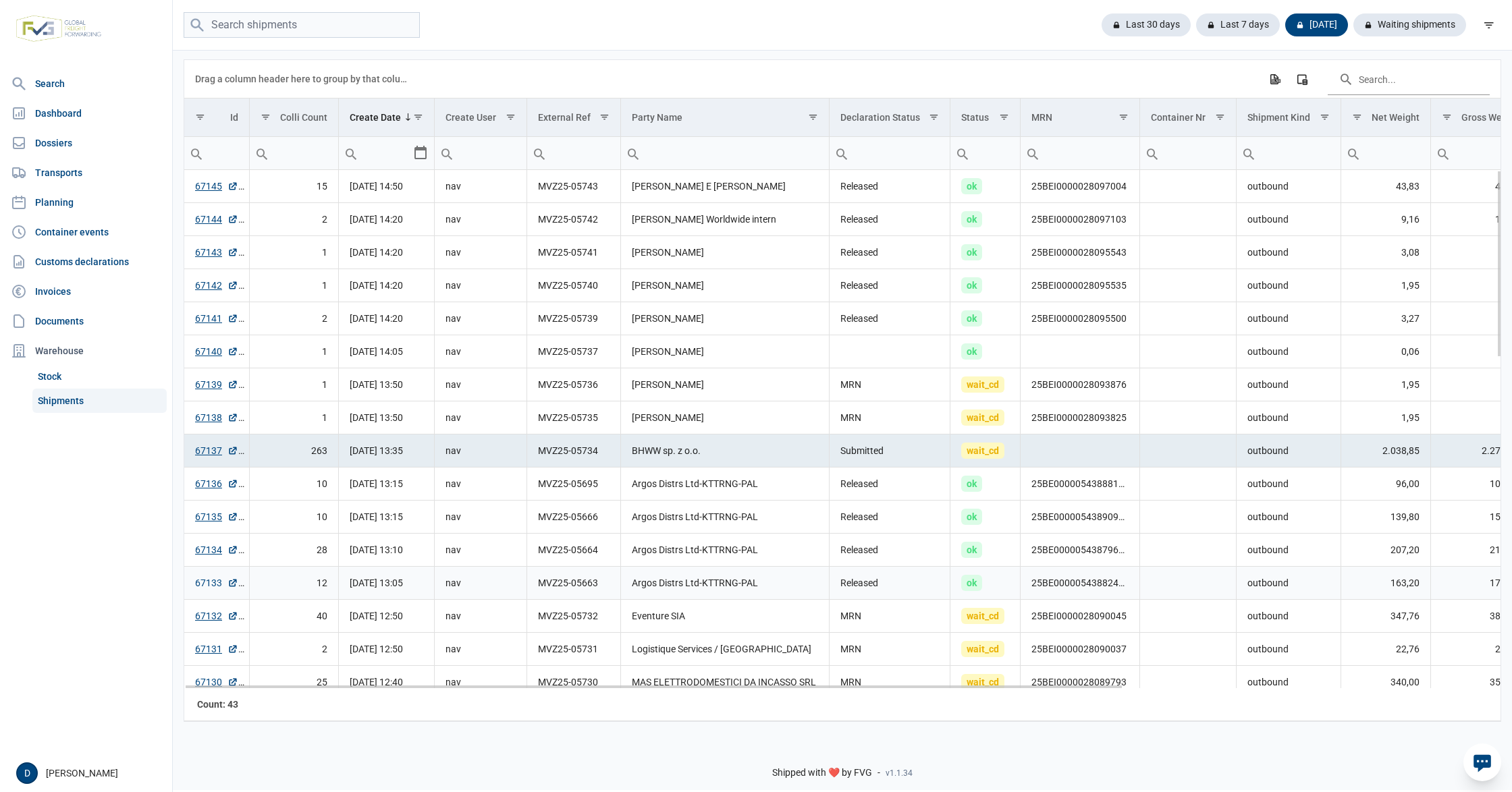
click at [197, 590] on link "67133" at bounding box center [217, 582] width 44 height 14
click at [208, 554] on link "67134" at bounding box center [217, 550] width 44 height 14
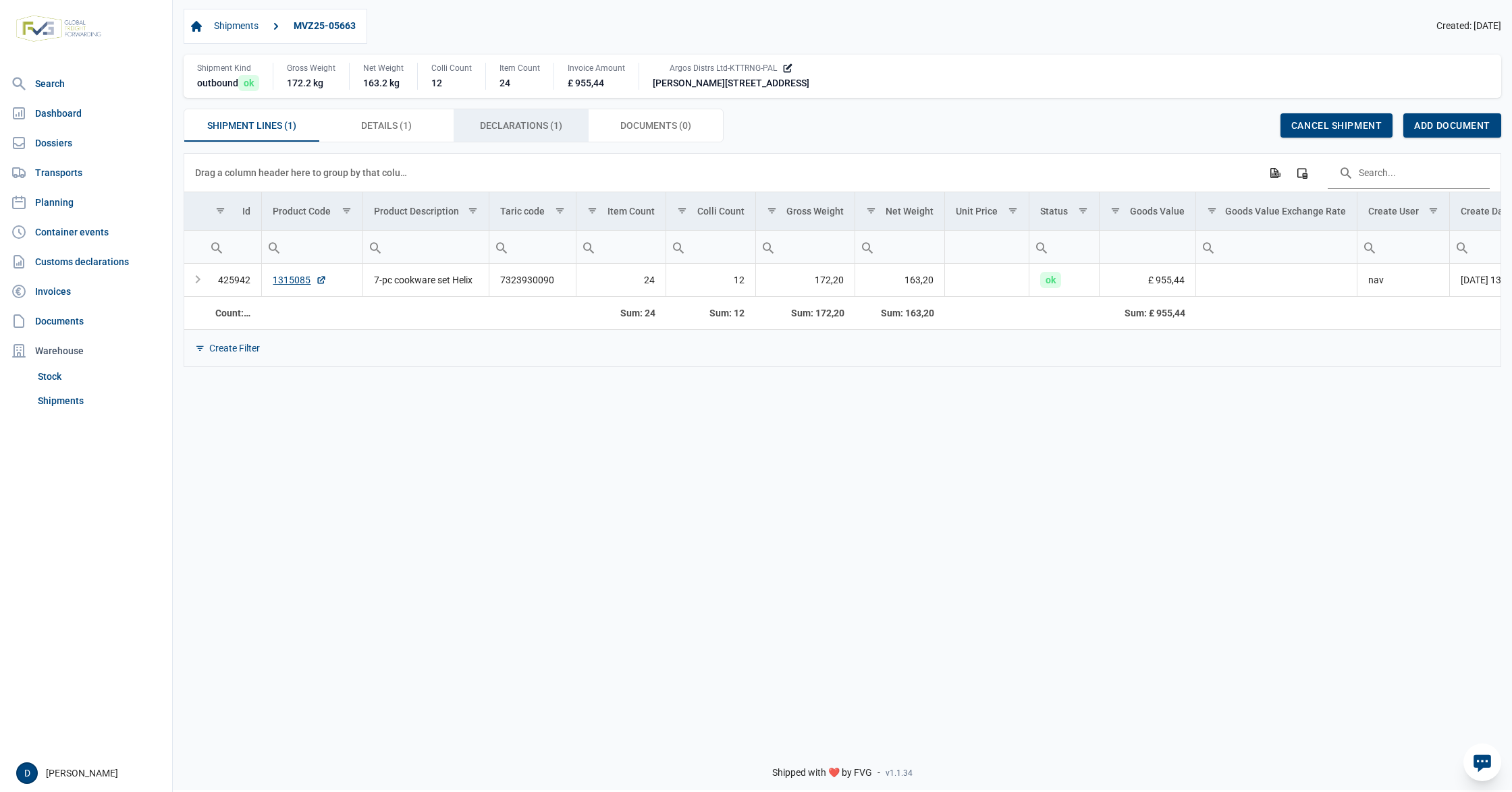
click at [516, 117] on div "Declarations (1) Declarations (1)" at bounding box center [521, 125] width 135 height 32
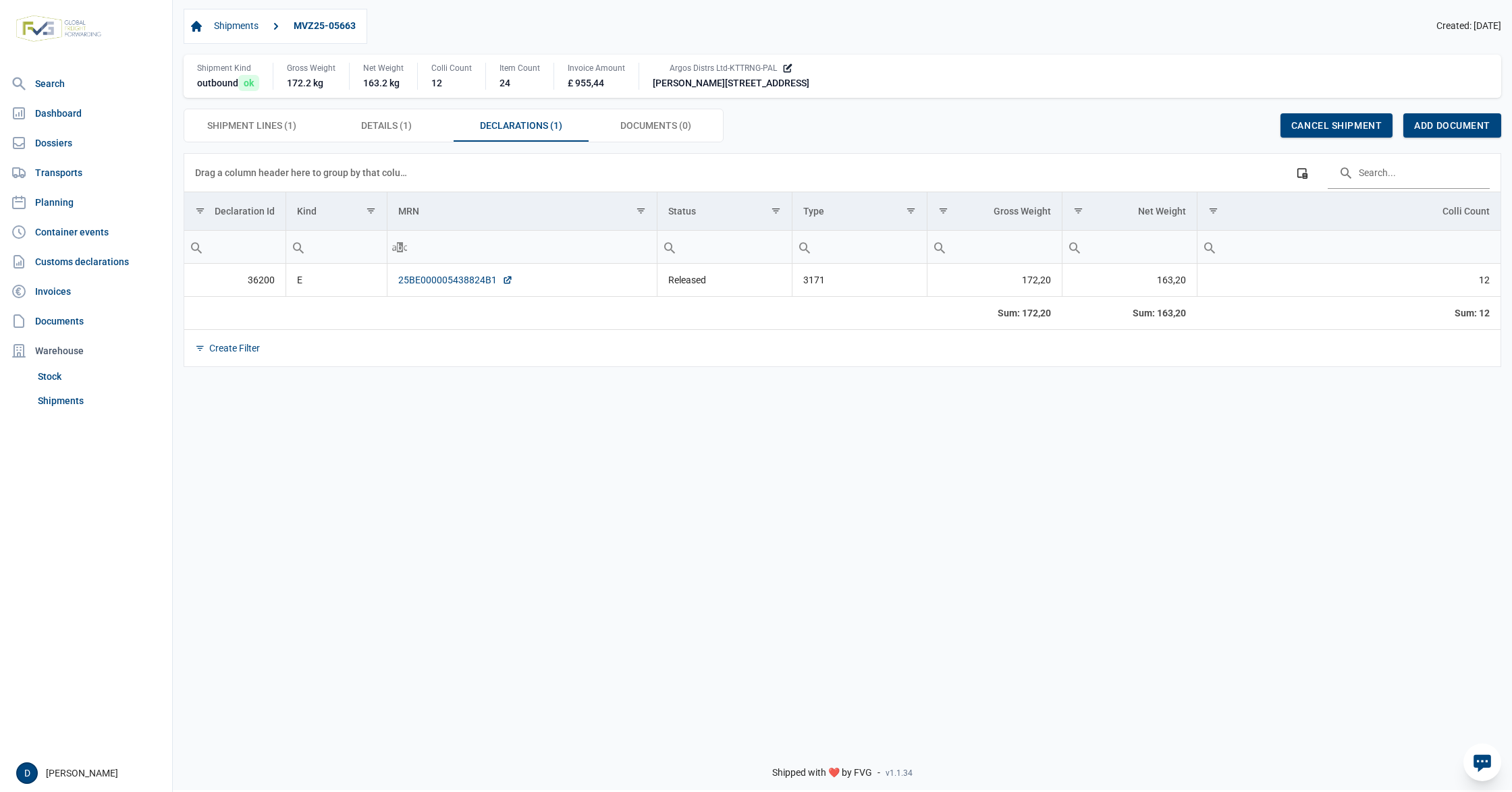
click at [446, 284] on link "25BE000005438824B1" at bounding box center [455, 279] width 115 height 14
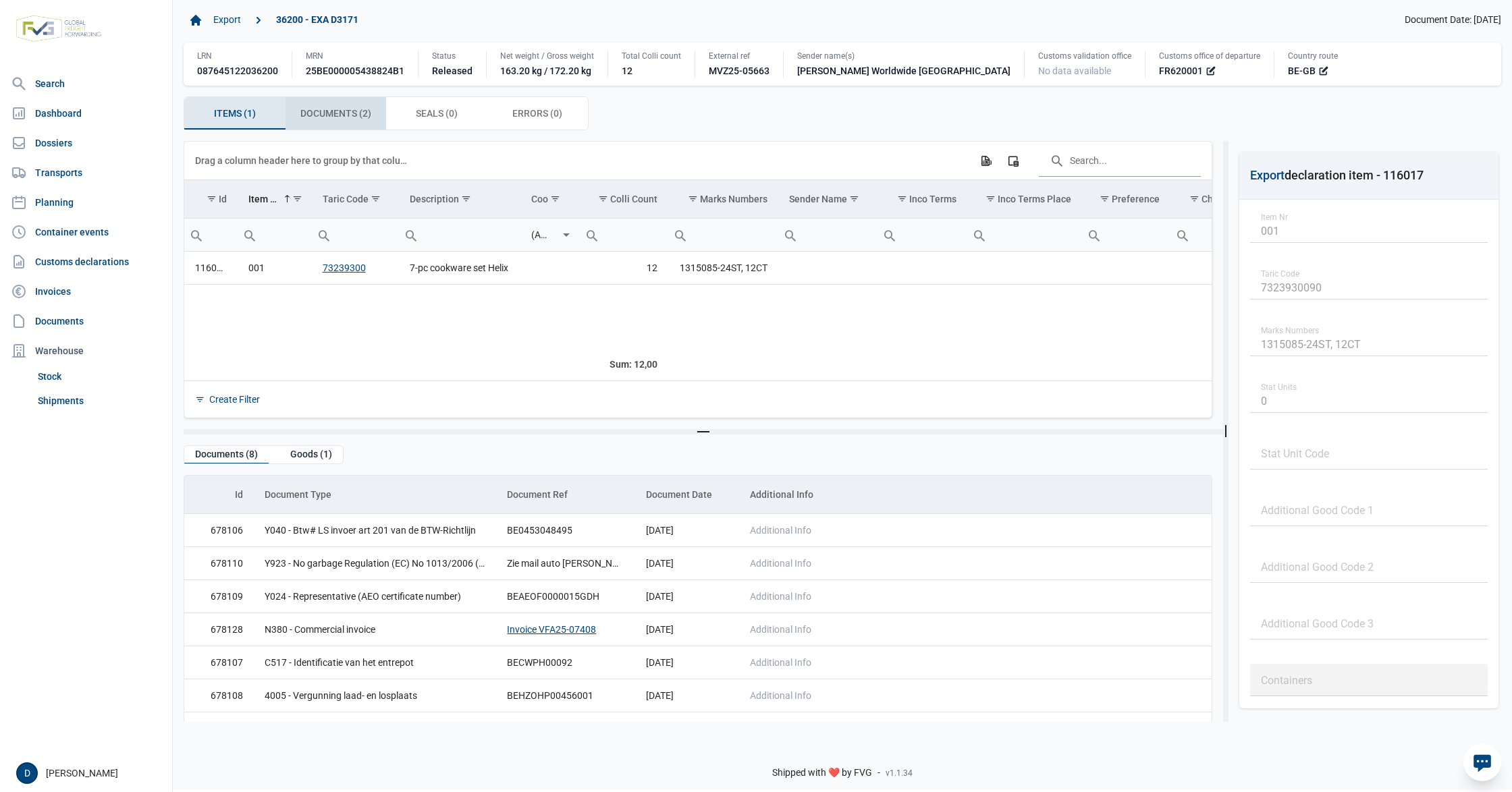
click at [342, 116] on span "Documents (2) Documents (2)" at bounding box center [335, 113] width 71 height 16
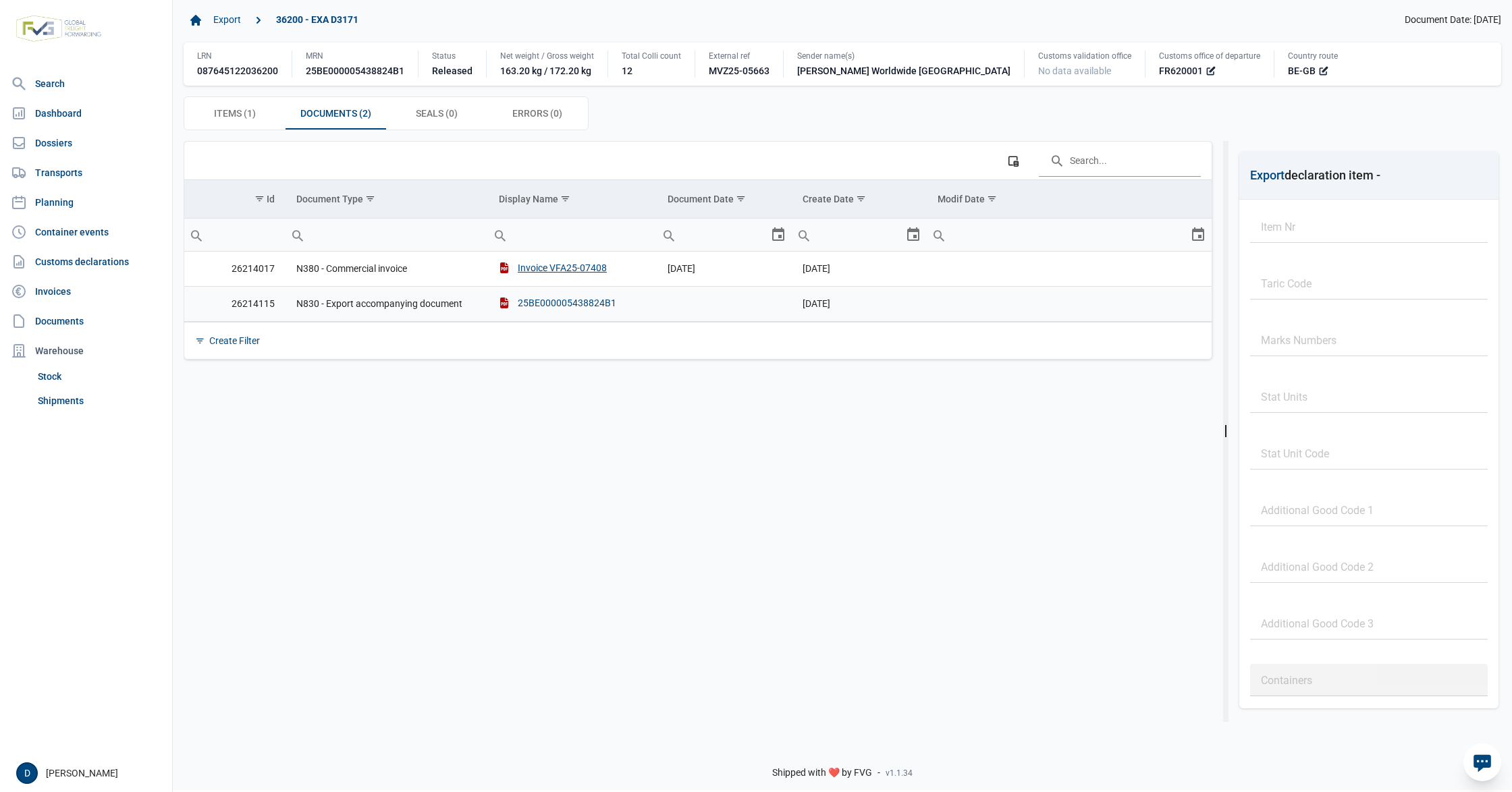
click at [590, 306] on div "25BE000005438824B1" at bounding box center [557, 302] width 118 height 14
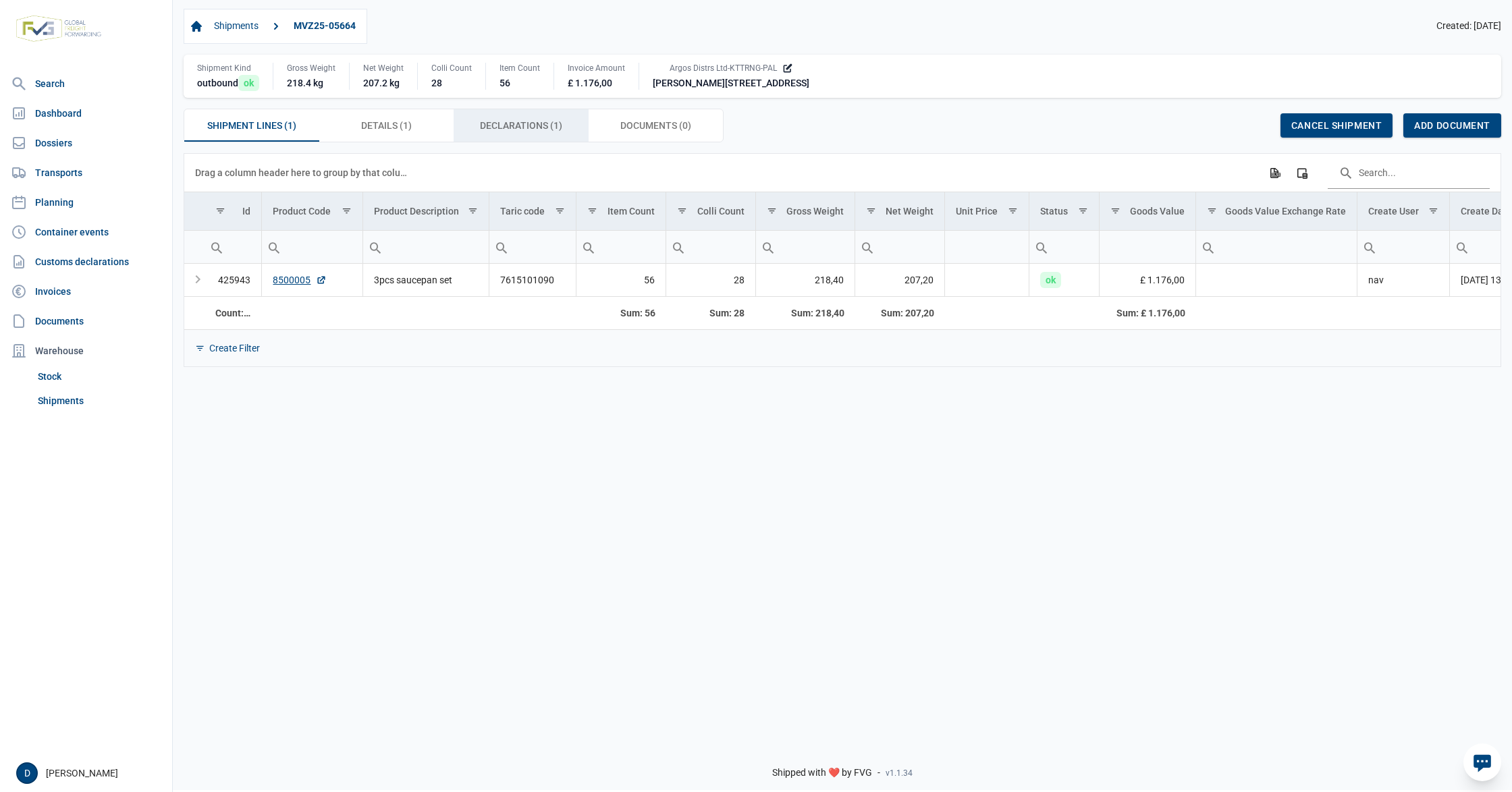
click at [528, 132] on span "Declarations (1) Declarations (1)" at bounding box center [521, 125] width 82 height 16
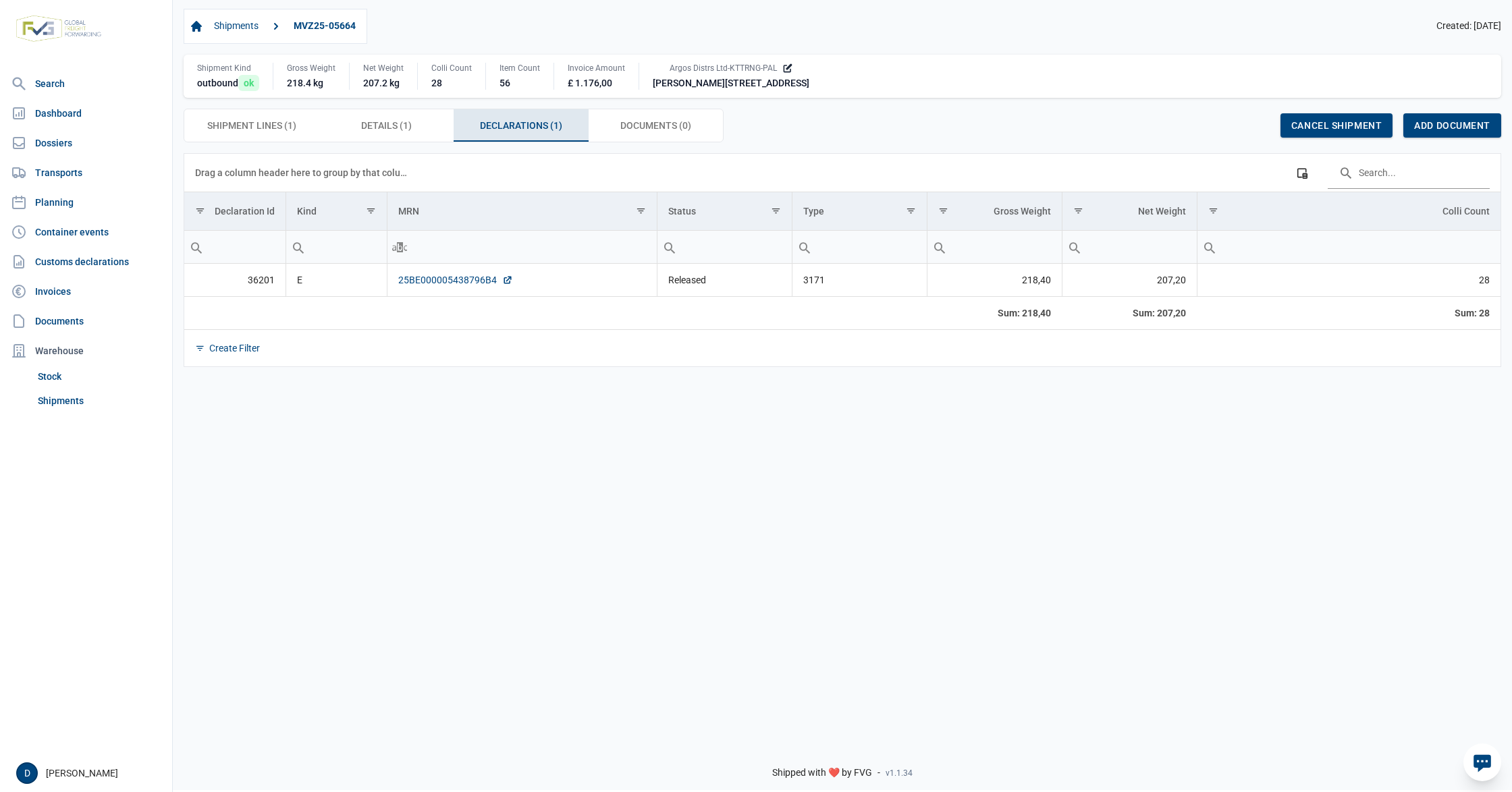
click at [463, 284] on link "25BE000005438796B4" at bounding box center [455, 279] width 115 height 14
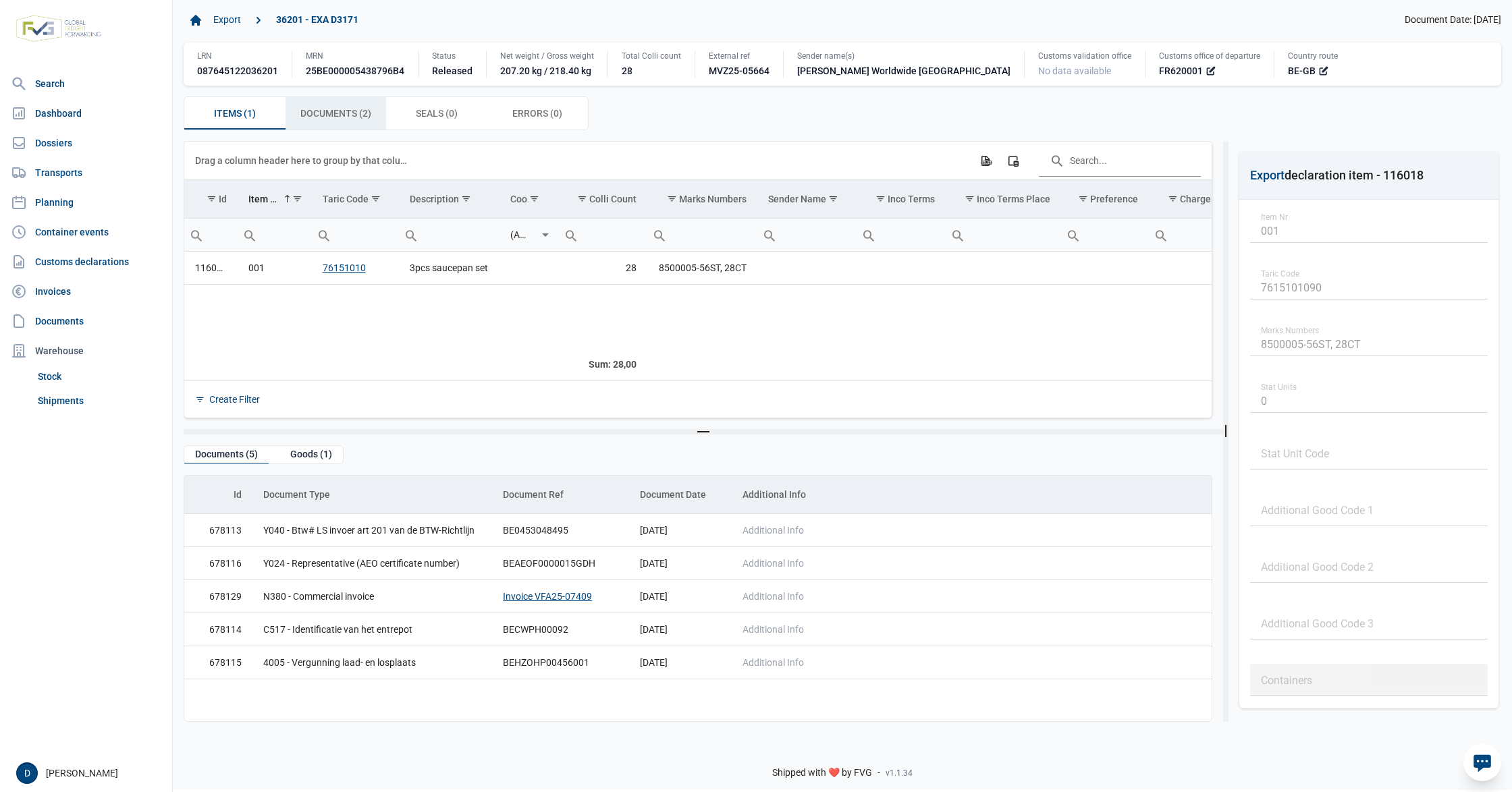
click at [358, 110] on span "Documents (2) Documents (2)" at bounding box center [335, 113] width 71 height 16
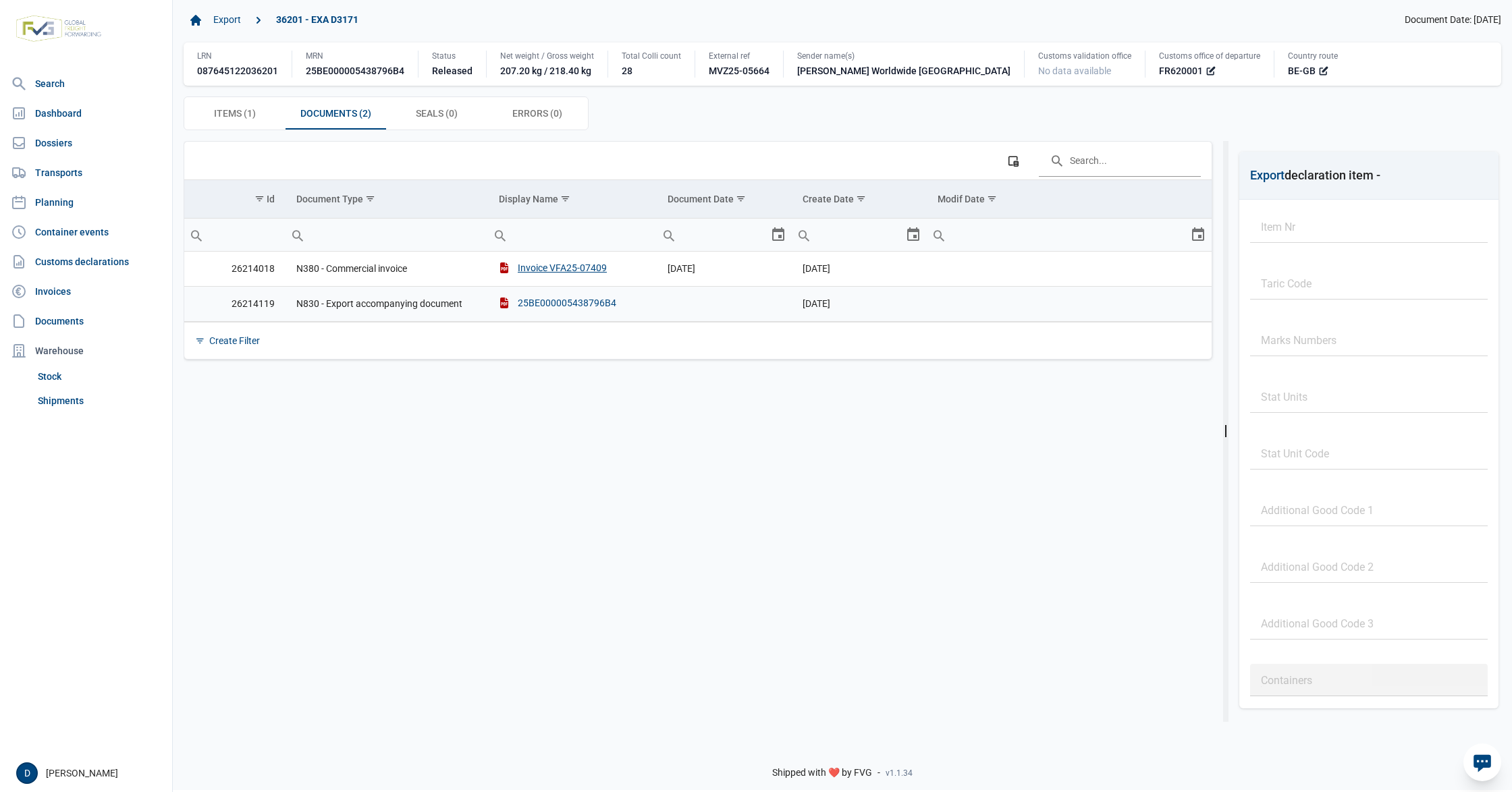
click at [571, 307] on div "25BE000005438796B4" at bounding box center [557, 302] width 118 height 14
